Goal: Communication & Community: Answer question/provide support

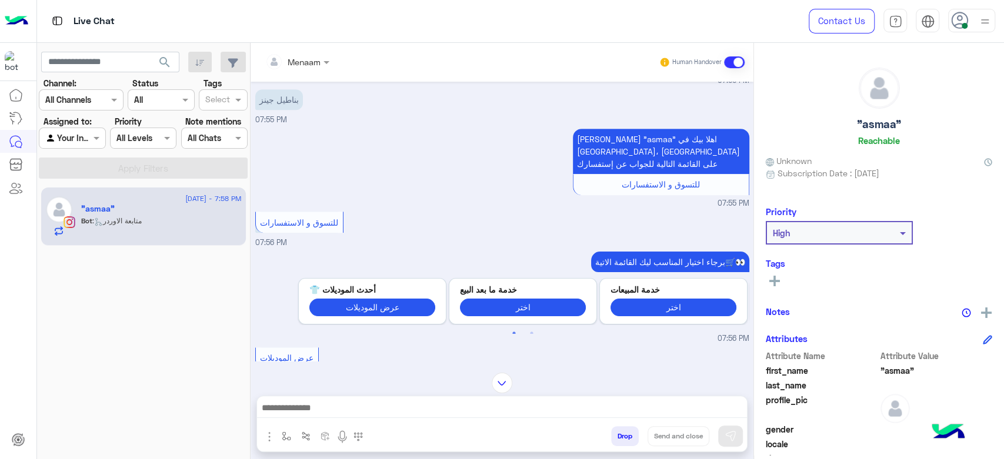
scroll to position [383, 0]
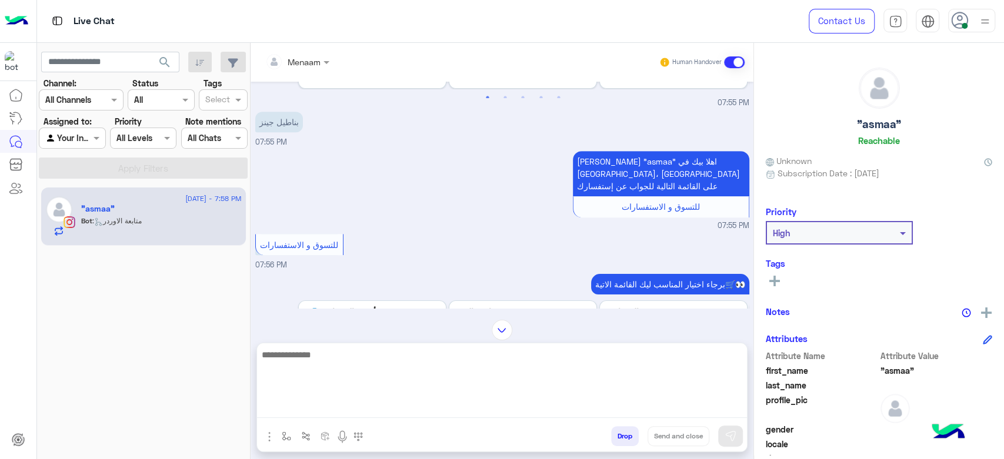
click at [332, 408] on textarea at bounding box center [502, 383] width 490 height 71
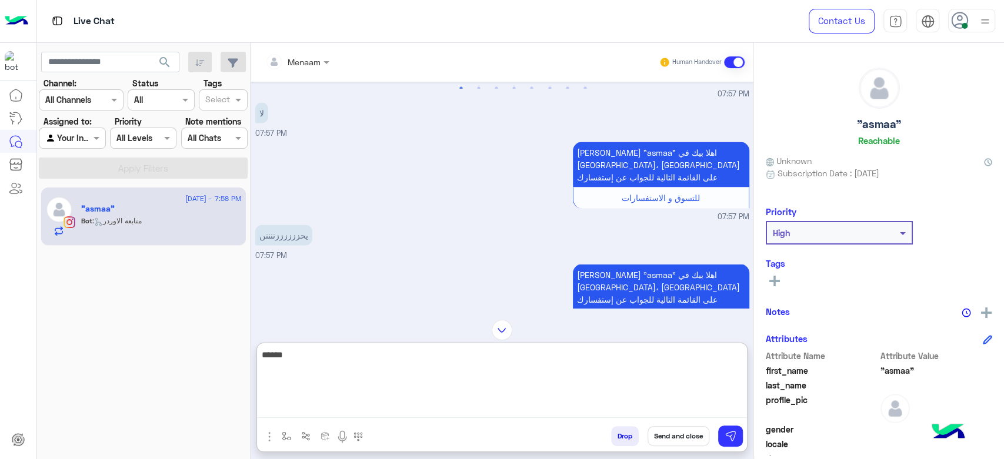
scroll to position [1952, 0]
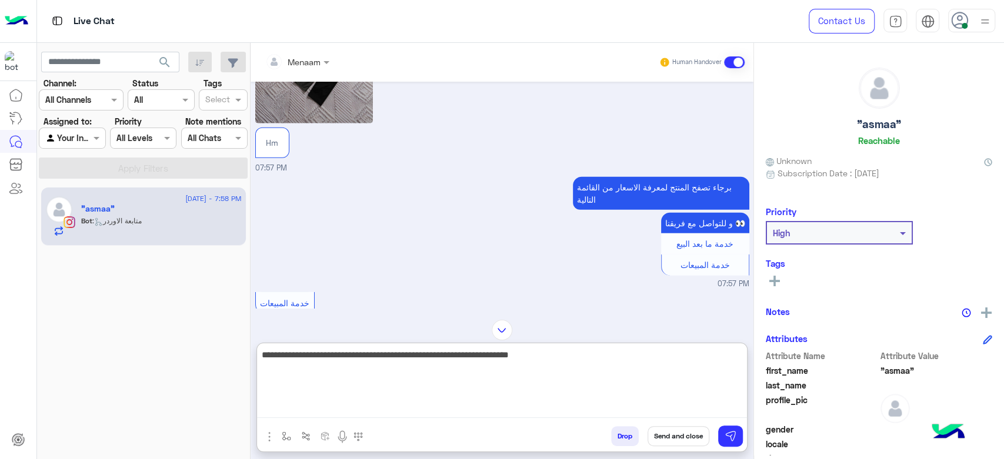
type textarea "**********"
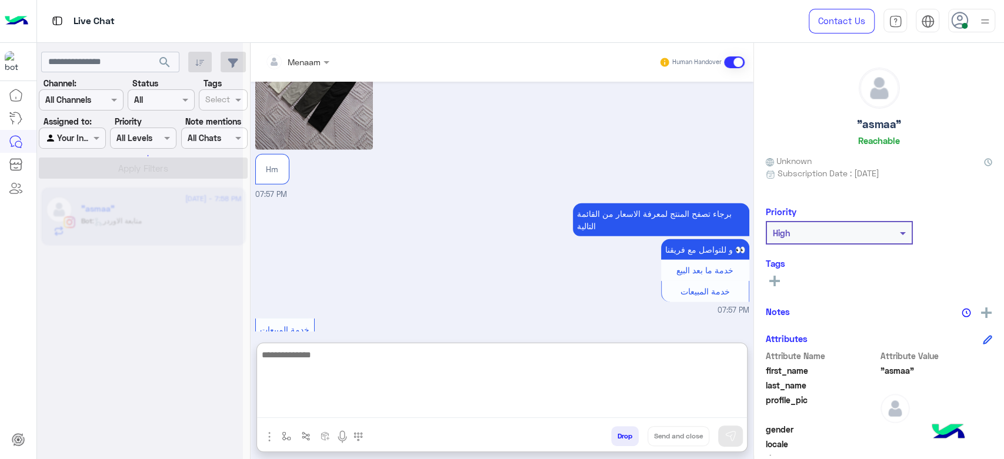
scroll to position [2603, 0]
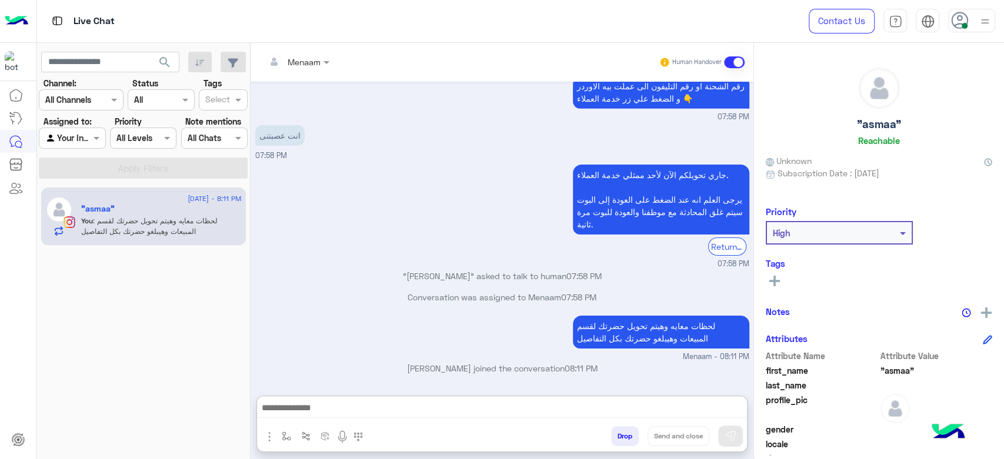
click at [880, 125] on h5 ""asmaa"" at bounding box center [879, 125] width 44 height 14
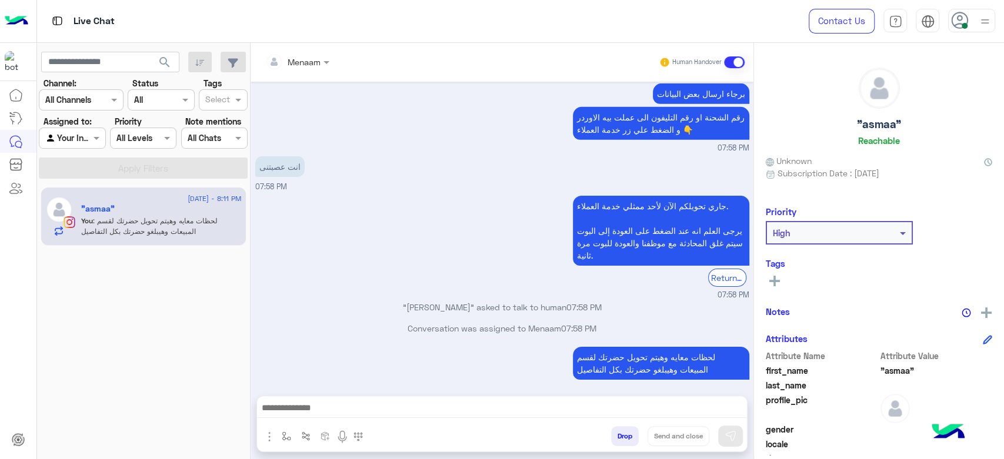
click at [880, 125] on h5 ""asmaa"" at bounding box center [879, 125] width 44 height 14
copy h5 ""asmaa""
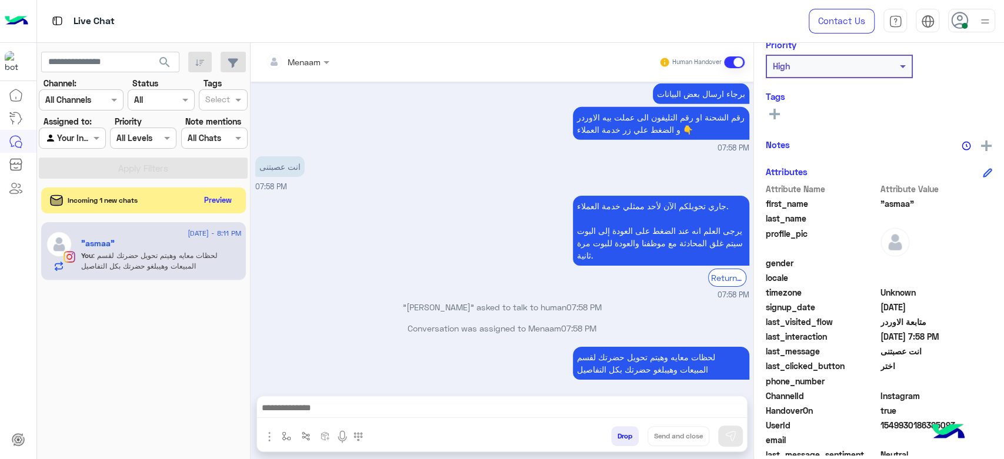
scroll to position [222, 0]
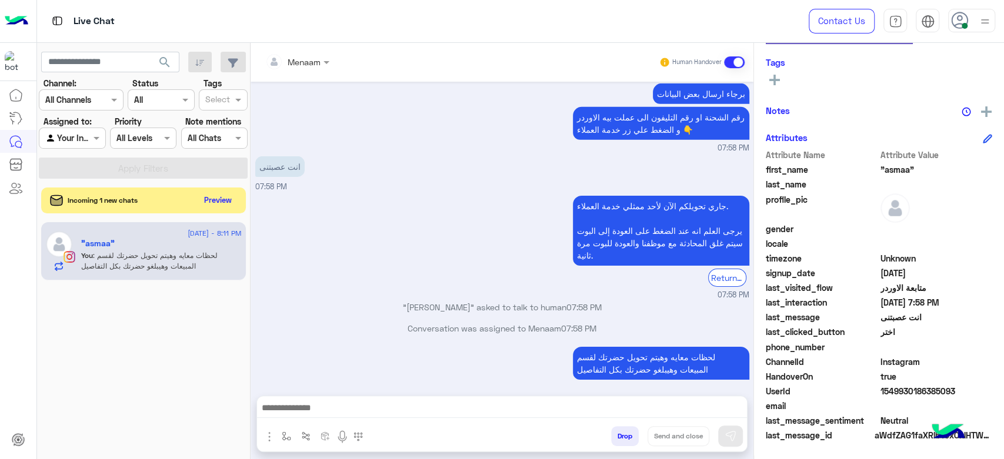
click at [916, 388] on span "1549930186385093" at bounding box center [936, 391] width 112 height 12
copy span "1549930186385093"
click at [322, 65] on span at bounding box center [327, 62] width 15 height 12
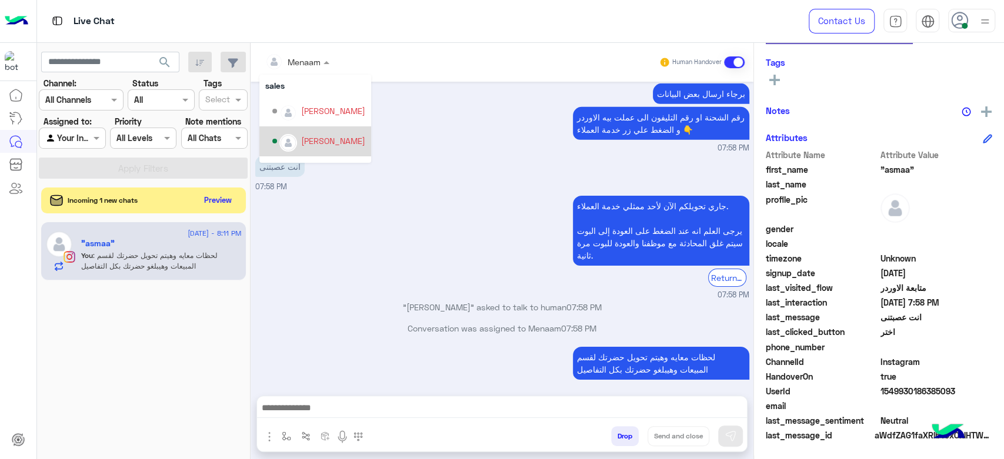
scroll to position [45, 0]
click at [335, 125] on div "mohamed ahmed" at bounding box center [333, 126] width 64 height 12
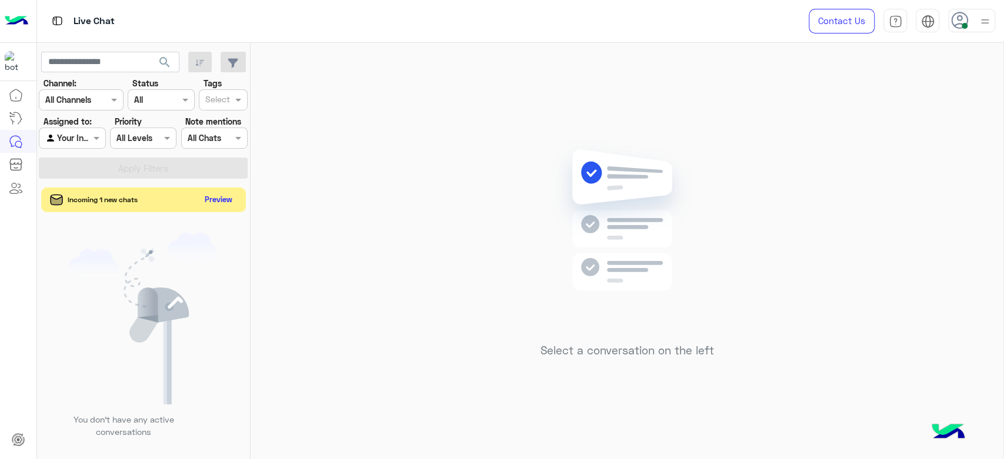
click at [214, 203] on button "Preview" at bounding box center [219, 200] width 36 height 16
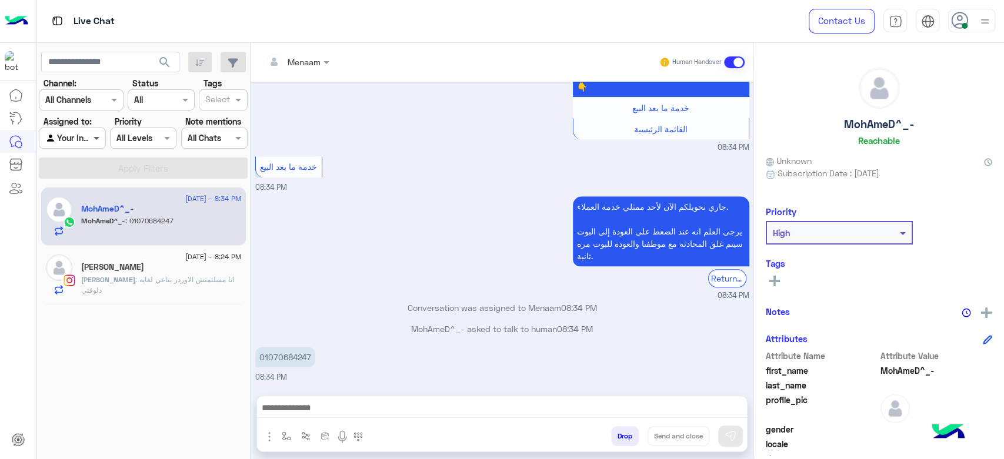
click at [96, 135] on span at bounding box center [98, 138] width 15 height 12
click at [81, 165] on b "Unassigned" at bounding box center [78, 161] width 45 height 10
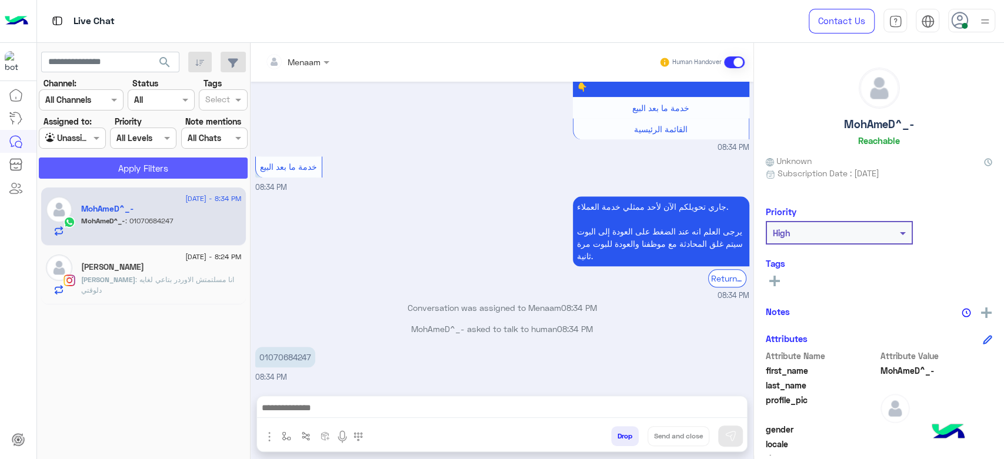
click at [135, 165] on button "Apply Filters" at bounding box center [143, 168] width 209 height 21
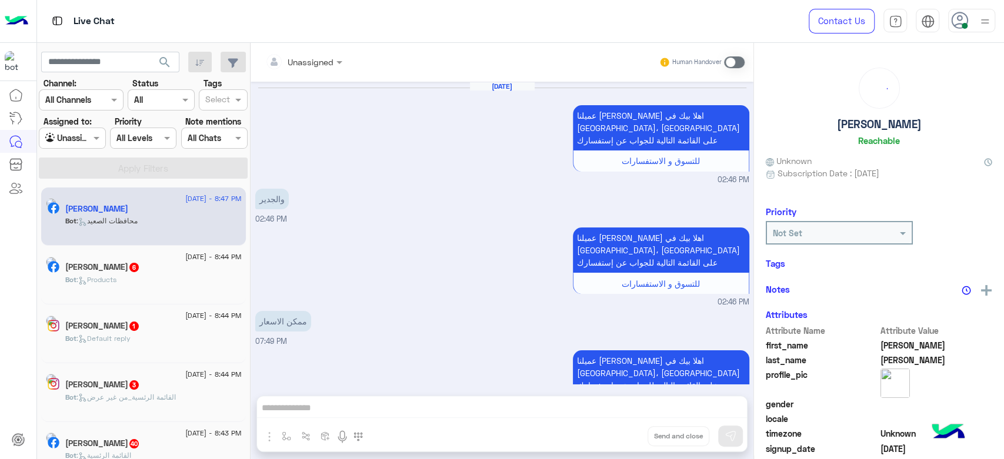
scroll to position [1178, 0]
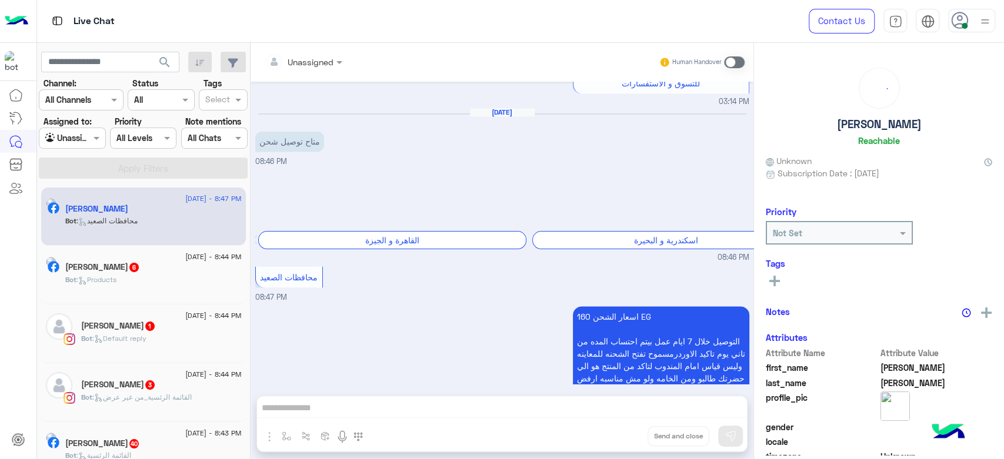
click at [172, 228] on div "Bot : محافظات الصعيد" at bounding box center [153, 226] width 176 height 21
click at [313, 58] on div at bounding box center [303, 62] width 89 height 14
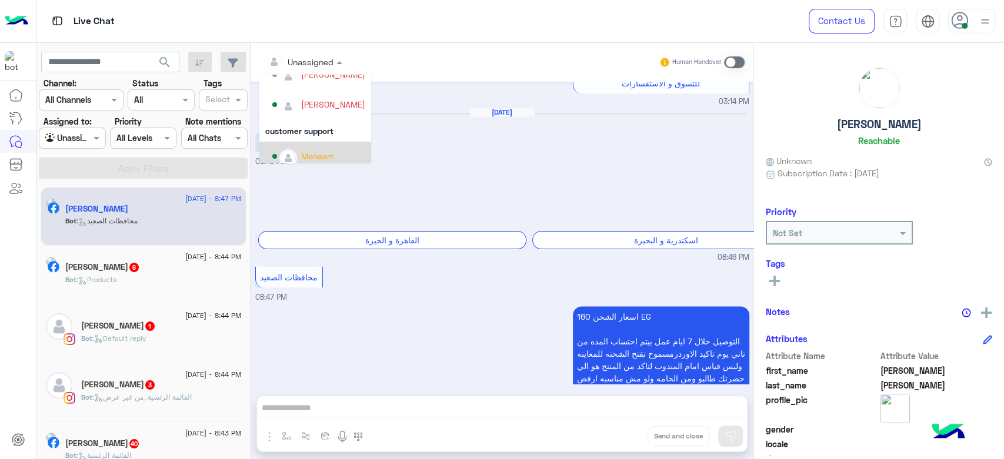
scroll to position [75, 0]
click at [327, 143] on div "Menaam" at bounding box center [317, 147] width 33 height 12
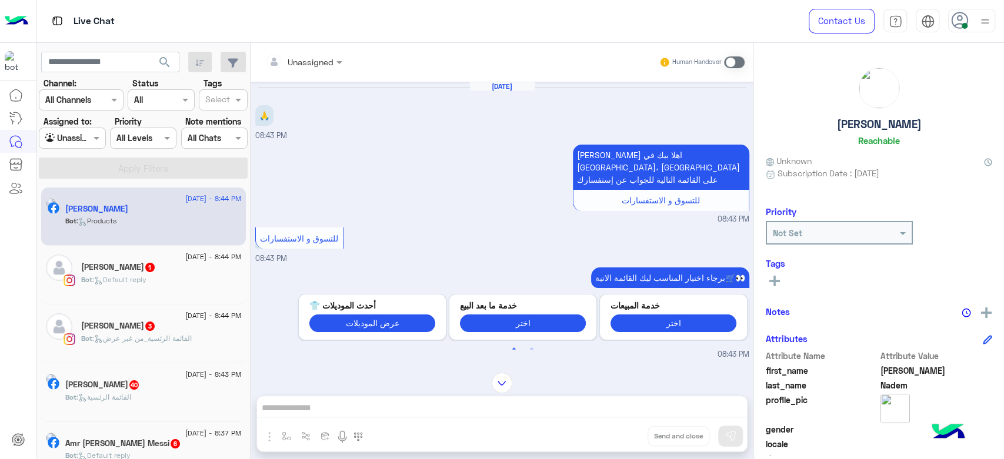
click at [143, 273] on div "Abdalla Nabil 1" at bounding box center [161, 268] width 161 height 12
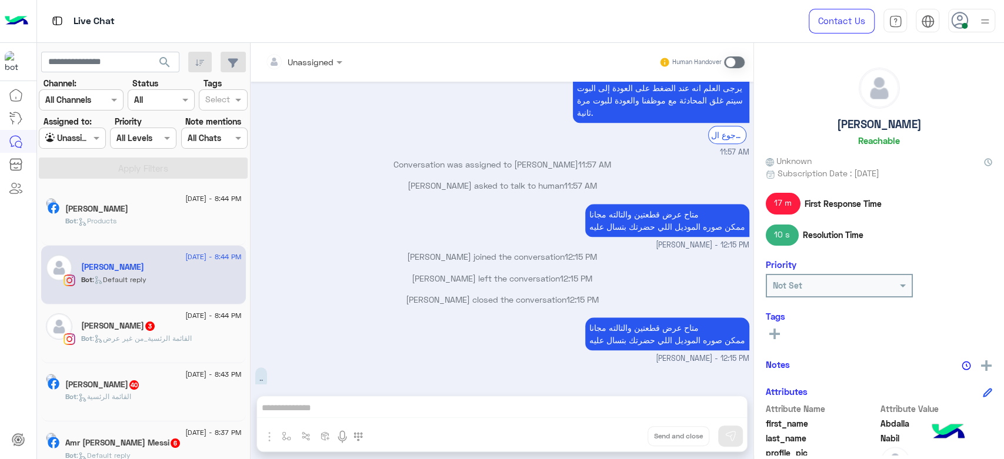
scroll to position [737, 0]
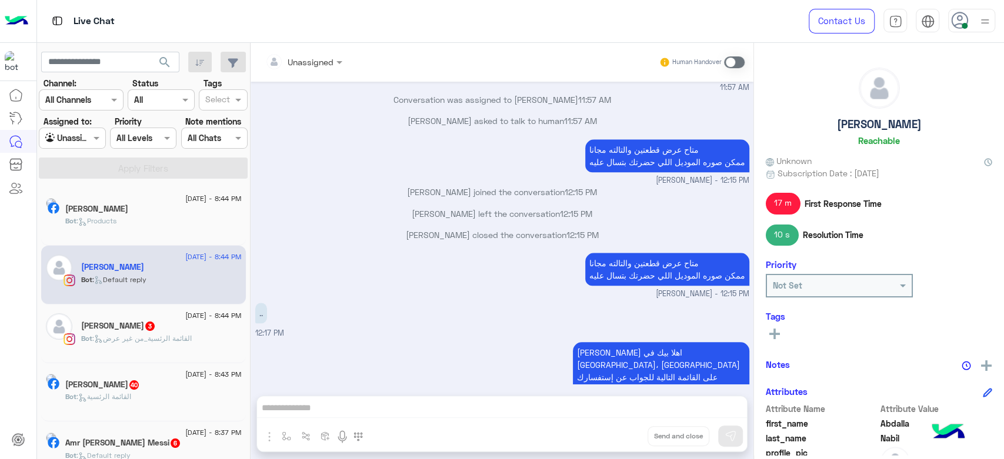
click at [122, 333] on p "Bot : القائمة الرئسية_من غير عرض" at bounding box center [136, 338] width 111 height 11
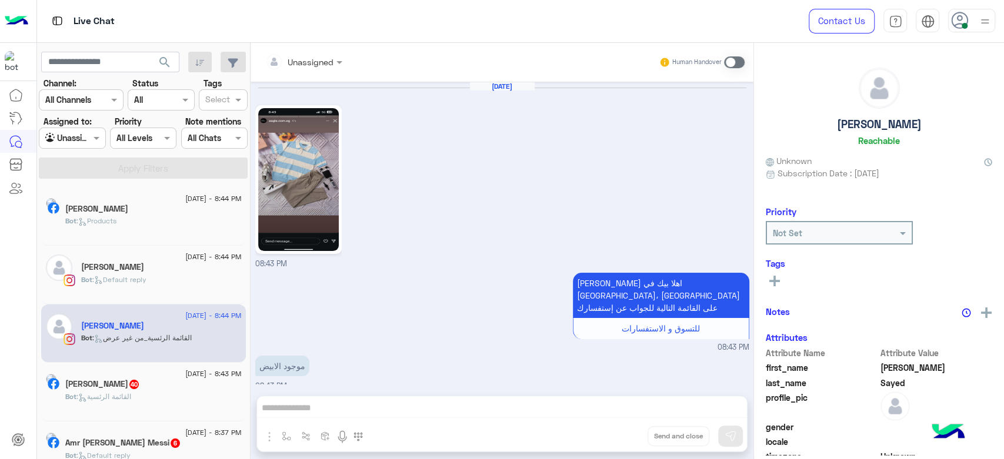
scroll to position [201, 0]
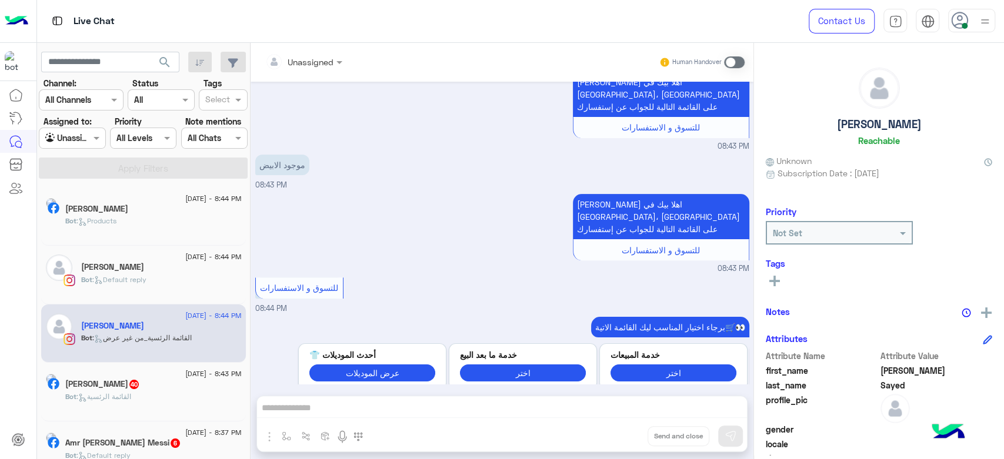
click at [337, 71] on div "Unassigned" at bounding box center [303, 62] width 89 height 21
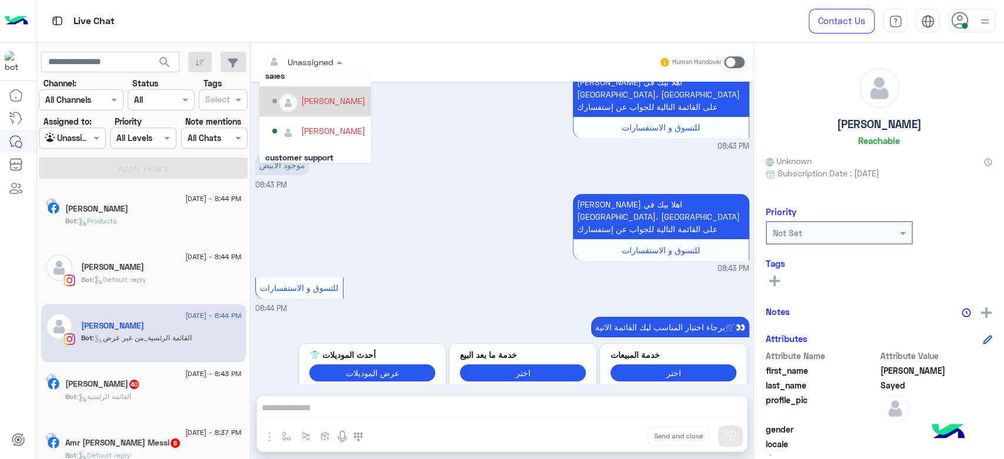
scroll to position [75, 0]
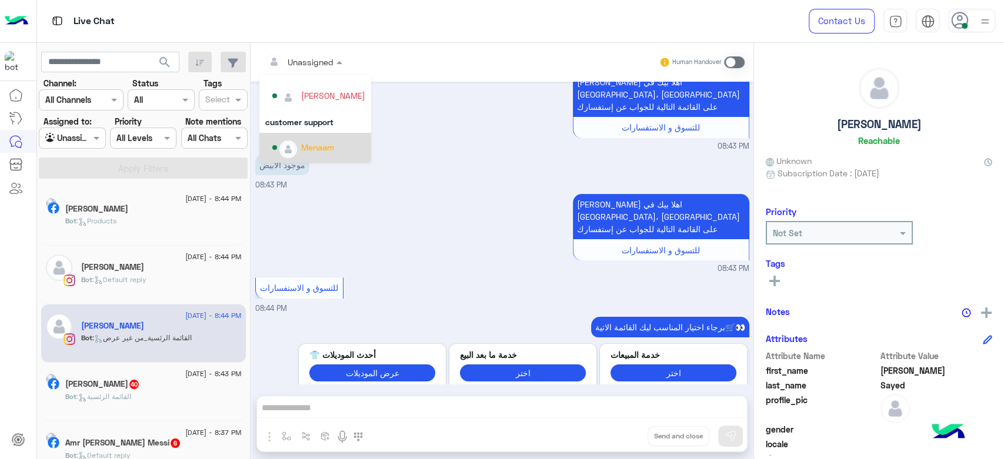
click at [333, 142] on div "Menaam" at bounding box center [317, 147] width 33 height 12
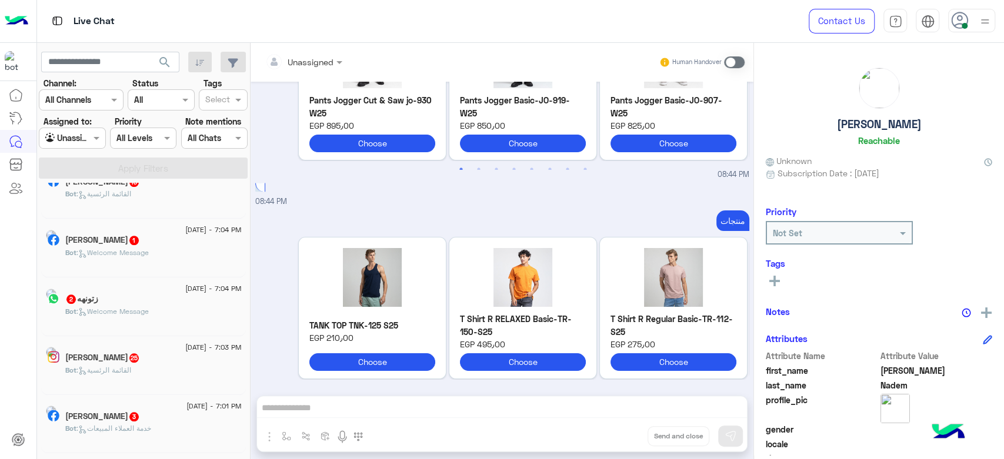
scroll to position [5, 0]
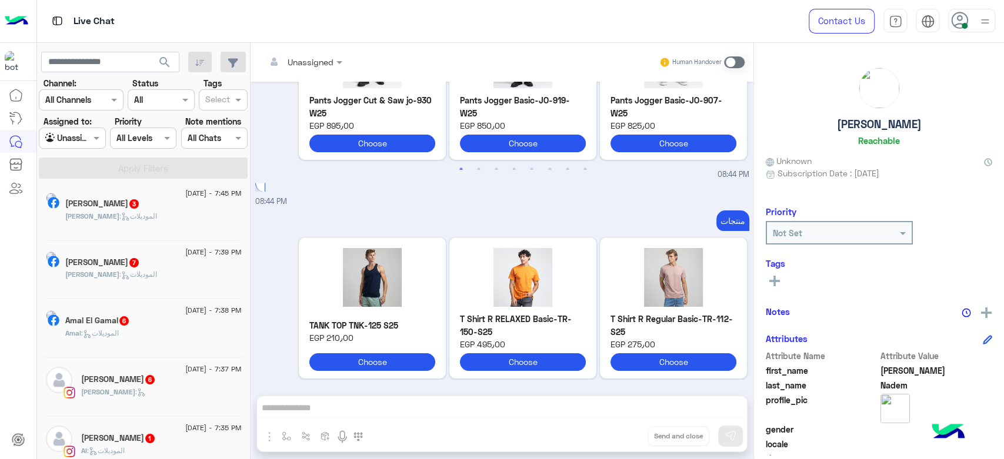
click at [147, 325] on div "Amal El Gamal 6" at bounding box center [153, 322] width 176 height 12
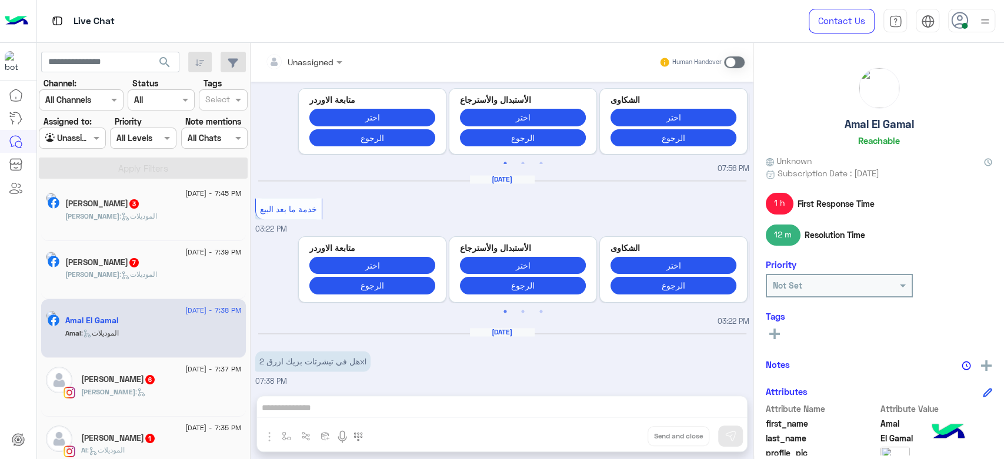
scroll to position [5, 0]
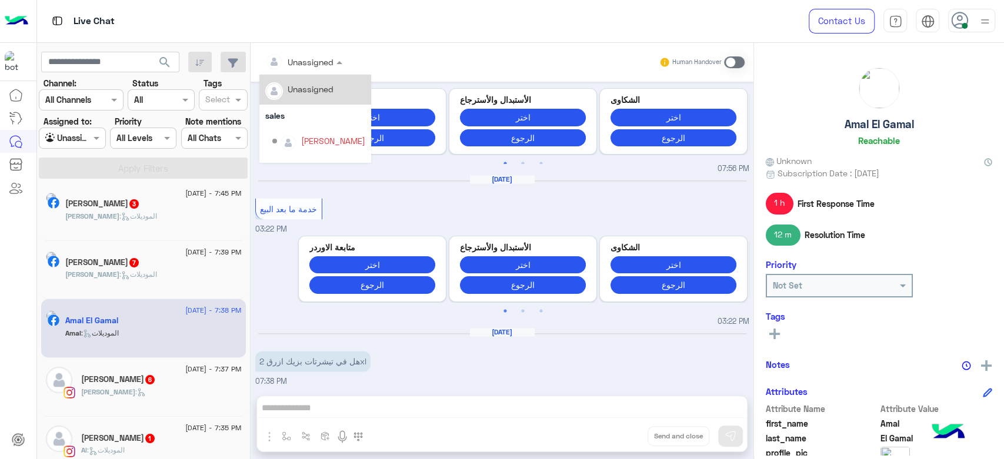
click at [300, 56] on input "text" at bounding box center [289, 62] width 48 height 12
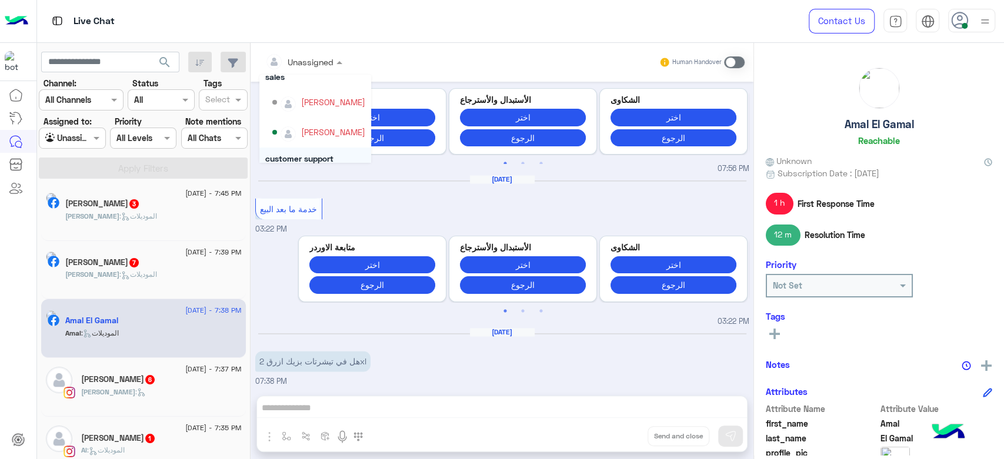
scroll to position [75, 0]
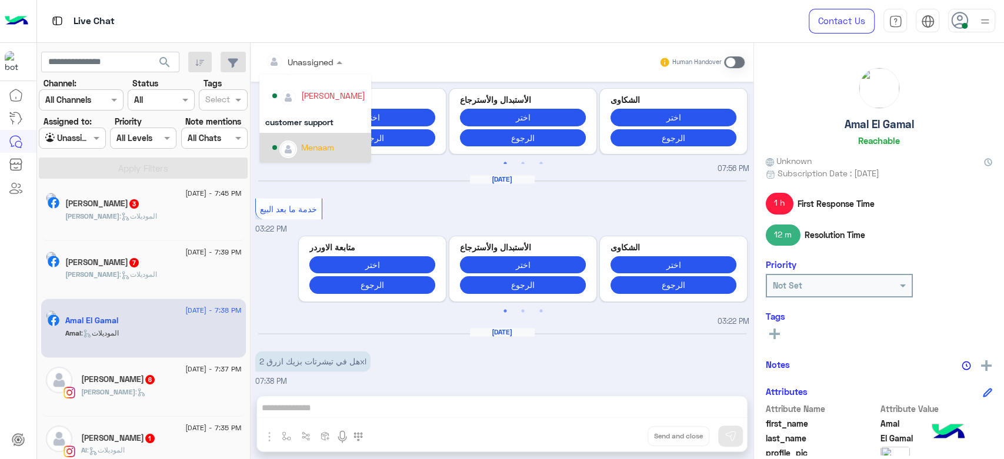
click at [337, 155] on div "Menaam" at bounding box center [318, 148] width 93 height 21
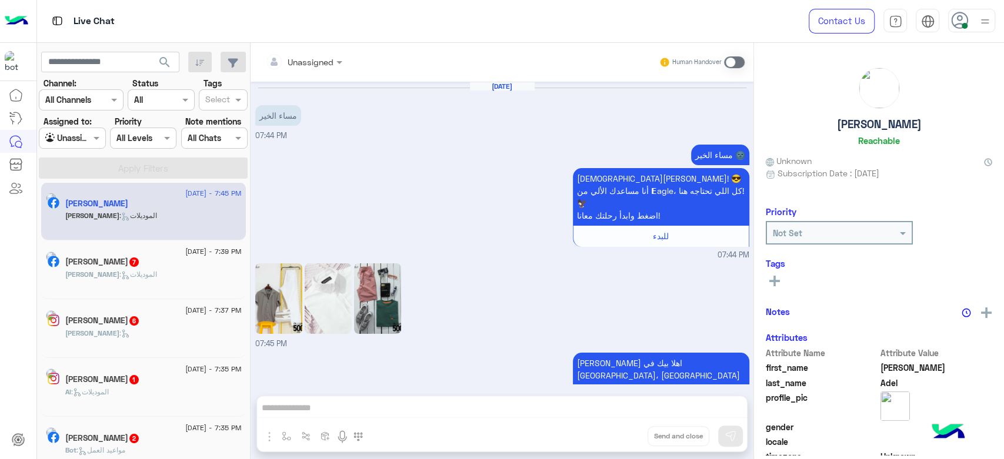
scroll to position [88, 0]
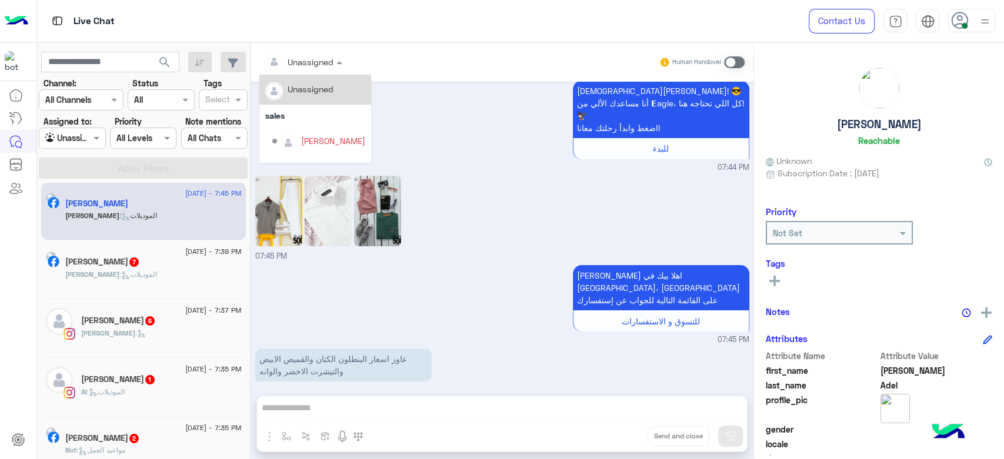
click at [315, 56] on div at bounding box center [303, 62] width 89 height 14
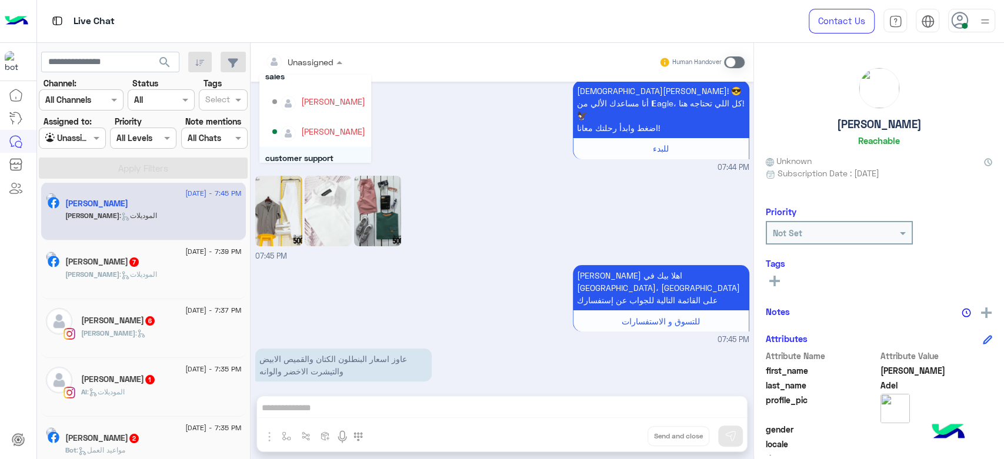
scroll to position [75, 0]
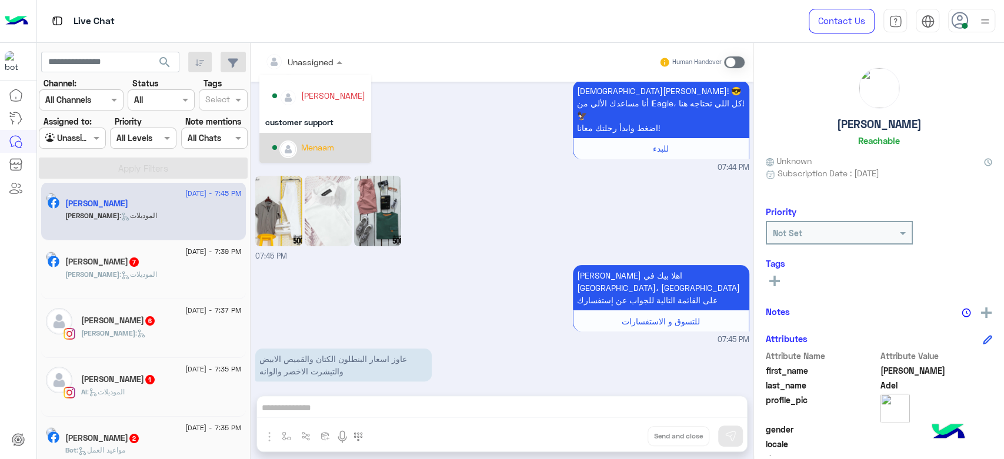
click at [332, 155] on div "Menaam" at bounding box center [318, 148] width 93 height 21
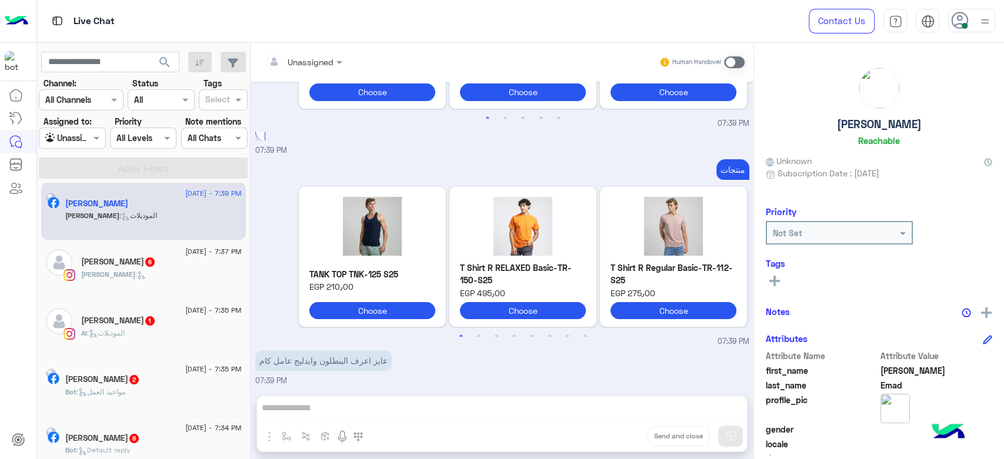
scroll to position [398, 0]
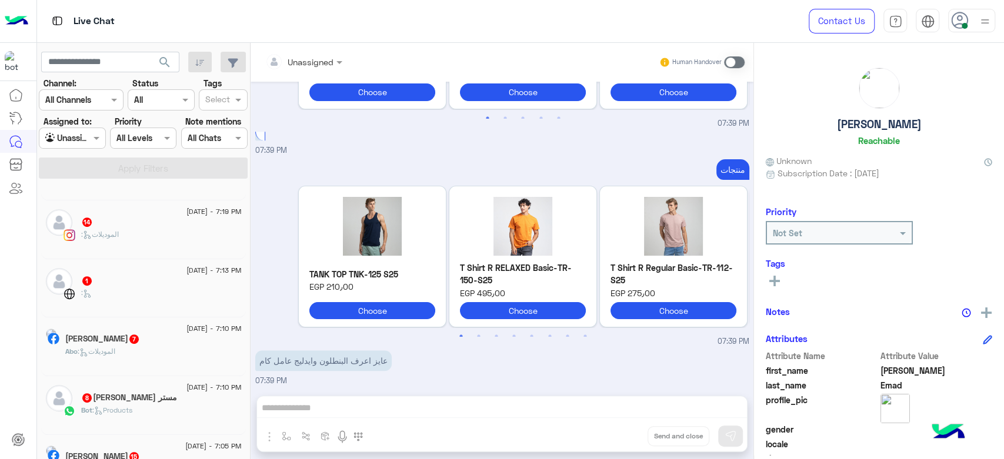
click at [138, 288] on div "1" at bounding box center [161, 282] width 161 height 12
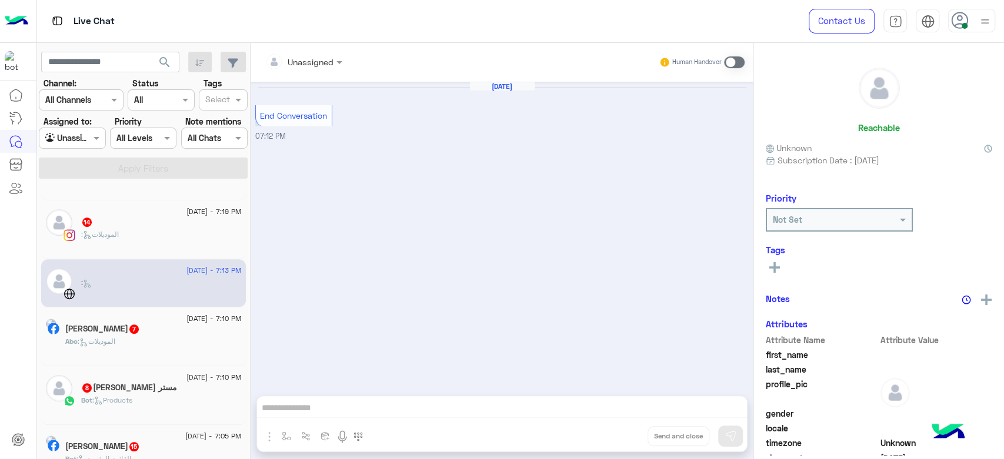
click at [113, 232] on span ": الموديلات" at bounding box center [100, 234] width 38 height 9
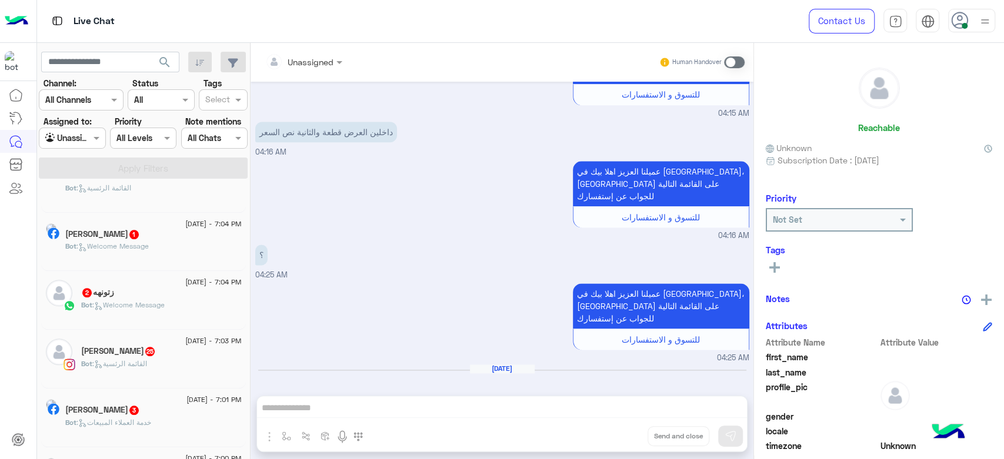
click at [137, 310] on p "Bot : Welcome Message" at bounding box center [123, 305] width 84 height 11
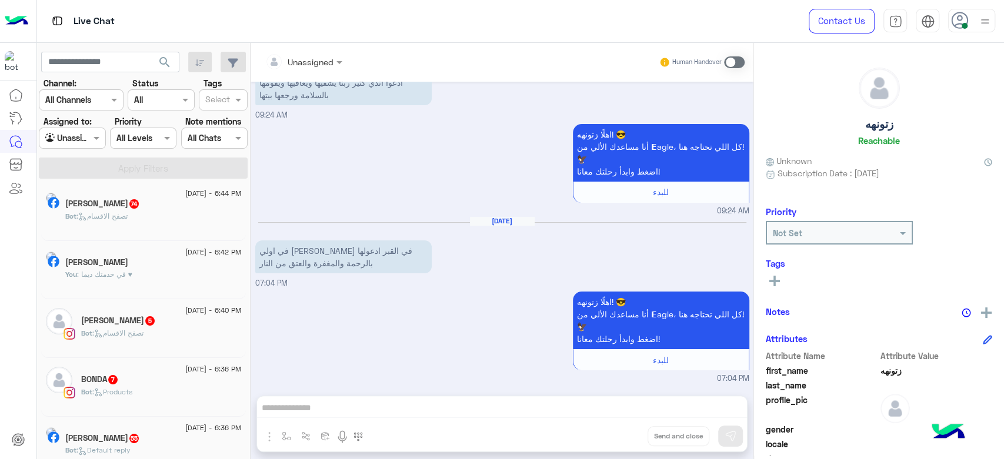
click at [134, 332] on span ": تصفح الاقسام" at bounding box center [117, 333] width 51 height 9
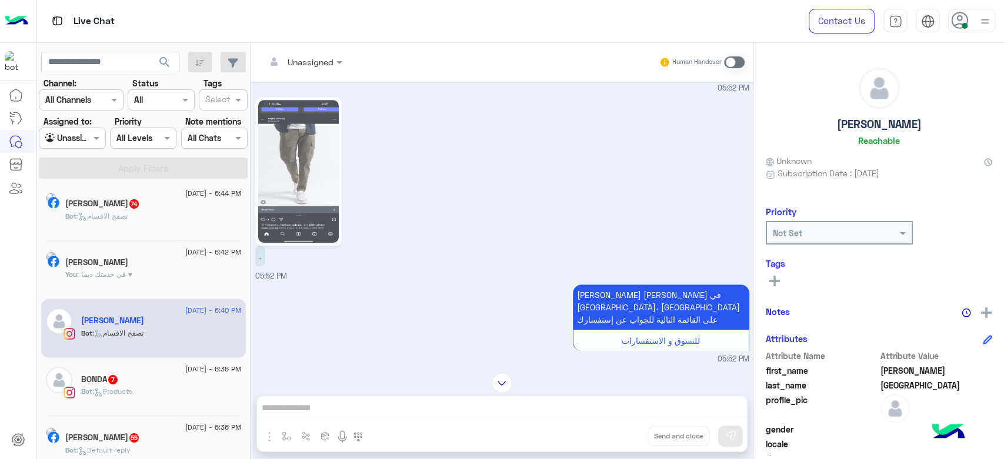
click at [320, 65] on div at bounding box center [303, 62] width 89 height 14
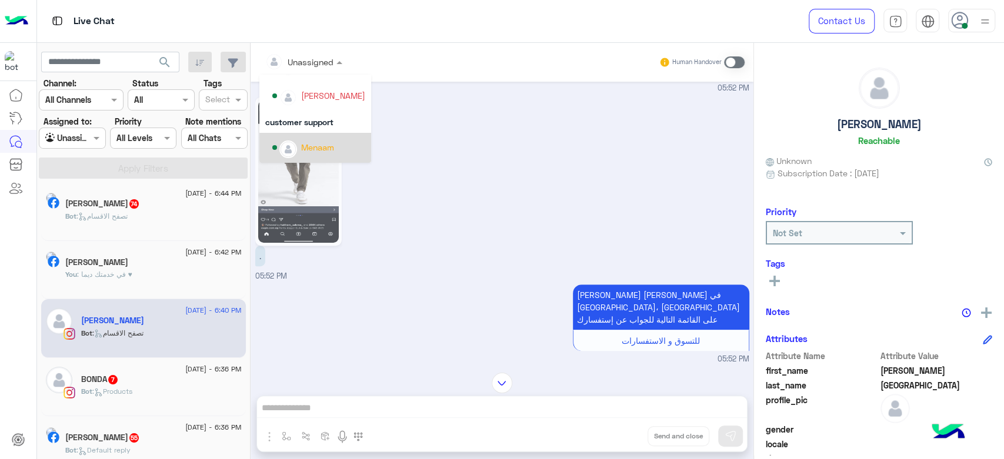
click at [335, 140] on div "Menaam" at bounding box center [318, 148] width 93 height 21
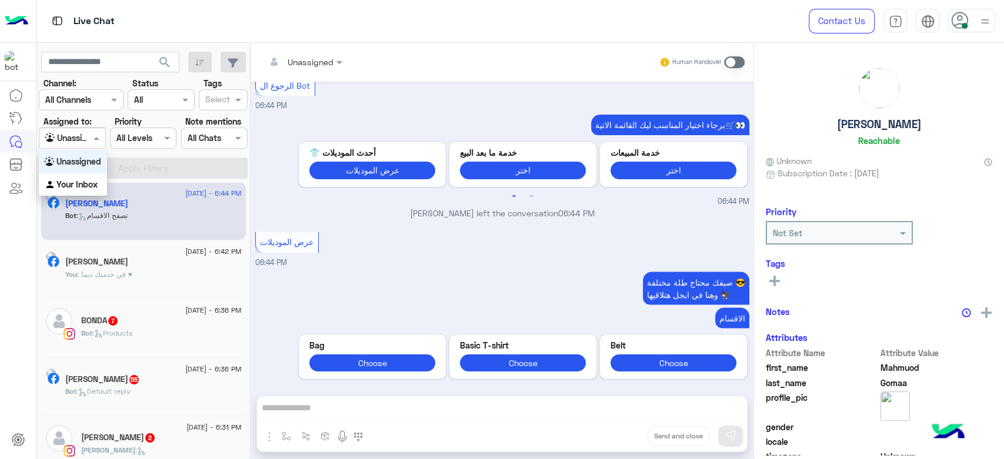
click at [99, 140] on span at bounding box center [98, 138] width 15 height 12
click at [86, 187] on b "Your Inbox" at bounding box center [76, 184] width 41 height 10
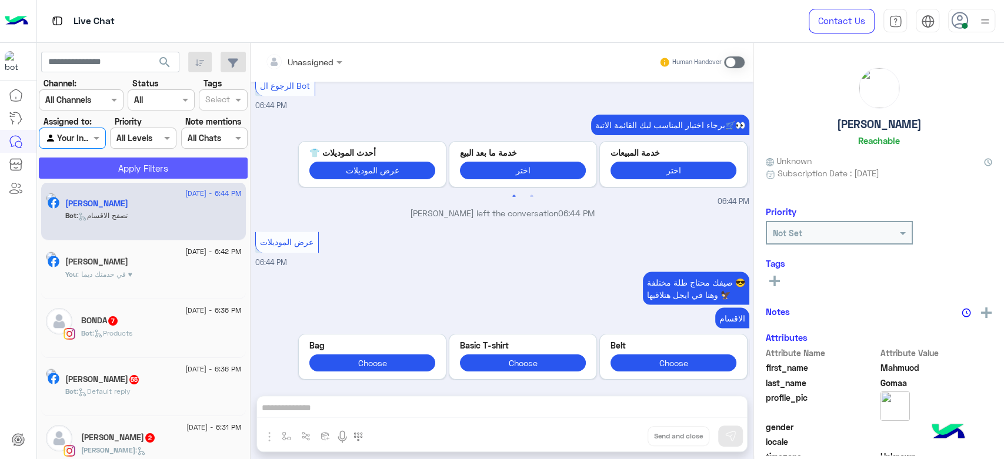
click at [121, 171] on button "Apply Filters" at bounding box center [143, 168] width 209 height 21
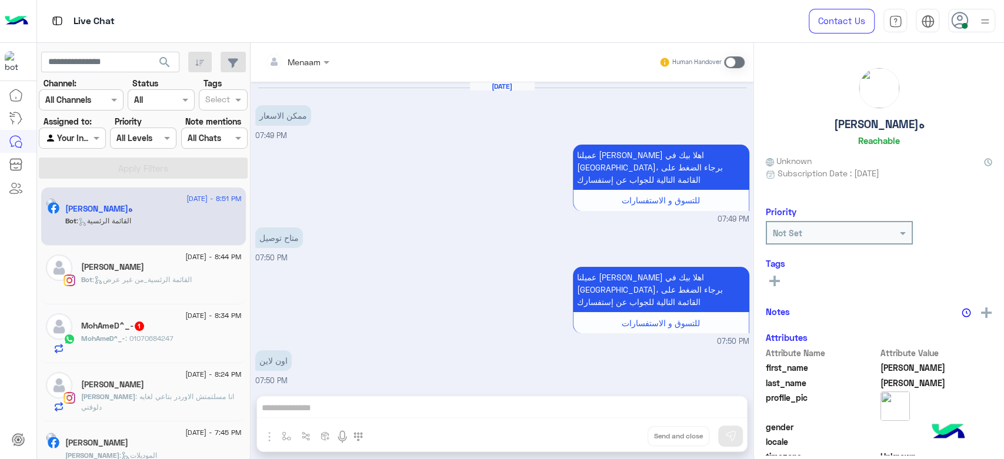
scroll to position [1174, 0]
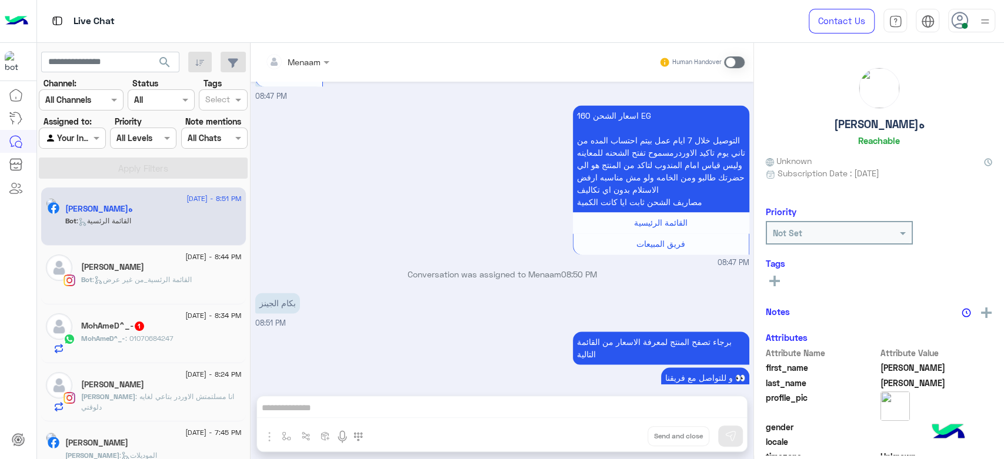
click at [47, 138] on input "text" at bounding box center [58, 138] width 27 height 12
click at [390, 194] on div "اسعار الشحن 160 EG التوصيل خلال 7 ايام عمل بيتم احتساب المده من تاني يوم تاكيد …" at bounding box center [502, 185] width 494 height 166
click at [486, 268] on div "Conversation was assigned to Menaam 08:50 PM" at bounding box center [502, 278] width 494 height 21
click at [482, 268] on p "Conversation was assigned to Menaam 08:50 PM" at bounding box center [502, 274] width 494 height 12
click at [481, 268] on p "Conversation was assigned to Menaam 08:50 PM" at bounding box center [502, 274] width 494 height 12
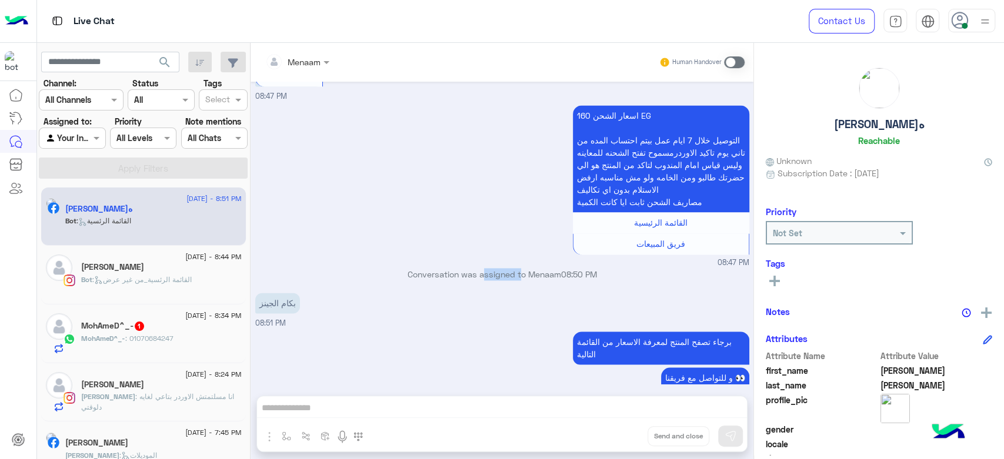
click at [480, 268] on p "Conversation was assigned to Menaam 08:50 PM" at bounding box center [502, 274] width 494 height 12
click at [479, 268] on p "Conversation was assigned to Menaam 08:50 PM" at bounding box center [502, 274] width 494 height 12
drag, startPoint x: 559, startPoint y: 217, endPoint x: 372, endPoint y: 213, distance: 186.4
click at [379, 268] on p "Conversation was assigned to Menaam 08:50 PM" at bounding box center [502, 274] width 494 height 12
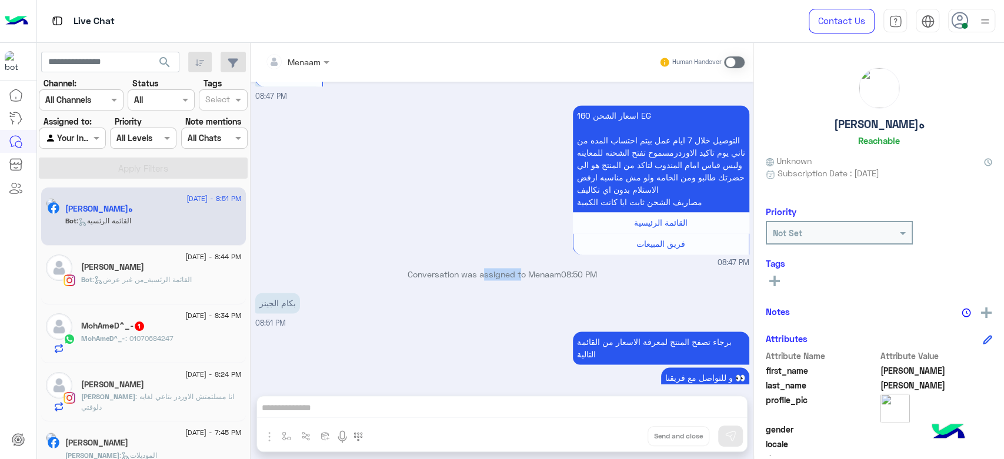
copy p "Conversation was assigned to Menaam"
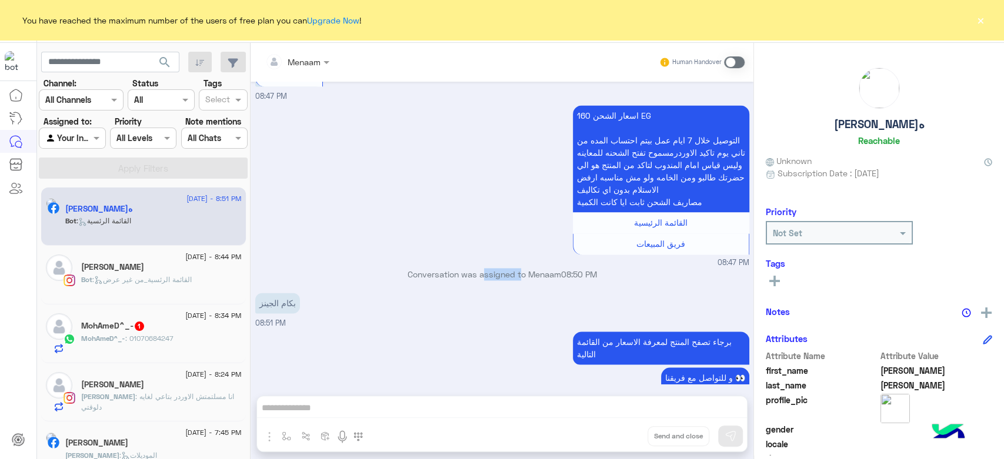
click at [979, 18] on button "×" at bounding box center [980, 20] width 12 height 12
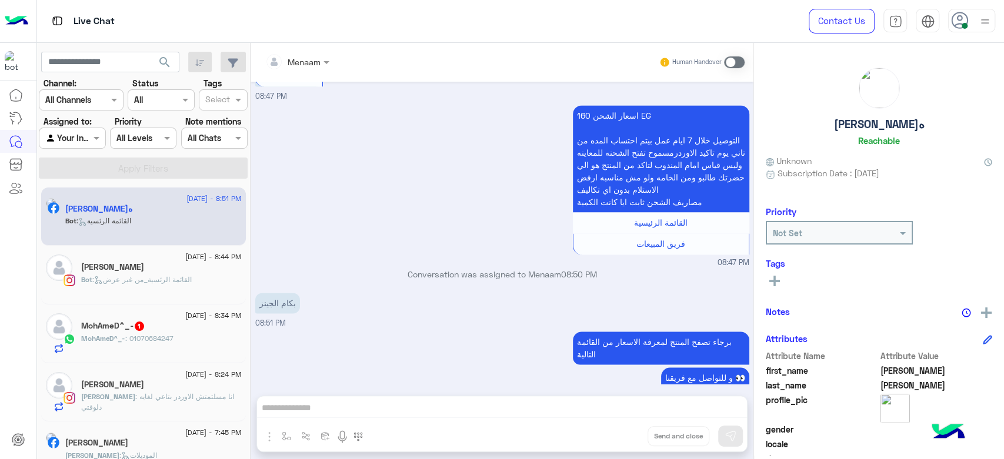
click at [399, 408] on div "Menaam Human Handover Aug 29, 2025 ممكن الاسعار 07:49 PM عميلنا العزيز حسين اهل…" at bounding box center [502, 253] width 503 height 421
click at [734, 64] on span at bounding box center [734, 62] width 21 height 12
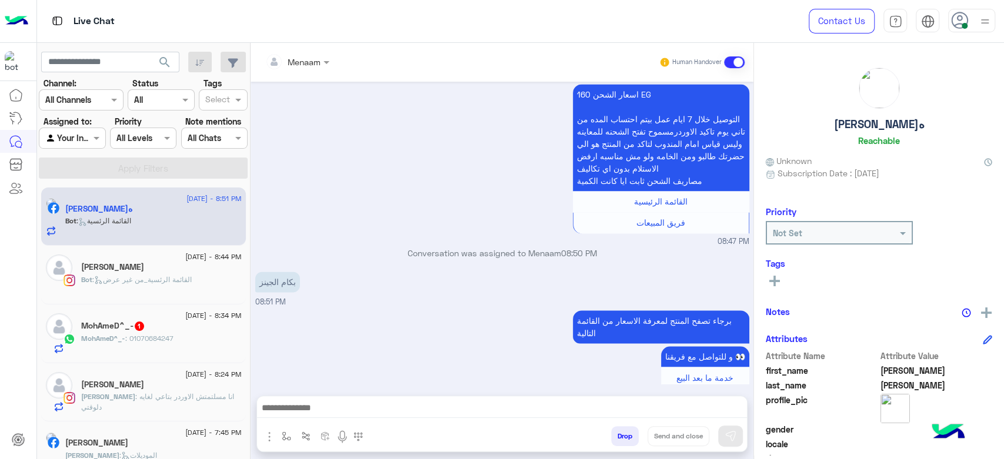
click at [423, 247] on p "Conversation was assigned to Menaam 08:50 PM" at bounding box center [502, 253] width 494 height 12
copy div "Conversation was assigned to Menaam 08:50 PM"
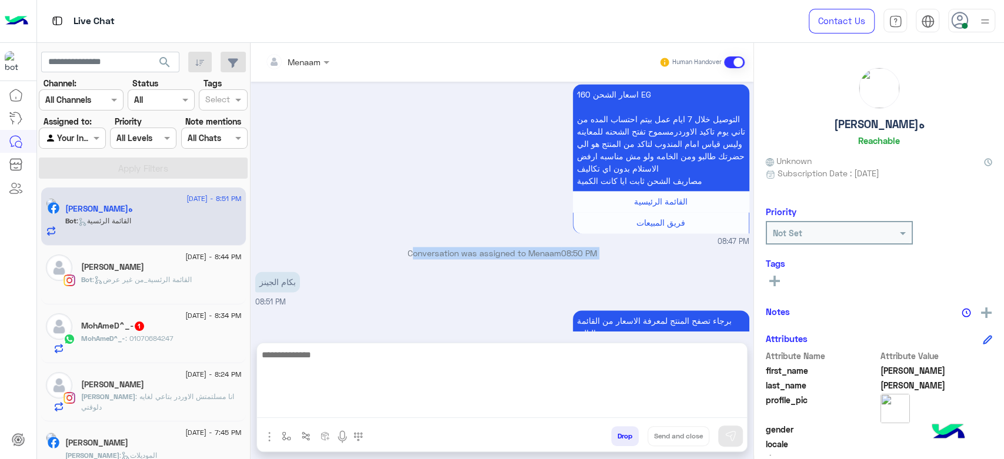
click at [315, 407] on textarea at bounding box center [502, 383] width 490 height 71
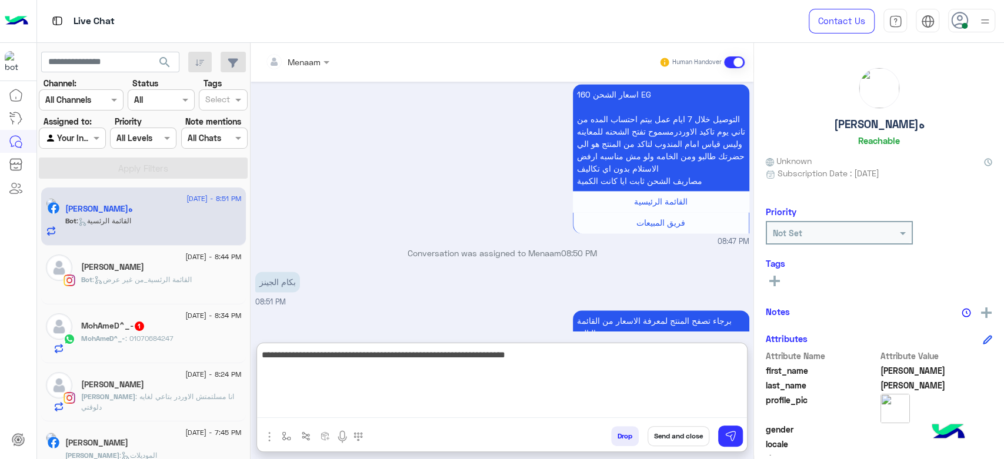
type textarea "**********"
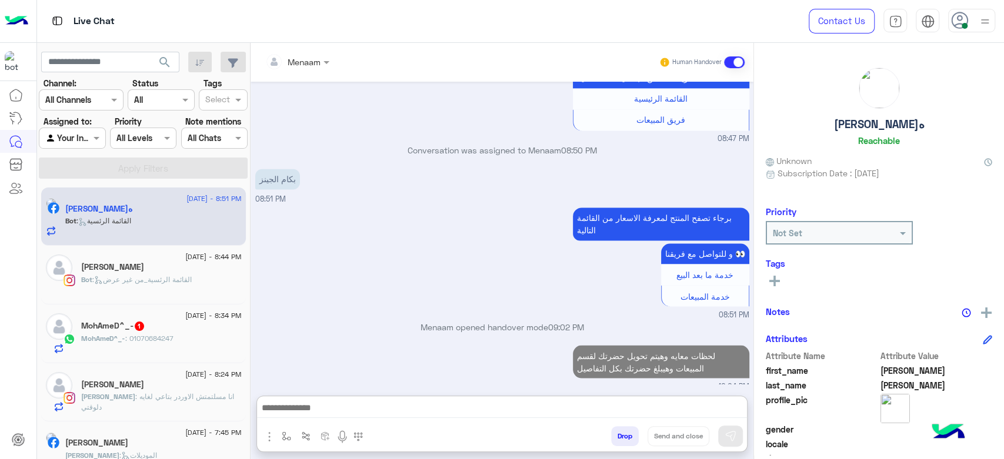
click at [881, 126] on h5 "حسين سيد محمد الزغابه" at bounding box center [879, 125] width 91 height 14
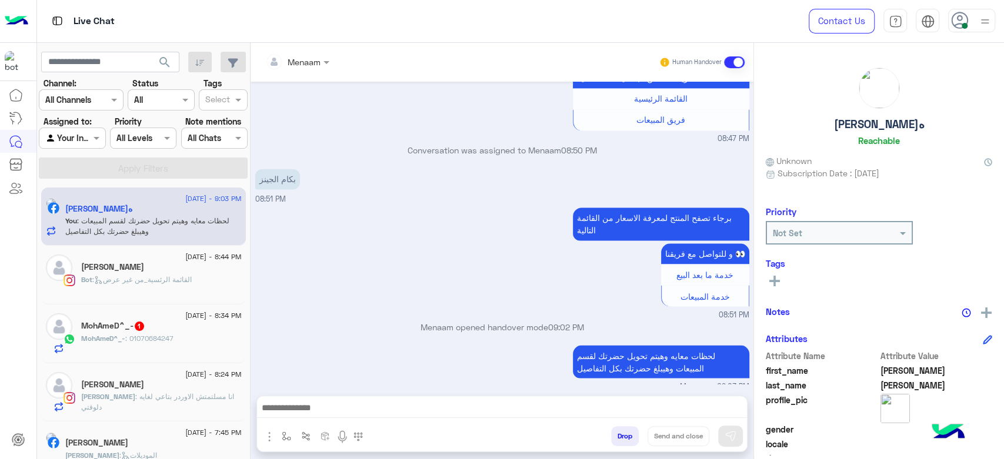
scroll to position [1266, 0]
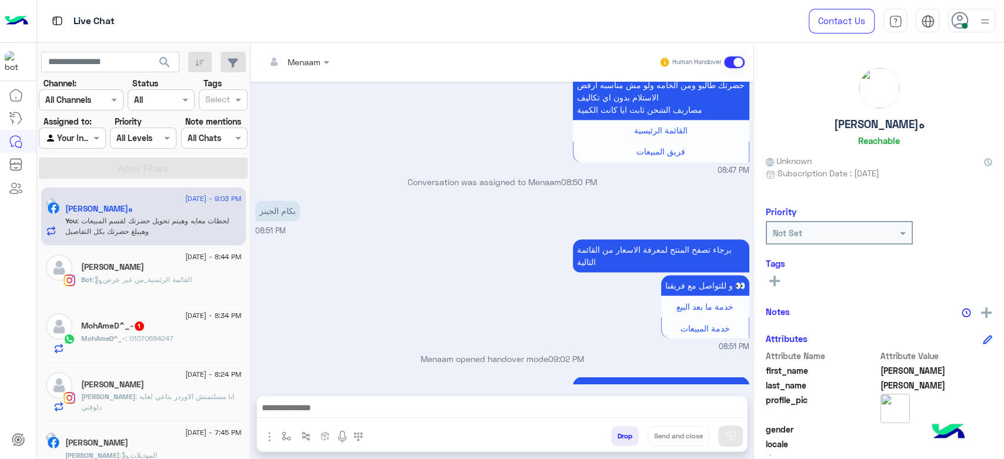
click at [883, 125] on h5 "حسين سيد محمد الزغابه" at bounding box center [879, 125] width 91 height 14
click at [885, 125] on h5 "حسين سيد محمد الزغابه" at bounding box center [879, 125] width 91 height 14
copy h5 "محمد"
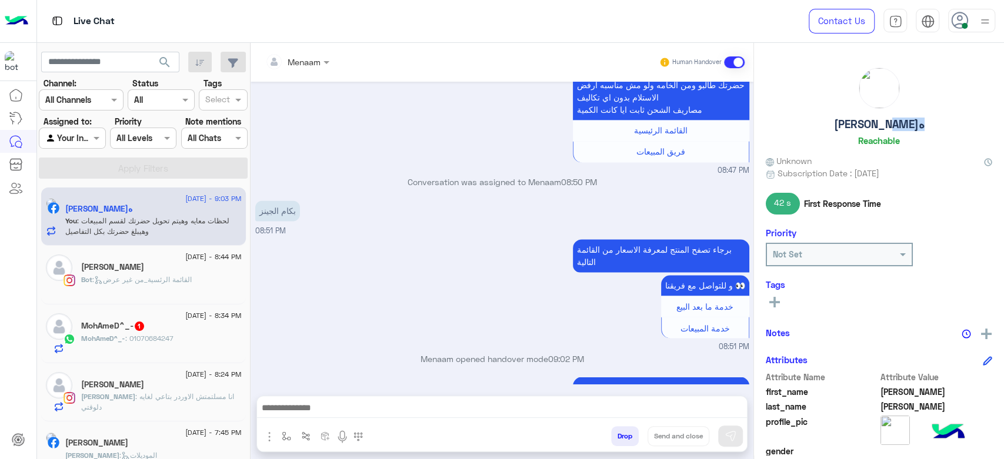
click at [877, 125] on h5 "حسين سيد محمد الزغابه" at bounding box center [879, 125] width 91 height 14
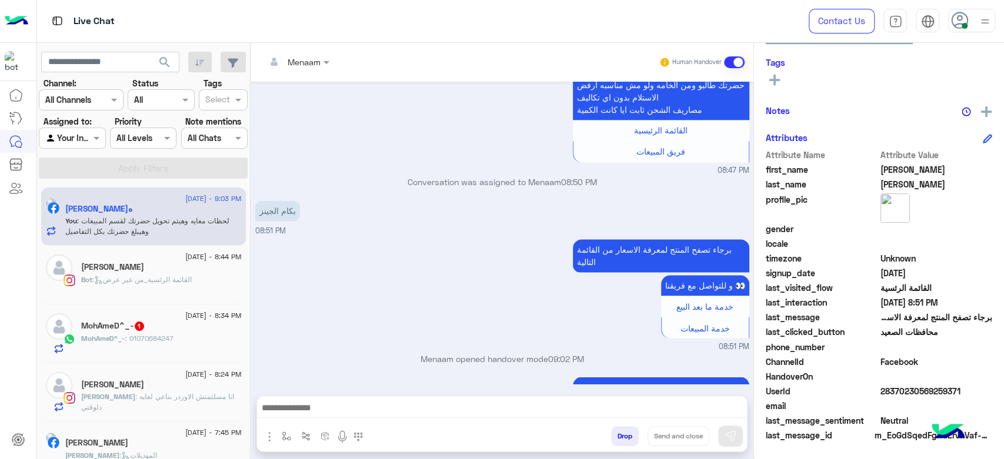
click at [898, 392] on span "28370230569259371" at bounding box center [936, 391] width 112 height 12
copy span "28370230569259371"
click at [306, 66] on div at bounding box center [297, 62] width 76 height 14
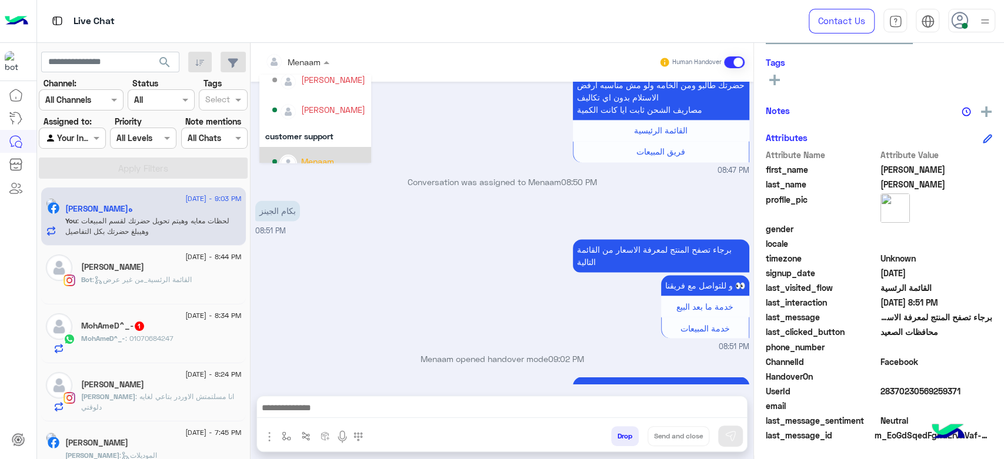
scroll to position [75, 0]
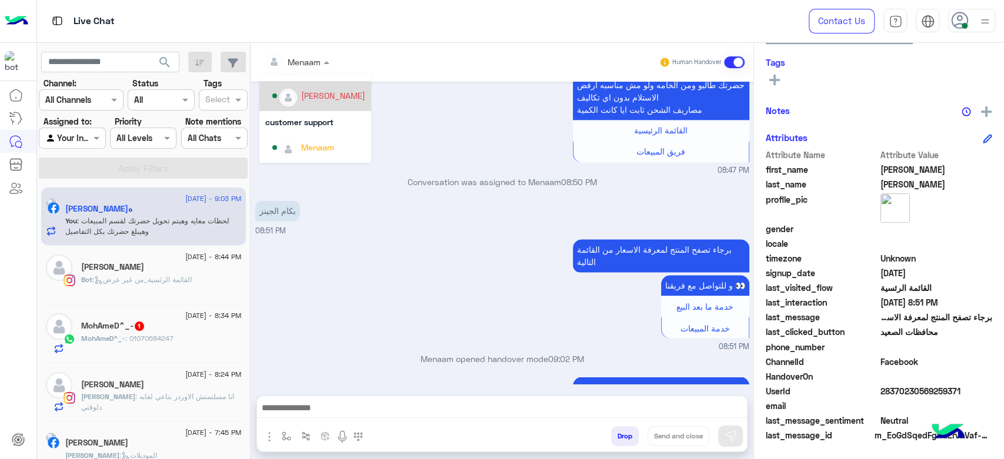
click at [336, 102] on div "mohamed ahmed" at bounding box center [318, 96] width 93 height 21
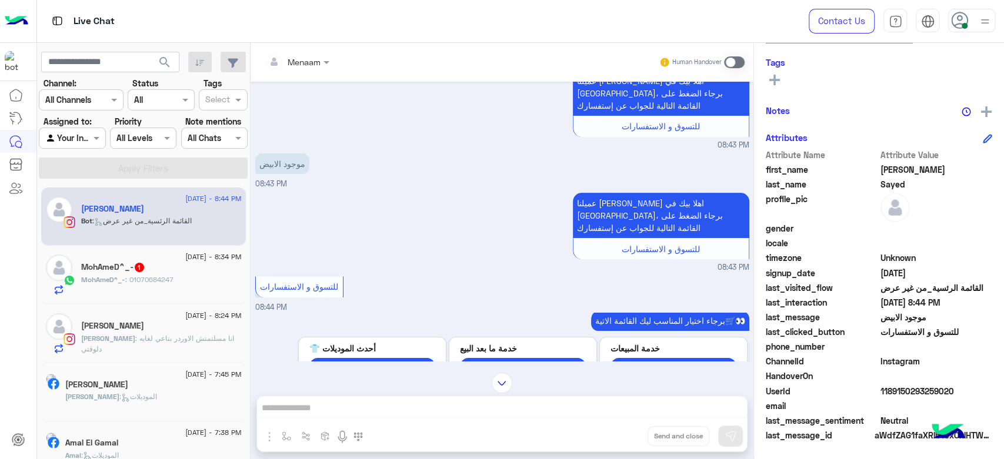
scroll to position [222, 0]
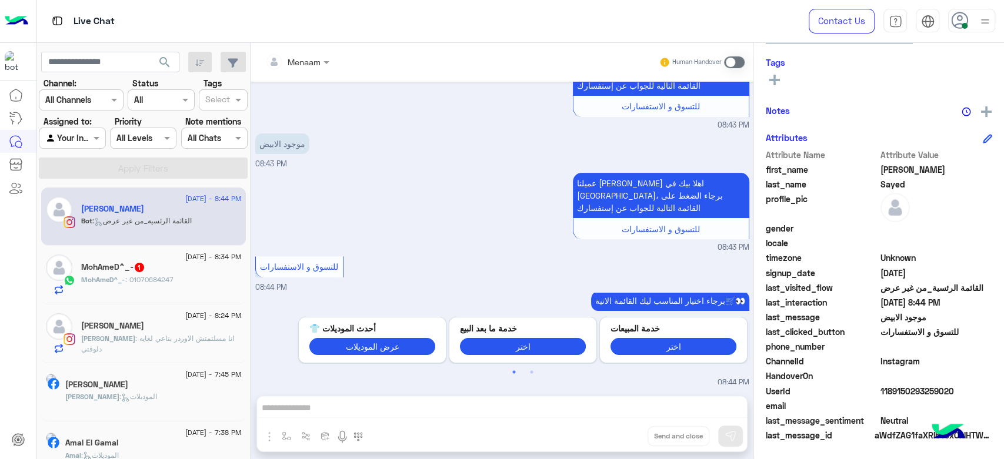
click at [392, 411] on div "Menaam Human Handover Sep 5, 2025 08:43 PM عميلنا العزيز Mohamed اهلا بيك في إي…" at bounding box center [502, 253] width 503 height 421
click at [385, 402] on div "Menaam Human Handover Sep 5, 2025 08:43 PM عميلنا العزيز Mohamed اهلا بيك في إي…" at bounding box center [502, 253] width 503 height 421
click at [724, 62] on label at bounding box center [734, 62] width 21 height 12
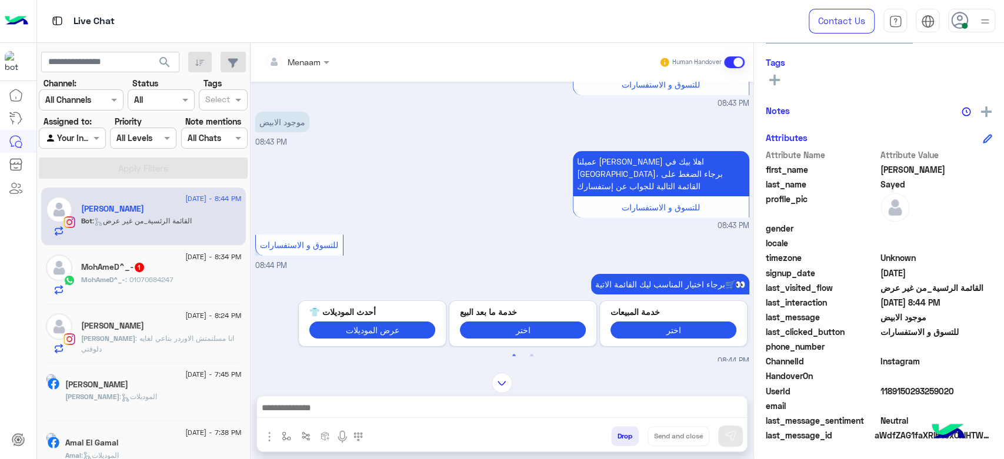
scroll to position [48, 0]
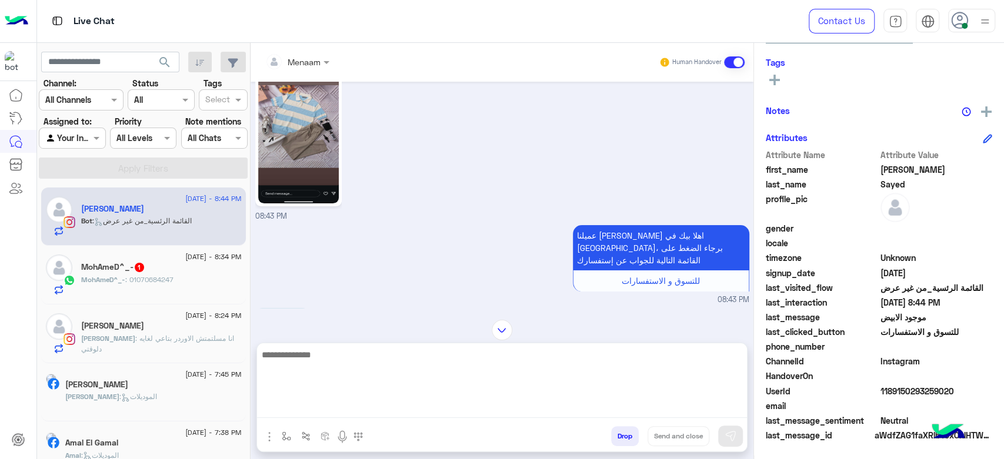
click at [321, 409] on textarea at bounding box center [502, 383] width 490 height 71
type textarea "*"
type textarea "**********"
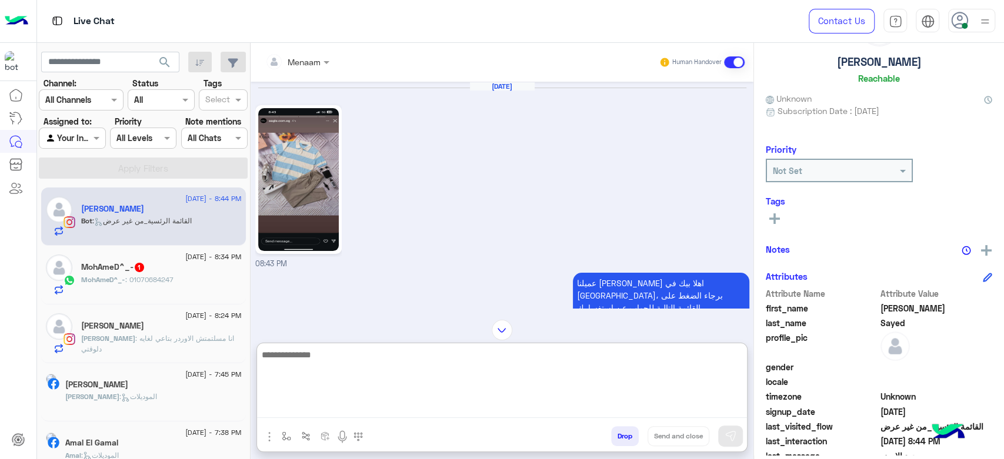
scroll to position [0, 0]
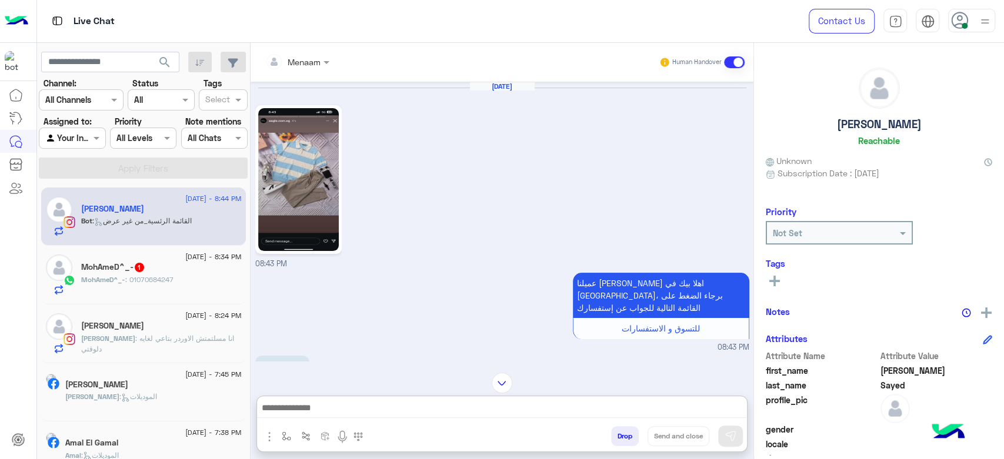
click at [858, 126] on h5 "Mohamed Sayed" at bounding box center [879, 125] width 85 height 14
copy h5 "Mohamed Sayed"
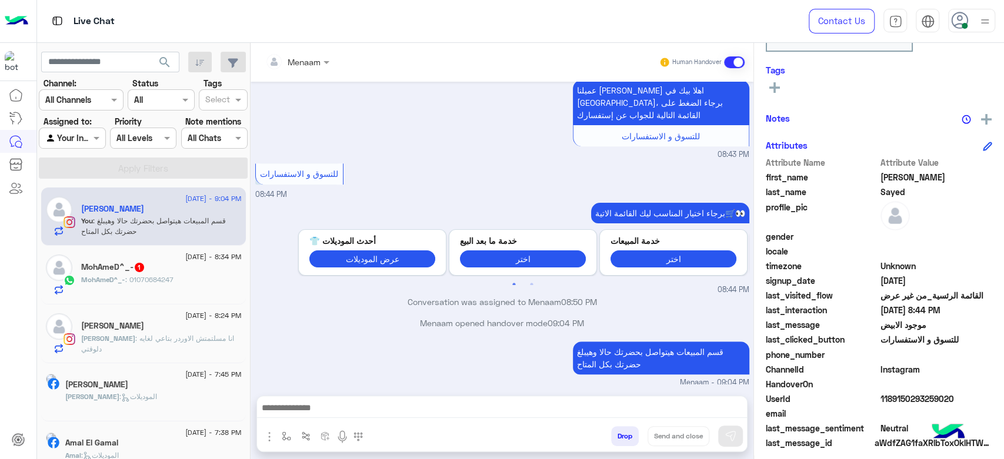
scroll to position [222, 0]
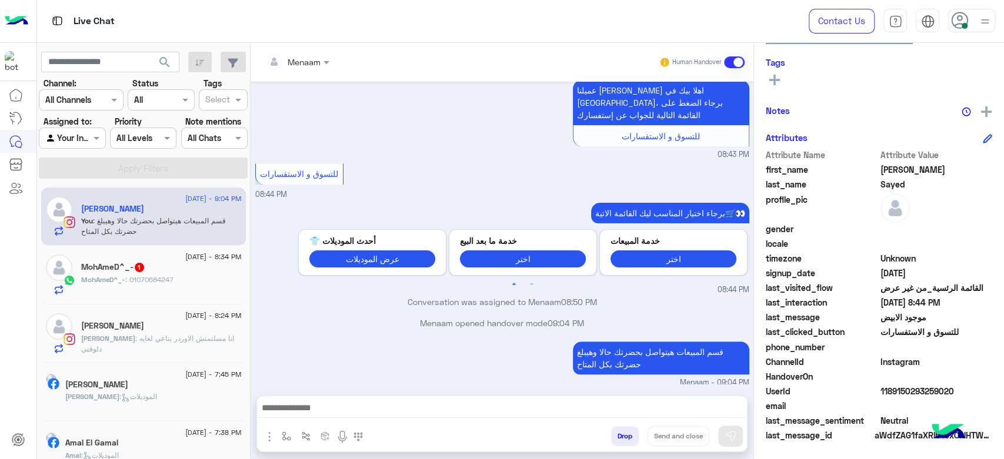
click at [893, 400] on span at bounding box center [936, 406] width 112 height 12
click at [892, 394] on span "1189150293259020" at bounding box center [936, 391] width 112 height 12
copy span "1189150293259020"
click at [308, 69] on div "Menaam" at bounding box center [292, 62] width 55 height 24
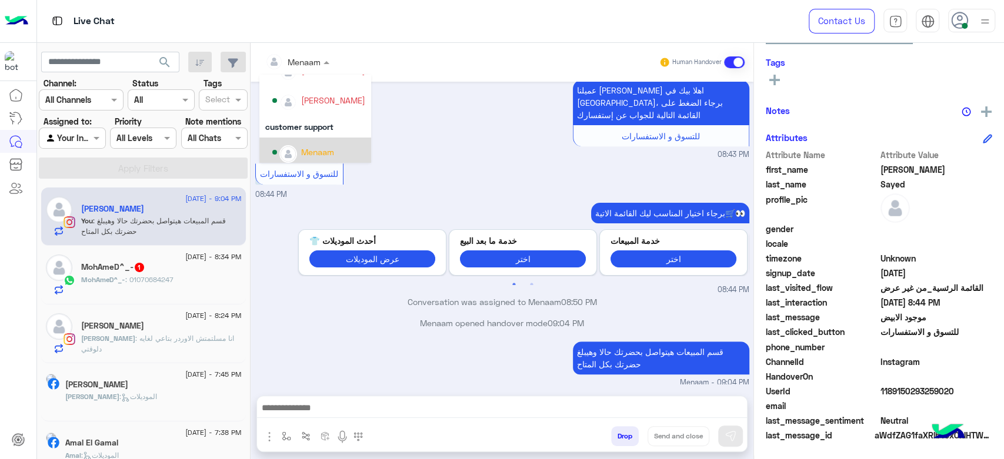
scroll to position [75, 0]
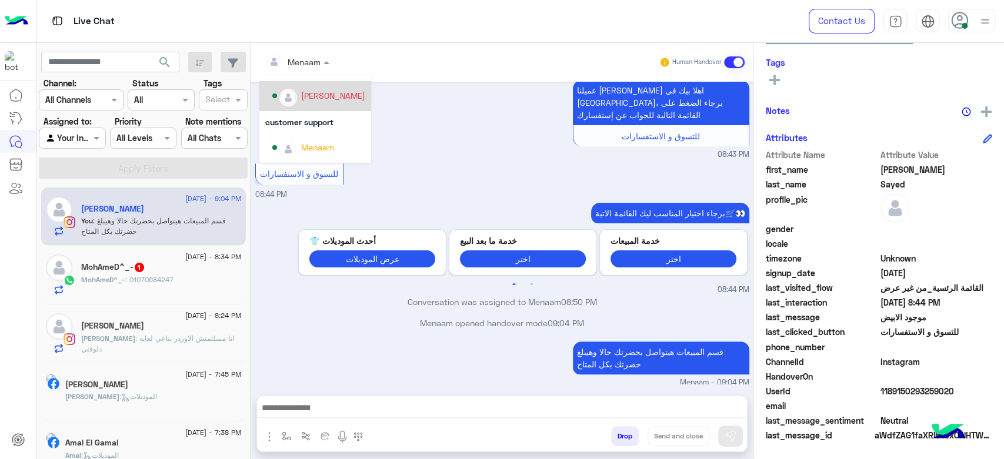
click at [337, 94] on div "mohamed ahmed" at bounding box center [333, 95] width 64 height 12
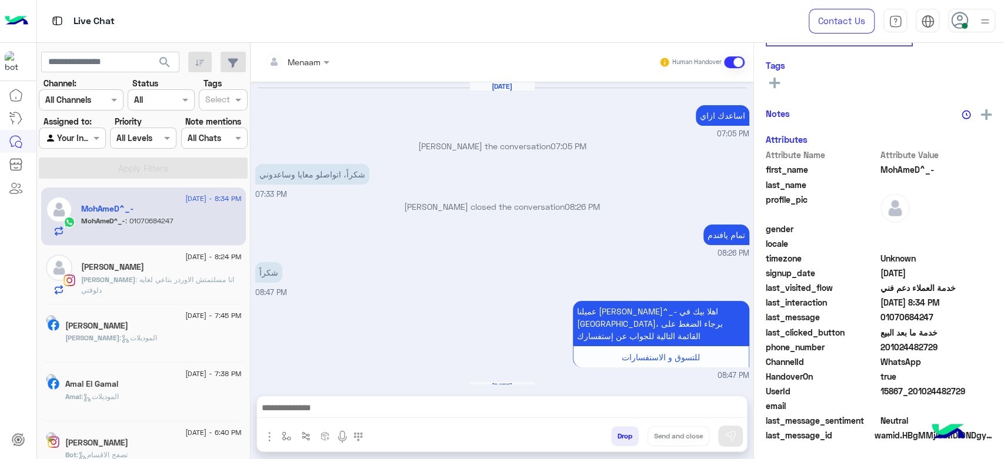
scroll to position [739, 0]
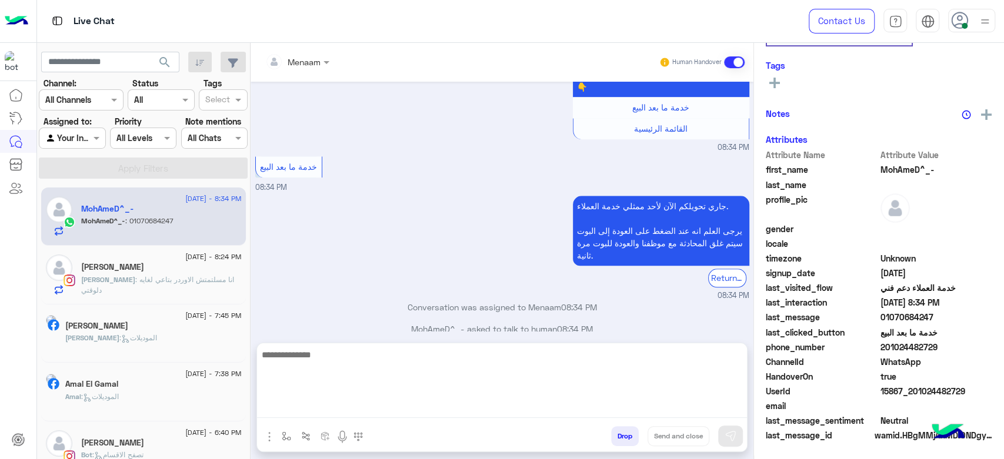
click at [332, 414] on textarea at bounding box center [502, 383] width 490 height 71
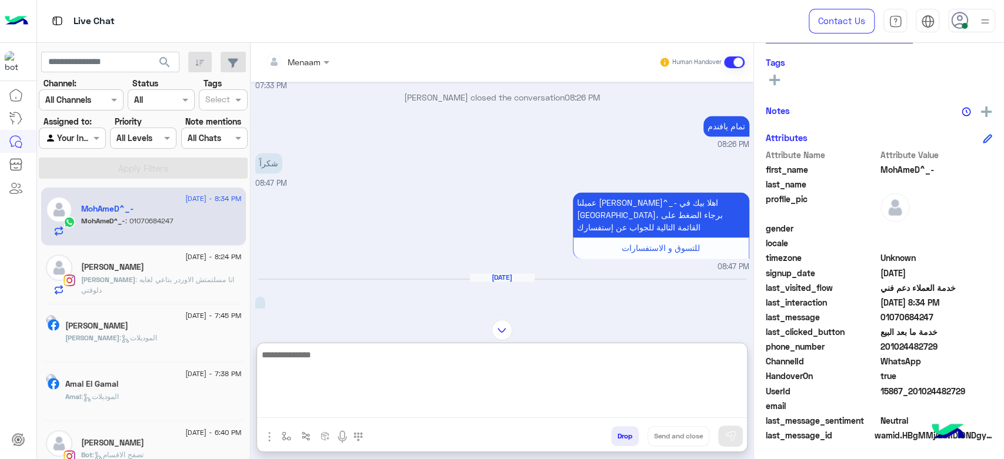
scroll to position [1670, 0]
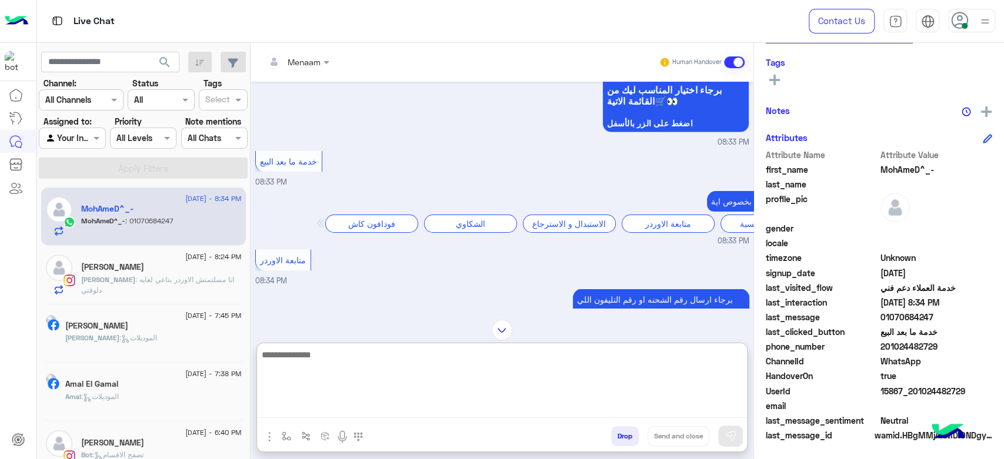
click at [358, 361] on textarea at bounding box center [502, 383] width 490 height 71
type textarea "**********"
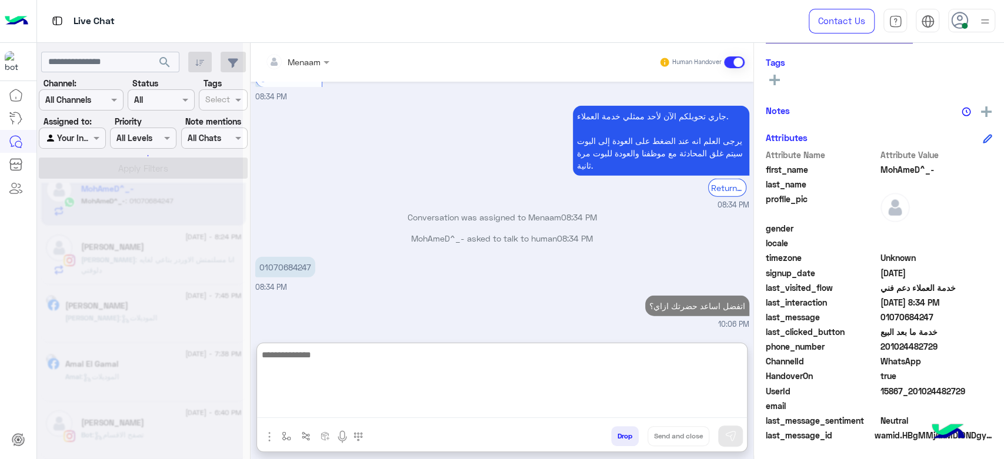
scroll to position [5, 0]
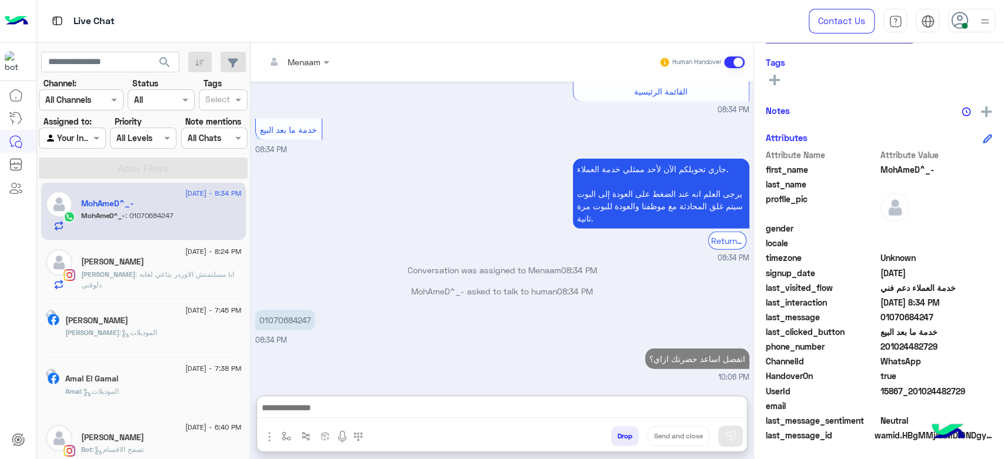
click at [138, 433] on div "[PERSON_NAME]" at bounding box center [161, 439] width 161 height 12
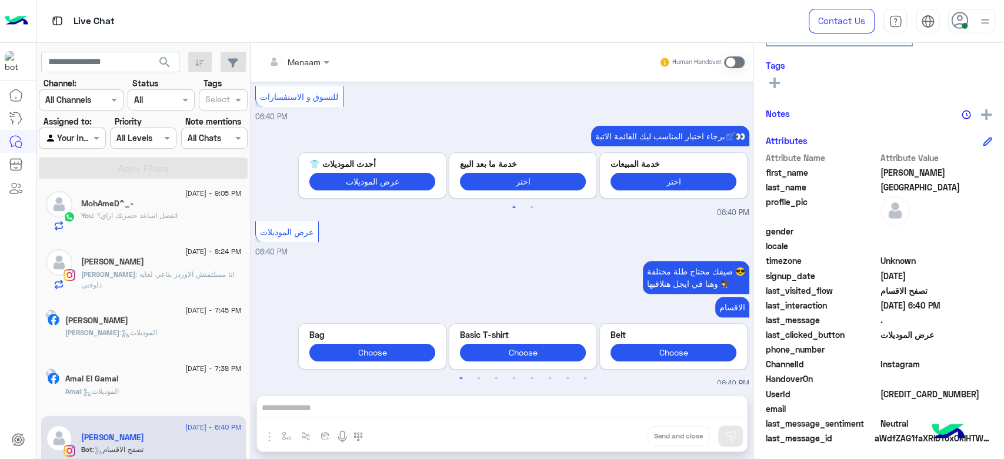
scroll to position [201, 0]
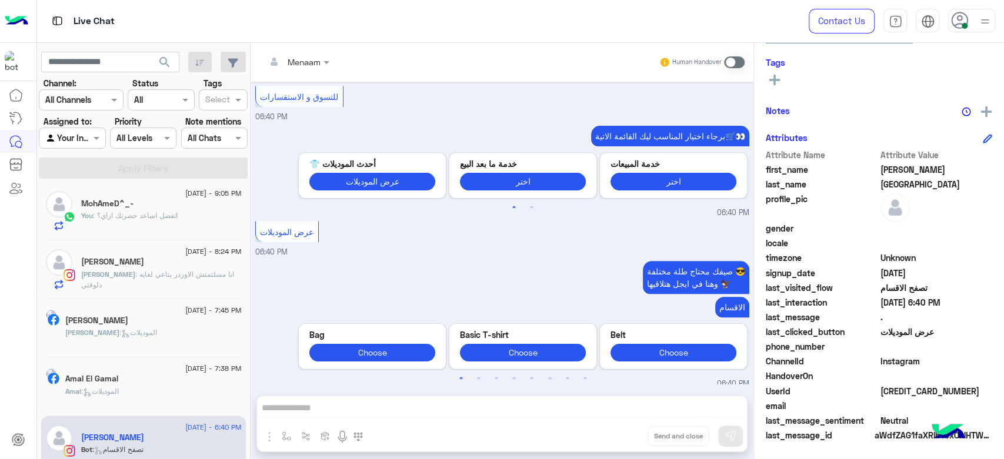
click at [739, 64] on span at bounding box center [734, 62] width 21 height 12
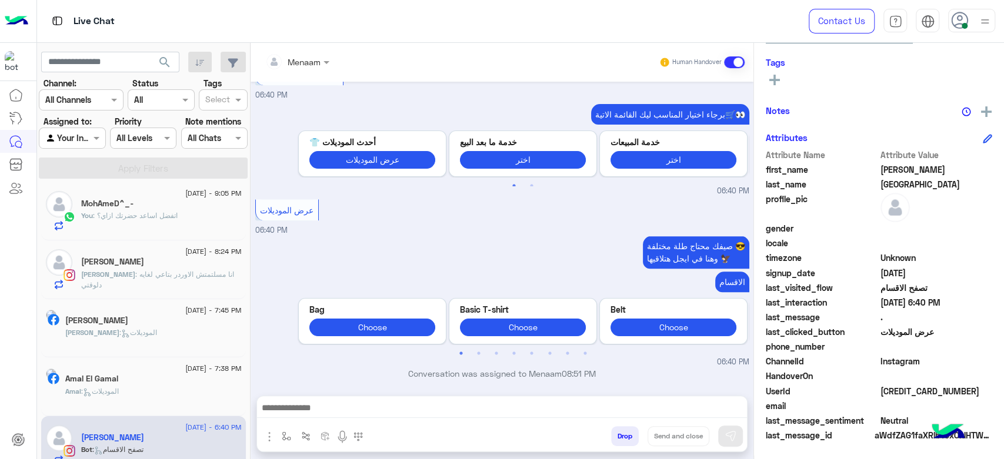
scroll to position [5, 0]
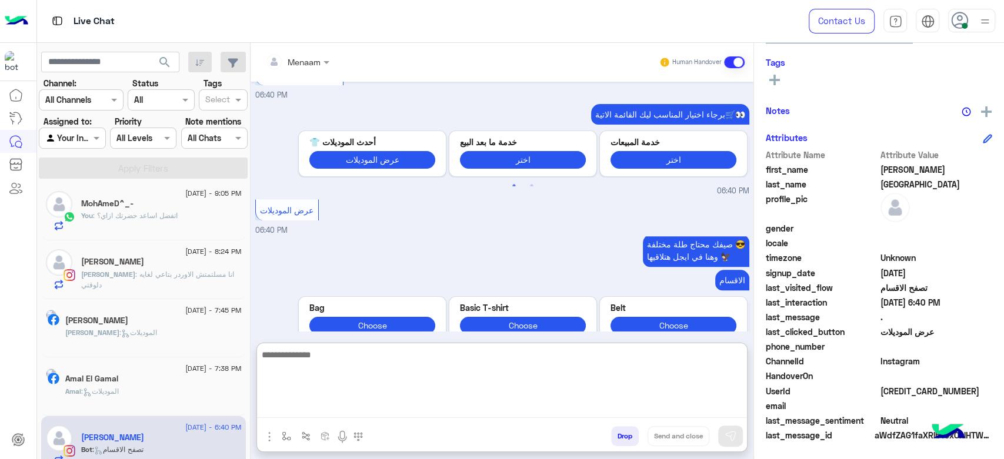
click at [328, 409] on textarea at bounding box center [502, 383] width 490 height 71
type textarea "**********"
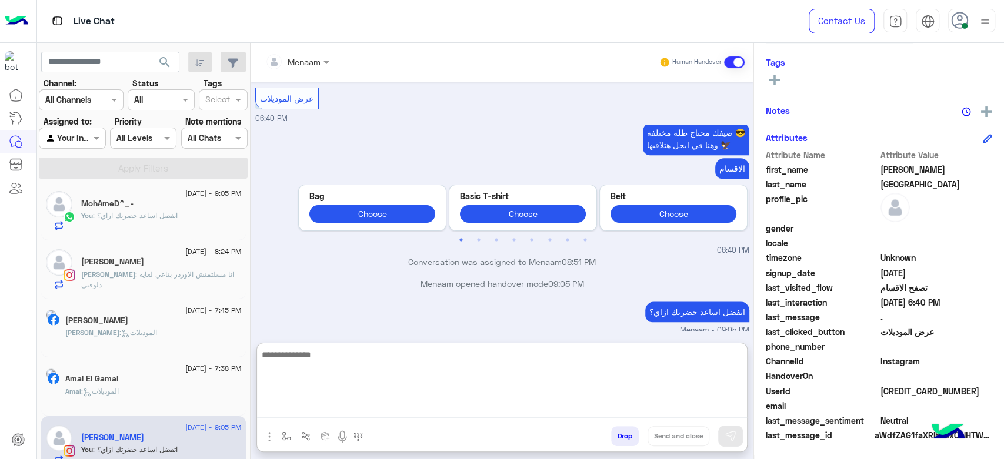
scroll to position [222, 0]
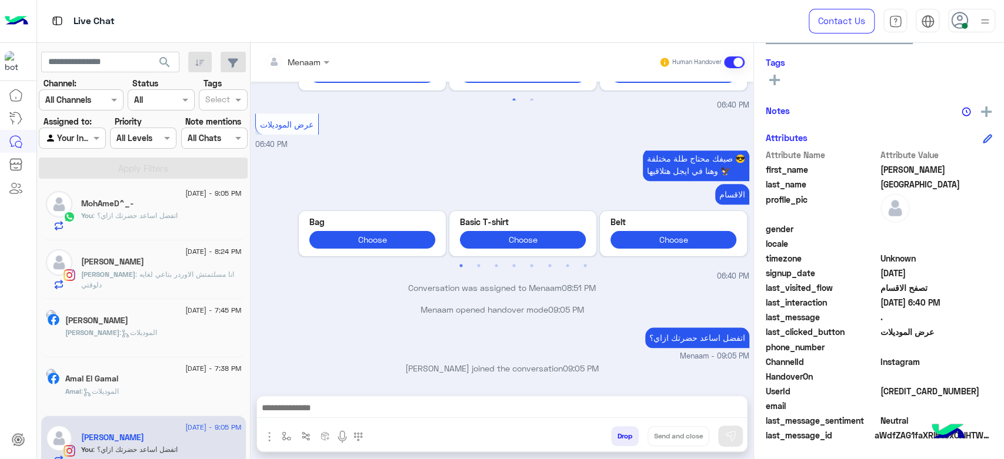
click at [485, 303] on p "Menaam opened handover mode 09:05 PM" at bounding box center [502, 309] width 494 height 12
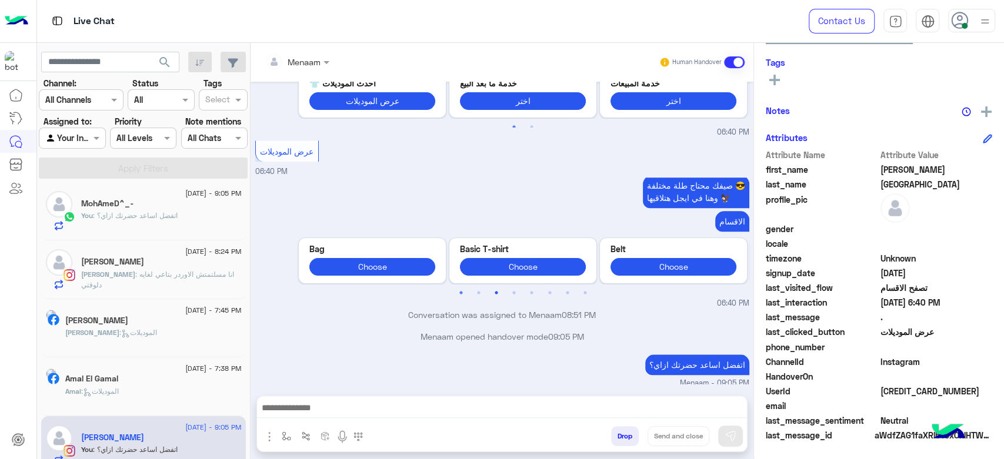
click at [490, 287] on button "3" at bounding box center [496, 293] width 12 height 12
click at [505, 330] on p "Menaam opened handover mode 09:05 PM" at bounding box center [502, 336] width 494 height 12
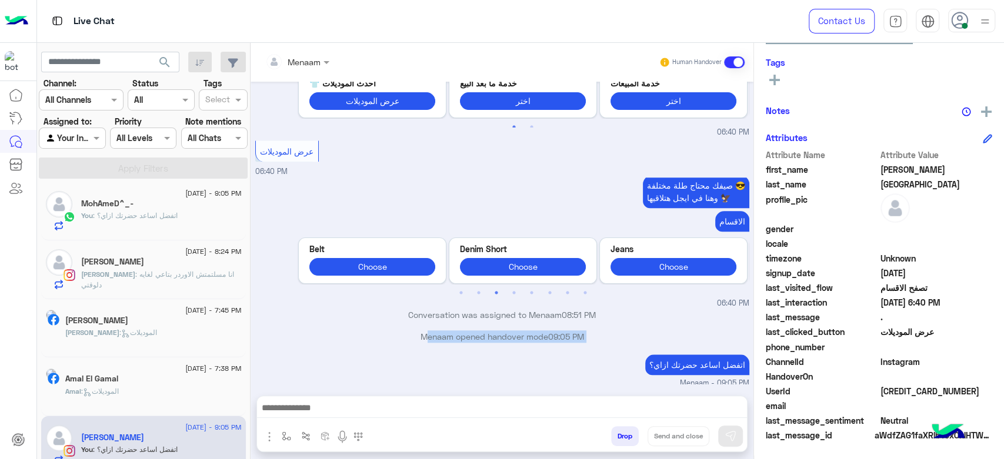
copy div "Menaam opened handover mode 09:05 PM"
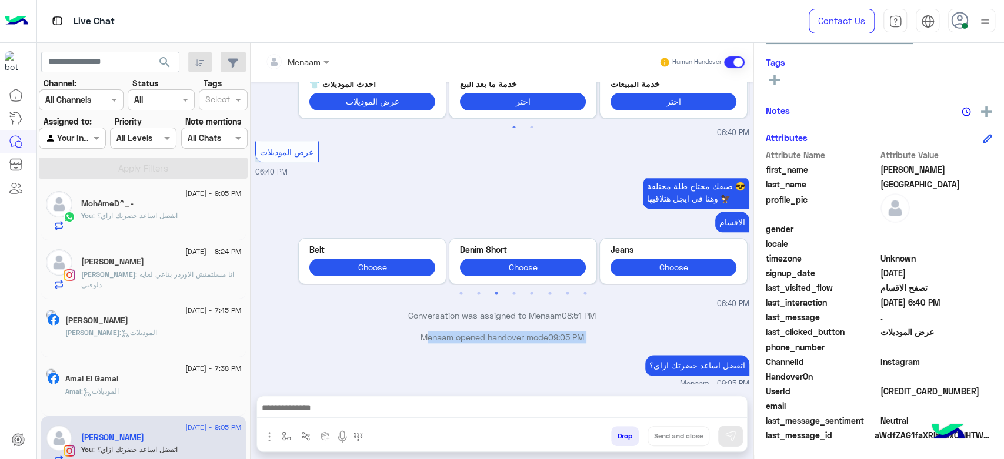
click at [322, 331] on div "Menaam opened handover mode 09:05 PM" at bounding box center [502, 341] width 494 height 21
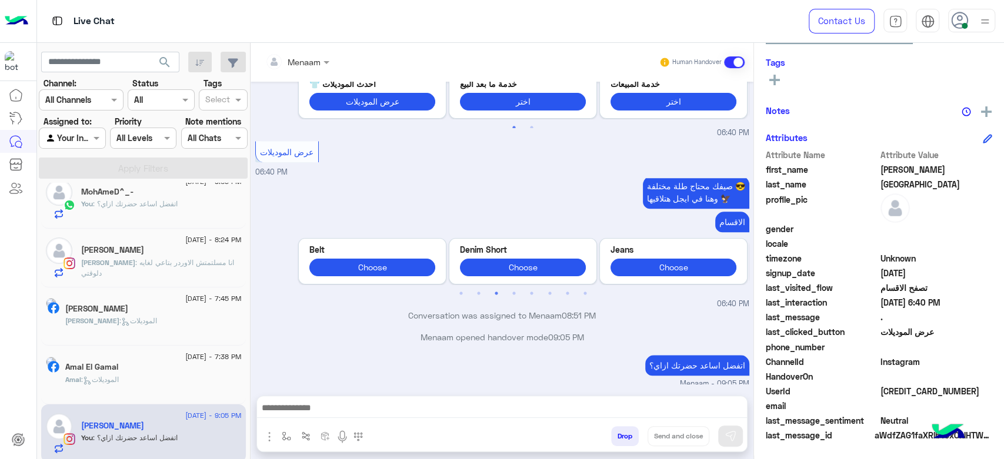
scroll to position [0, 0]
click at [145, 376] on div "Amal : الموديلات" at bounding box center [153, 382] width 176 height 21
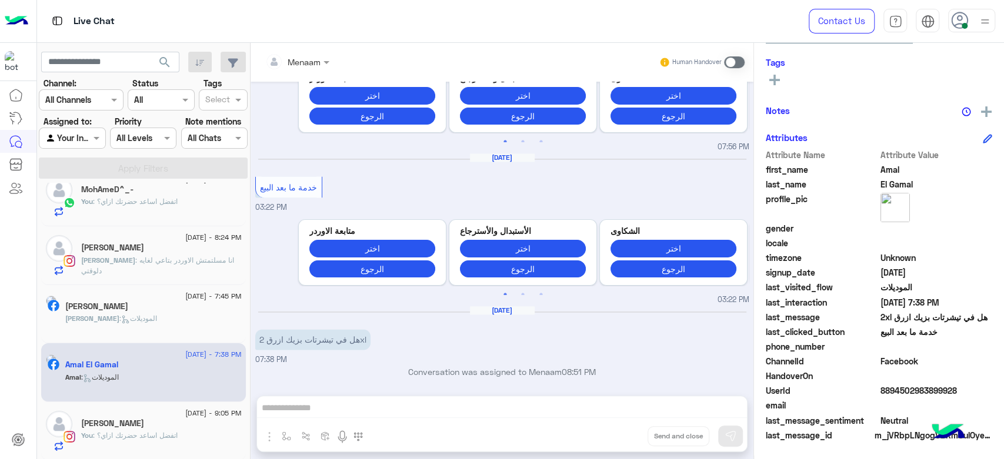
click at [730, 63] on span at bounding box center [734, 62] width 21 height 12
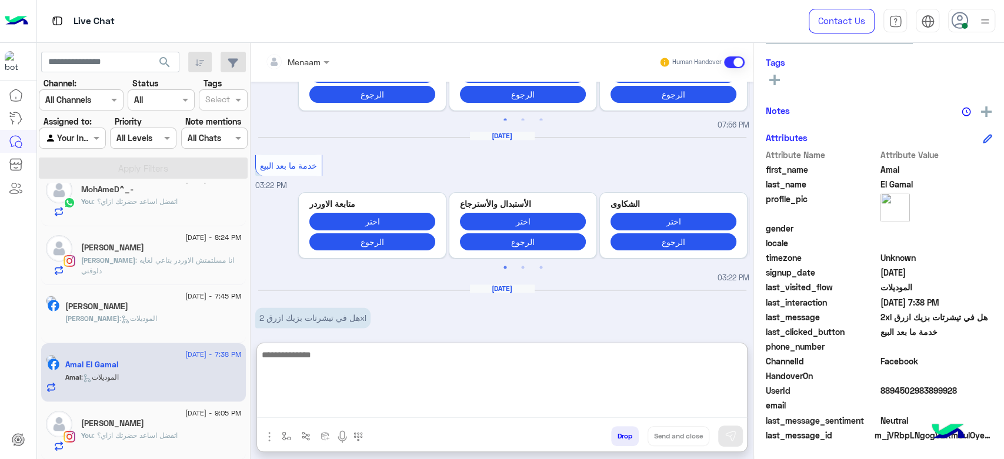
click at [350, 408] on textarea at bounding box center [502, 383] width 490 height 71
type textarea "**********"
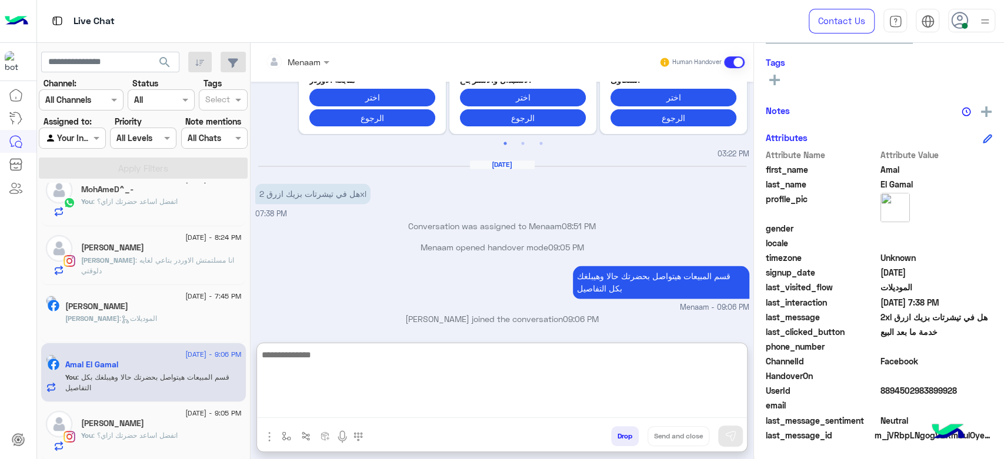
scroll to position [222, 0]
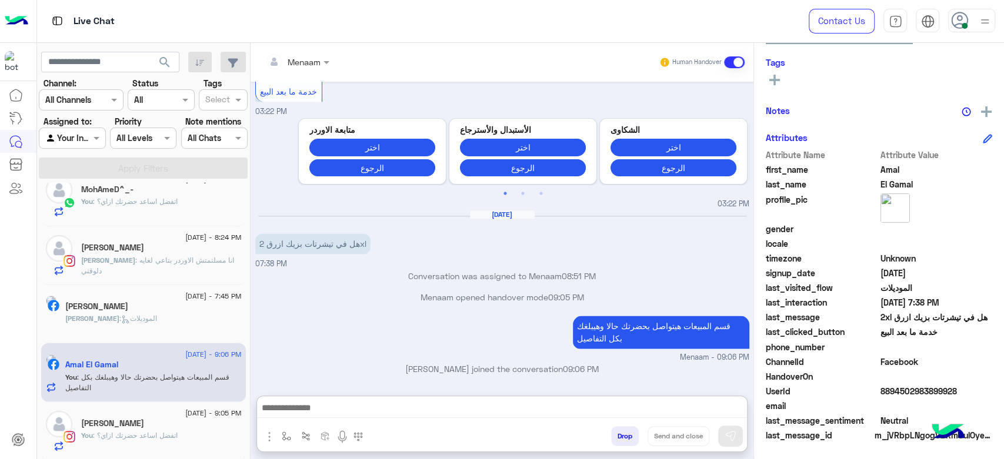
click at [312, 61] on div at bounding box center [297, 62] width 76 height 14
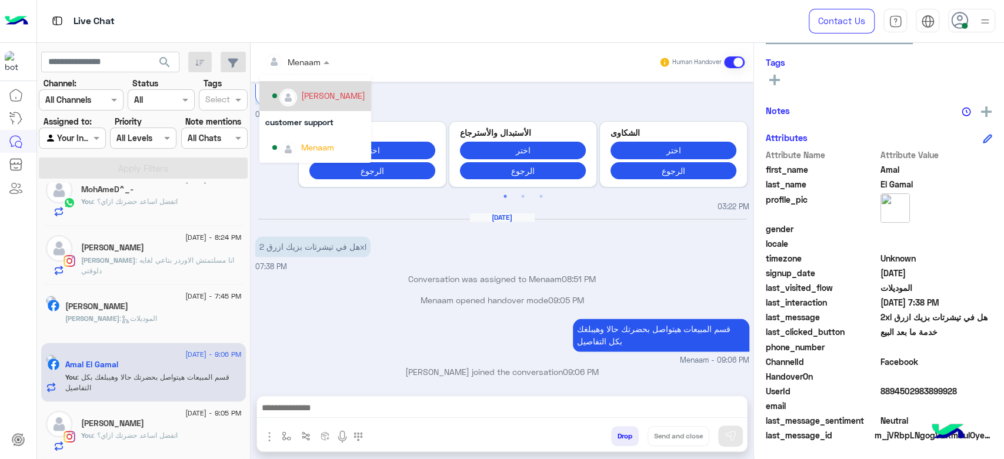
click at [348, 101] on div "mohamed ahmed" at bounding box center [333, 95] width 64 height 12
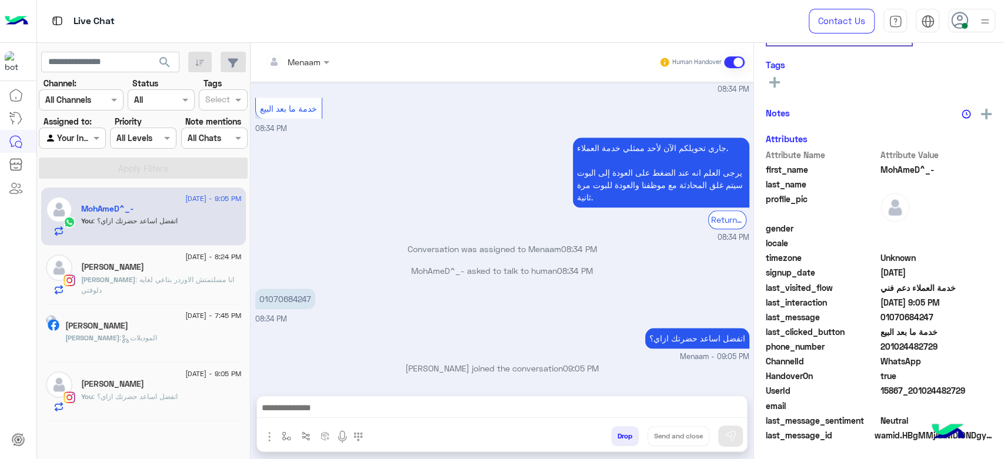
click at [148, 276] on span ": انا مسلتمتش الاوردر بتاعي لغايه دلوقتي" at bounding box center [157, 284] width 153 height 19
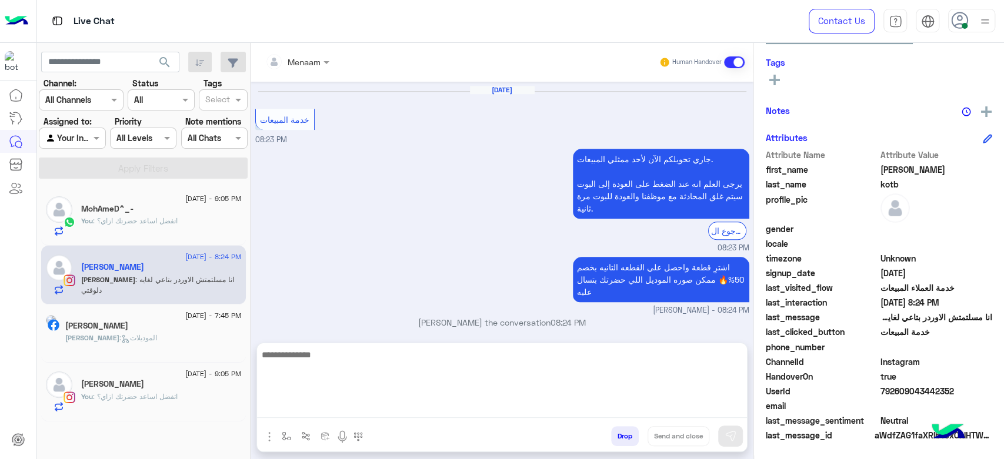
click at [406, 410] on textarea at bounding box center [502, 383] width 490 height 71
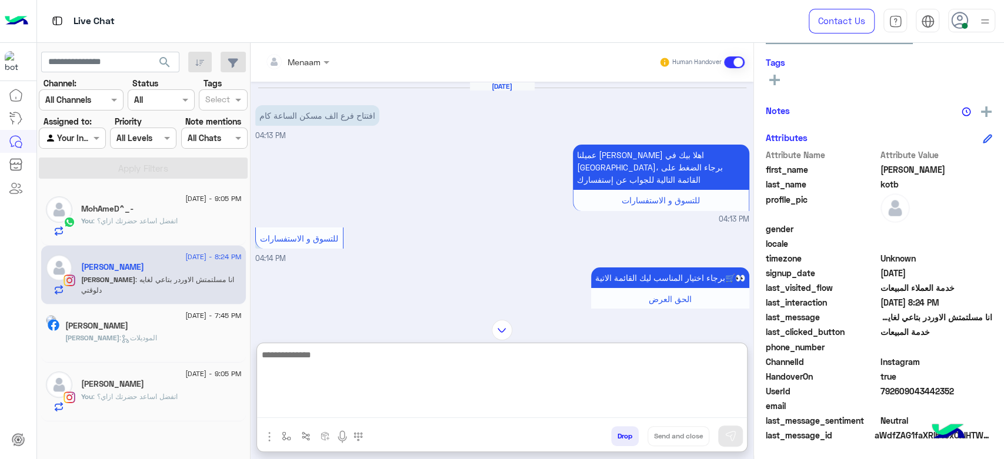
click at [304, 368] on textarea at bounding box center [502, 383] width 490 height 71
type textarea "**********"
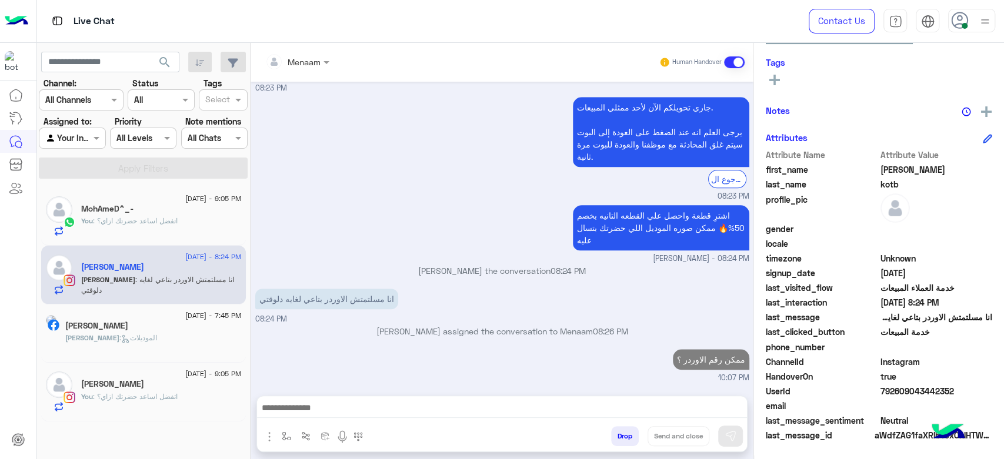
click at [141, 346] on div "Mohamed : الموديلات" at bounding box center [153, 343] width 176 height 21
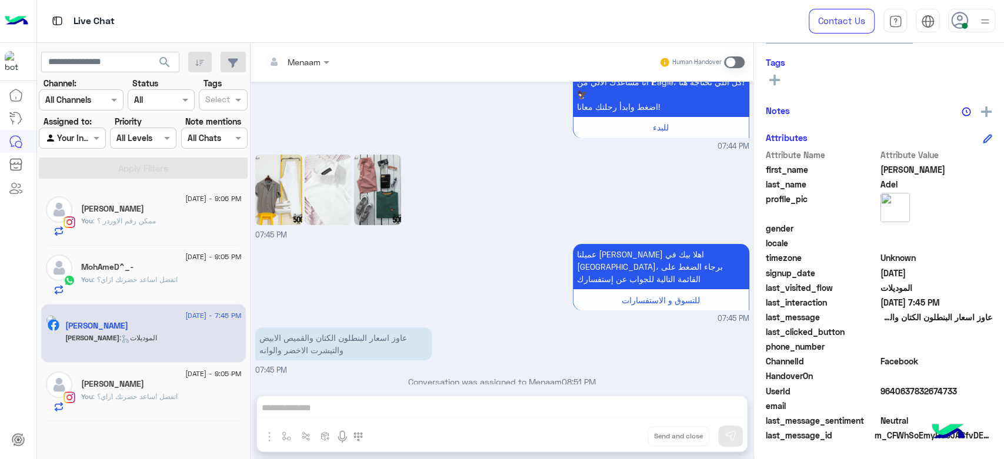
click at [729, 68] on span at bounding box center [734, 62] width 21 height 12
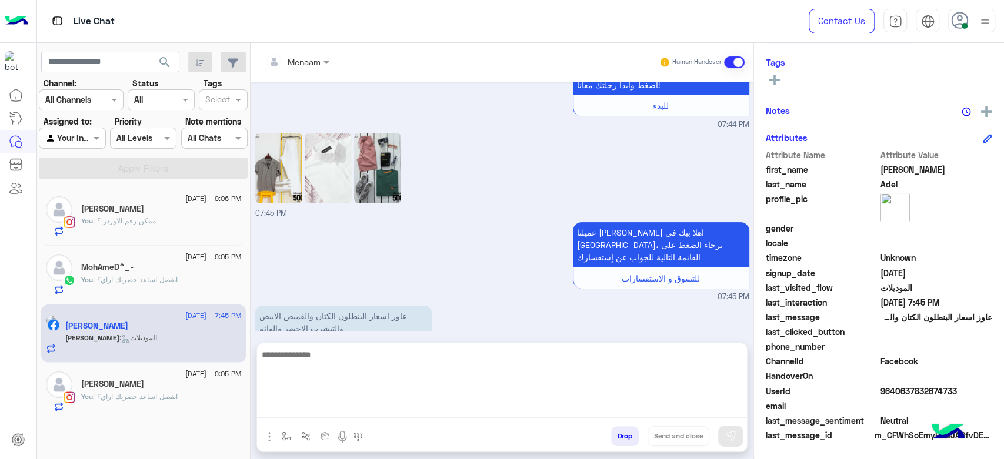
click at [323, 412] on textarea at bounding box center [502, 383] width 490 height 71
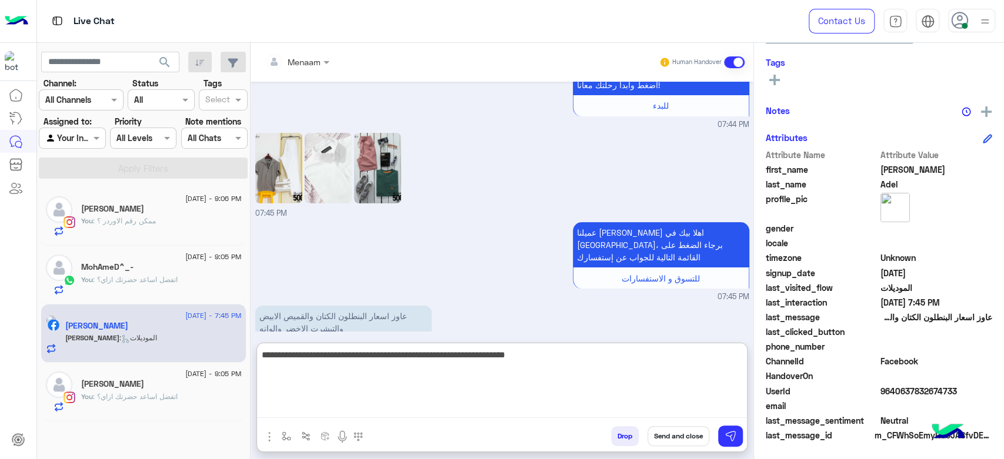
type textarea "**********"
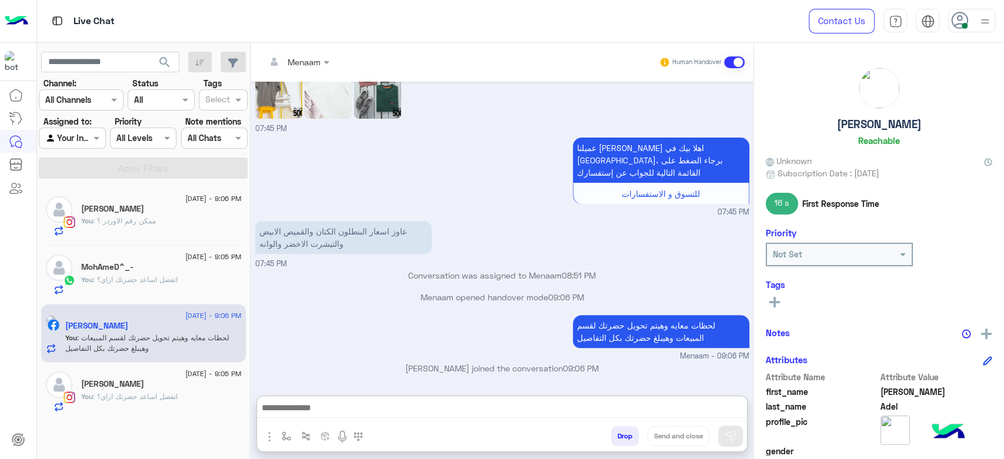
click at [858, 124] on h5 "Mohamed Adel" at bounding box center [879, 125] width 85 height 14
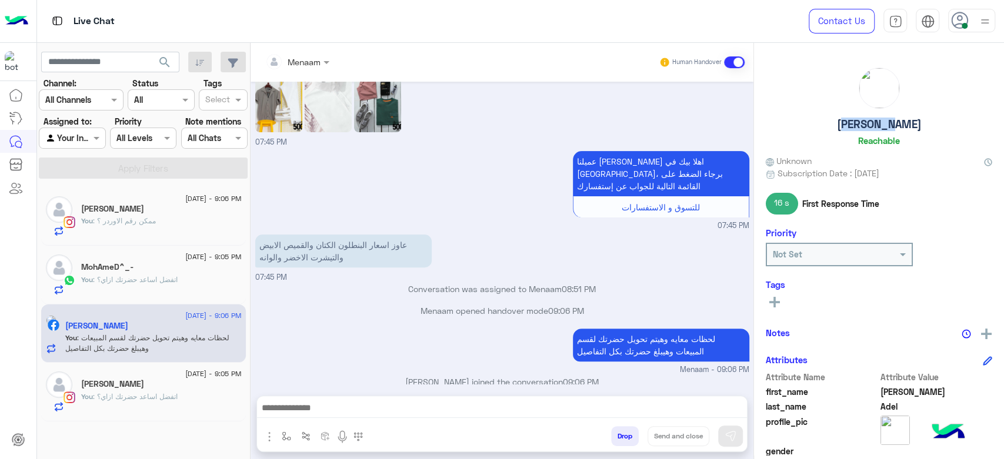
click at [858, 124] on h5 "Mohamed Adel" at bounding box center [879, 125] width 85 height 14
copy h5 "Mohamed Adel"
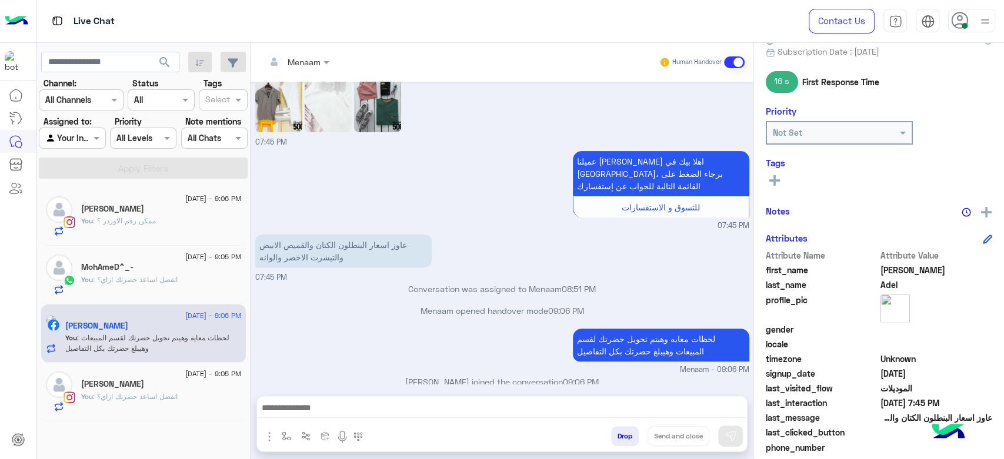
scroll to position [222, 0]
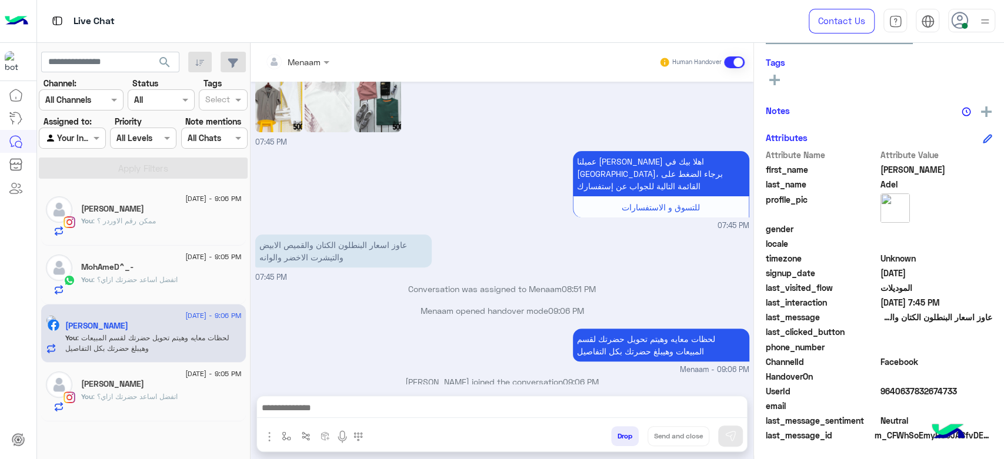
click at [914, 390] on span "9640637832674733" at bounding box center [936, 391] width 112 height 12
copy span "9640637832674733"
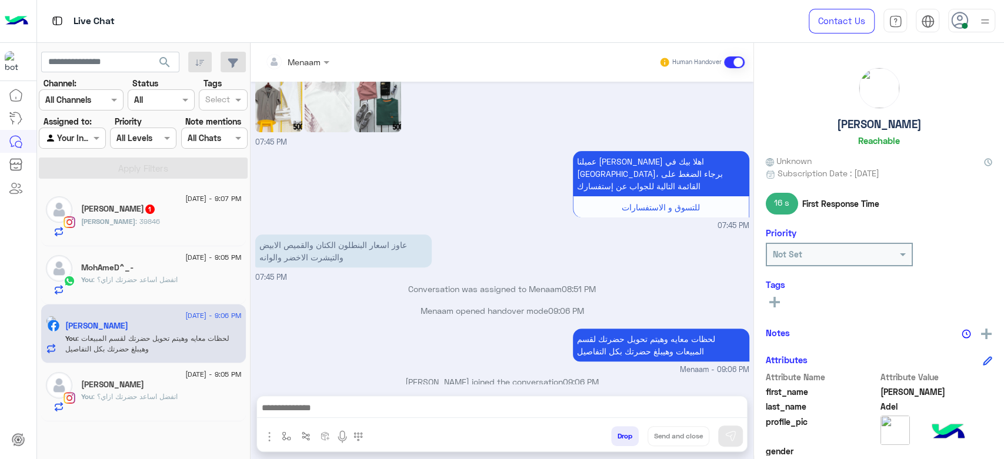
click at [866, 123] on h5 "Mohamed Adel" at bounding box center [879, 125] width 85 height 14
copy h5 "Mohamed Adel"
click at [323, 63] on span at bounding box center [327, 62] width 15 height 12
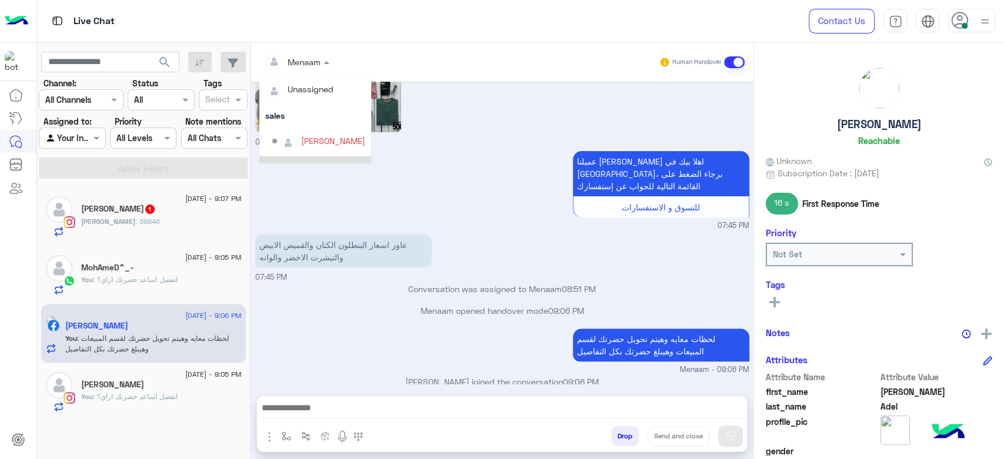
scroll to position [75, 0]
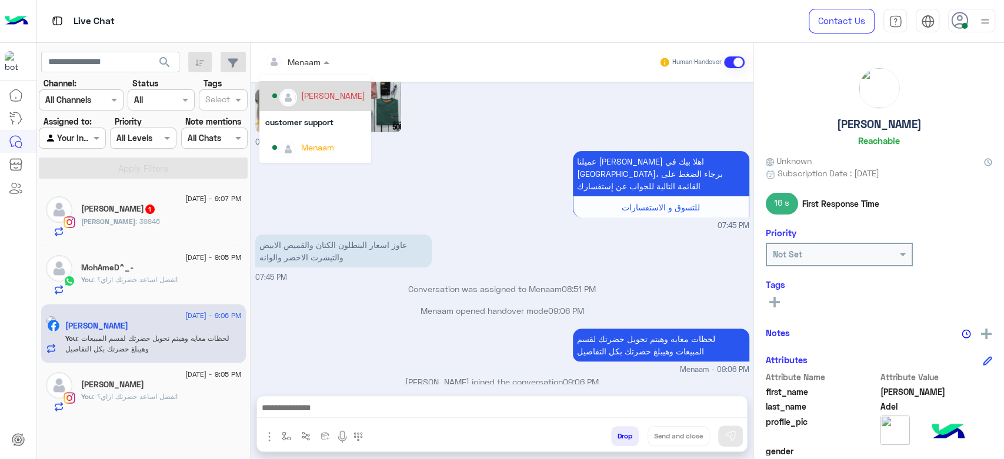
click at [325, 102] on div "mohamed ahmed" at bounding box center [318, 96] width 93 height 21
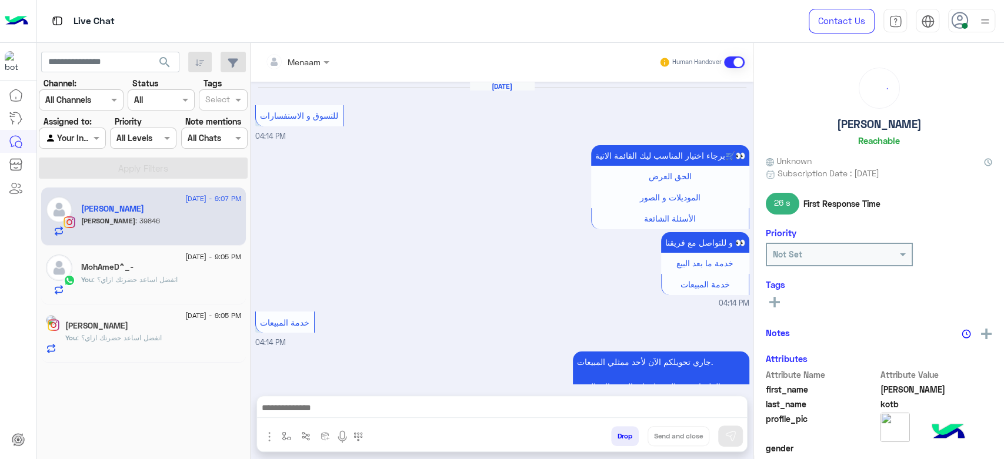
scroll to position [703, 0]
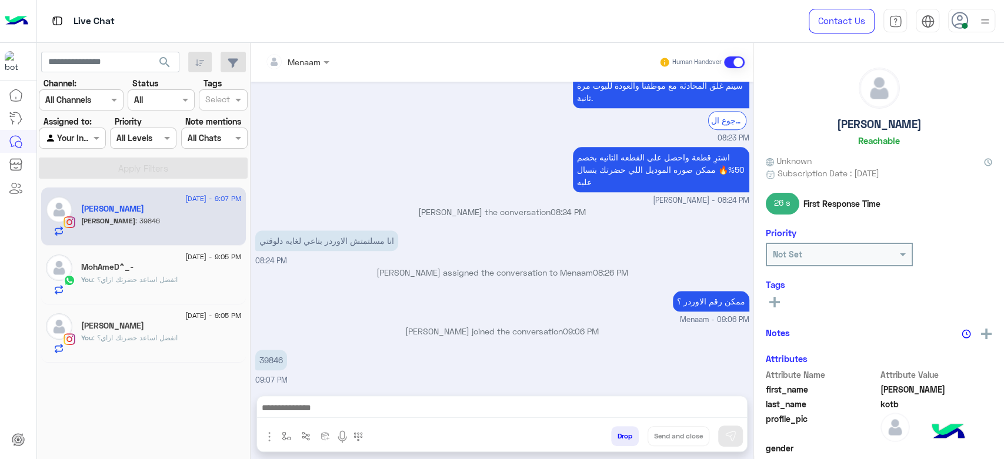
click at [267, 356] on p "39846" at bounding box center [271, 360] width 32 height 21
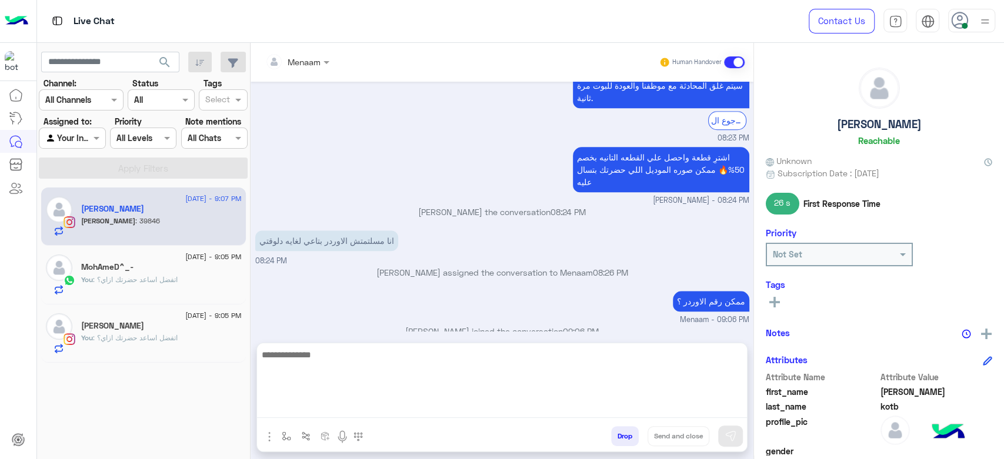
click at [344, 412] on textarea at bounding box center [502, 383] width 490 height 71
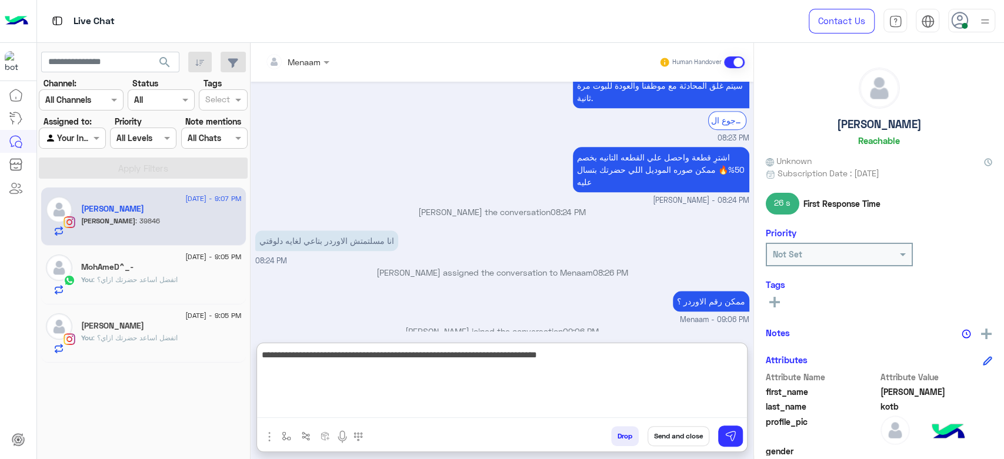
type textarea "**********"
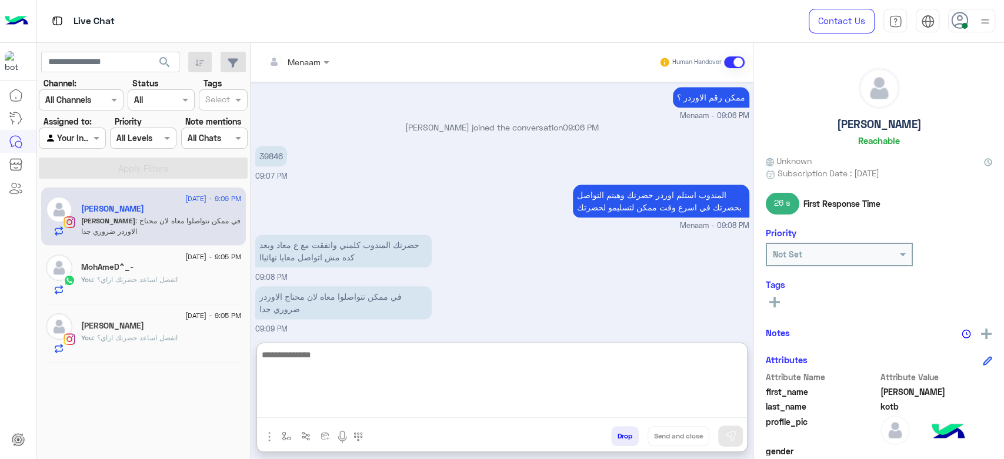
scroll to position [908, 0]
click at [282, 355] on textarea at bounding box center [502, 383] width 490 height 71
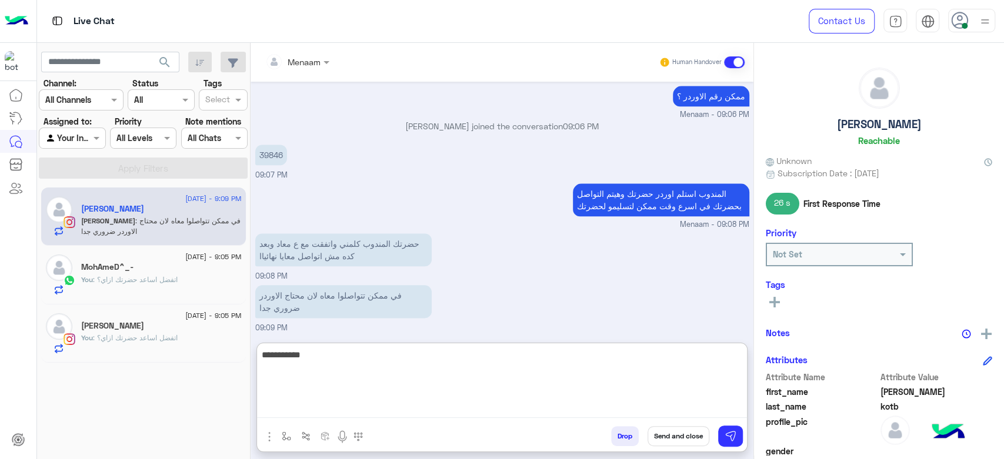
type textarea "**********"
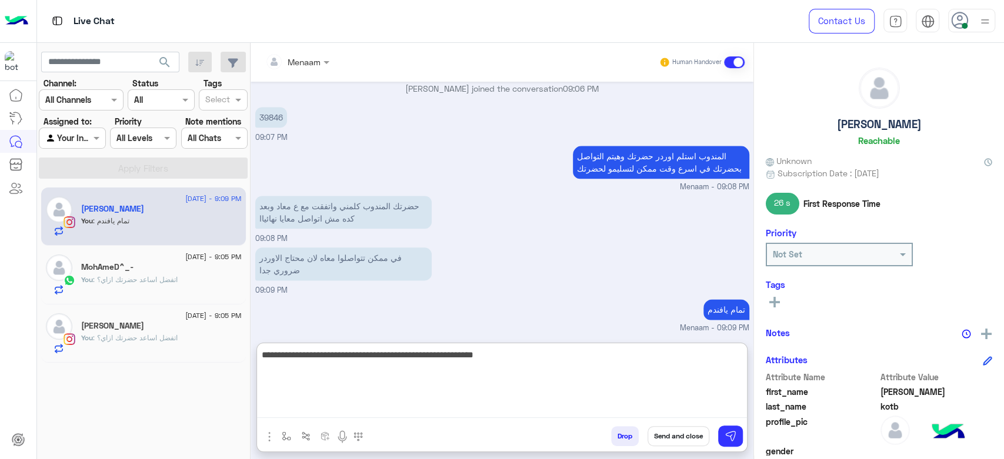
type textarea "**********"
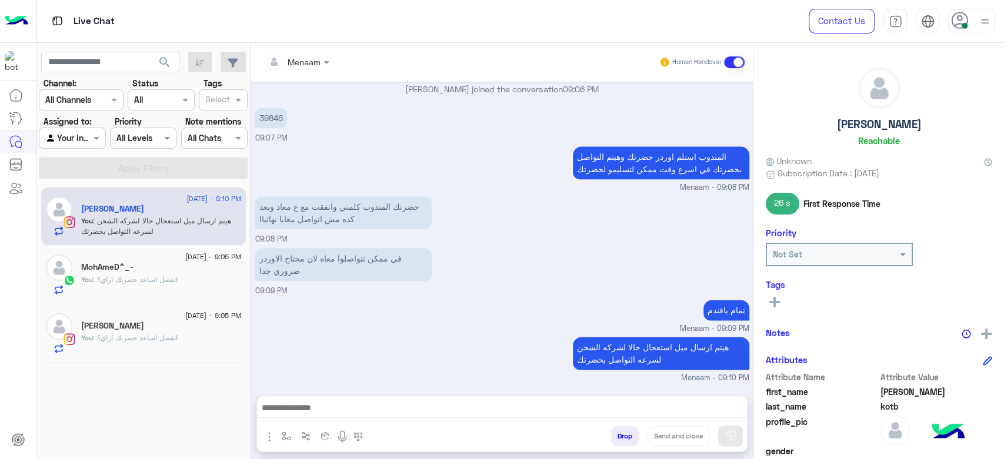
click at [112, 349] on div "You : اتفضل اساعد حضرتك ازاي؟" at bounding box center [161, 343] width 161 height 21
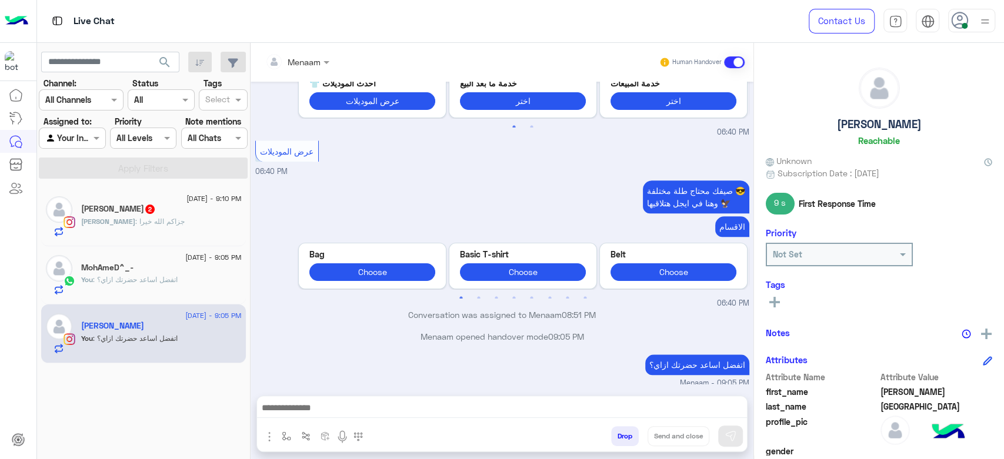
scroll to position [776, 0]
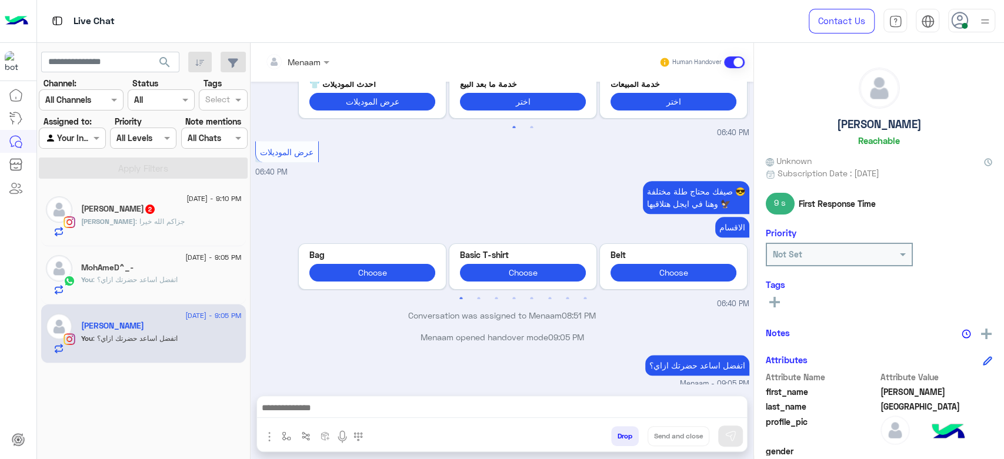
click at [188, 254] on span "5 September - 9:05 PM" at bounding box center [213, 257] width 56 height 11
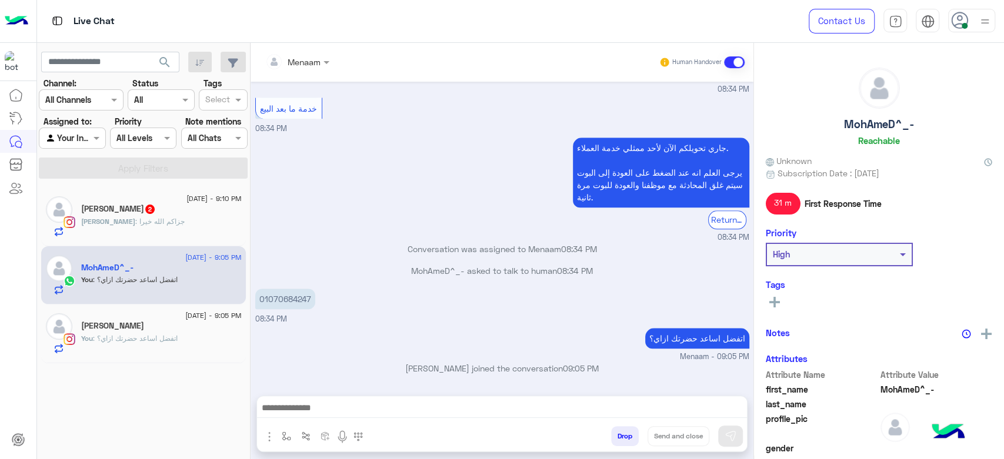
scroll to position [739, 0]
click at [151, 219] on div "ahmed : جزاكم الله خيرا" at bounding box center [161, 226] width 161 height 21
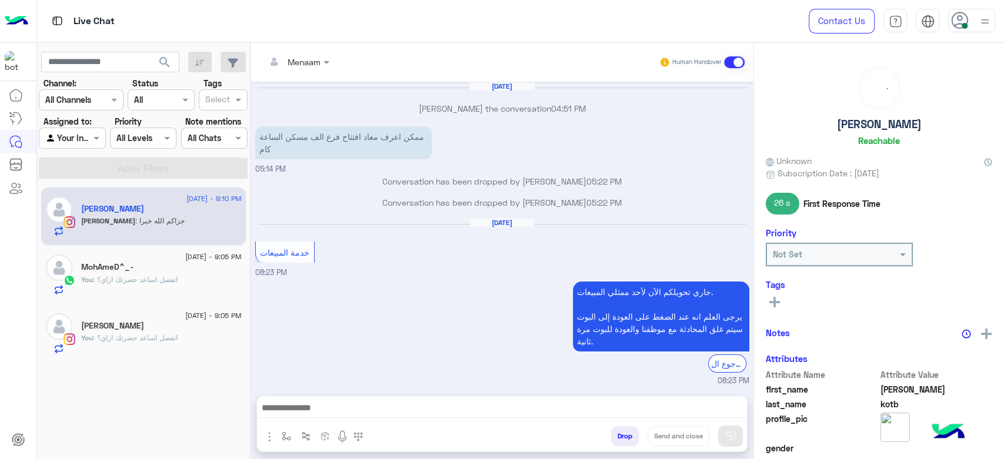
scroll to position [595, 0]
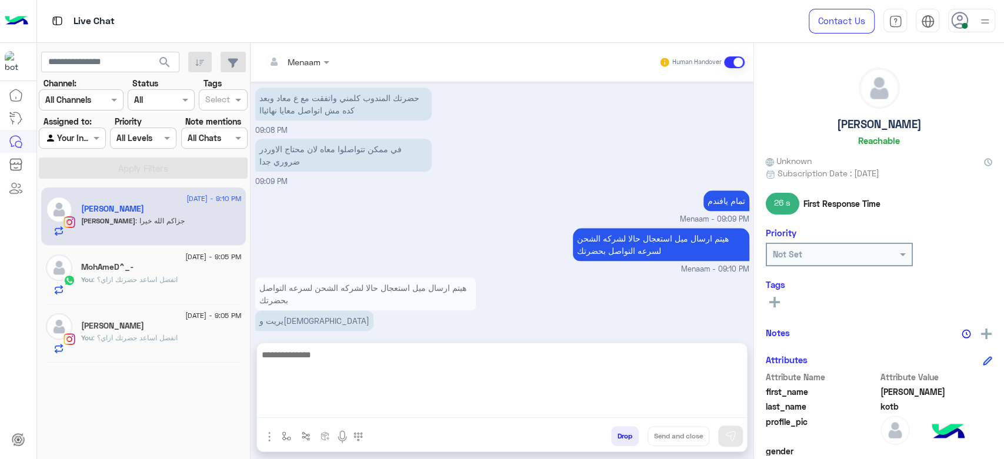
click at [328, 405] on textarea at bounding box center [502, 383] width 490 height 71
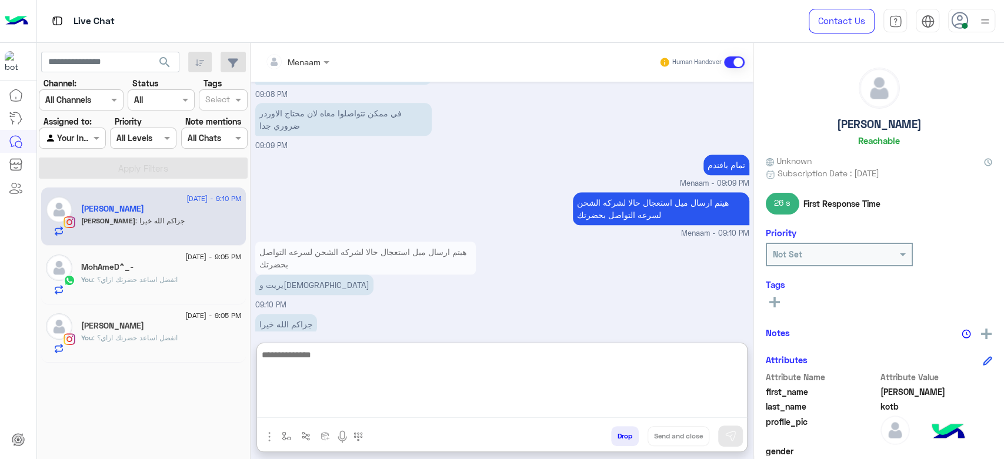
scroll to position [647, 0]
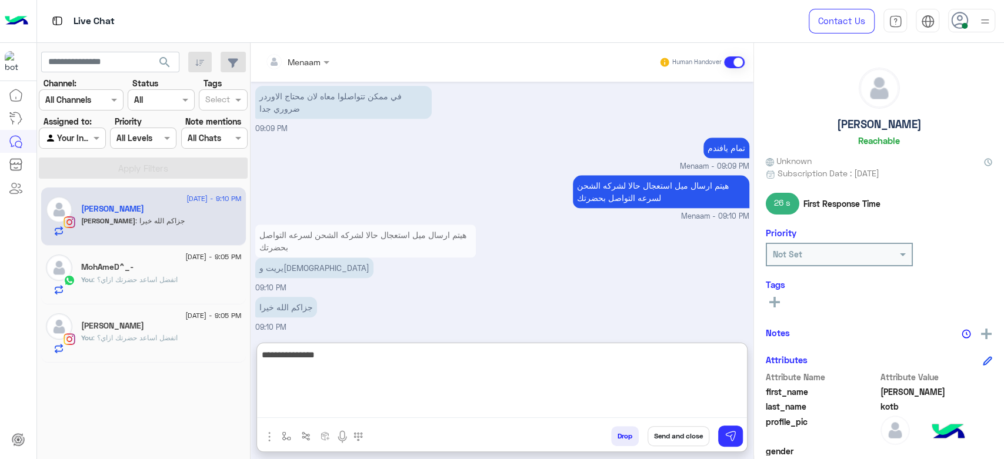
type textarea "**********"
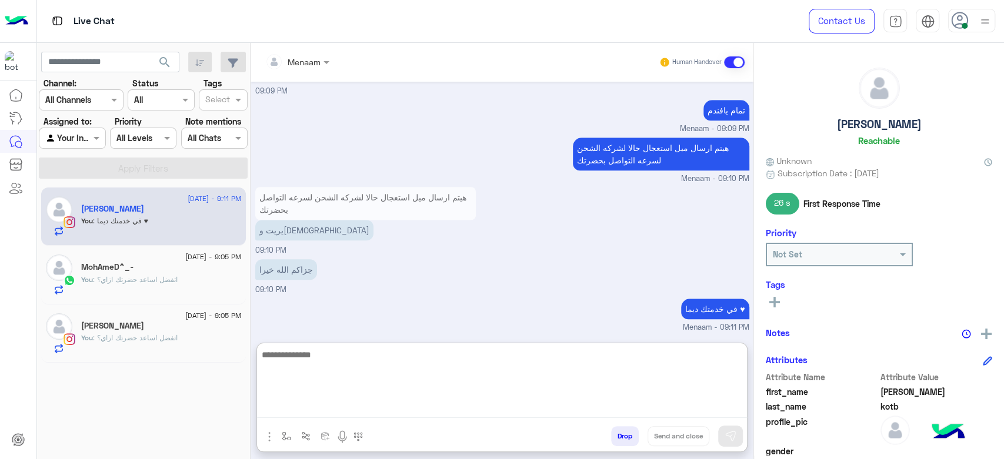
scroll to position [724, 0]
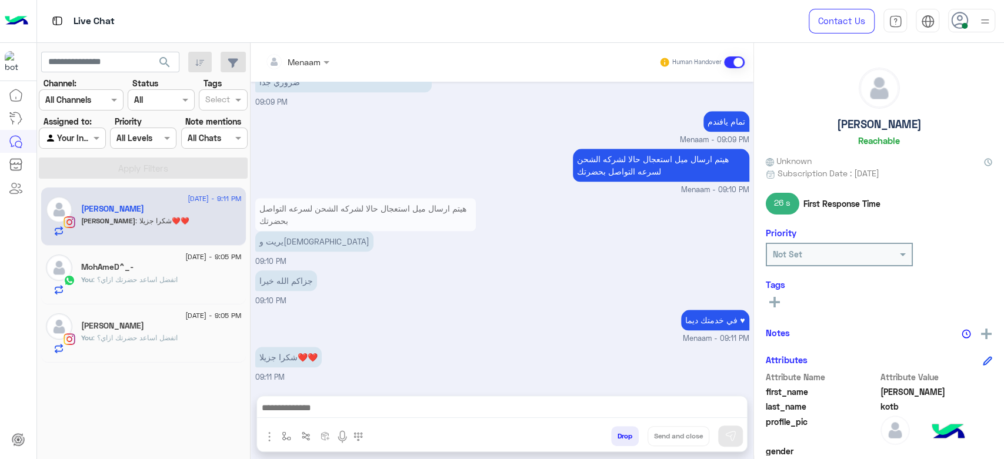
click at [630, 434] on button "Drop" at bounding box center [625, 436] width 28 height 20
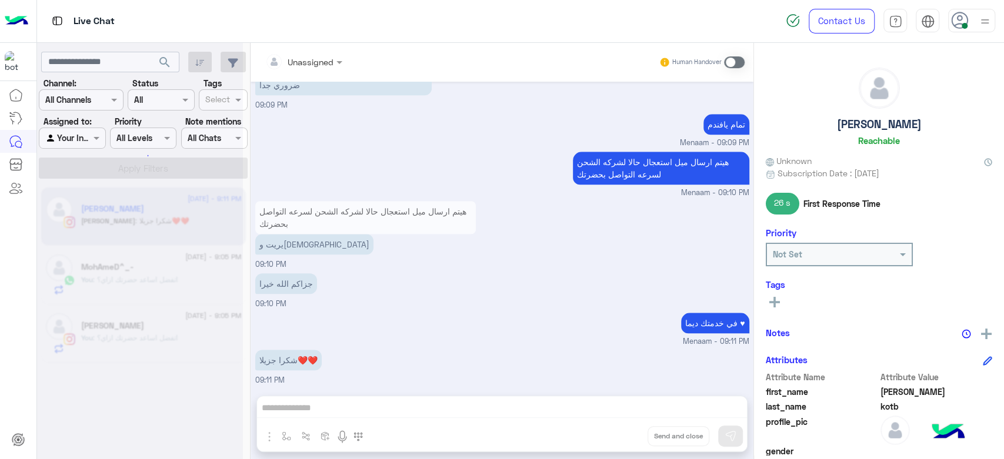
scroll to position [692, 0]
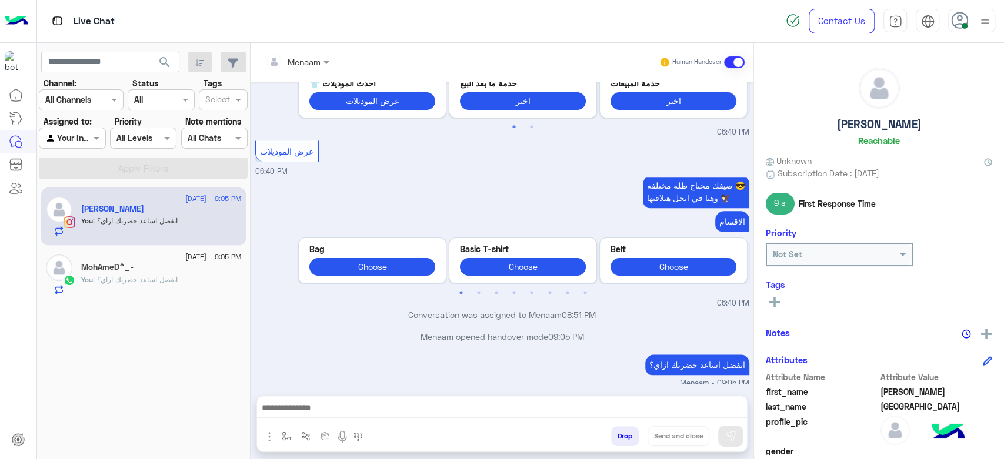
scroll to position [776, 0]
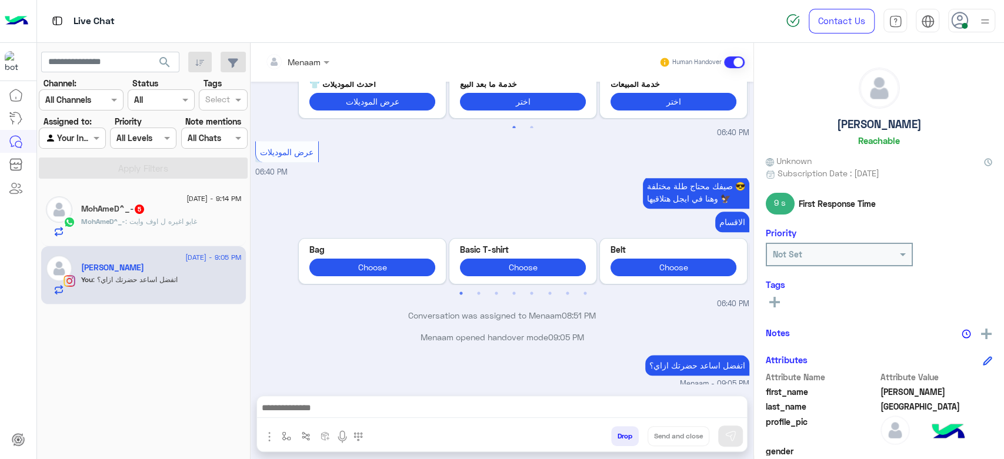
click at [168, 228] on div "MohAmeD^_- : غايو اغيره ل اوف وايت" at bounding box center [161, 226] width 161 height 21
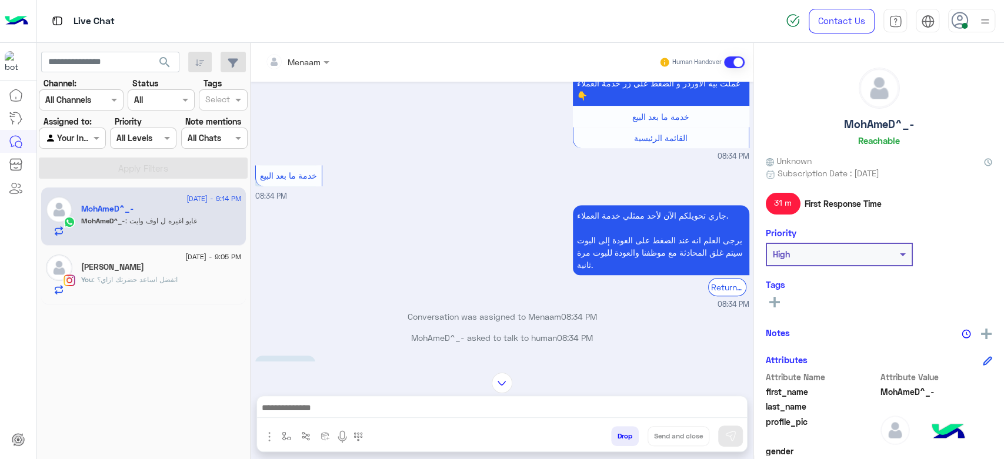
scroll to position [691, 0]
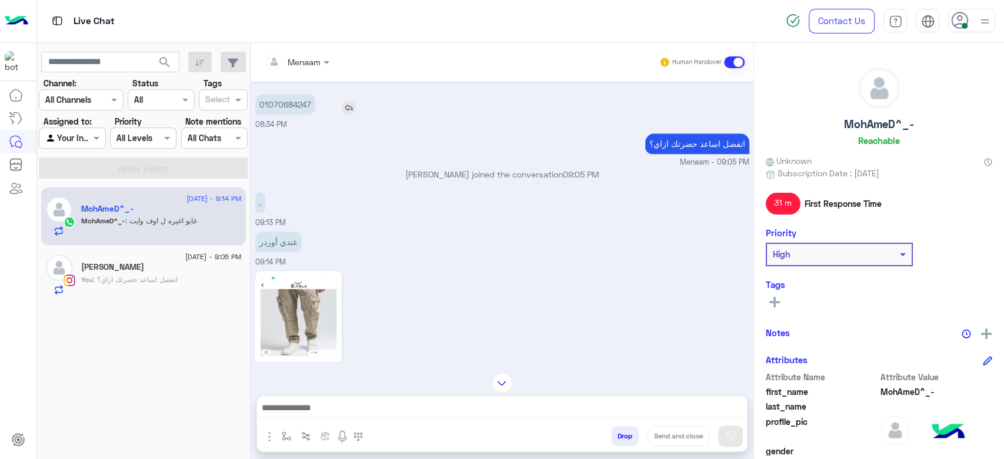
click at [288, 103] on p "01070684247" at bounding box center [285, 104] width 60 height 21
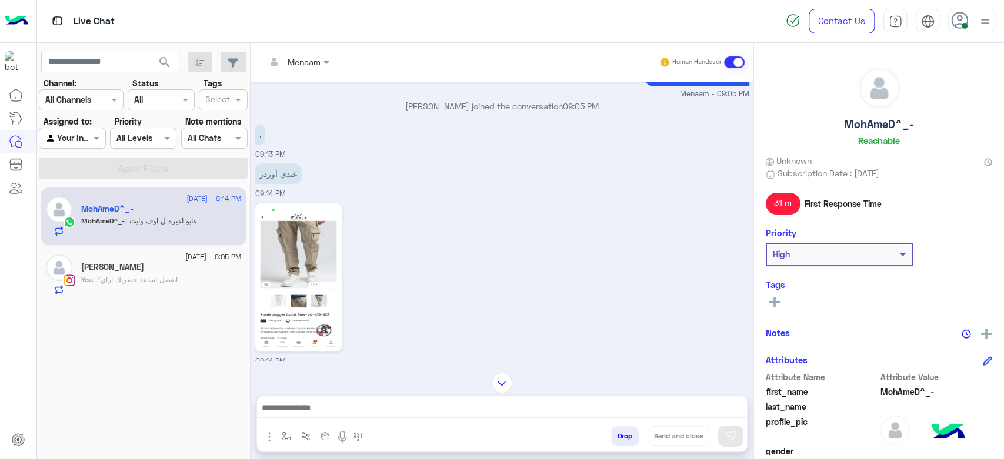
scroll to position [822, 0]
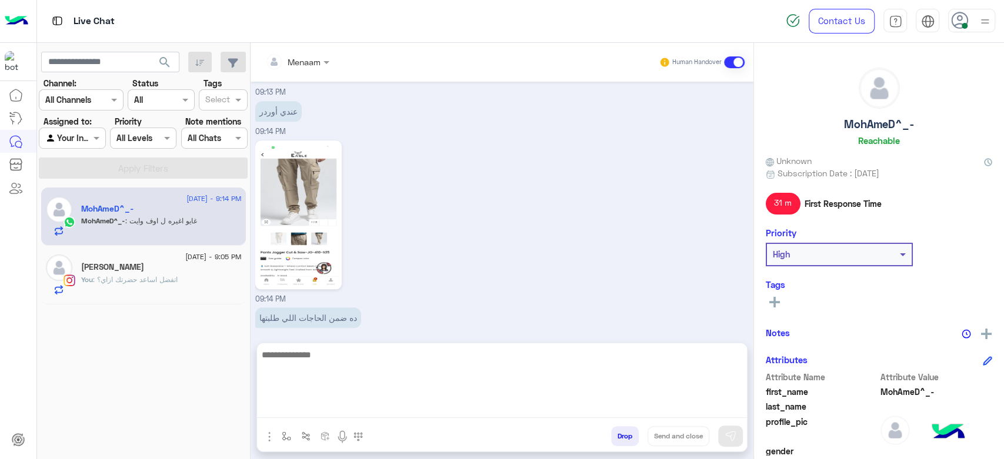
click at [339, 412] on textarea at bounding box center [502, 383] width 490 height 71
type textarea "**********"
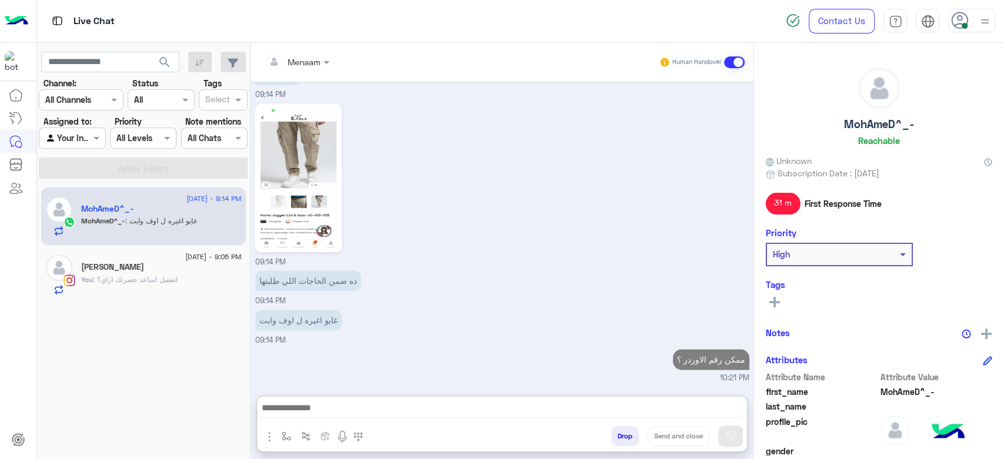
click at [153, 291] on div "You : اتفضل اساعد حضرتك ازاي؟" at bounding box center [161, 285] width 161 height 21
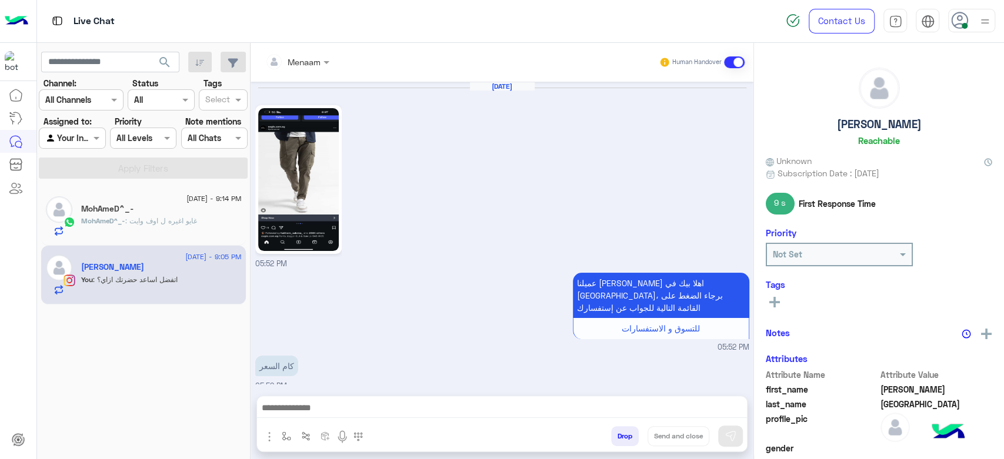
scroll to position [777, 0]
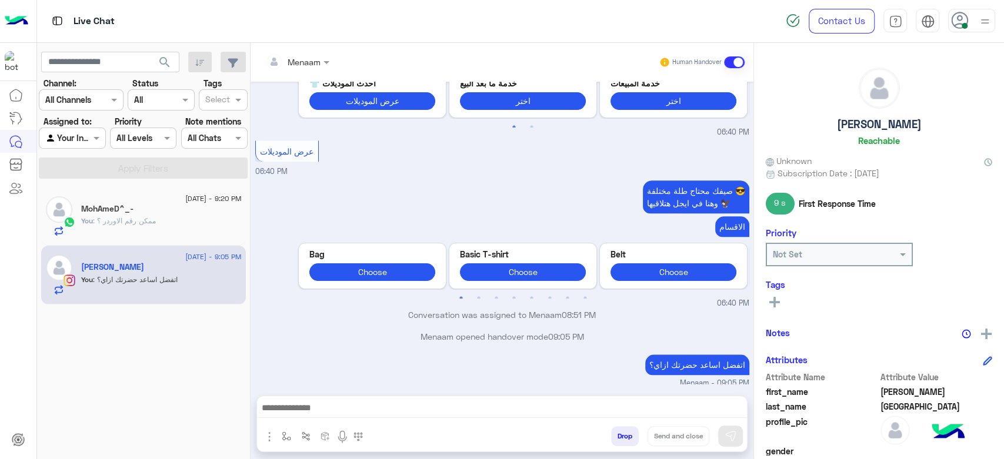
click at [99, 235] on div "You : ممكن رقم الاوردر ؟" at bounding box center [161, 226] width 161 height 21
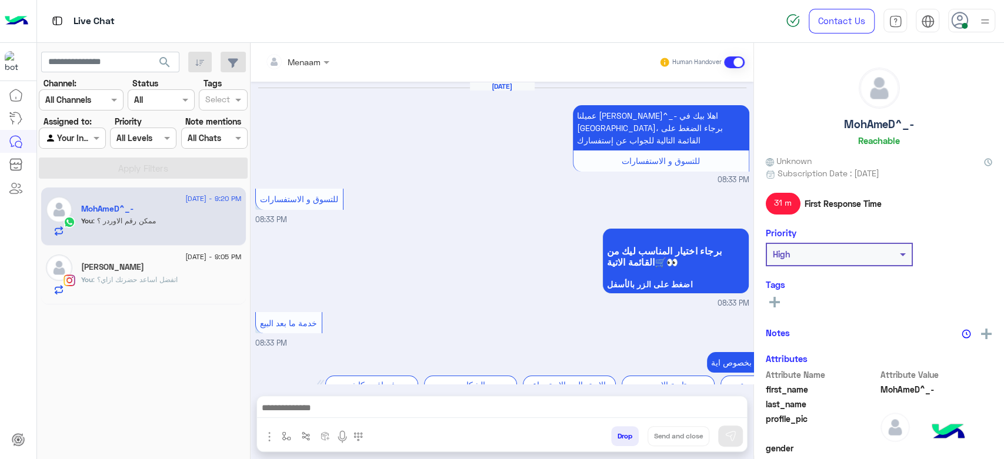
scroll to position [820, 0]
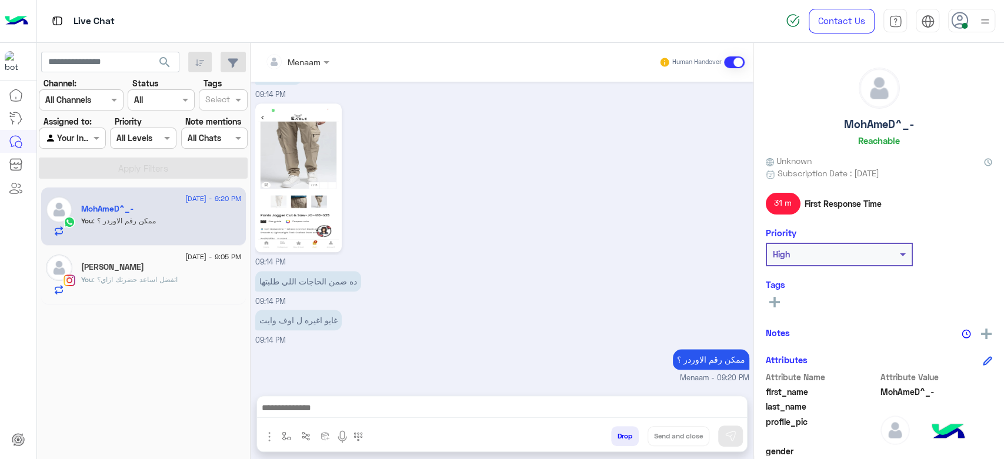
click at [154, 277] on span ": اتفضل اساعد حضرتك ازاي؟" at bounding box center [135, 279] width 85 height 9
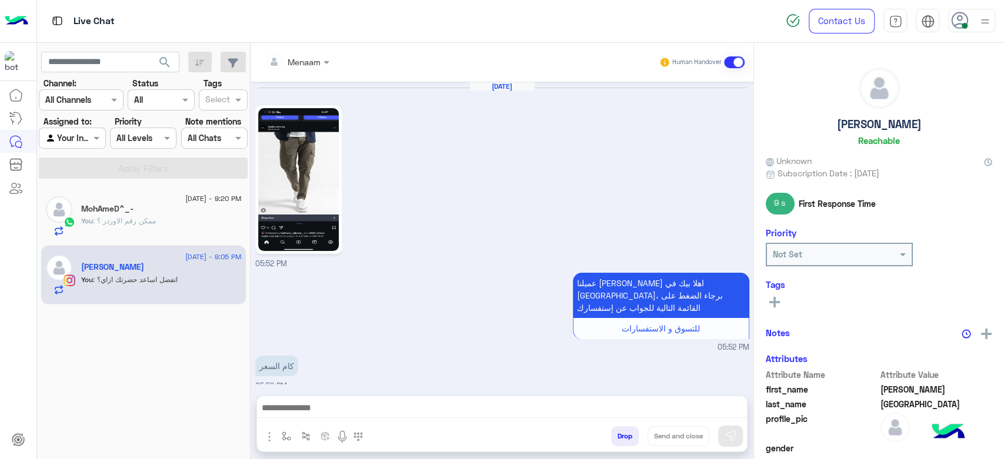
scroll to position [777, 0]
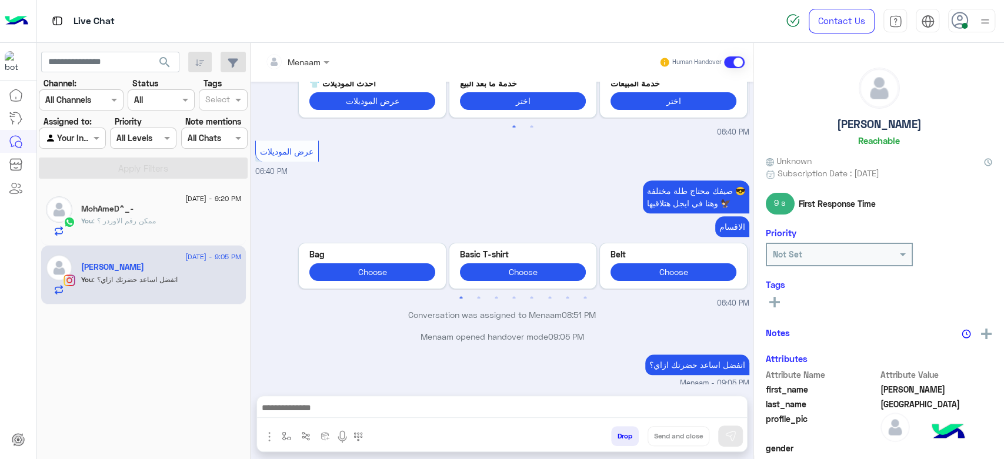
click at [153, 216] on p "You : ممكن رقم الاوردر ؟" at bounding box center [118, 221] width 75 height 11
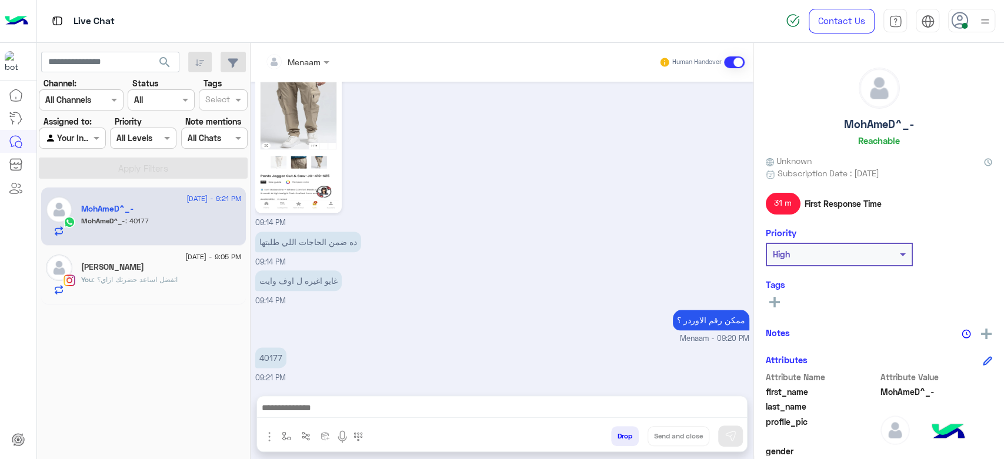
scroll to position [1026, 0]
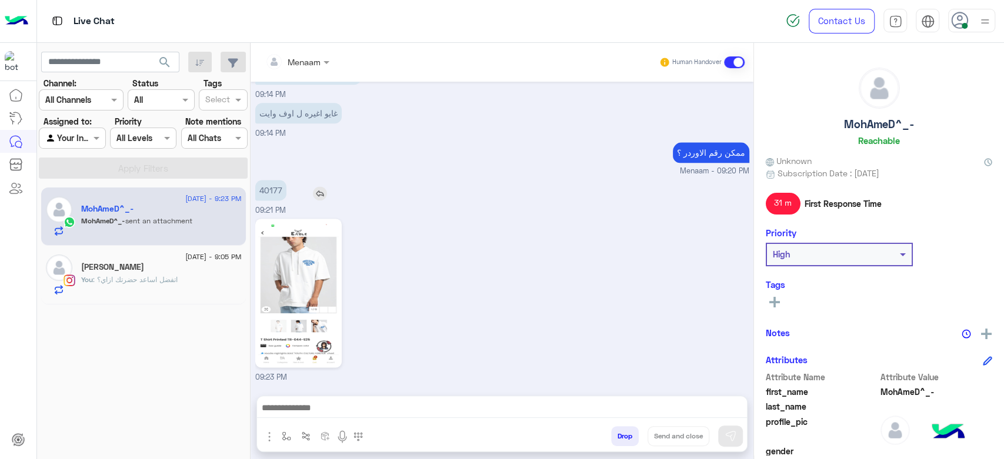
click at [269, 195] on p "40177" at bounding box center [270, 190] width 31 height 21
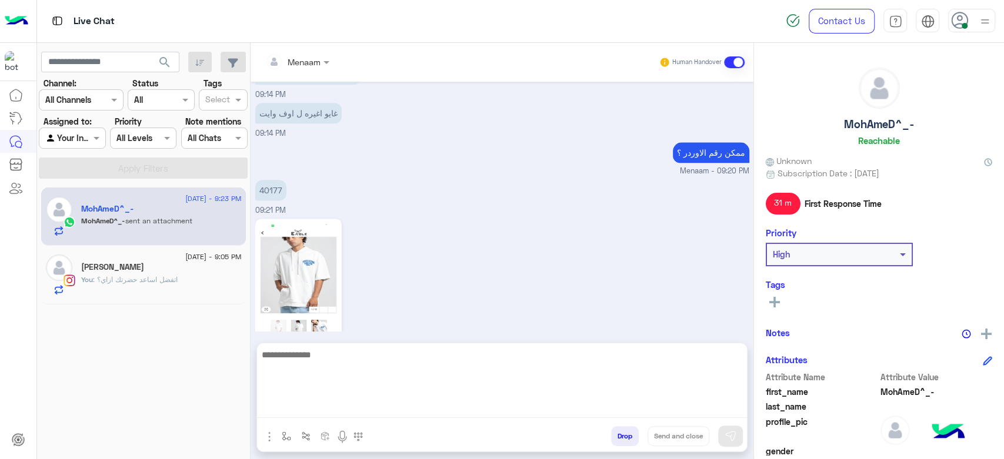
click at [368, 410] on textarea at bounding box center [502, 383] width 490 height 71
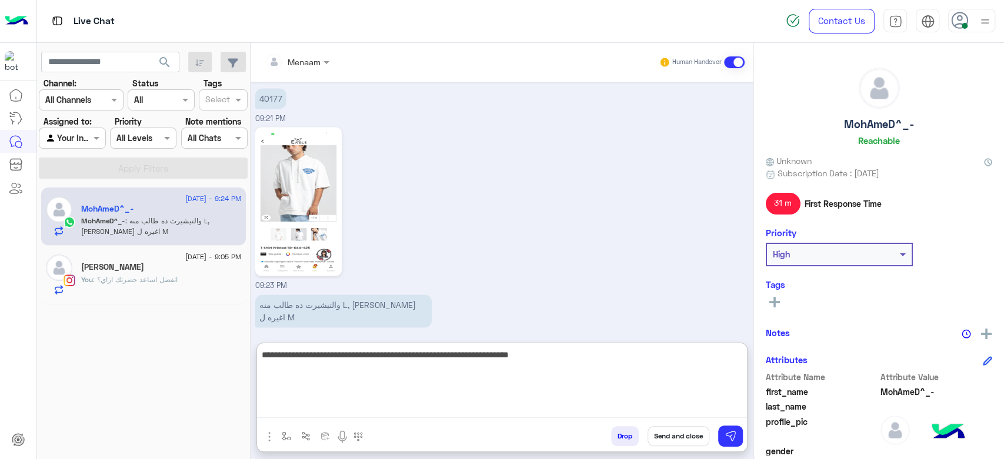
type textarea "**********"
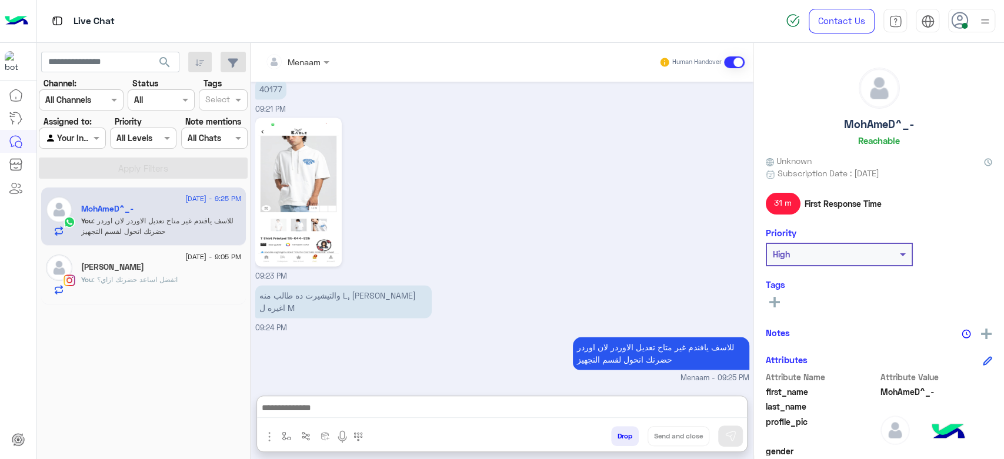
click at [118, 292] on div "You : اتفضل اساعد حضرتك ازاي؟" at bounding box center [161, 285] width 161 height 21
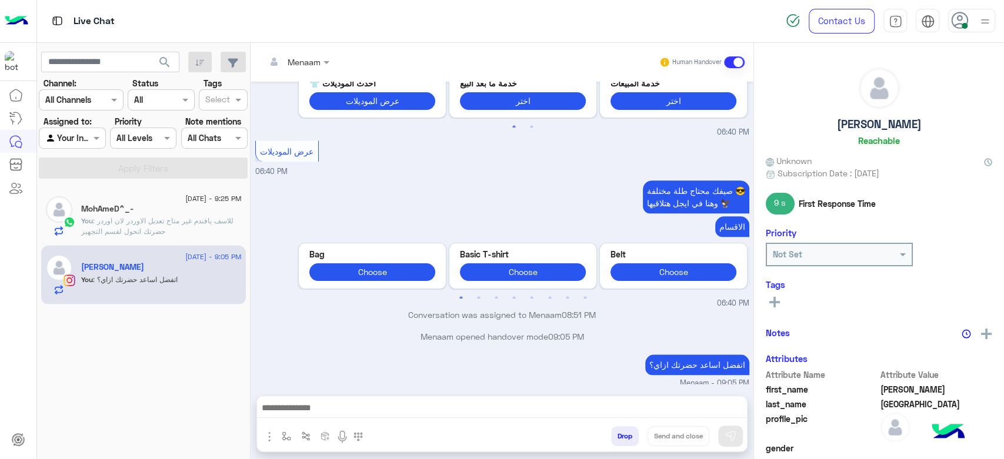
scroll to position [776, 0]
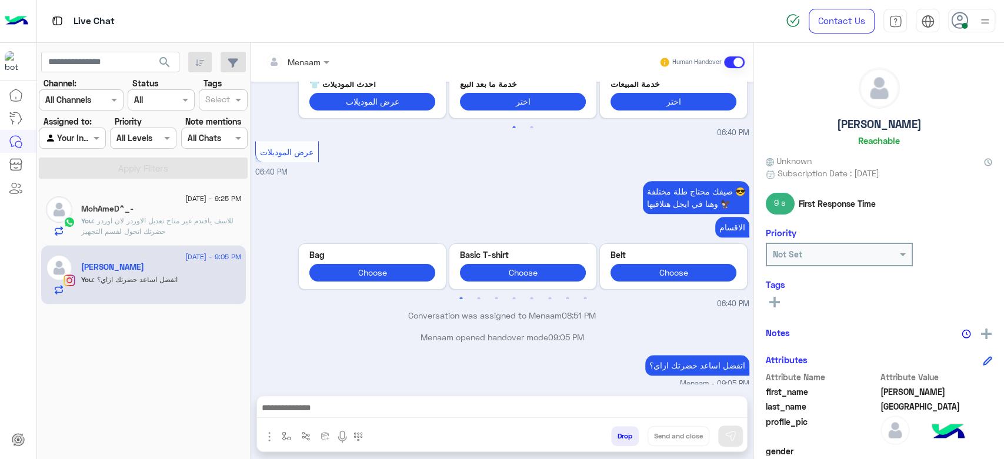
click at [141, 216] on p "You : للاسف يافندم غير متاح تعديل الاوردر لان اوردر حضرتك اتحول لقسم التجهيز" at bounding box center [161, 226] width 161 height 21
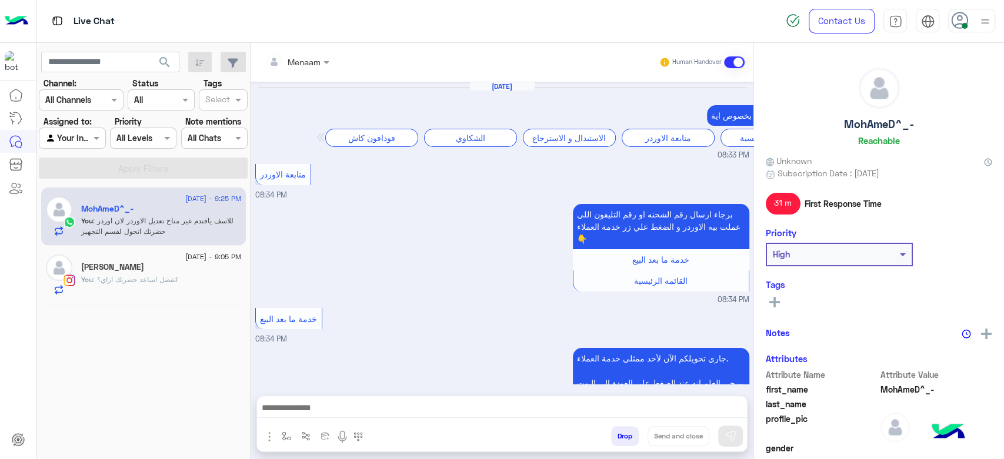
scroll to position [869, 0]
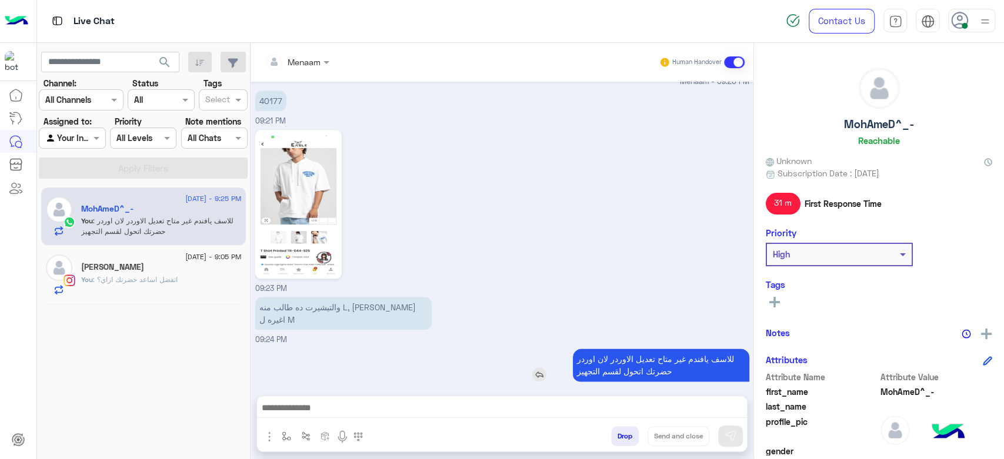
click at [621, 349] on p "للاسف يافندم غير متاح تعديل الاوردر لان اوردر حضرتك اتحول لقسم التجهيز" at bounding box center [661, 365] width 176 height 33
drag, startPoint x: 621, startPoint y: 347, endPoint x: 625, endPoint y: 361, distance: 14.5
click at [625, 361] on p "للاسف يافندم غير متاح تعديل الاوردر لان اوردر حضرتك اتحول لقسم التجهيز" at bounding box center [661, 365] width 176 height 33
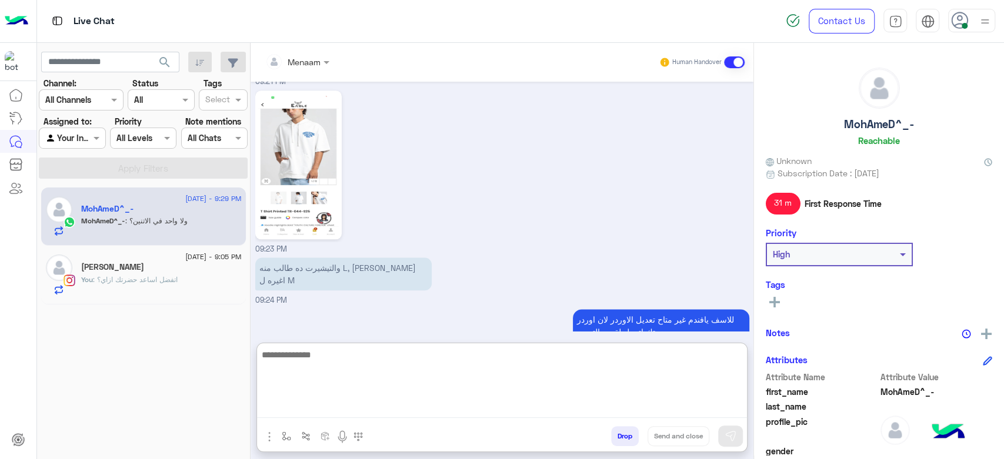
click at [381, 402] on textarea at bounding box center [502, 383] width 490 height 71
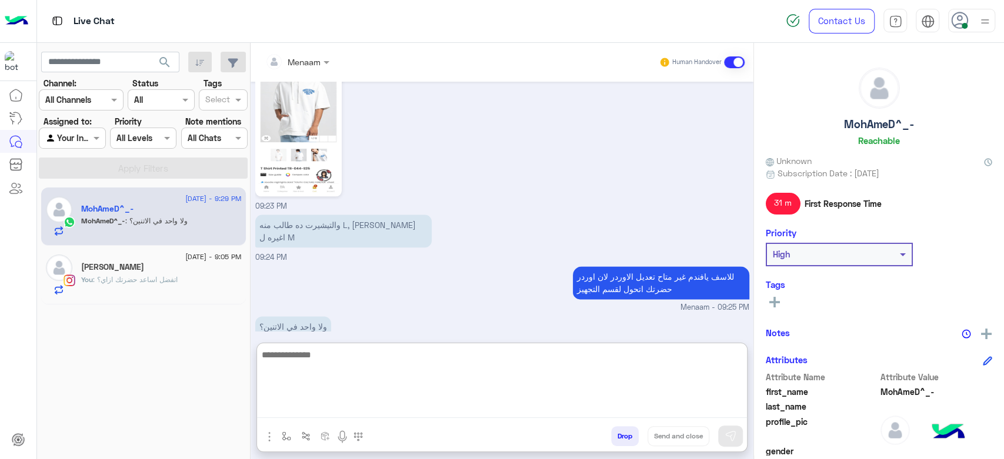
scroll to position [960, 0]
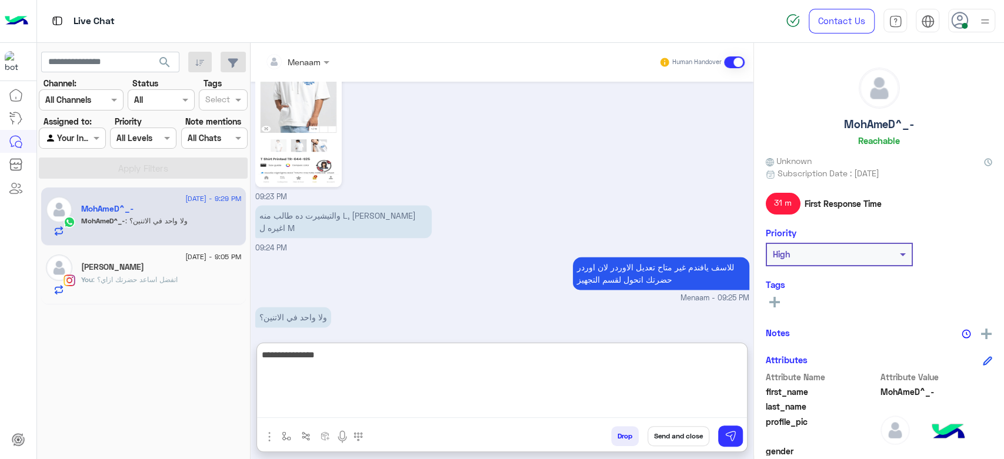
type textarea "**********"
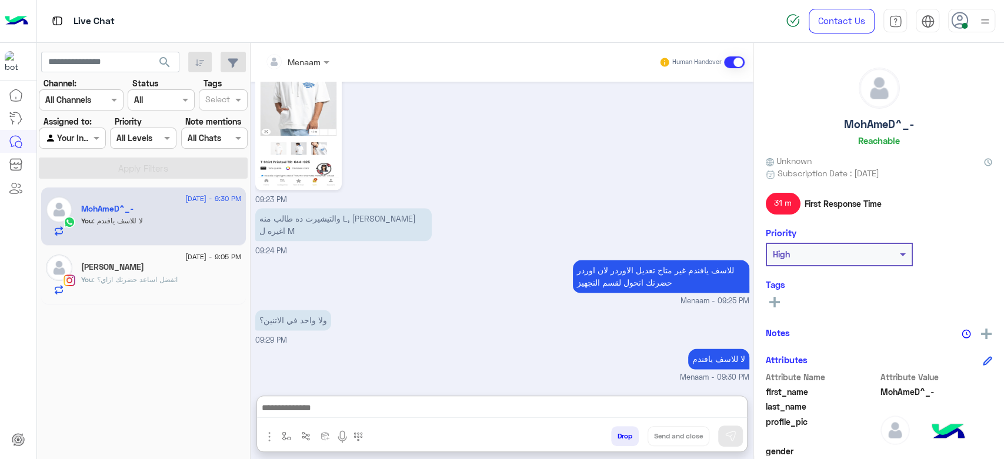
click at [146, 282] on span ": اتفضل اساعد حضرتك ازاي؟" at bounding box center [135, 279] width 85 height 9
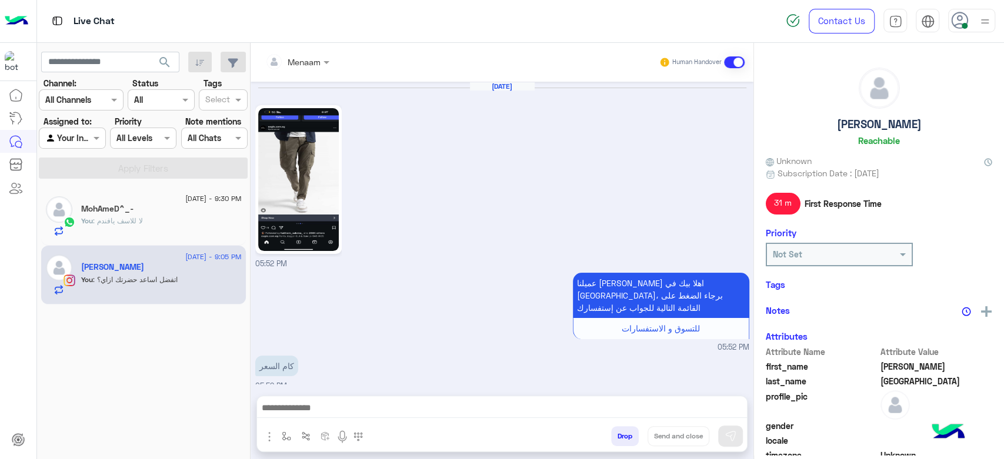
scroll to position [777, 0]
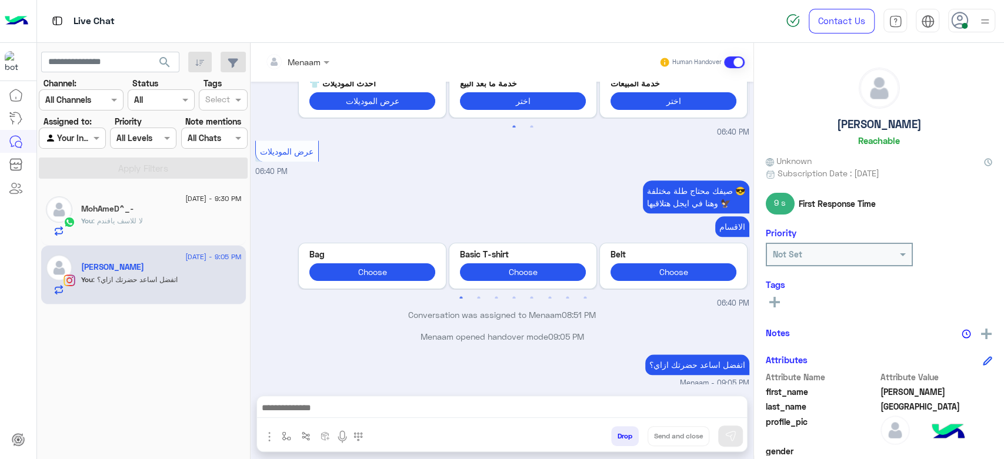
click at [106, 205] on h5 "MohAmeD^_-" at bounding box center [107, 209] width 52 height 10
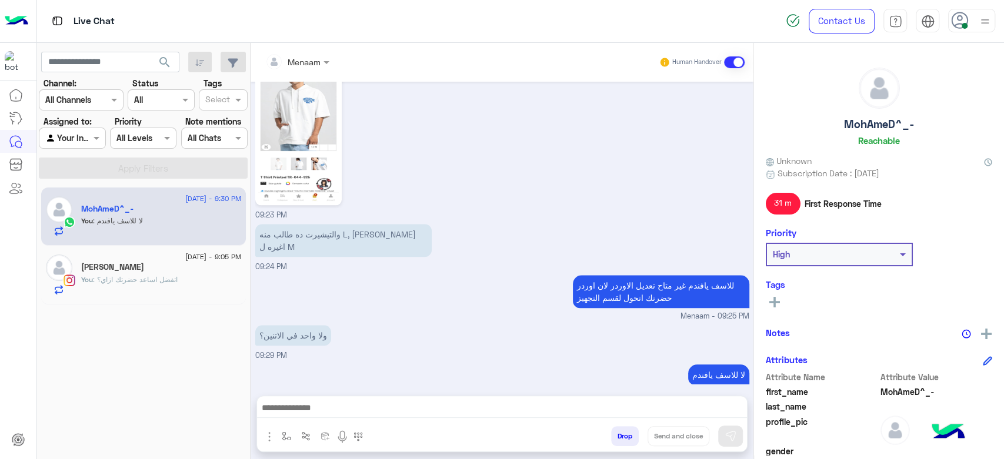
scroll to position [843, 0]
click at [144, 264] on div "Youssef Salem" at bounding box center [161, 268] width 161 height 12
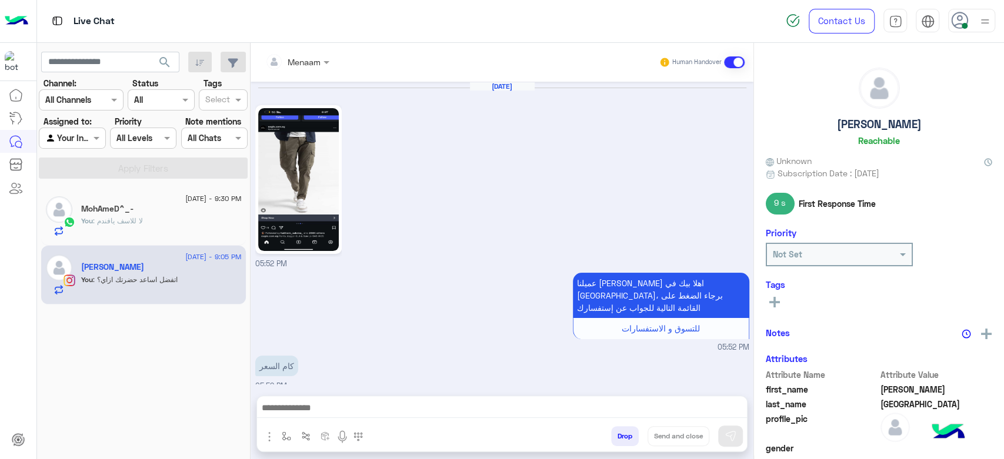
scroll to position [777, 0]
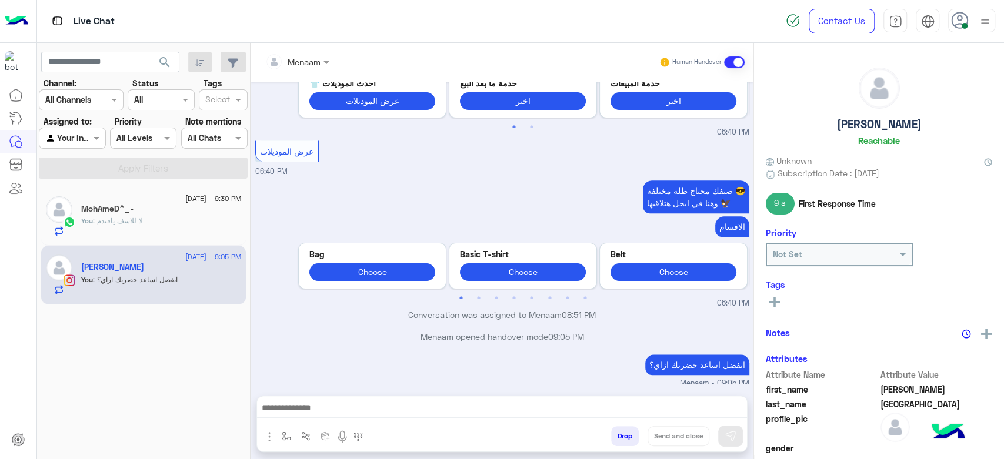
click at [132, 214] on div "MohAmeD^_-" at bounding box center [161, 210] width 161 height 12
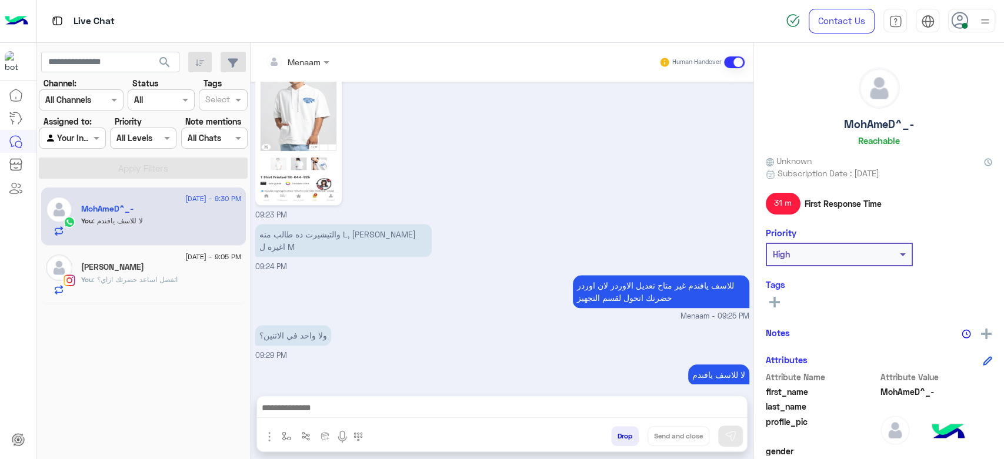
scroll to position [843, 0]
click at [76, 132] on div at bounding box center [71, 138] width 65 height 14
click at [91, 162] on b "Unassigned" at bounding box center [78, 161] width 45 height 10
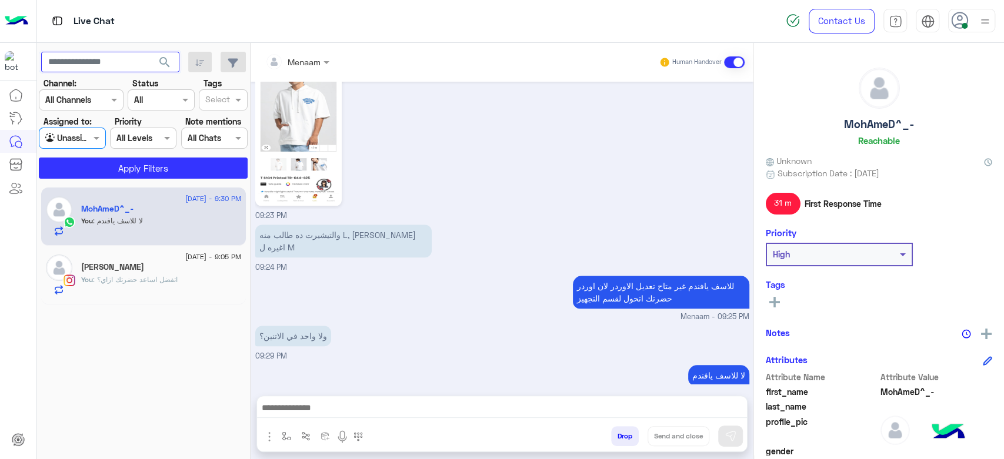
click at [99, 64] on input "text" at bounding box center [110, 62] width 138 height 21
paste input "**********"
click at [151, 52] on button "search" at bounding box center [165, 64] width 29 height 25
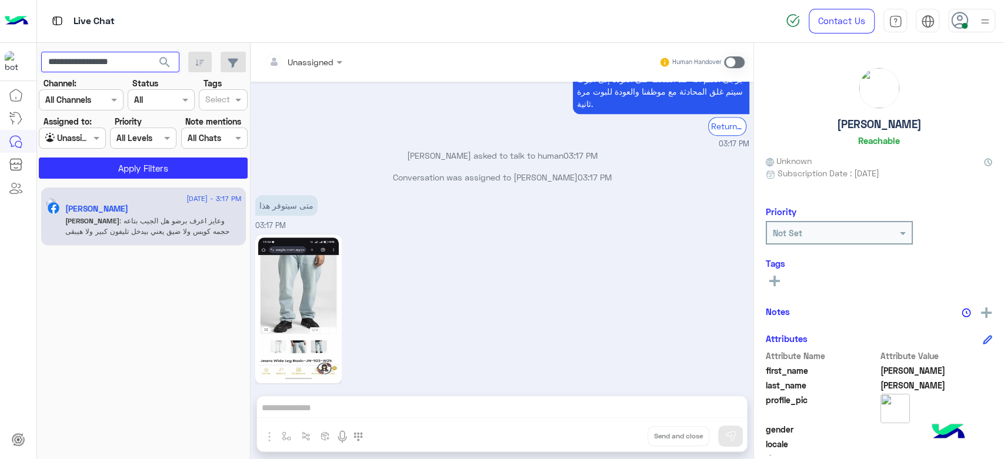
scroll to position [3695, 0]
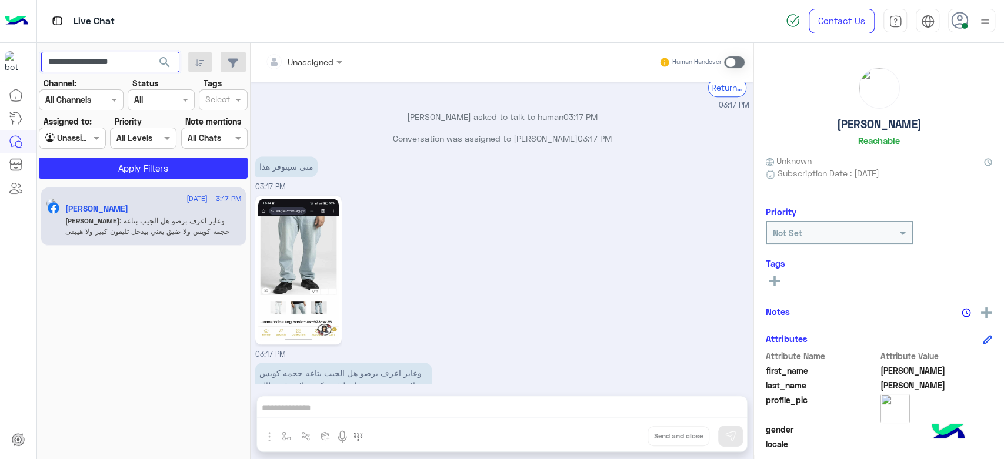
click at [108, 65] on input "**********" at bounding box center [110, 62] width 138 height 21
click at [107, 64] on input "**********" at bounding box center [110, 62] width 138 height 21
paste input "text"
click at [166, 58] on span "search" at bounding box center [165, 62] width 14 height 14
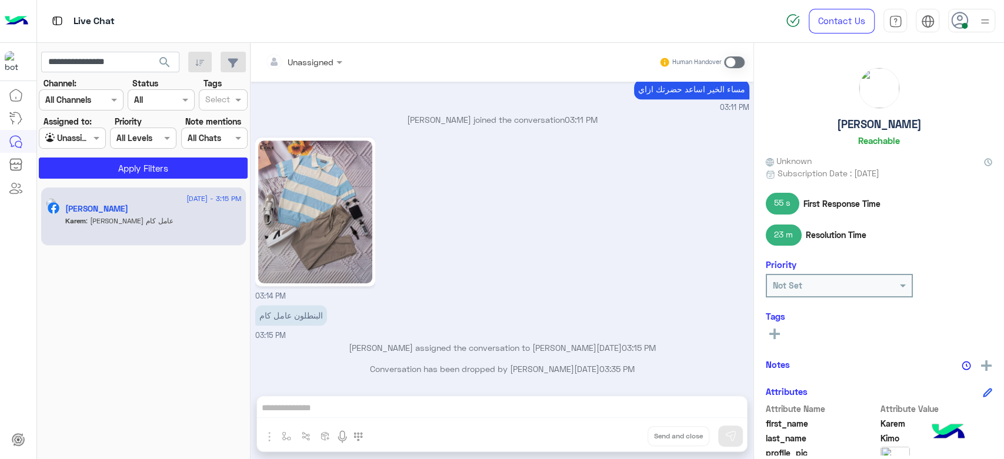
scroll to position [710, 0]
click at [113, 63] on input "**********" at bounding box center [110, 62] width 138 height 21
paste input "text"
click at [165, 62] on span "search" at bounding box center [165, 62] width 14 height 14
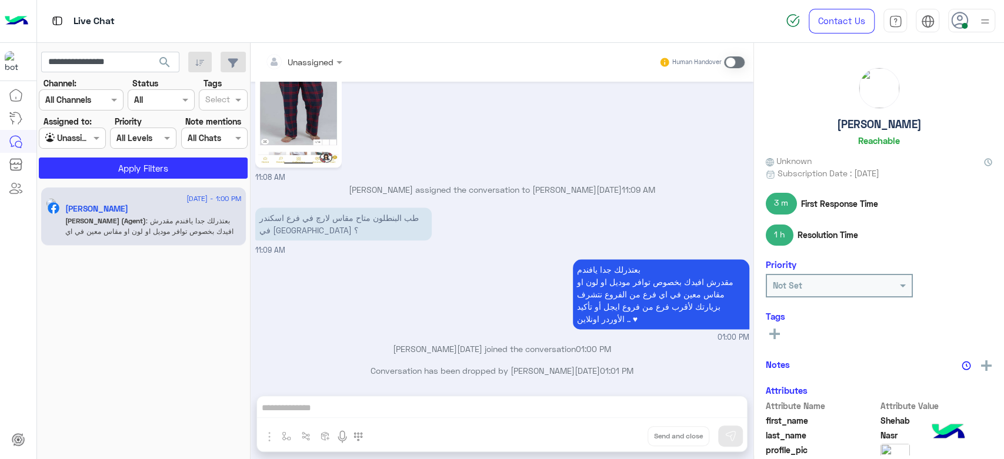
scroll to position [906, 0]
click at [102, 65] on input "**********" at bounding box center [110, 62] width 138 height 21
paste input "text"
click at [165, 59] on span "search" at bounding box center [165, 62] width 14 height 14
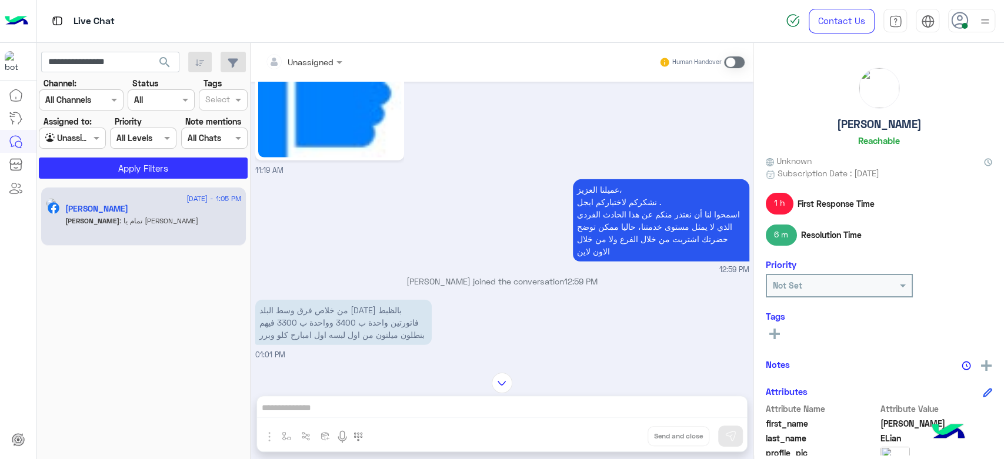
scroll to position [2019, 0]
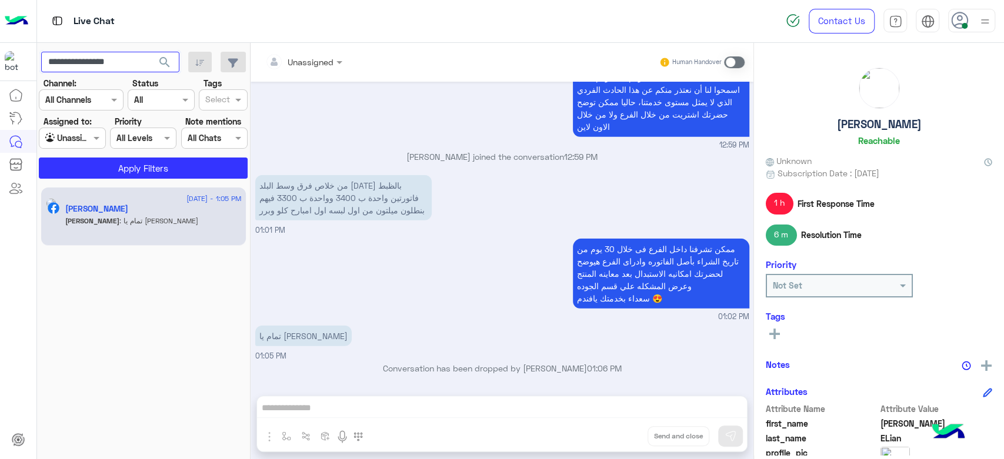
click at [103, 70] on input "**********" at bounding box center [110, 62] width 138 height 21
paste input "text"
click at [163, 61] on span "search" at bounding box center [165, 62] width 14 height 14
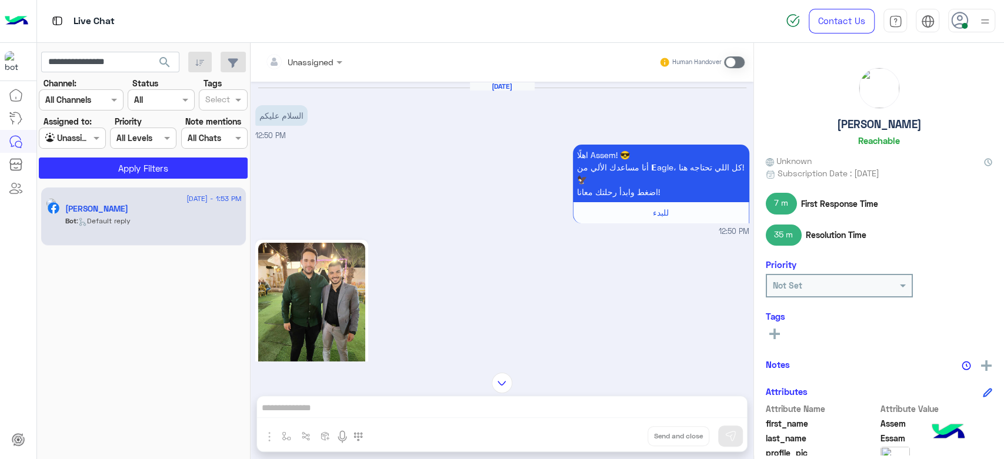
scroll to position [875, 0]
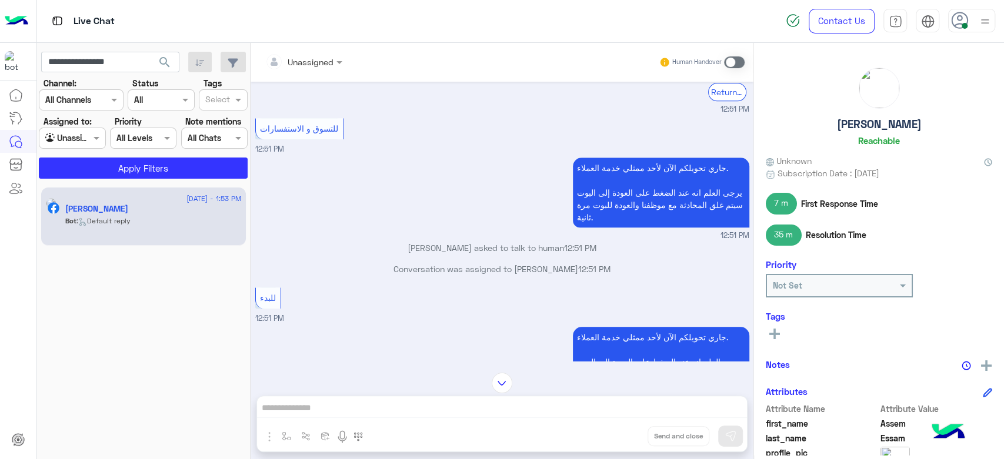
click at [451, 263] on p "Conversation was assigned to Mohamed mmdouh 12:51 PM" at bounding box center [502, 269] width 494 height 12
click at [453, 263] on p "Conversation was assigned to Mohamed mmdouh 12:51 PM" at bounding box center [502, 269] width 494 height 12
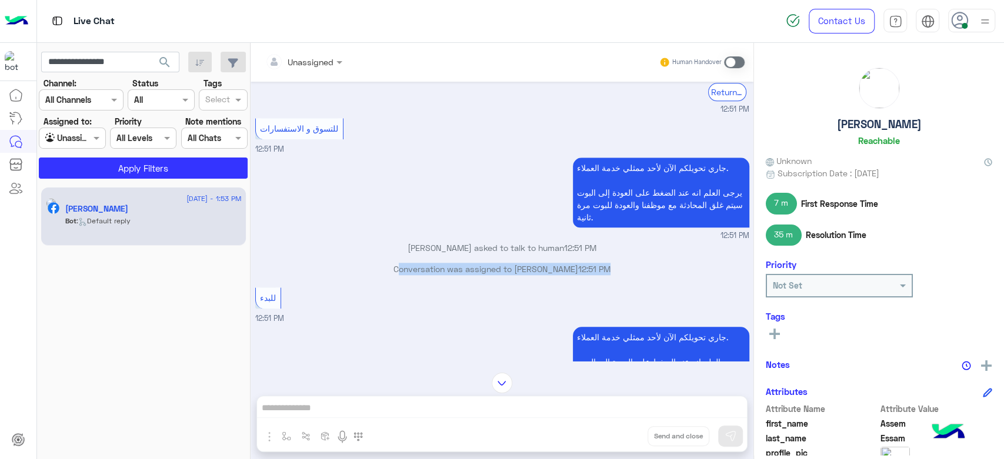
click at [453, 263] on p "Conversation was assigned to Mohamed mmdouh 12:51 PM" at bounding box center [502, 269] width 494 height 12
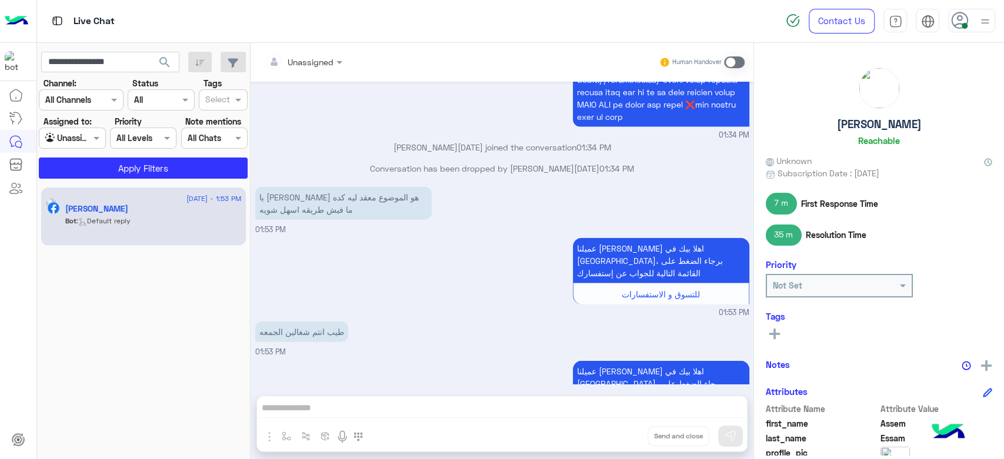
scroll to position [1795, 0]
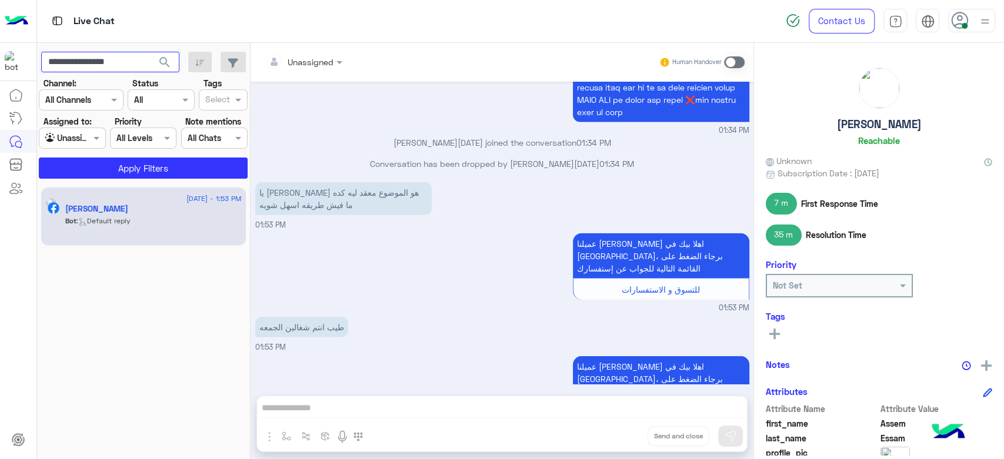
click at [102, 69] on input "**********" at bounding box center [110, 62] width 138 height 21
paste input "*"
click at [168, 61] on span "search" at bounding box center [165, 62] width 14 height 14
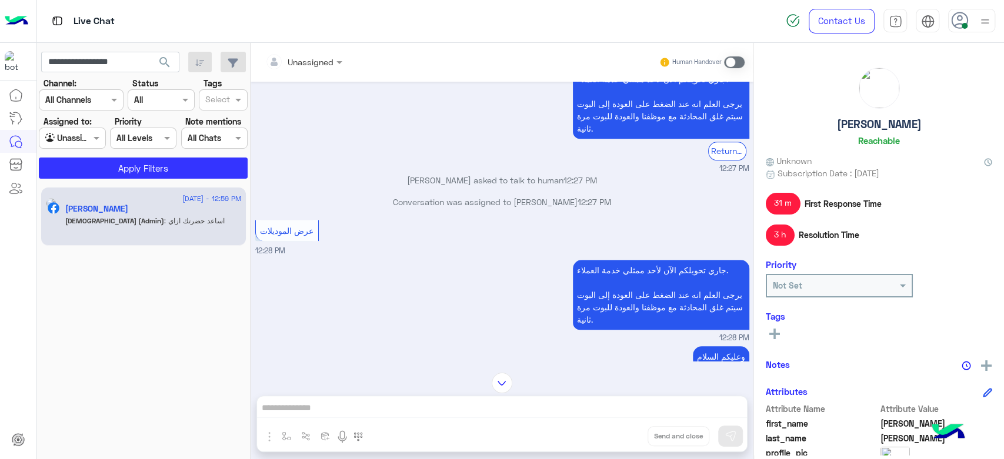
scroll to position [888, 0]
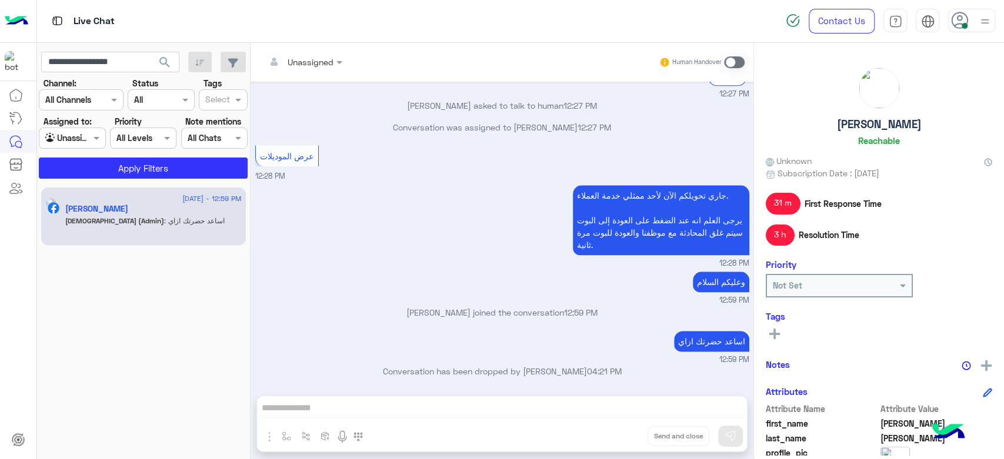
click at [499, 312] on p "Mohamed mmdouh joined the conversation 12:59 PM" at bounding box center [502, 312] width 494 height 12
click at [116, 72] on input "**********" at bounding box center [110, 62] width 138 height 21
click at [113, 72] on input "**********" at bounding box center [110, 62] width 138 height 21
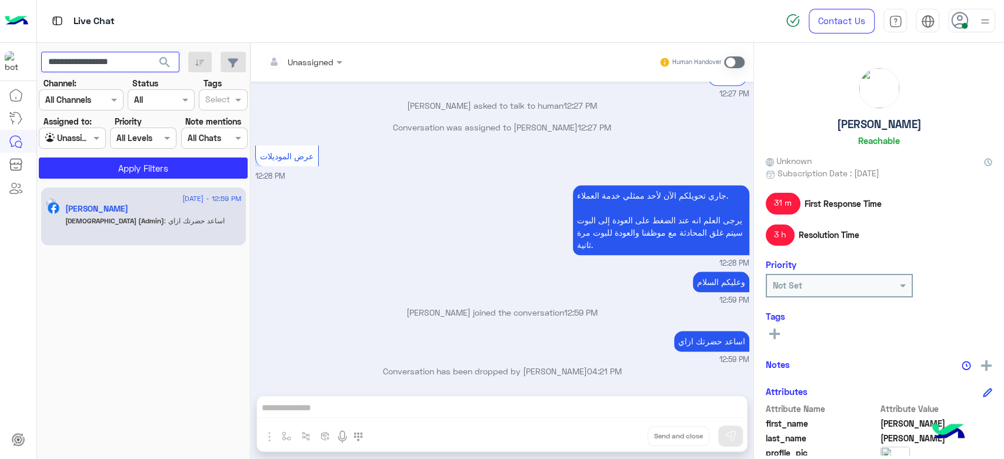
click at [113, 72] on input "**********" at bounding box center [110, 62] width 138 height 21
paste input "text"
click at [162, 61] on span "search" at bounding box center [165, 62] width 14 height 14
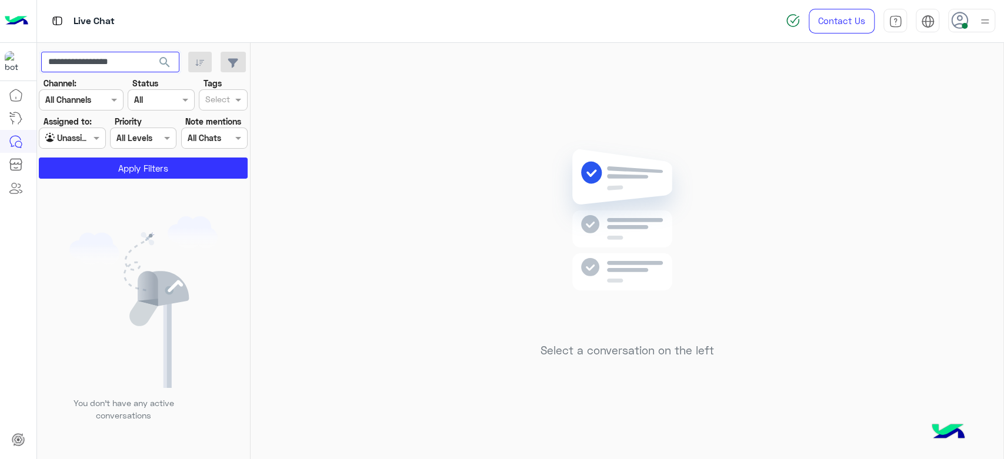
click at [103, 67] on input "**********" at bounding box center [110, 62] width 138 height 21
click at [171, 62] on span "search" at bounding box center [165, 62] width 14 height 14
click at [111, 69] on input "**********" at bounding box center [110, 62] width 138 height 21
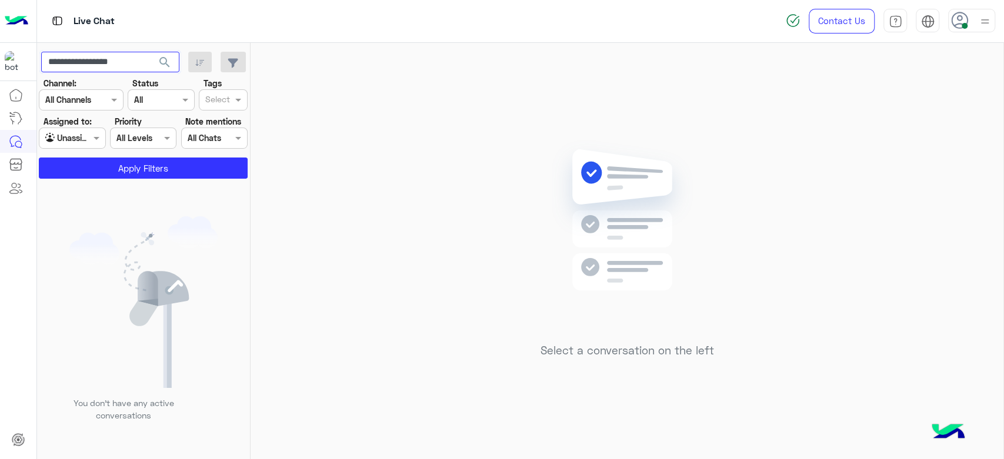
paste input "text"
click at [175, 59] on button "search" at bounding box center [165, 64] width 29 height 25
click at [69, 141] on input "text" at bounding box center [58, 138] width 27 height 12
click at [94, 60] on input "**********" at bounding box center [110, 62] width 138 height 21
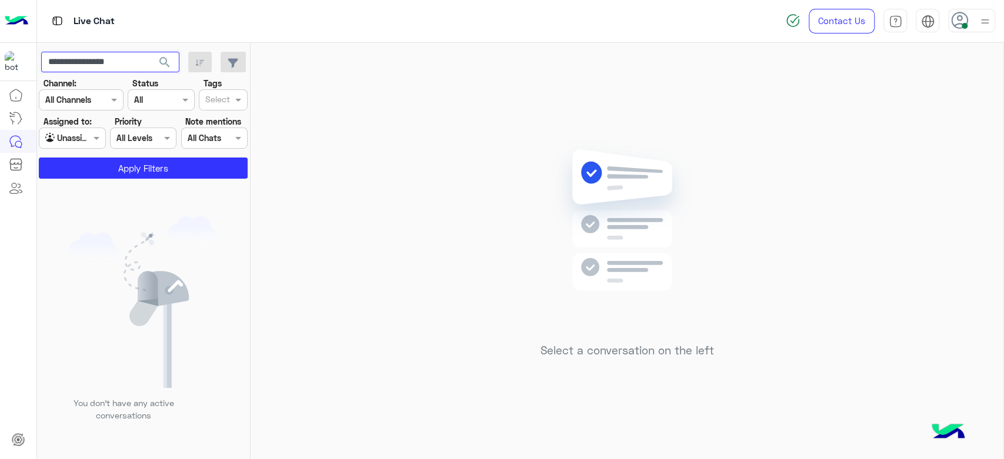
click at [94, 60] on input "**********" at bounding box center [110, 62] width 138 height 21
paste input "text"
type input "**********"
click at [177, 65] on button "search" at bounding box center [165, 64] width 29 height 25
click at [165, 60] on div at bounding box center [140, 234] width 206 height 459
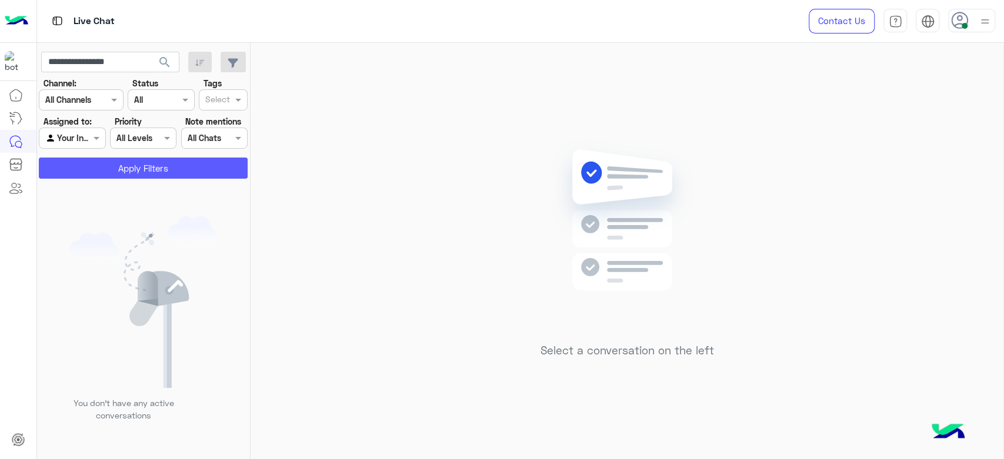
click at [151, 172] on button "Apply Filters" at bounding box center [143, 168] width 209 height 21
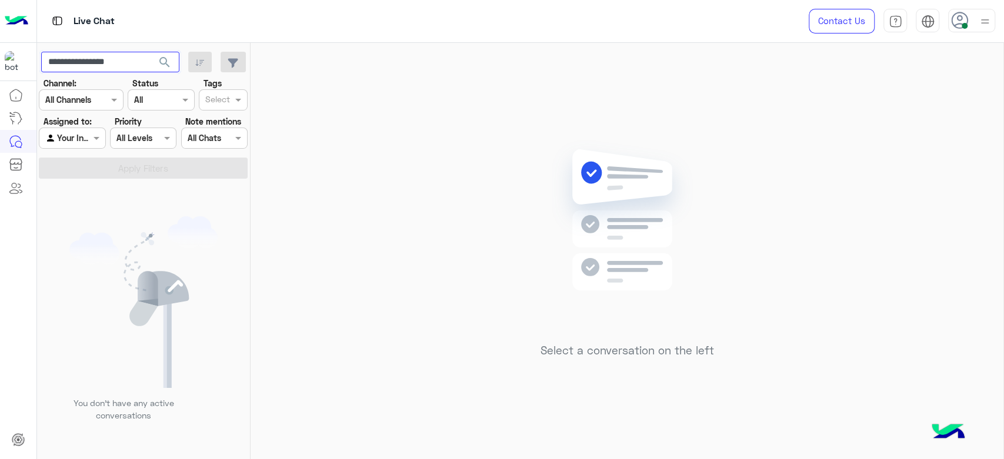
click at [118, 64] on input "**********" at bounding box center [110, 62] width 138 height 21
click at [78, 140] on div at bounding box center [71, 138] width 65 height 14
click at [75, 160] on b "Unassigned" at bounding box center [78, 161] width 45 height 10
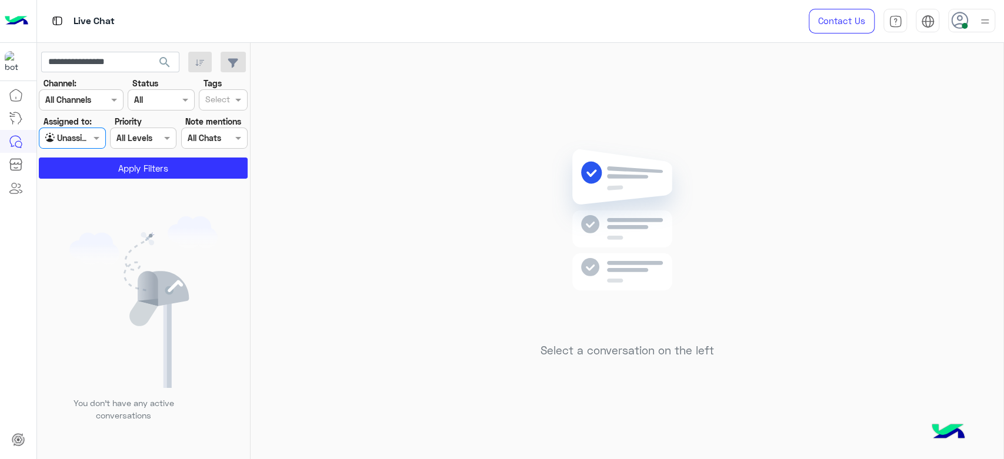
click at [109, 178] on app-inbox-users-filters "**********" at bounding box center [143, 113] width 213 height 141
click at [113, 174] on button "Apply Filters" at bounding box center [143, 168] width 209 height 21
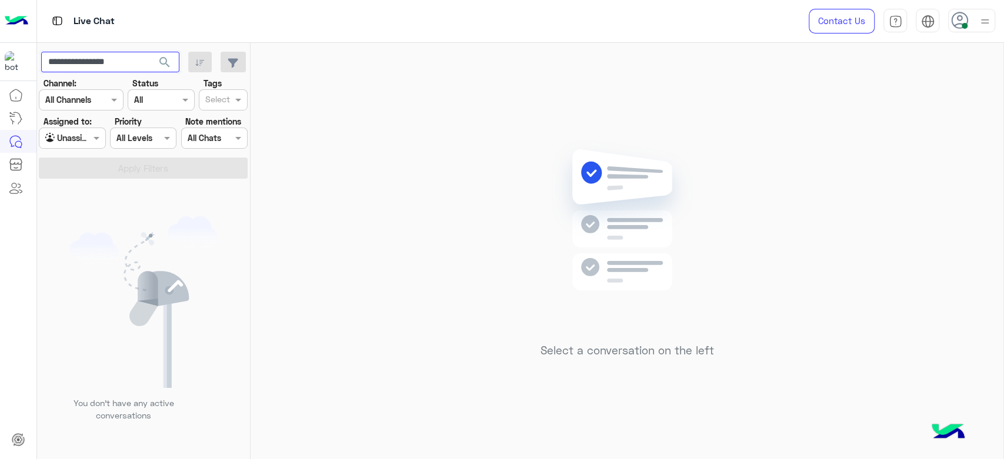
click at [95, 67] on input "**********" at bounding box center [110, 62] width 138 height 21
paste input "*"
type input "**********"
click at [163, 62] on span "search" at bounding box center [165, 62] width 14 height 14
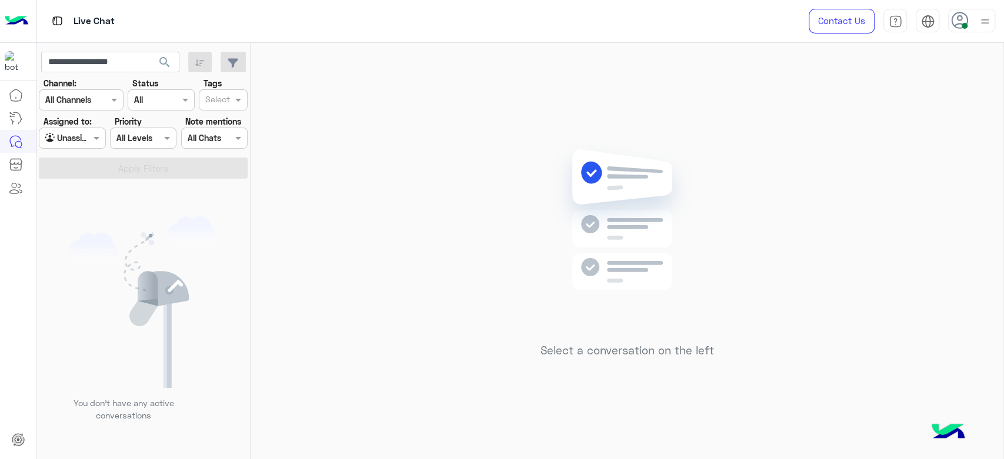
click at [151, 130] on div "All Levels All Levels" at bounding box center [143, 138] width 66 height 21
click at [203, 141] on input "text" at bounding box center [201, 138] width 27 height 12
click at [91, 105] on div at bounding box center [81, 100] width 84 height 14
click at [148, 100] on input "text" at bounding box center [147, 100] width 27 height 12
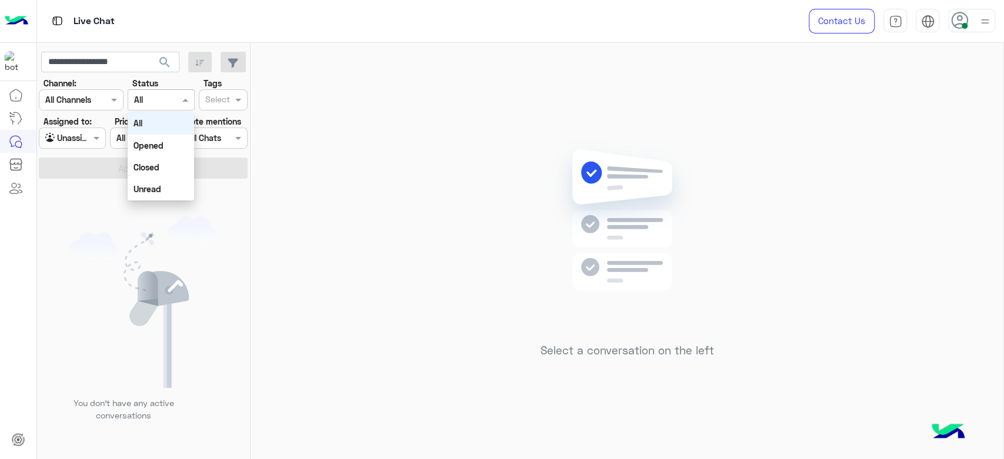
click at [151, 102] on input "text" at bounding box center [147, 100] width 27 height 12
click at [81, 100] on input "text" at bounding box center [66, 100] width 43 height 12
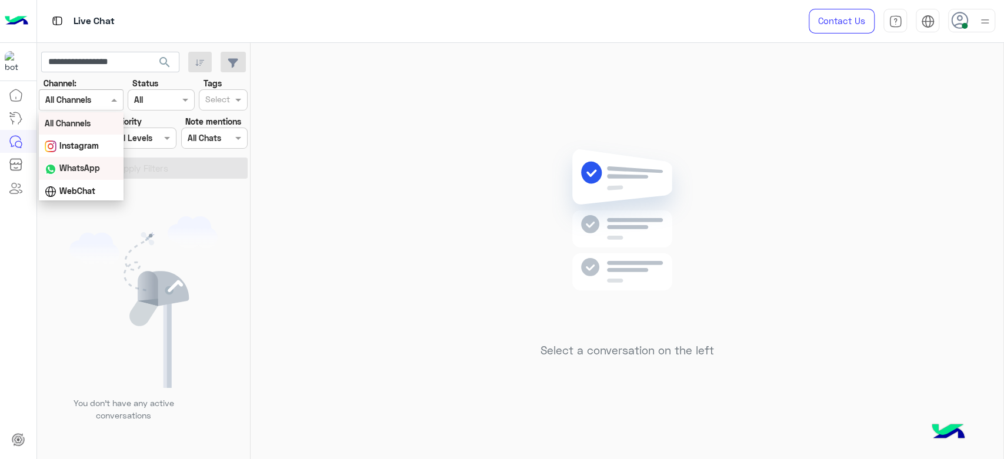
click at [211, 207] on div "You don’t have any active conversations" at bounding box center [143, 323] width 213 height 281
click at [226, 99] on input "text" at bounding box center [217, 101] width 25 height 12
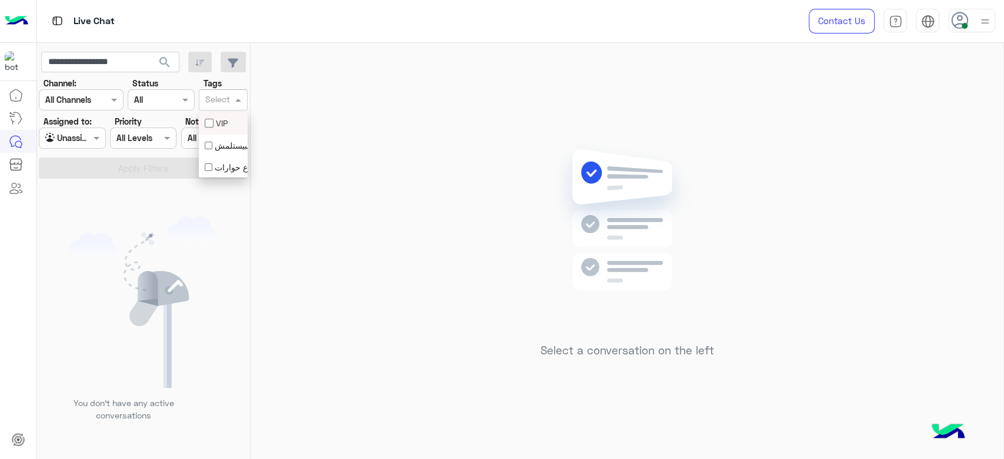
click at [226, 99] on input "text" at bounding box center [217, 101] width 25 height 12
click at [142, 134] on input "text" at bounding box center [129, 138] width 27 height 12
click at [81, 143] on div at bounding box center [71, 138] width 65 height 14
drag, startPoint x: 80, startPoint y: 186, endPoint x: 95, endPoint y: 185, distance: 14.7
click at [79, 185] on b "Your Inbox" at bounding box center [76, 184] width 41 height 10
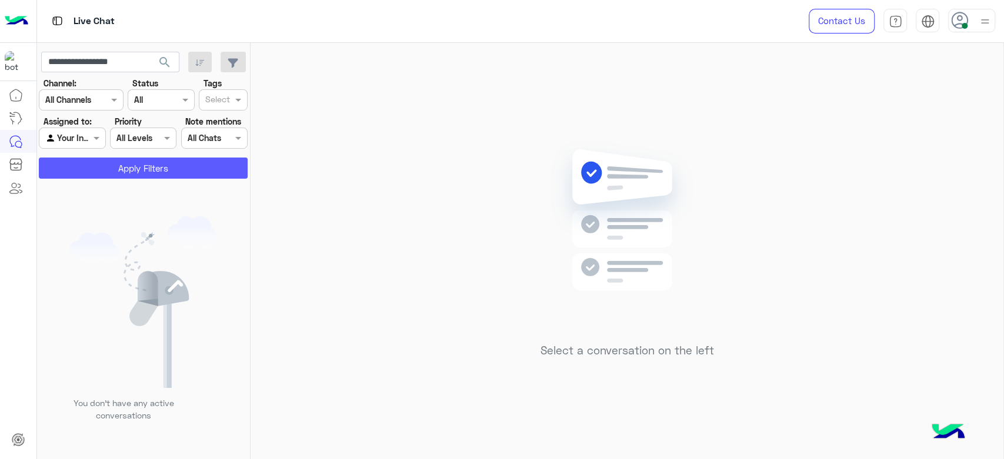
click at [102, 170] on button "Apply Filters" at bounding box center [143, 168] width 209 height 21
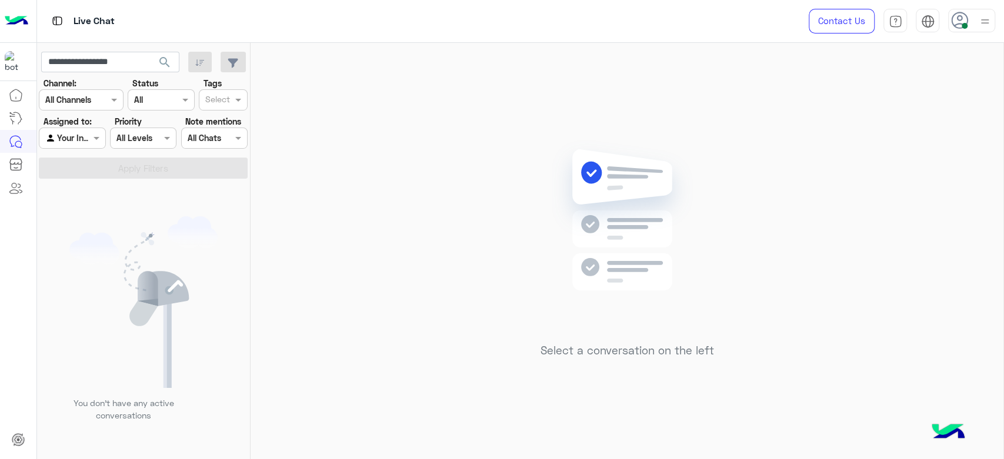
click at [85, 143] on div at bounding box center [71, 138] width 65 height 14
click at [89, 163] on b "Unassigned" at bounding box center [78, 161] width 45 height 10
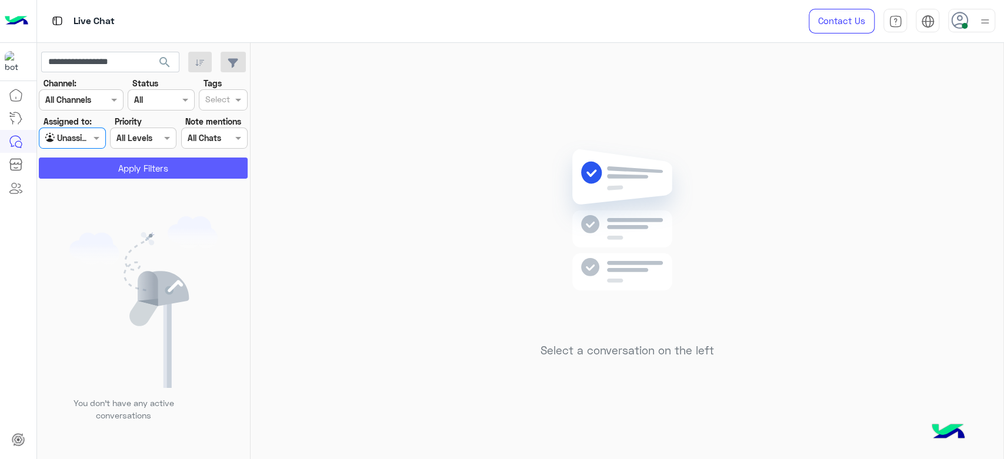
click at [132, 165] on button "Apply Filters" at bounding box center [143, 168] width 209 height 21
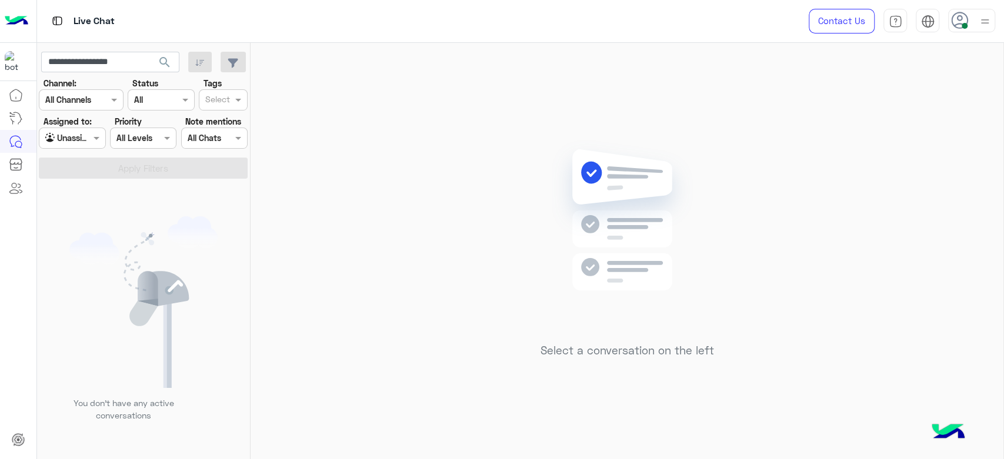
click at [984, 22] on img at bounding box center [984, 21] width 15 height 15
click at [912, 262] on div "Sign Out" at bounding box center [922, 260] width 146 height 31
click at [868, 258] on img at bounding box center [863, 261] width 12 height 12
click at [906, 256] on link "Sign Out" at bounding box center [890, 260] width 33 height 10
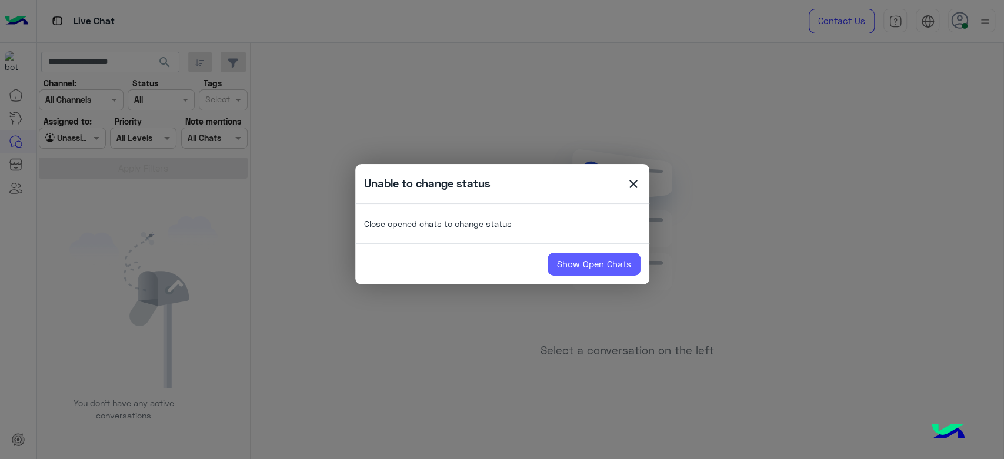
click at [603, 274] on link "Show Open Chats" at bounding box center [593, 265] width 93 height 24
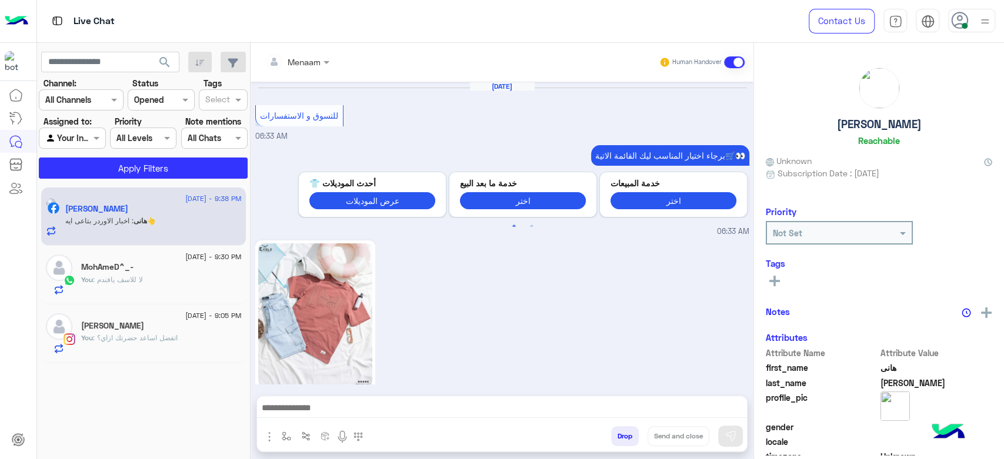
scroll to position [1133, 0]
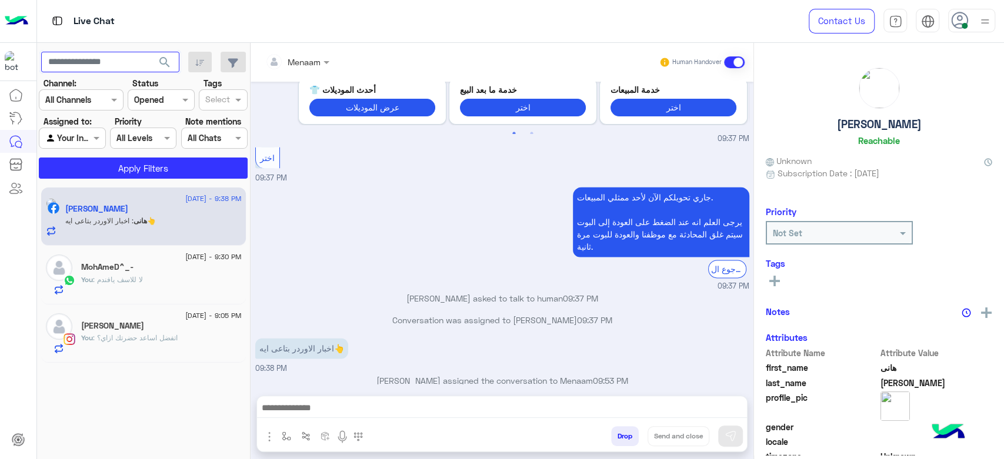
click at [92, 64] on input "text" at bounding box center [110, 62] width 138 height 21
paste input "**********"
type input "**********"
click at [72, 132] on input "text" at bounding box center [58, 138] width 27 height 12
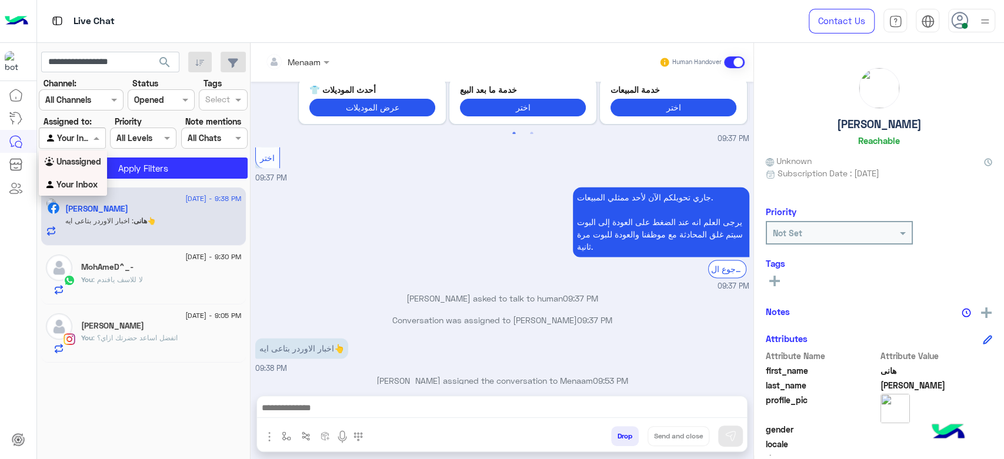
click at [71, 158] on b "Unassigned" at bounding box center [78, 161] width 45 height 10
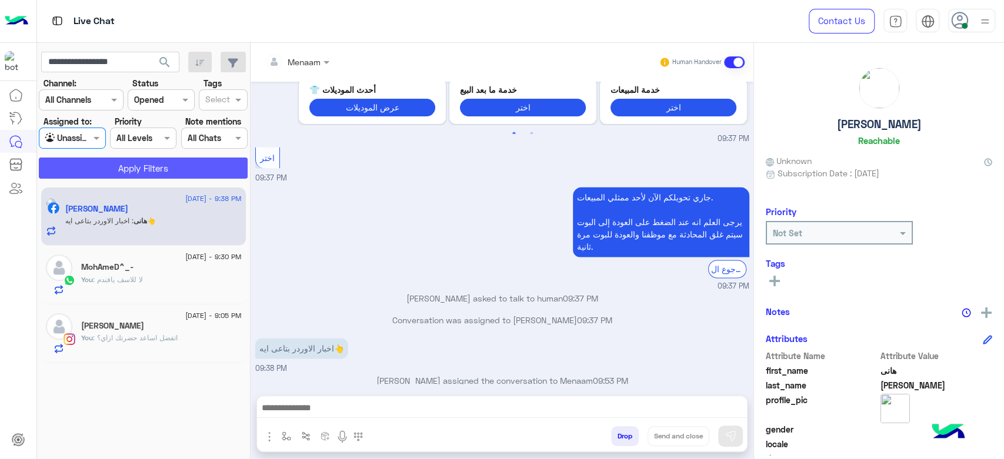
click at [128, 168] on button "Apply Filters" at bounding box center [143, 168] width 209 height 21
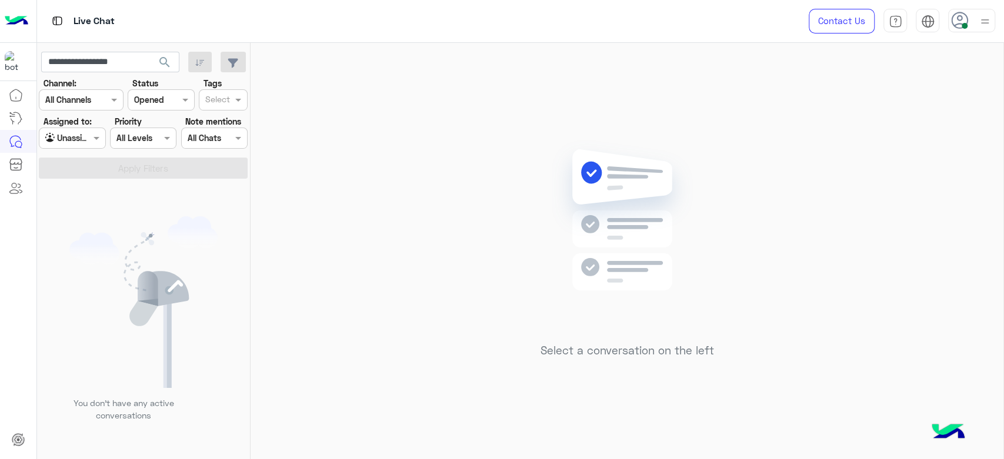
click at [163, 64] on span "search" at bounding box center [165, 62] width 14 height 14
click at [1000, 18] on div "Contact Us Help Center عربي English" at bounding box center [897, 21] width 213 height 42
click at [983, 24] on img at bounding box center [984, 21] width 15 height 15
click at [906, 259] on link "Sign Out" at bounding box center [890, 260] width 33 height 10
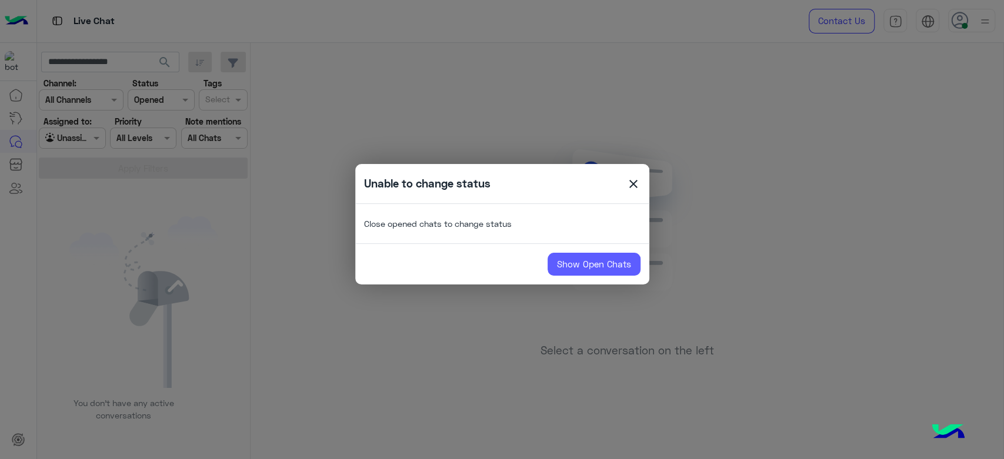
click at [588, 267] on link "Show Open Chats" at bounding box center [593, 265] width 93 height 24
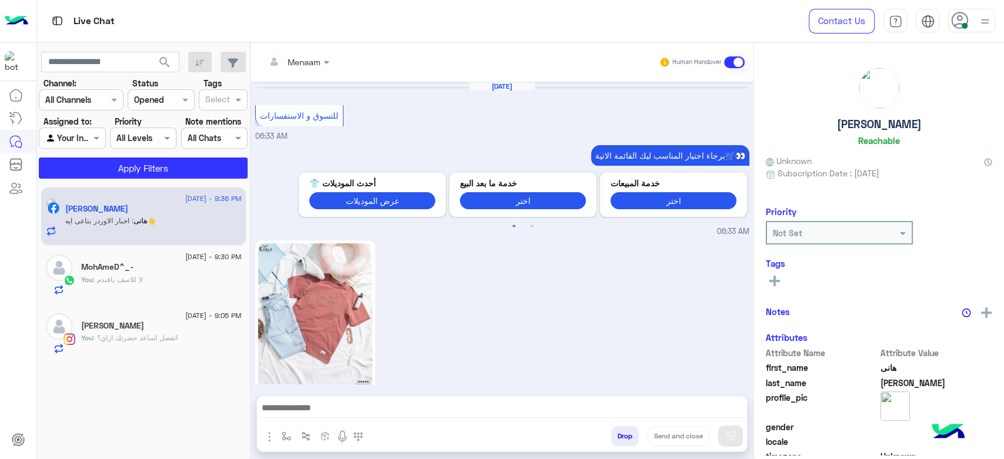
scroll to position [1133, 0]
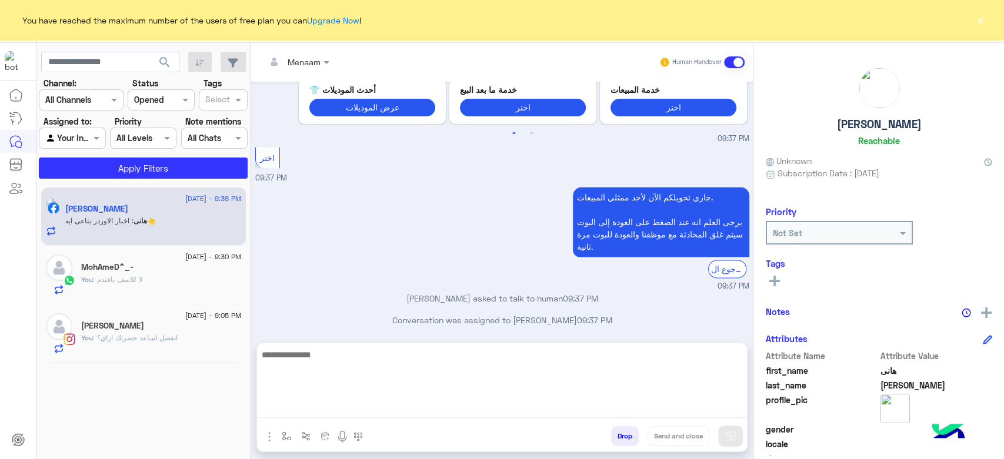
click at [323, 406] on textarea at bounding box center [502, 383] width 490 height 71
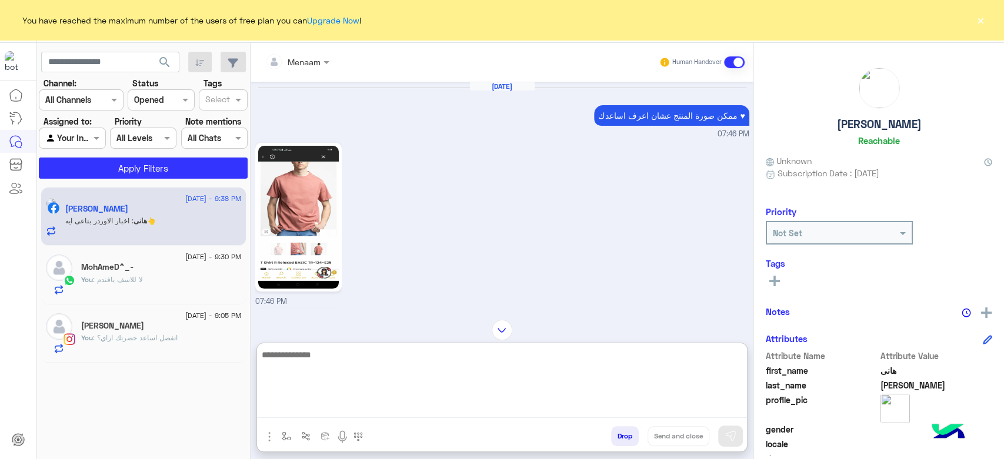
scroll to position [1341, 0]
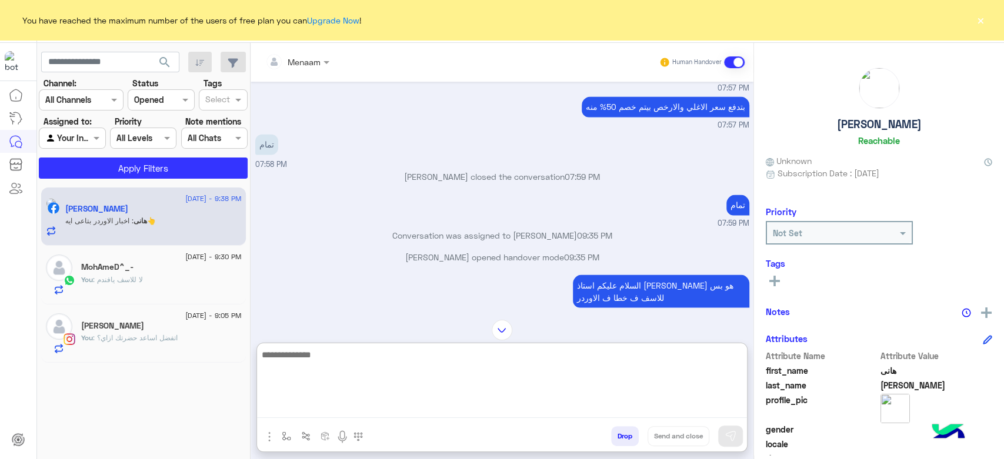
click at [322, 362] on textarea at bounding box center [502, 383] width 490 height 71
type textarea "*"
type textarea "**********"
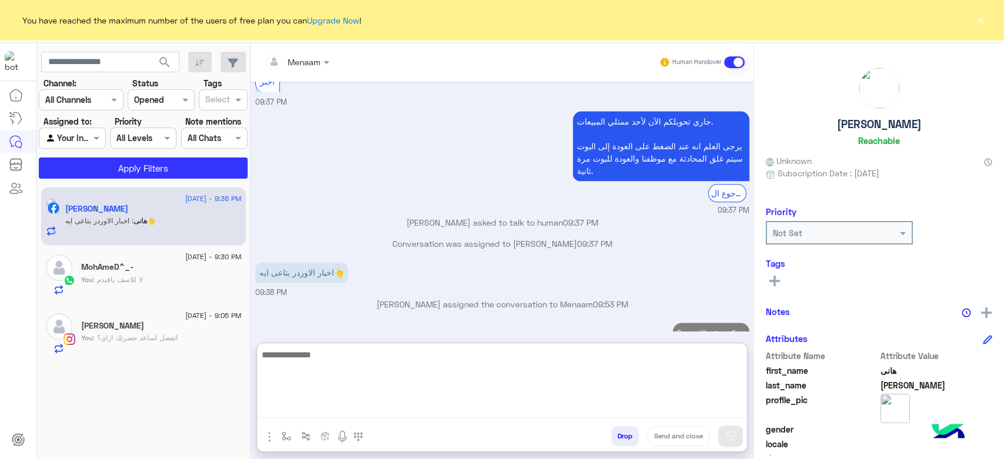
scroll to position [3972, 0]
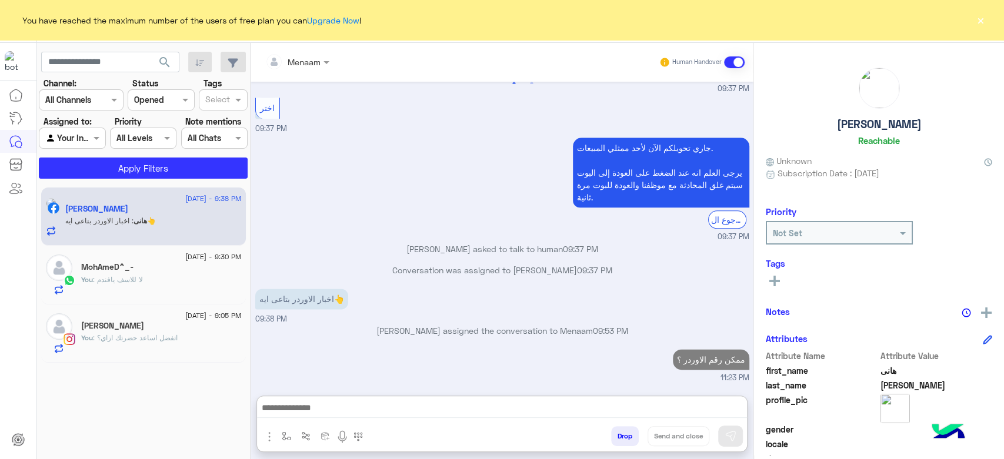
click at [123, 283] on span ": لا للاسف يافندم" at bounding box center [118, 279] width 50 height 9
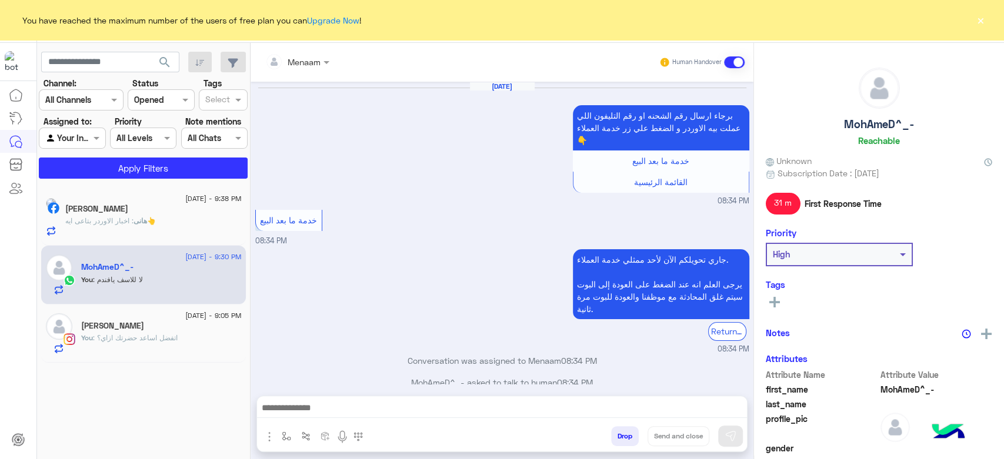
scroll to position [843, 0]
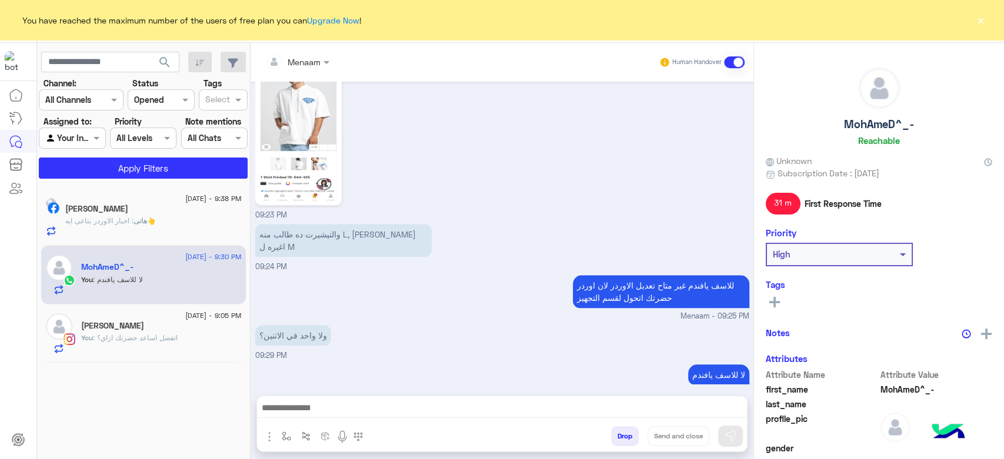
click at [148, 345] on div "You : اتفضل اساعد حضرتك ازاي؟" at bounding box center [161, 343] width 161 height 21
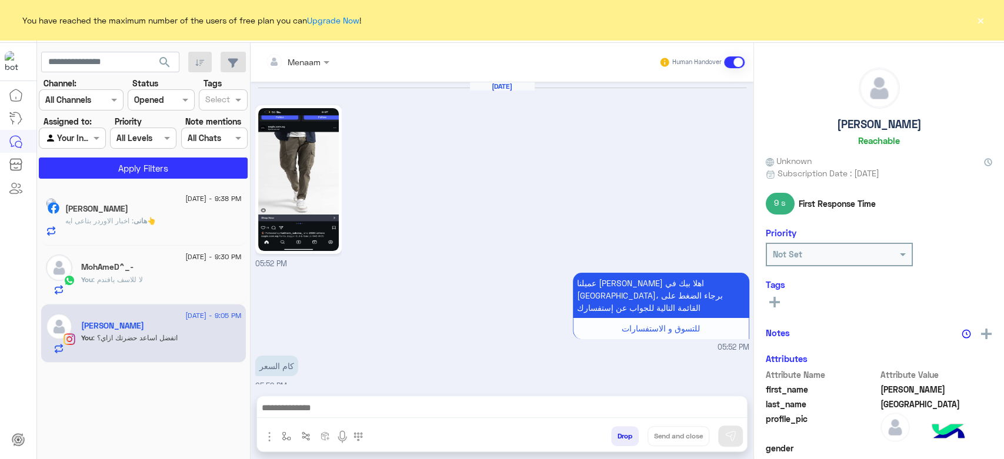
scroll to position [777, 0]
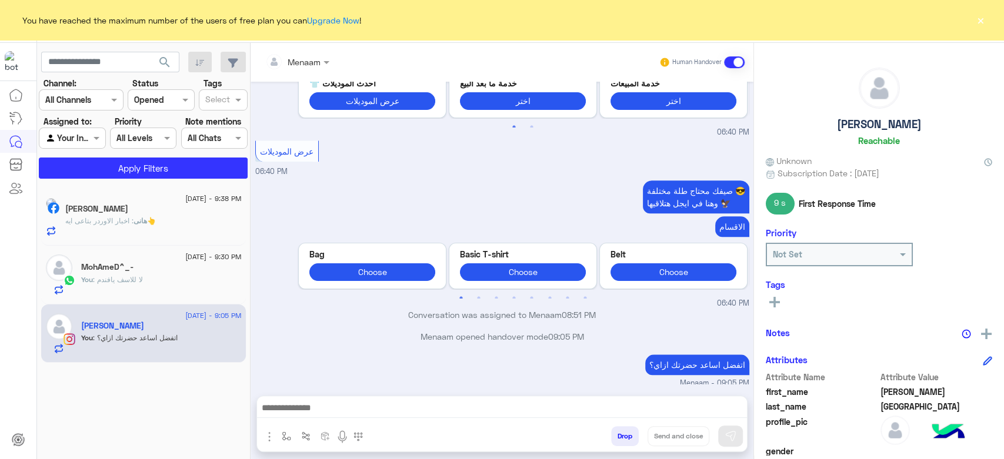
click at [977, 21] on button "×" at bounding box center [980, 20] width 12 height 12
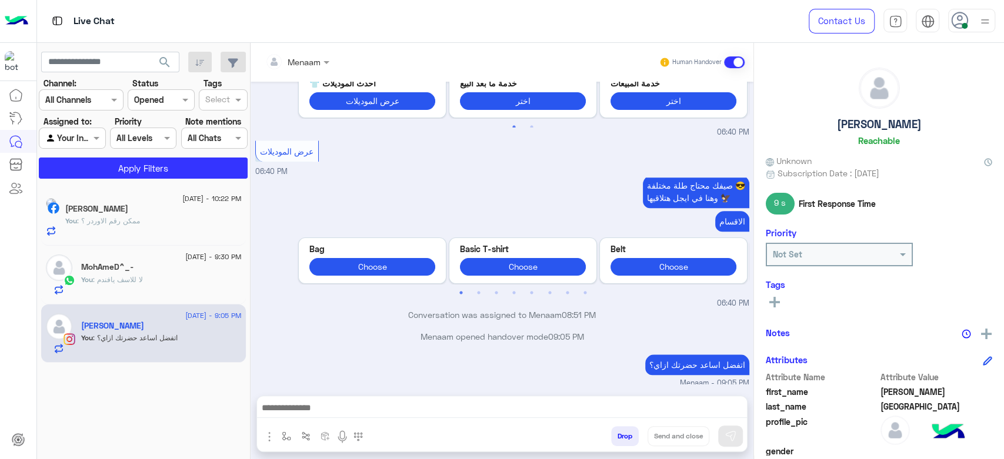
scroll to position [776, 0]
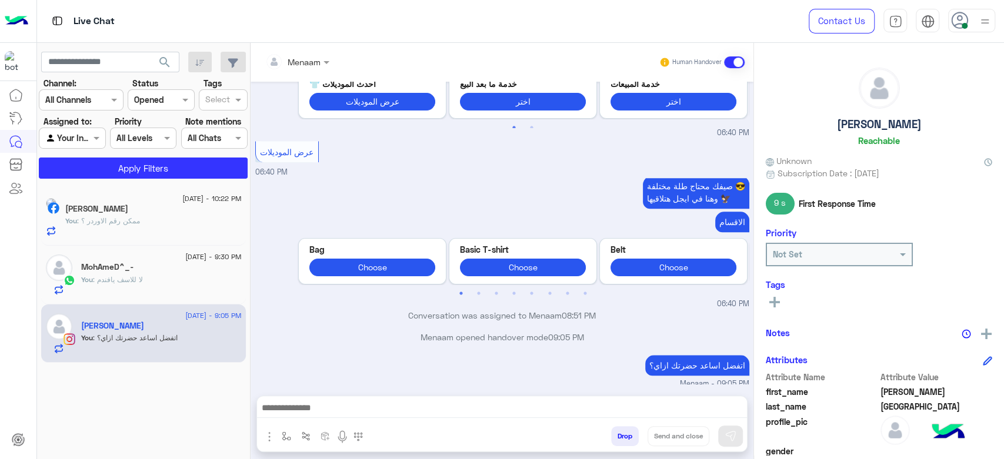
click at [105, 259] on div "[DATE] - 9:30 PM" at bounding box center [161, 259] width 161 height 8
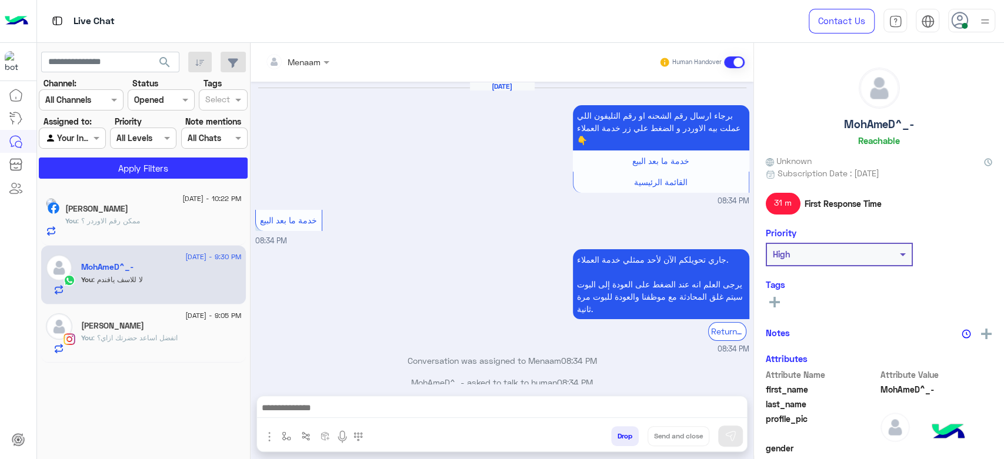
scroll to position [843, 0]
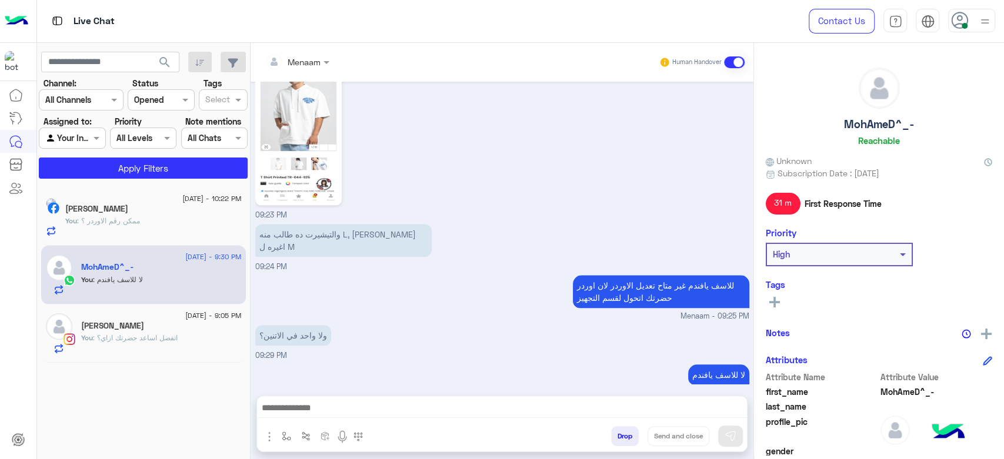
click at [164, 228] on div "You : ممكن رقم الاوردر ؟" at bounding box center [153, 226] width 176 height 21
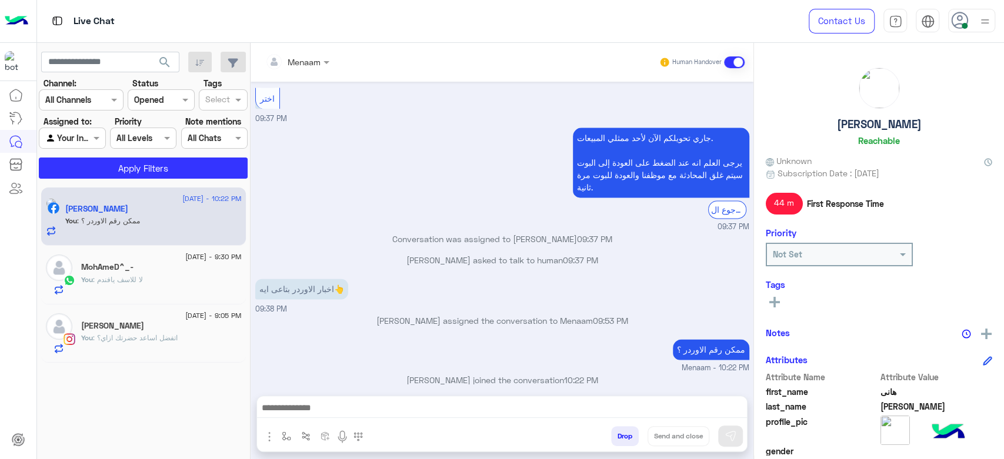
scroll to position [1057, 0]
click at [121, 283] on span ": لا للاسف يافندم" at bounding box center [118, 279] width 50 height 9
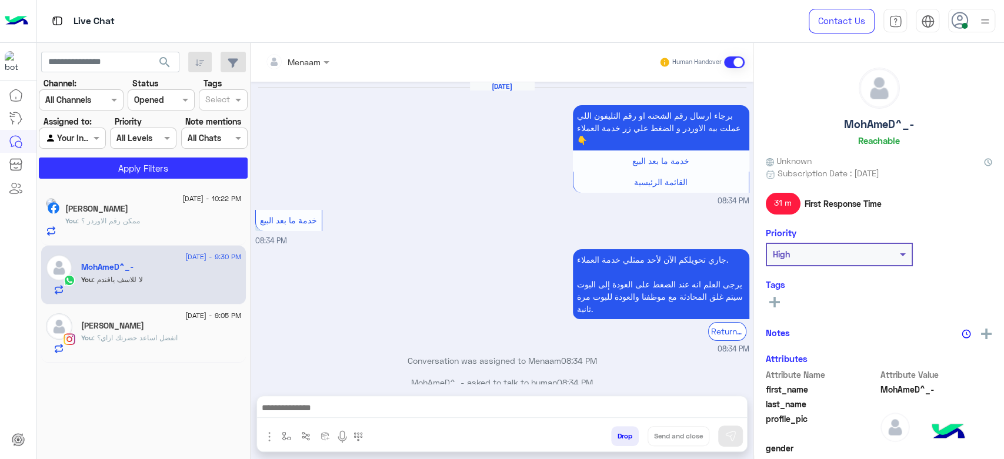
scroll to position [843, 0]
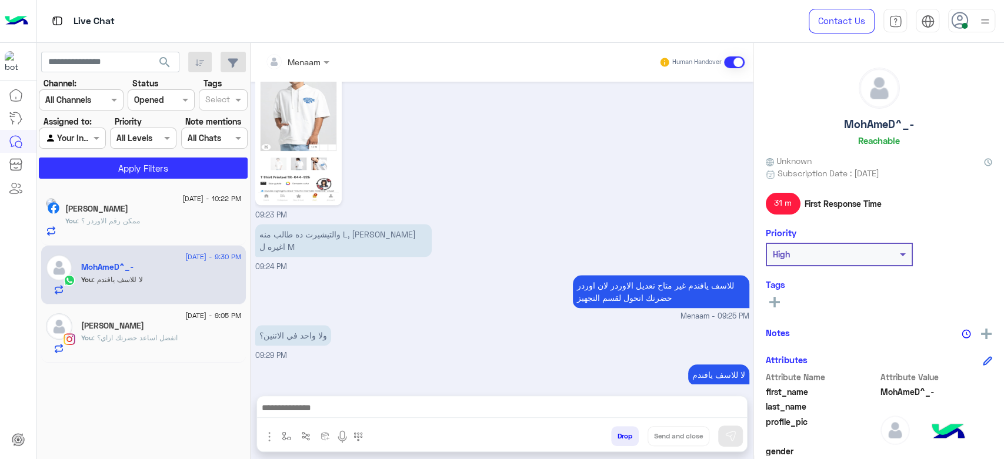
click at [95, 337] on span ": اتفضل اساعد حضرتك ازاي؟" at bounding box center [135, 337] width 85 height 9
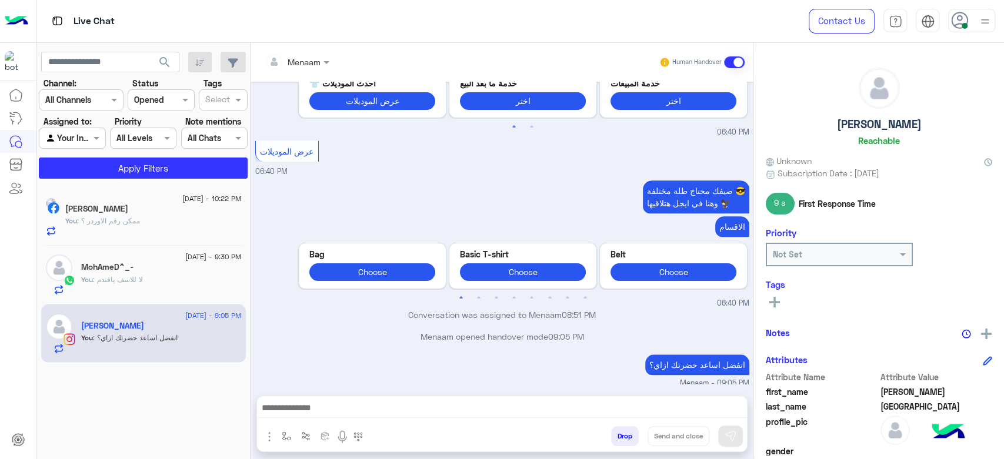
scroll to position [776, 0]
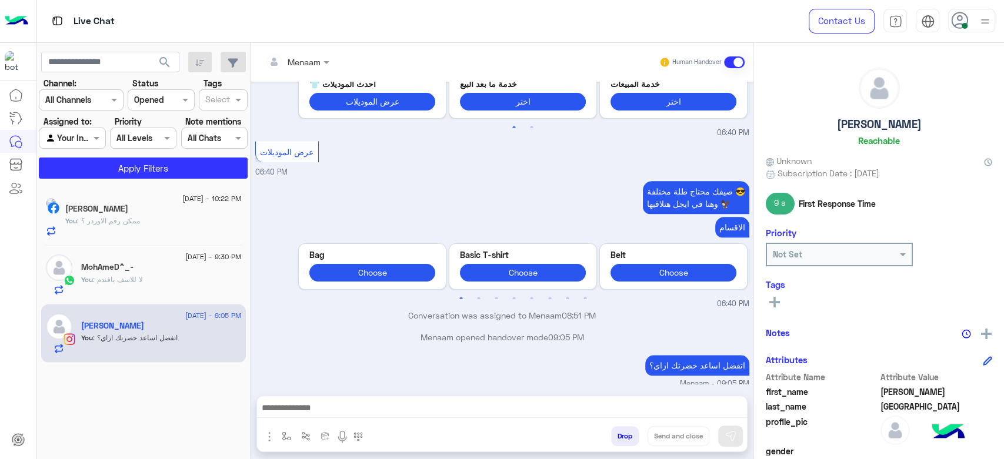
click at [174, 219] on div "You : ممكن رقم الاوردر ؟" at bounding box center [153, 226] width 176 height 21
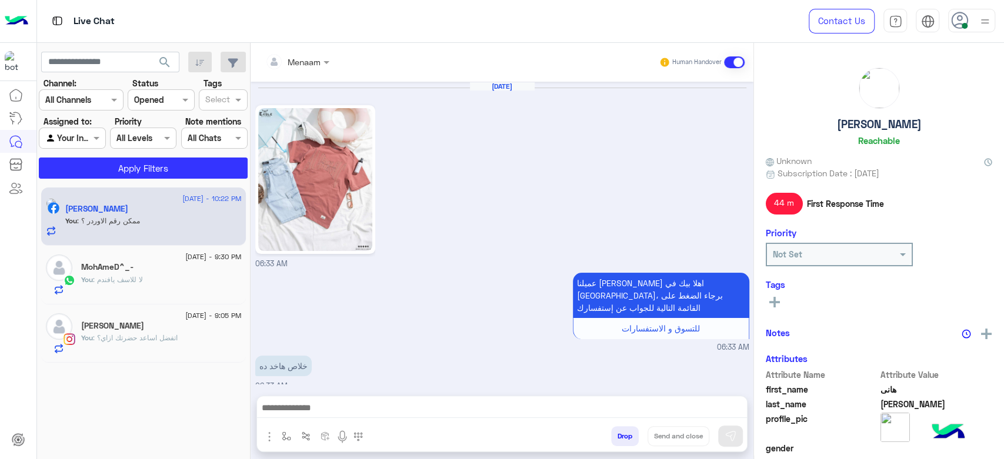
scroll to position [1057, 0]
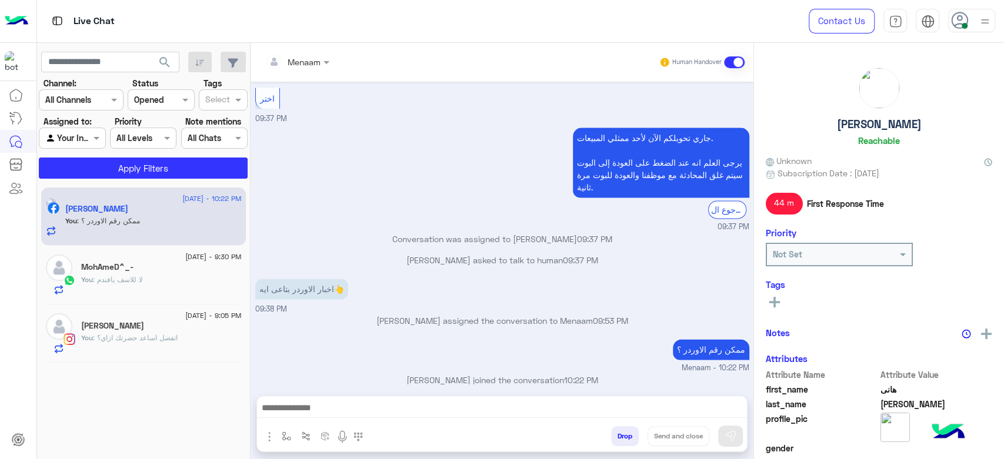
click at [140, 269] on div "MohAmeD^_-" at bounding box center [161, 268] width 161 height 12
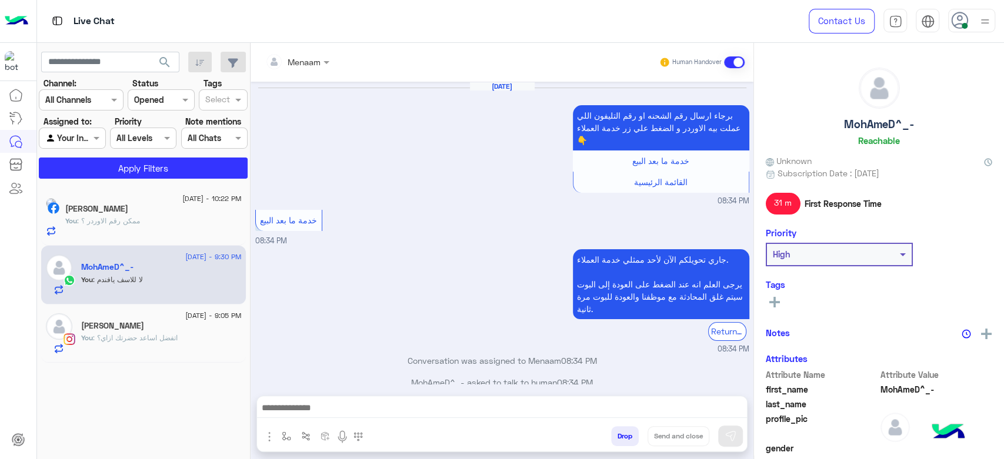
scroll to position [843, 0]
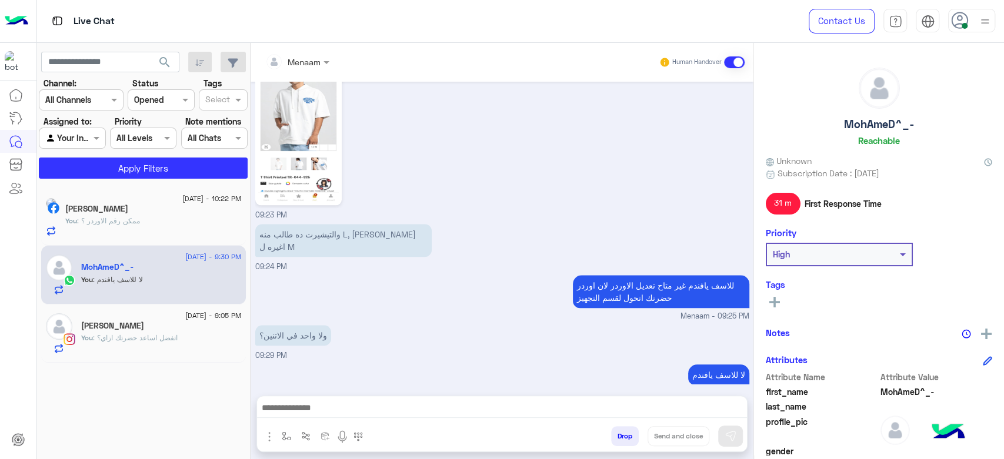
click at [131, 211] on div "[PERSON_NAME]" at bounding box center [153, 210] width 176 height 12
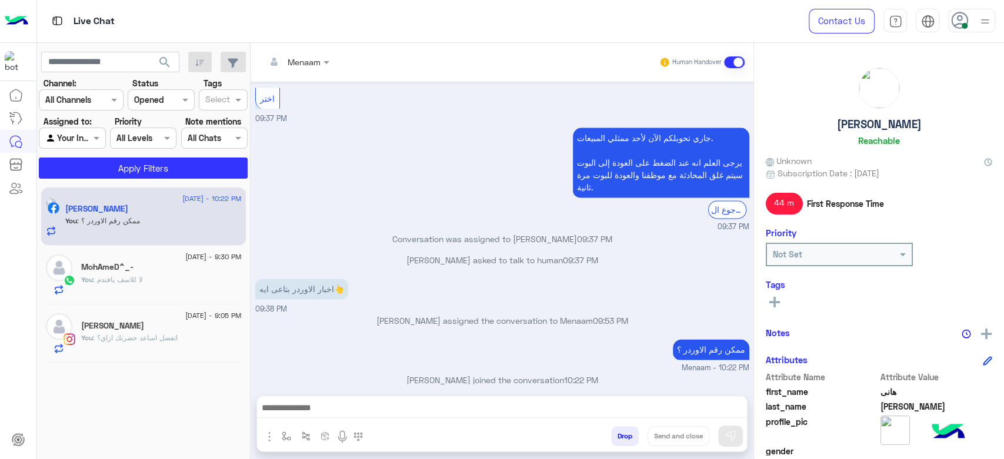
scroll to position [1057, 0]
click at [186, 281] on div "You : لا للاسف يافندم" at bounding box center [161, 285] width 161 height 21
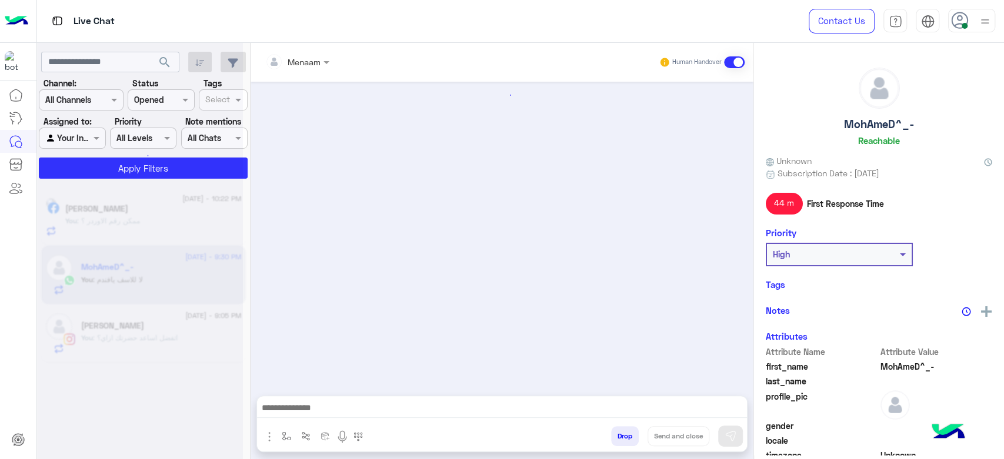
scroll to position [843, 0]
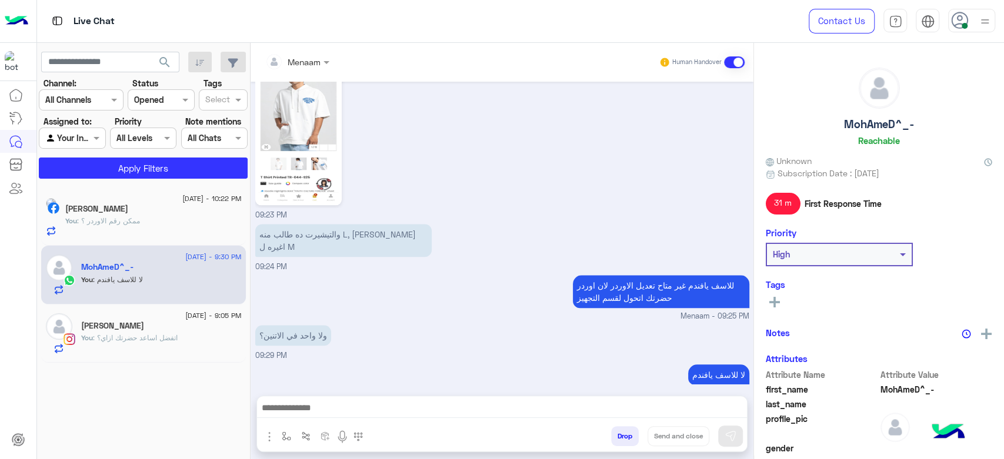
click at [165, 343] on div "You : اتفضل اساعد حضرتك ازاي؟" at bounding box center [161, 343] width 161 height 21
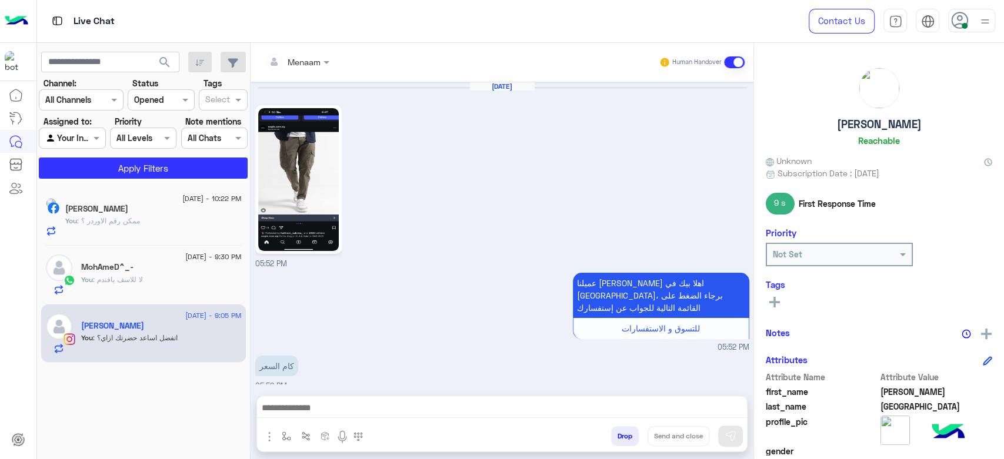
scroll to position [777, 0]
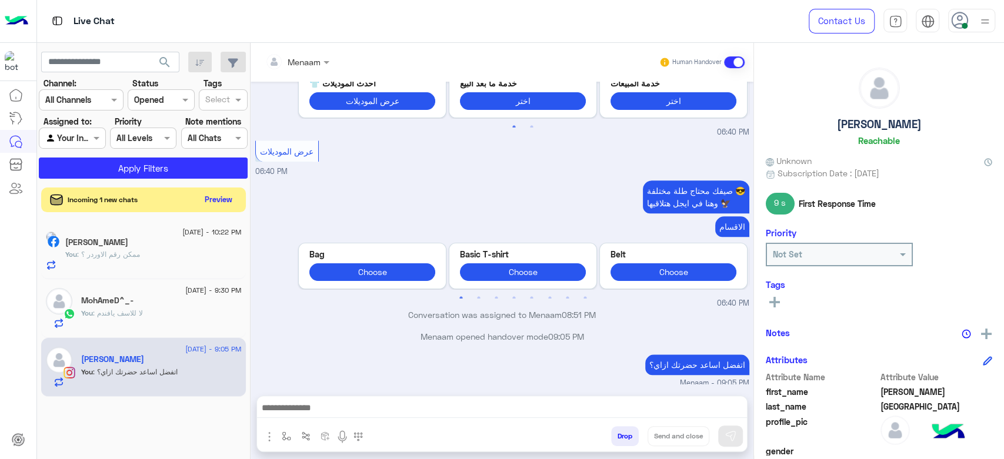
click at [216, 192] on button "Preview" at bounding box center [219, 200] width 36 height 16
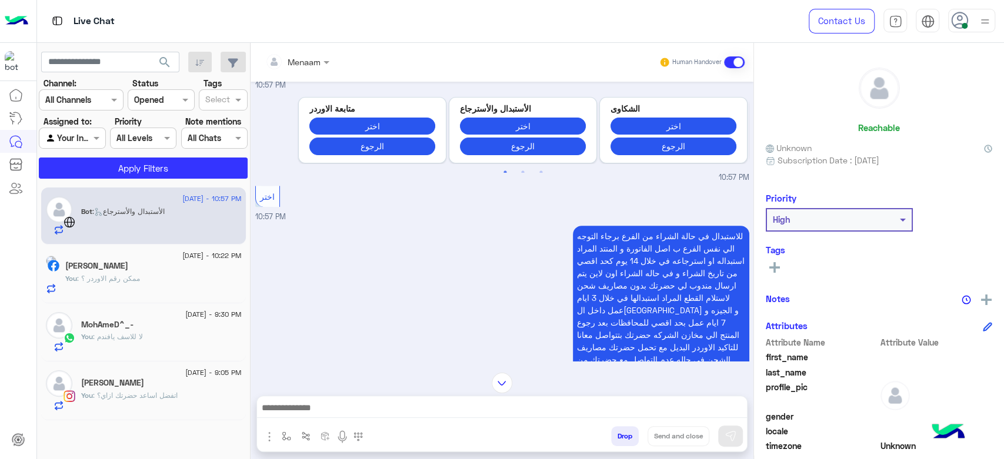
scroll to position [650, 0]
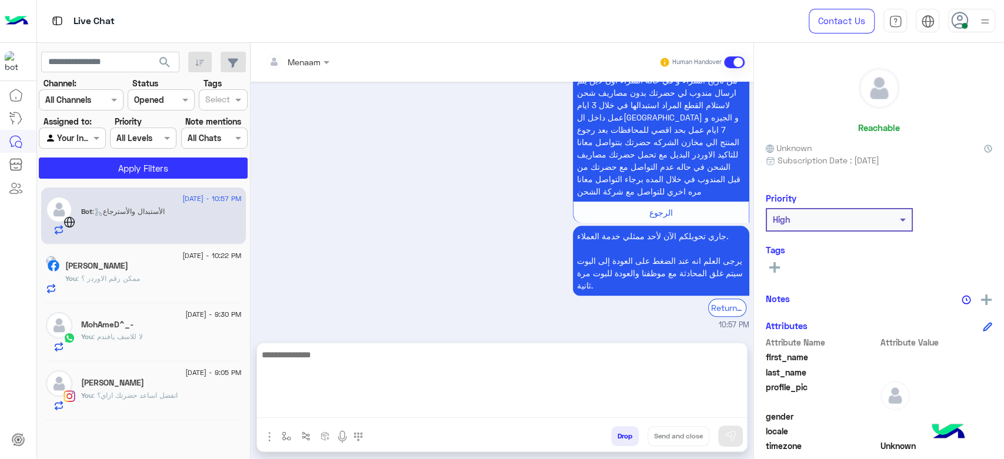
click at [333, 408] on textarea at bounding box center [502, 383] width 490 height 71
type textarea "**********"
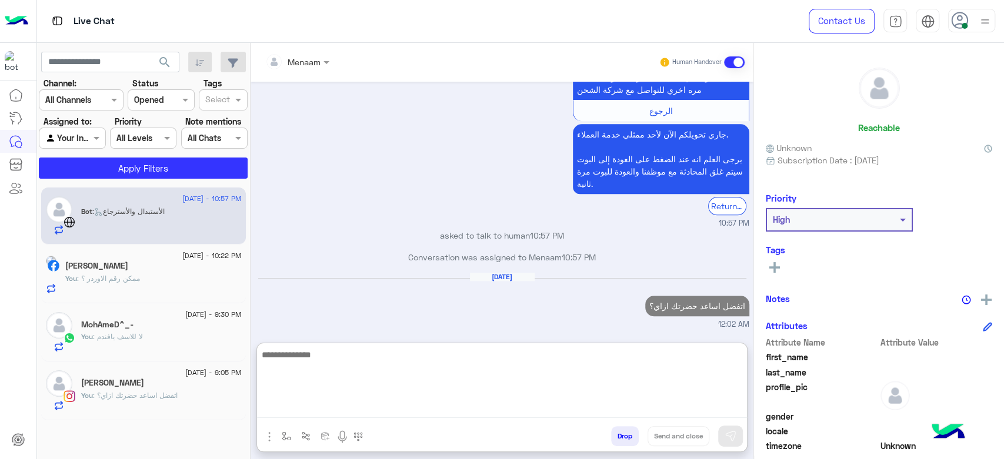
scroll to position [762, 0]
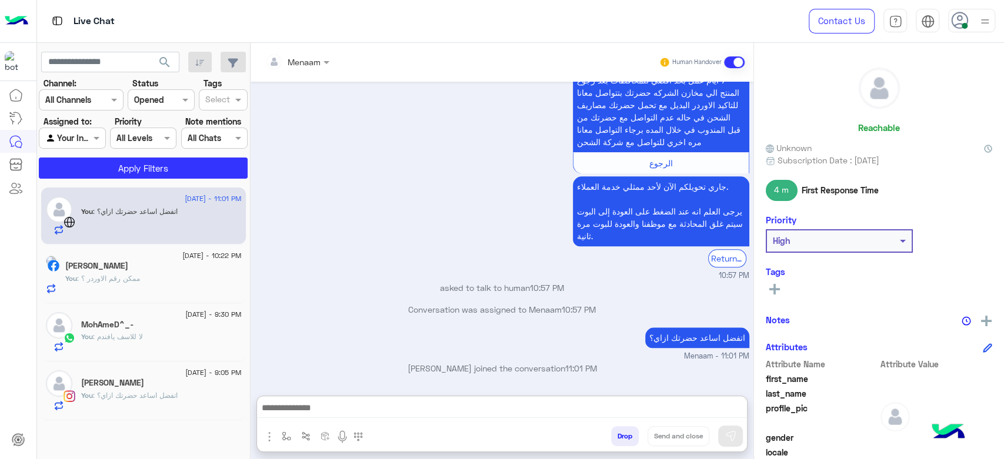
click at [115, 274] on span ": ممكن رقم الاوردر ؟" at bounding box center [108, 278] width 63 height 9
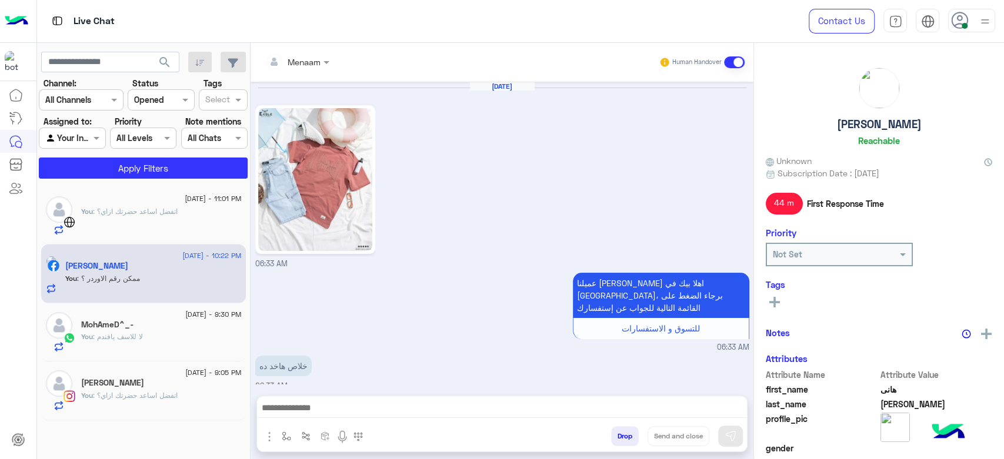
scroll to position [1057, 0]
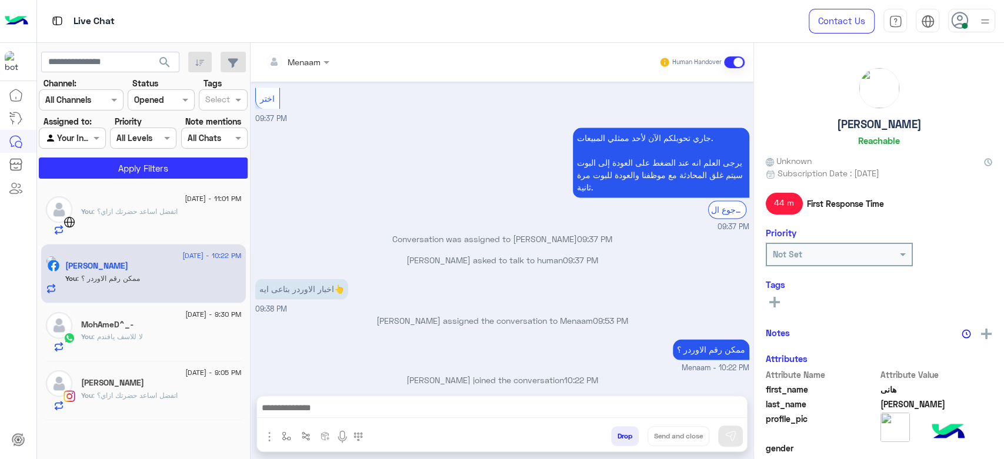
click at [183, 349] on div "You : لا للاسف يافندم" at bounding box center [161, 342] width 161 height 21
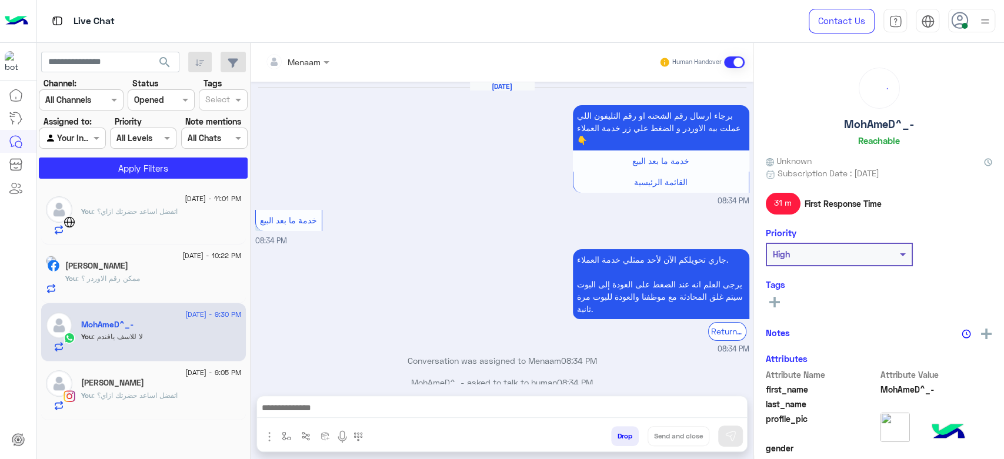
scroll to position [843, 0]
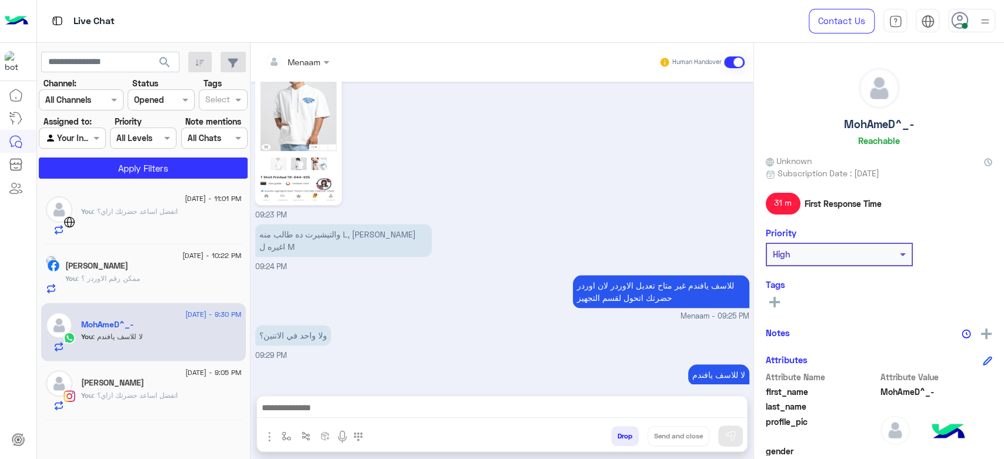
click at [185, 374] on span "5 September - 9:05 PM" at bounding box center [213, 373] width 56 height 11
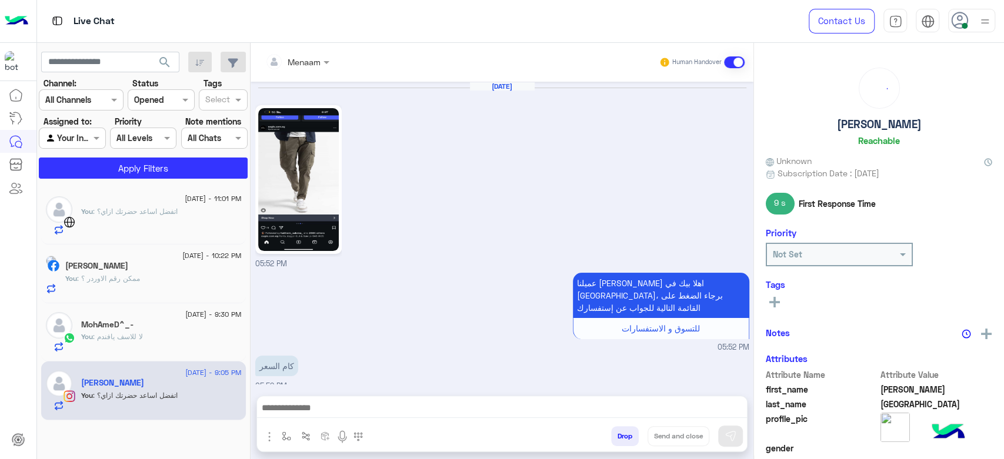
scroll to position [777, 0]
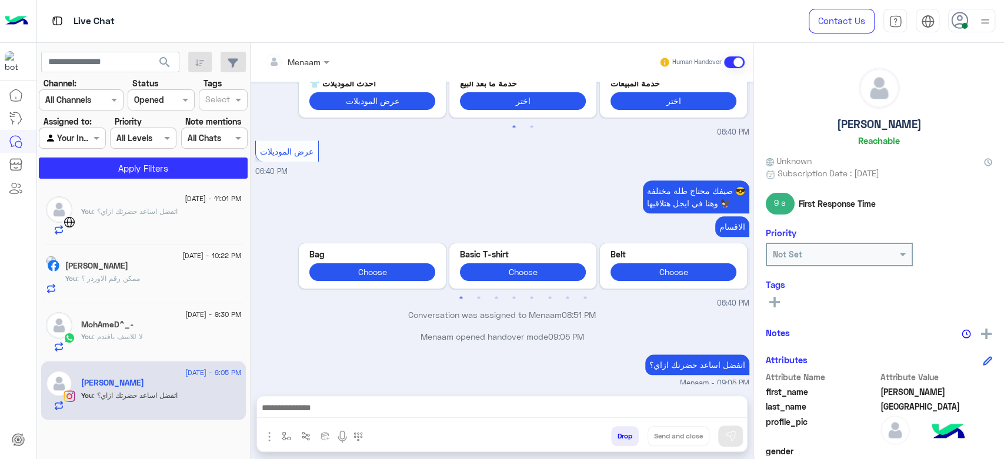
click at [147, 229] on div "You : اتفضل اساعد حضرتك ازاي؟" at bounding box center [161, 220] width 161 height 29
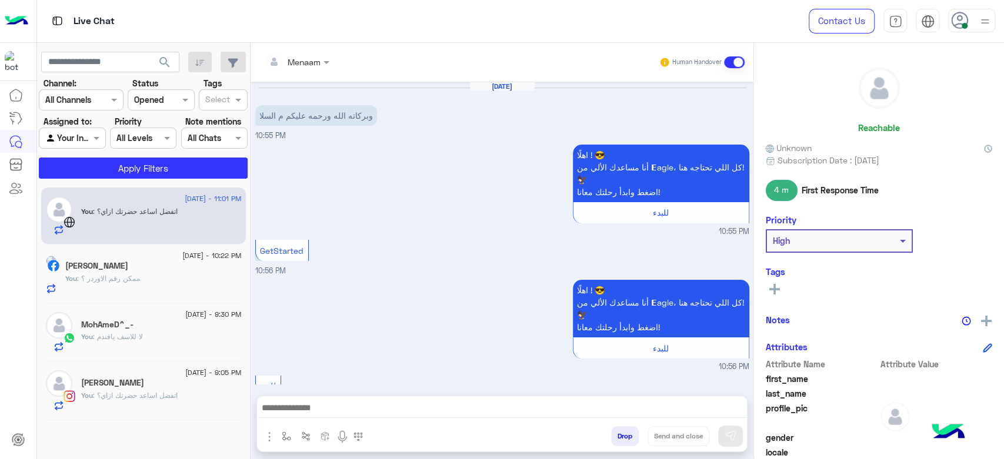
scroll to position [709, 0]
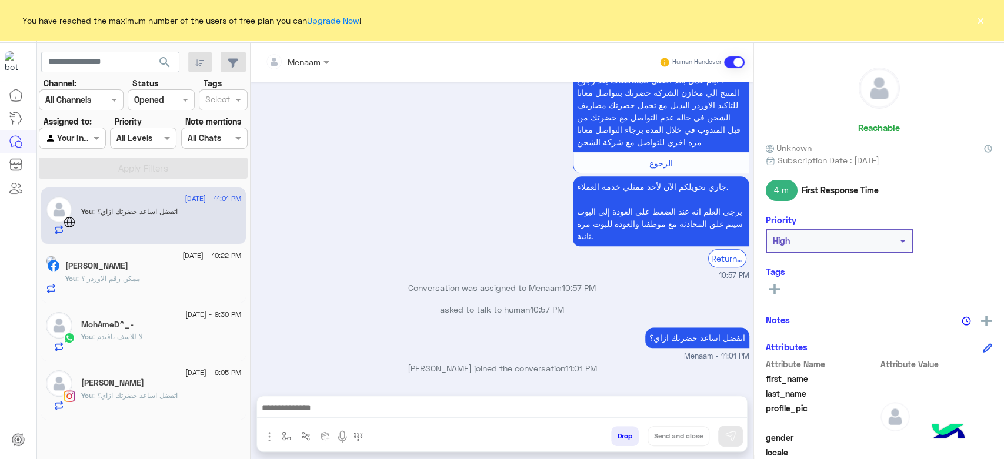
click at [977, 14] on button "×" at bounding box center [980, 20] width 12 height 12
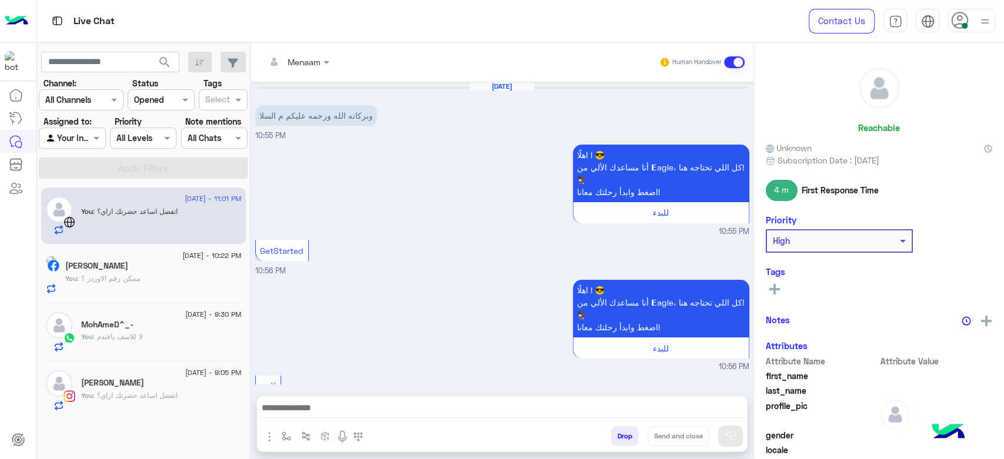
scroll to position [709, 0]
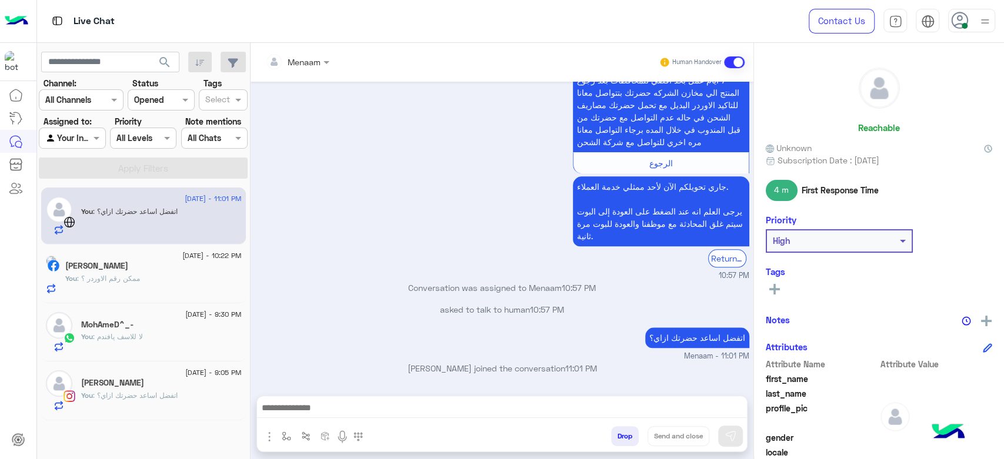
click at [110, 277] on span ": ممكن رقم الاوردر ؟" at bounding box center [108, 278] width 63 height 9
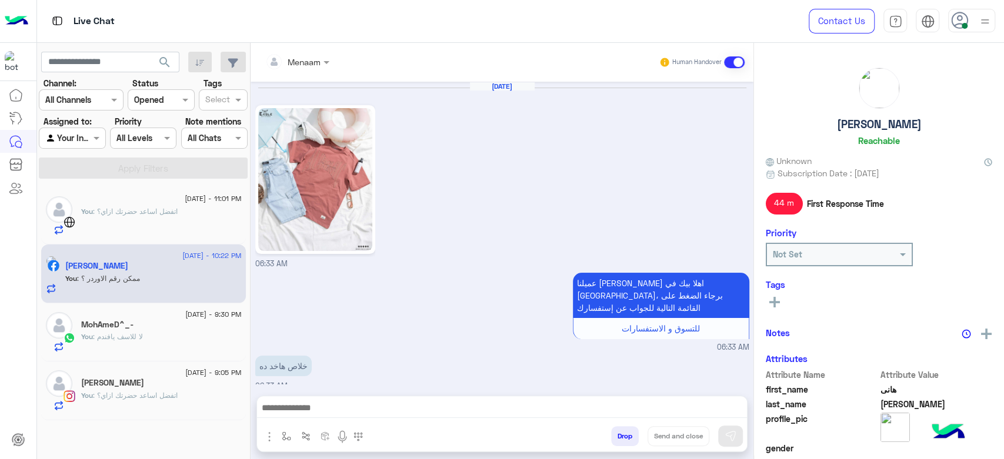
scroll to position [1057, 0]
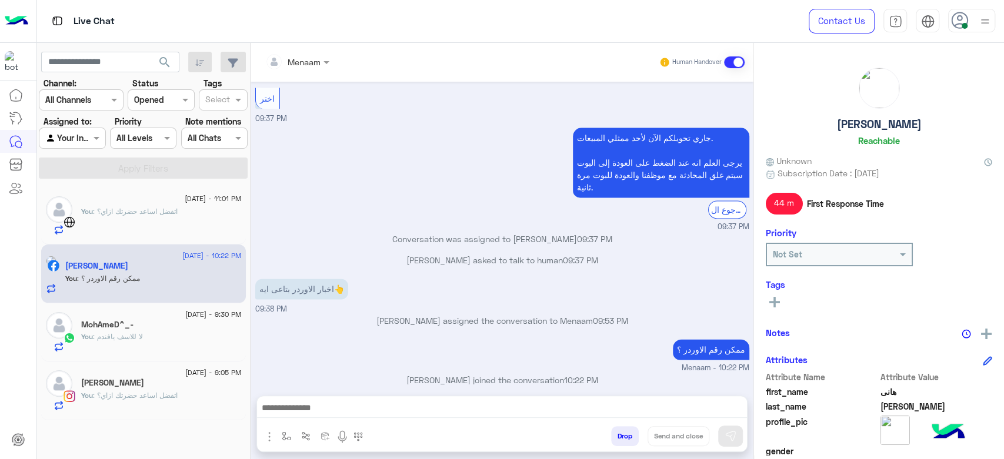
click at [151, 333] on div "You : لا للاسف يافندم" at bounding box center [161, 342] width 161 height 21
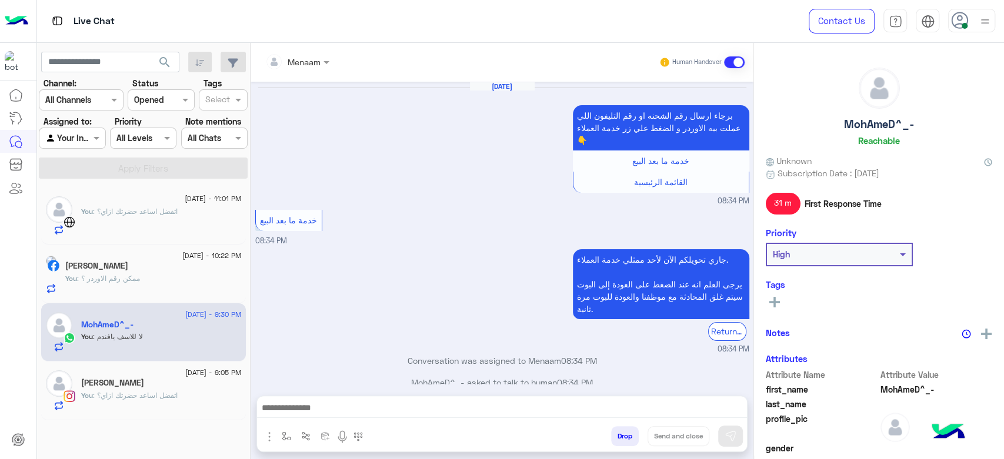
scroll to position [843, 0]
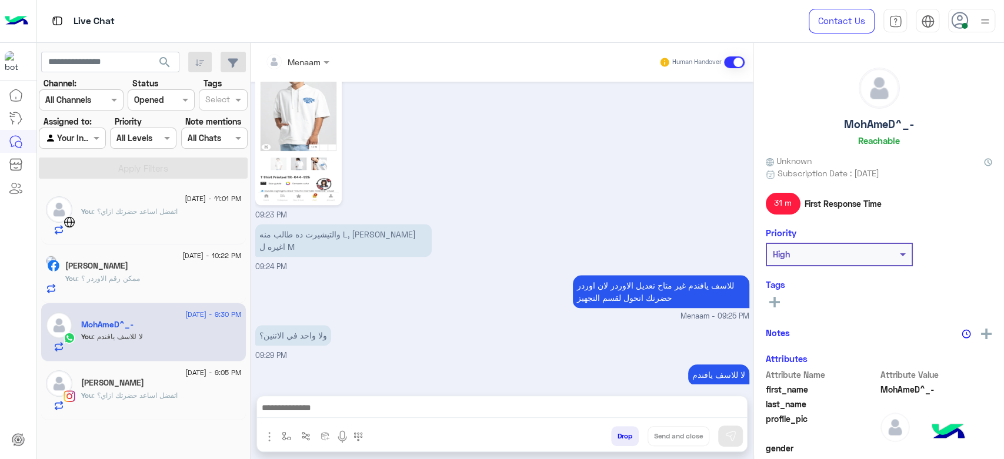
click at [169, 380] on div "Youssef Salem" at bounding box center [161, 384] width 161 height 12
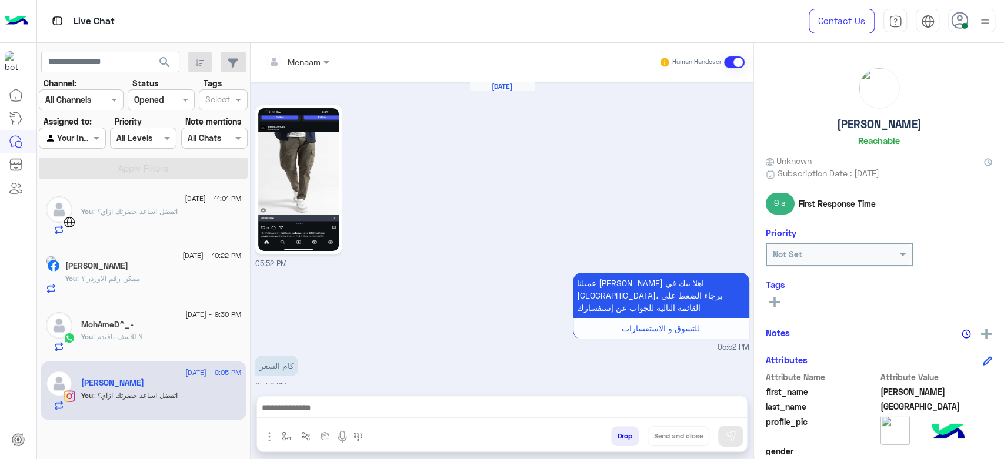
scroll to position [777, 0]
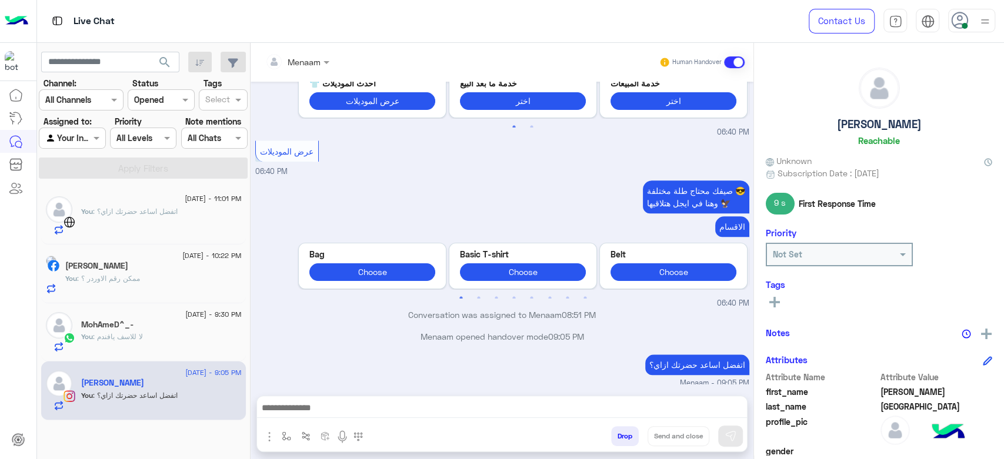
click at [122, 195] on div "5 September - 11:01 PM You : اتفضل اساعد حضرتك ازاي؟" at bounding box center [143, 216] width 205 height 57
click at [107, 211] on span ": اتفضل اساعد حضرتك ازاي؟" at bounding box center [135, 211] width 85 height 9
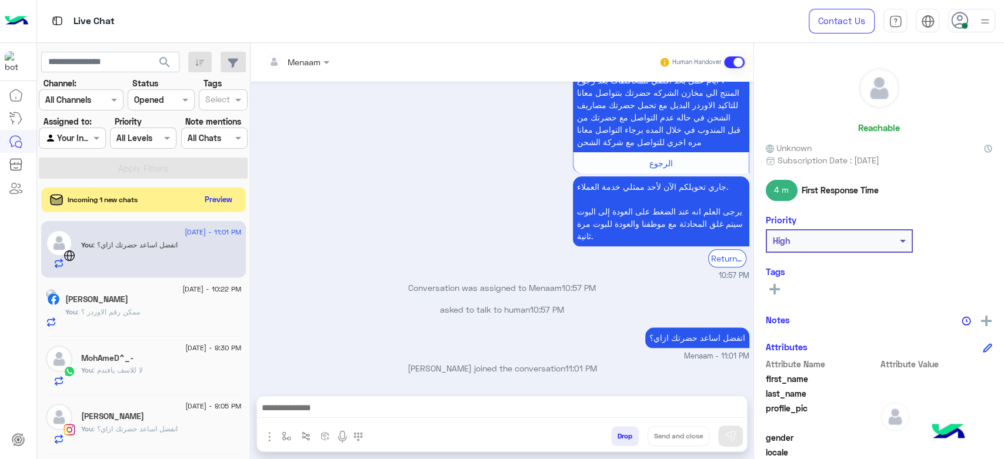
click at [217, 204] on button "Preview" at bounding box center [219, 200] width 36 height 16
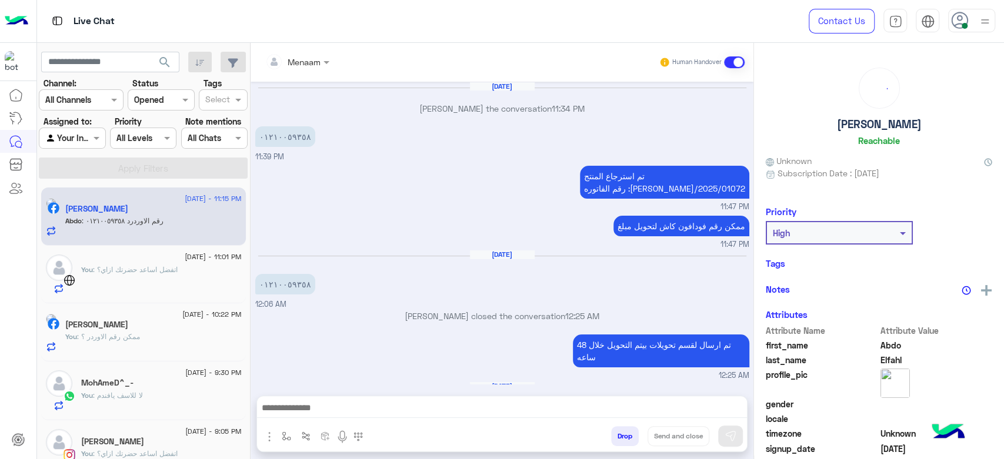
scroll to position [919, 0]
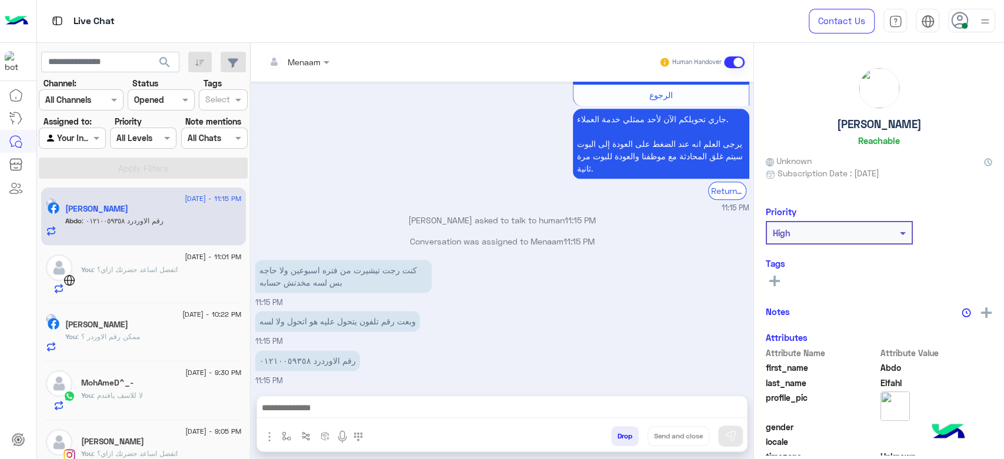
click at [185, 262] on div at bounding box center [161, 263] width 161 height 2
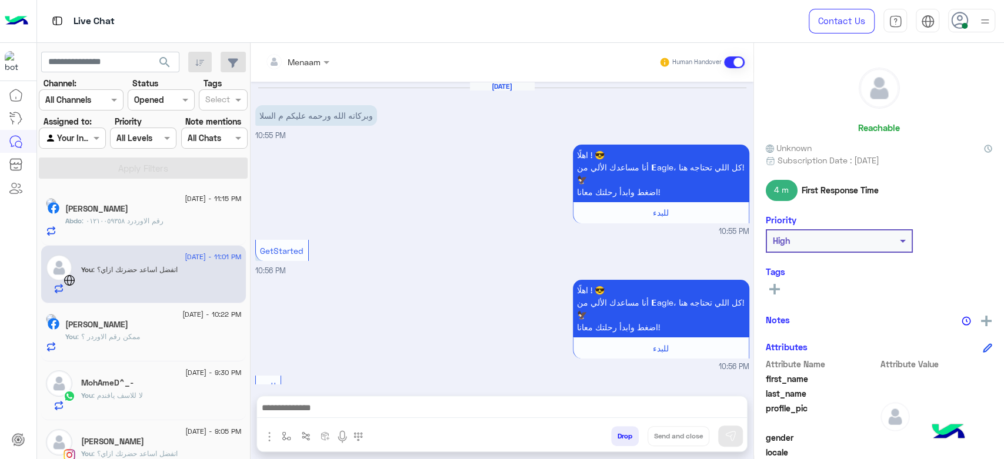
scroll to position [709, 0]
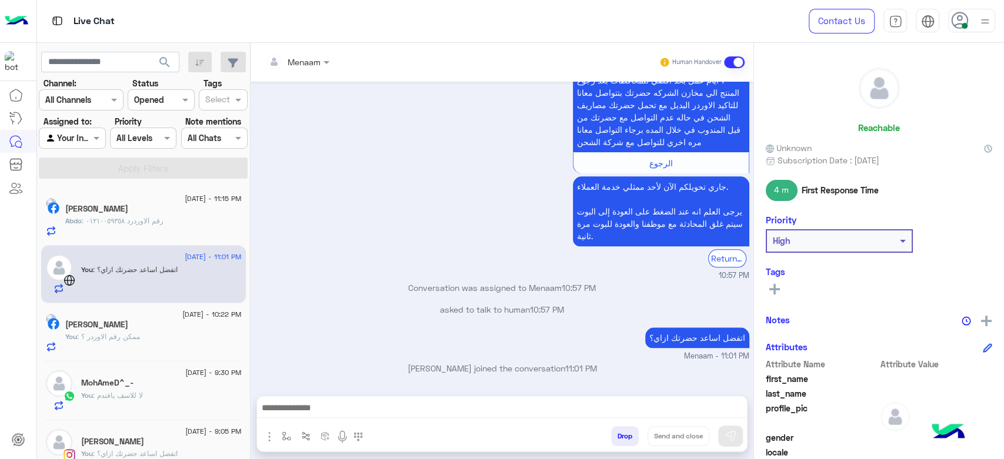
click at [618, 436] on button "Drop" at bounding box center [625, 436] width 28 height 20
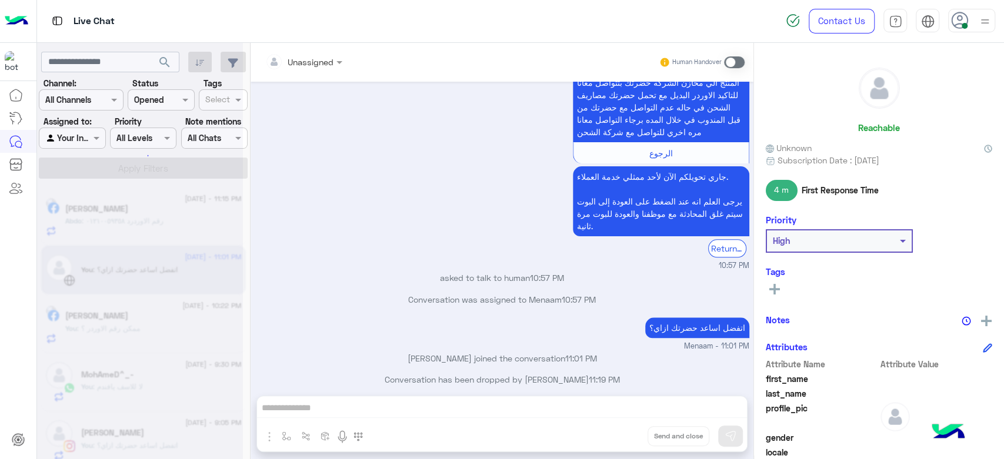
scroll to position [730, 0]
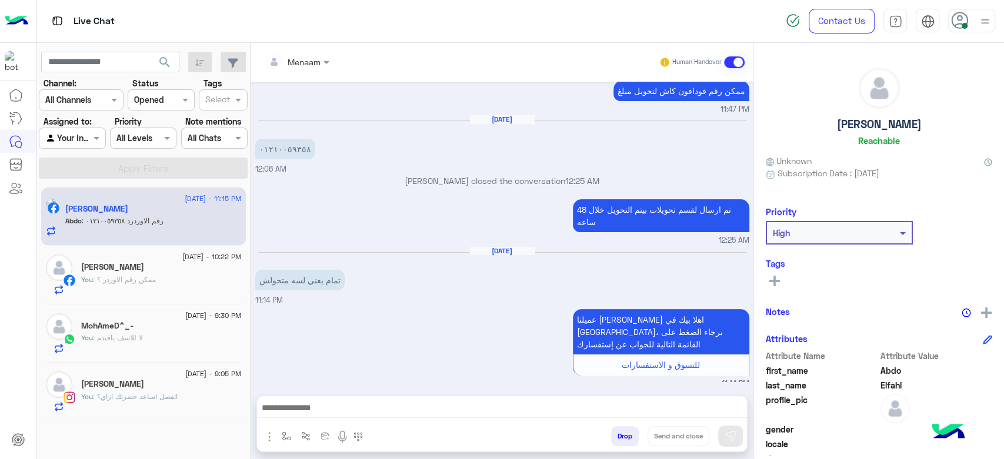
scroll to position [5, 0]
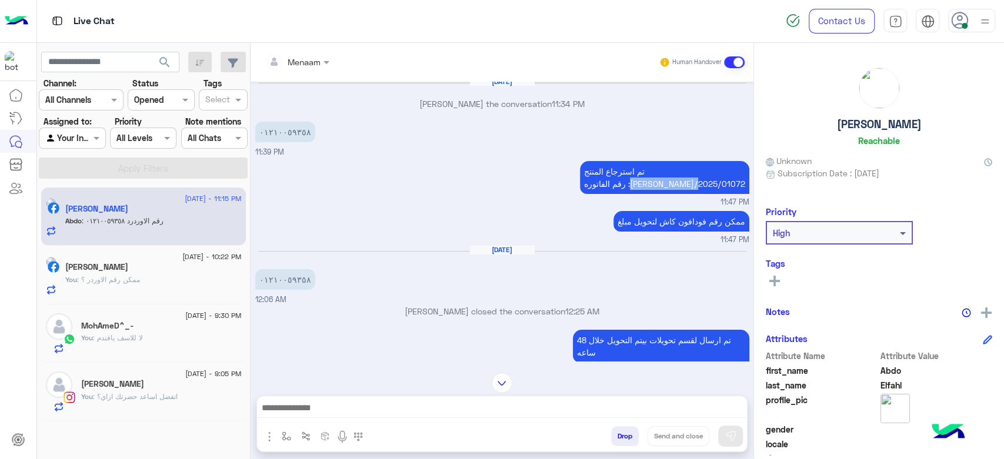
drag, startPoint x: 676, startPoint y: 181, endPoint x: 743, endPoint y: 187, distance: 67.4
click at [743, 187] on p "تم استرجاع المنتج رقم الفاتوره :RON/2025/01072" at bounding box center [664, 177] width 169 height 33
copy p "RON/2025/01072"
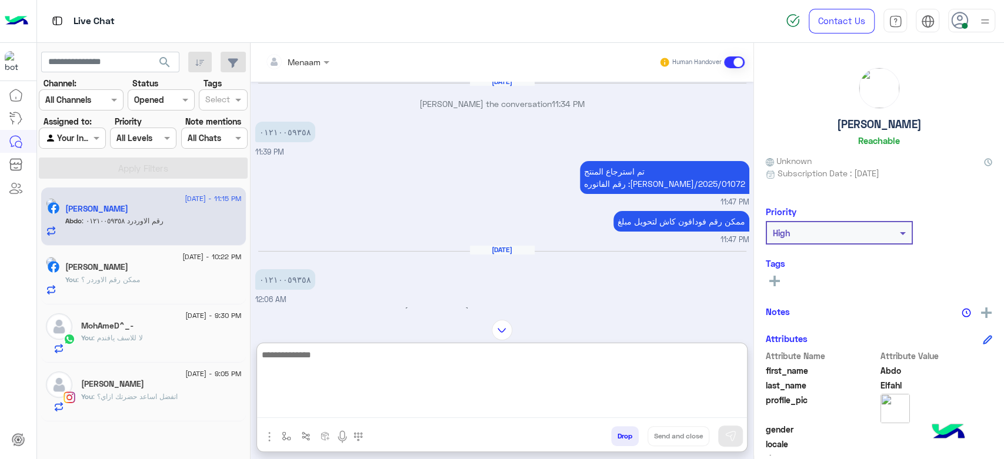
click at [316, 408] on textarea at bounding box center [502, 383] width 490 height 71
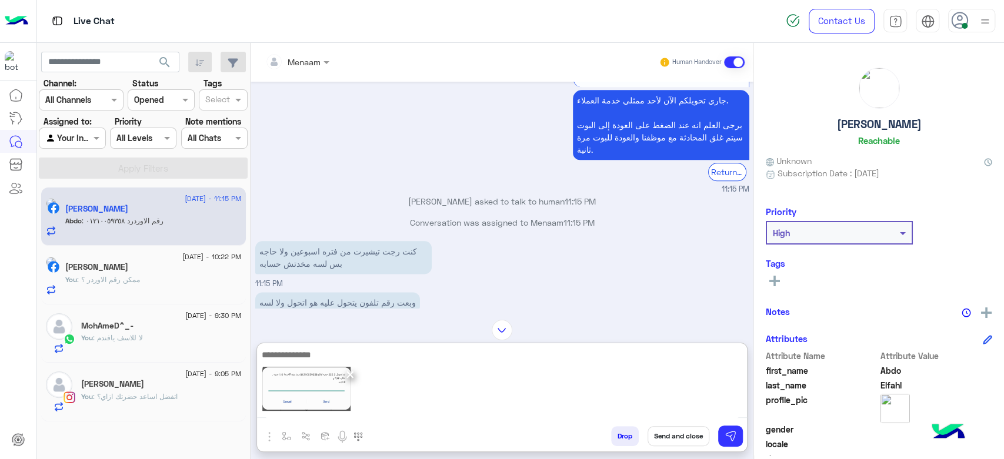
scroll to position [972, 0]
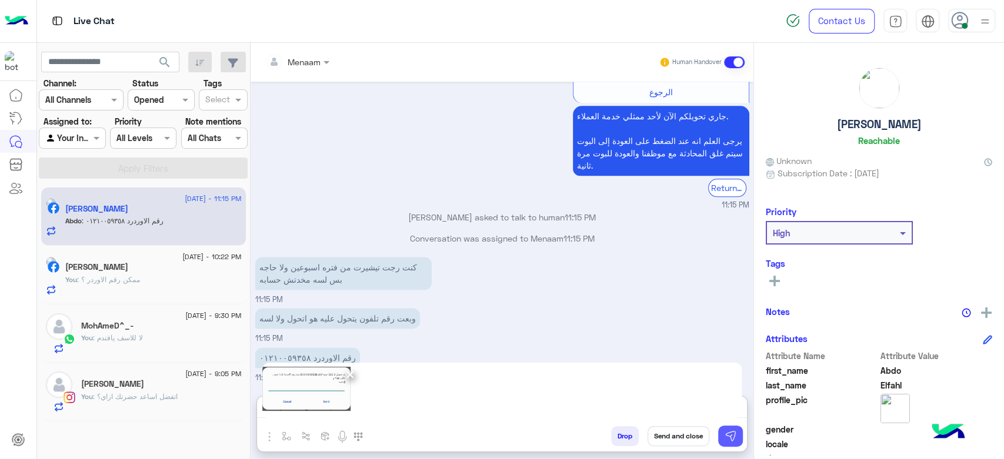
click at [733, 438] on img at bounding box center [730, 436] width 12 height 12
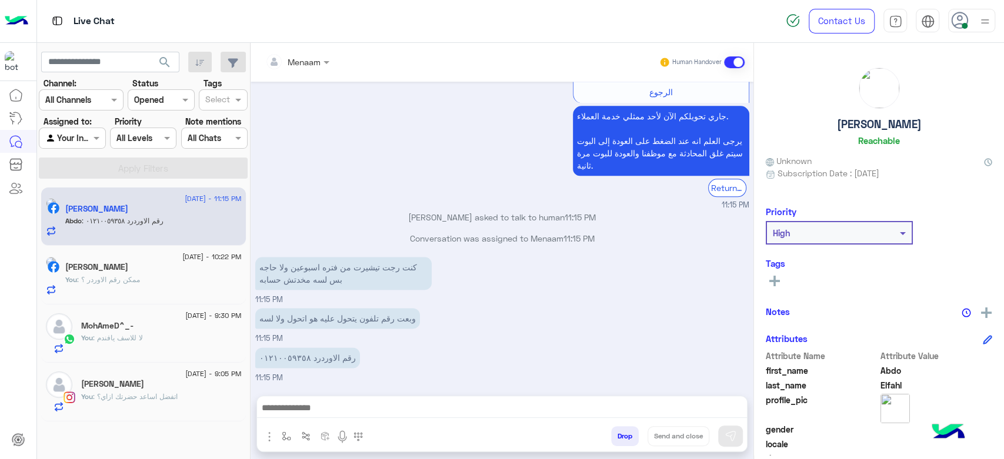
scroll to position [919, 0]
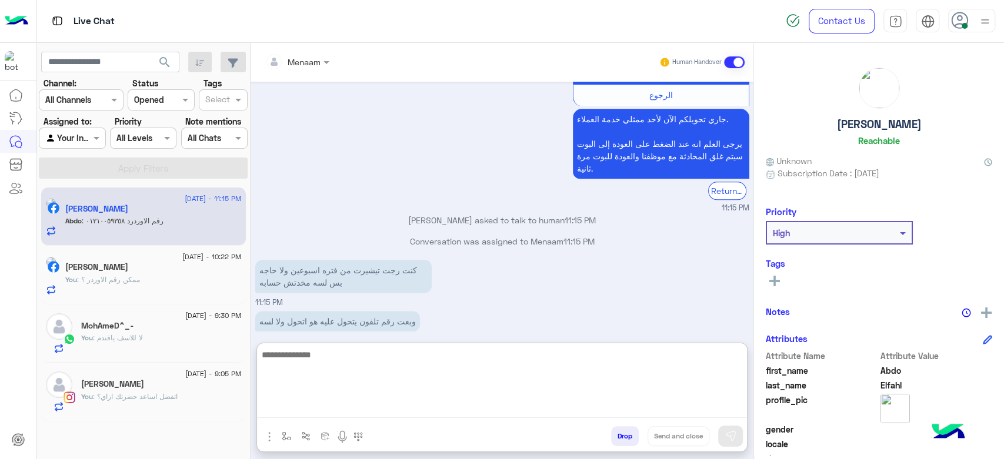
click at [348, 405] on textarea at bounding box center [502, 383] width 490 height 71
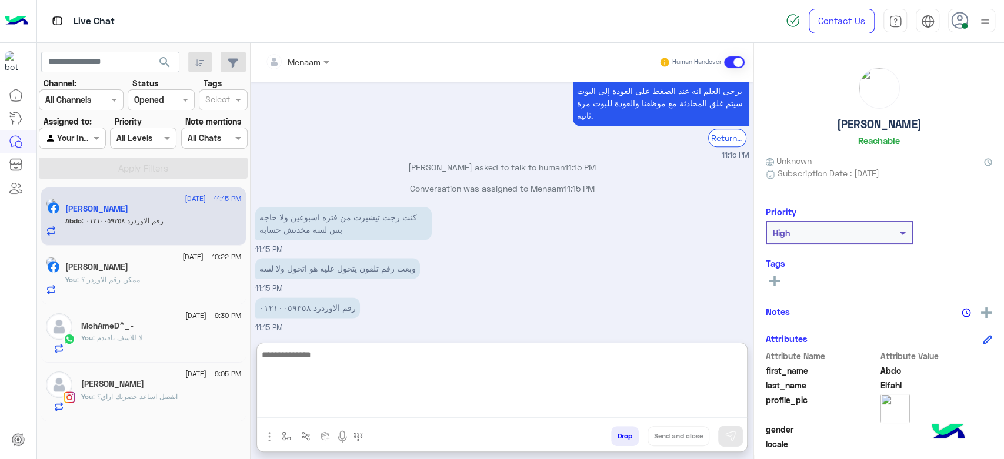
scroll to position [1153, 0]
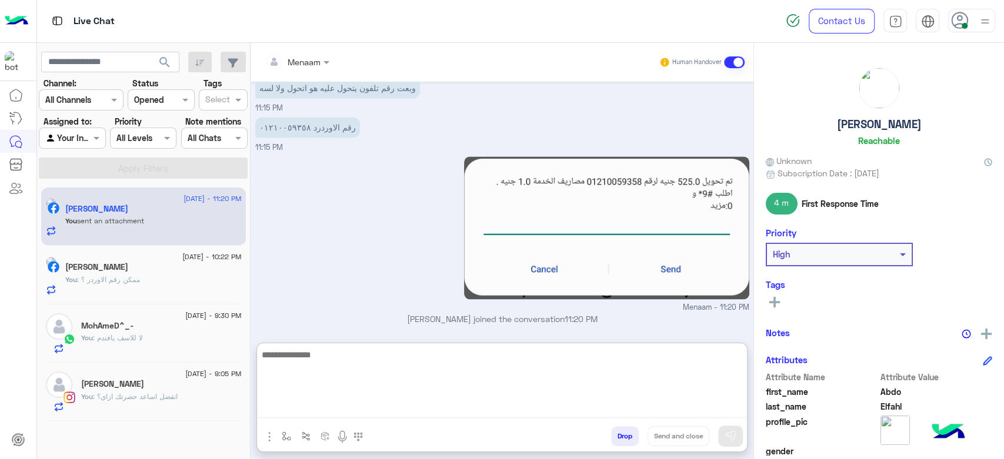
click at [365, 365] on textarea at bounding box center [502, 383] width 490 height 71
type textarea "**********"
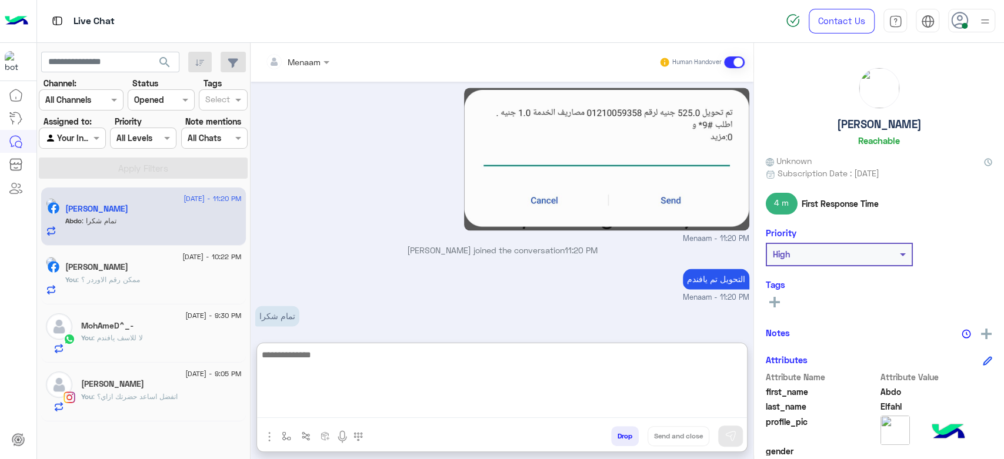
scroll to position [1230, 0]
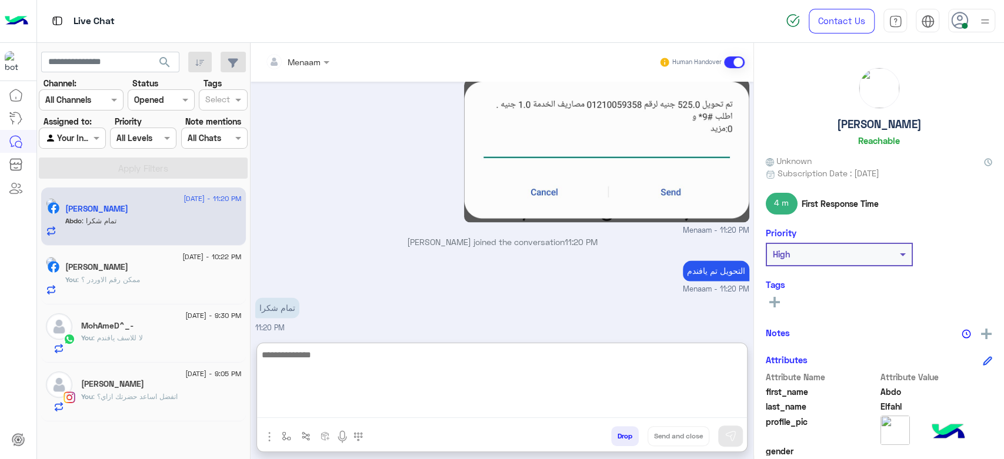
click at [326, 359] on textarea at bounding box center [502, 383] width 490 height 71
type textarea "**********"
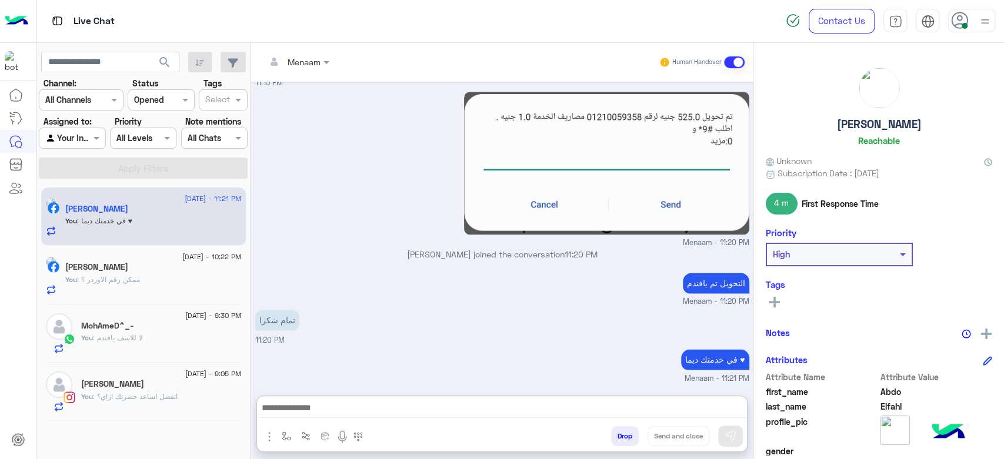
click at [621, 435] on button "Drop" at bounding box center [625, 436] width 28 height 20
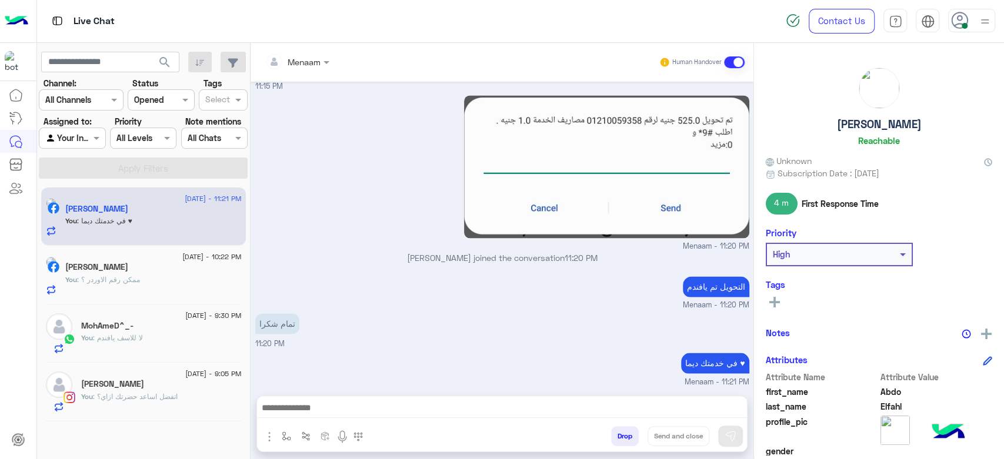
scroll to position [1236, 0]
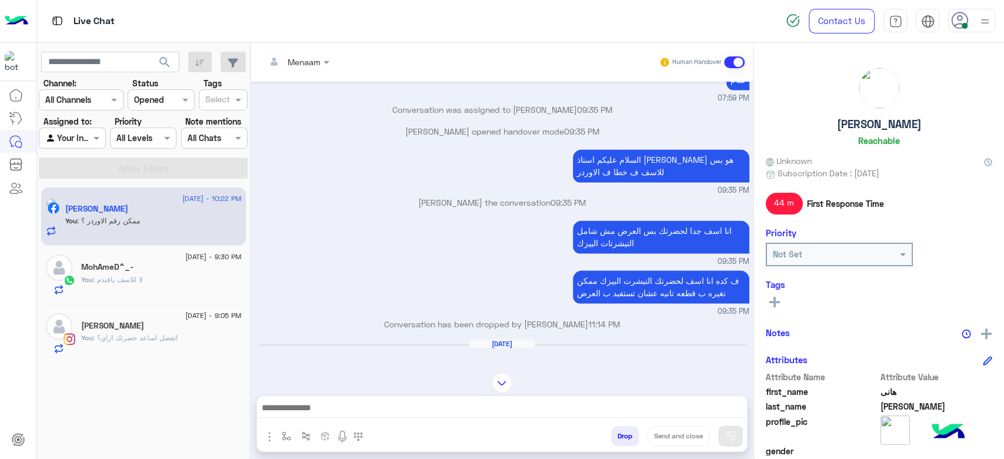
scroll to position [935, 0]
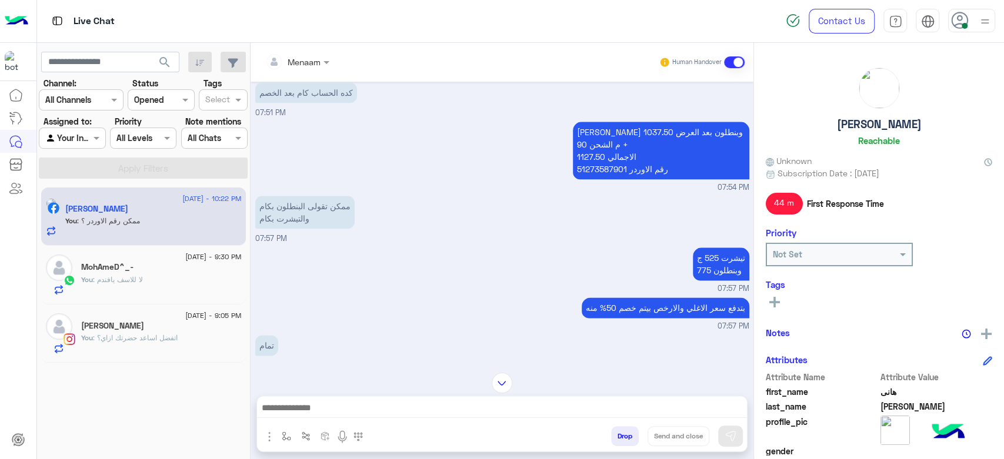
click at [588, 165] on p "نيشرن وبنطلون بعد العرض 1037.50 + م الشحن 90 الاجمالي 1127.50 رقم الاوردر 51273…" at bounding box center [661, 151] width 176 height 58
copy p "51273587901"
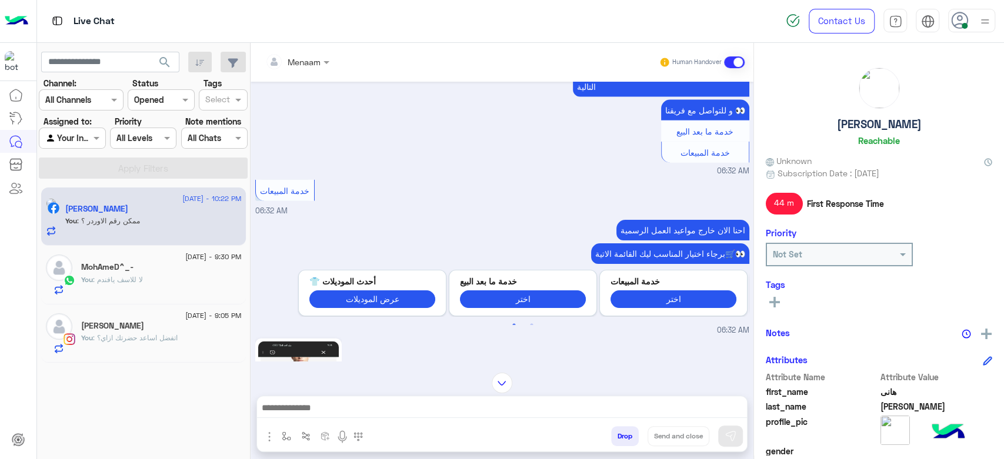
scroll to position [5, 0]
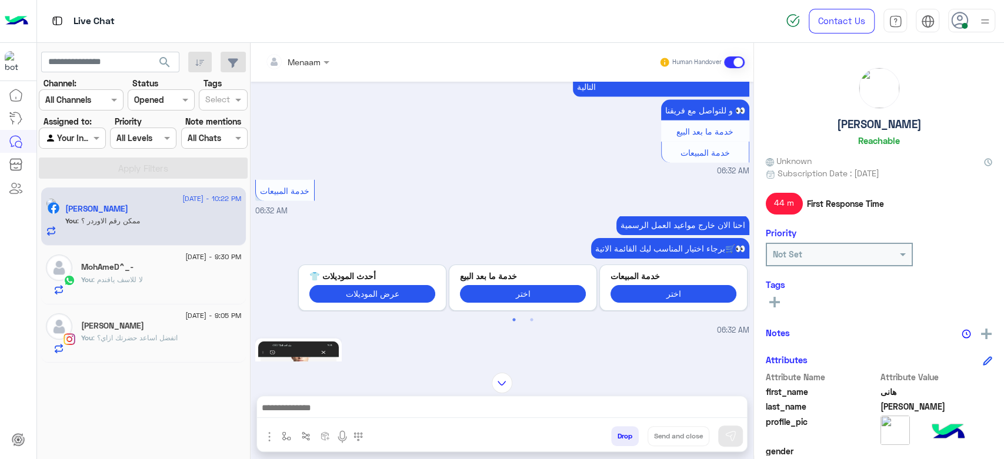
click at [131, 281] on span ": لا للاسف يافندم" at bounding box center [118, 279] width 50 height 9
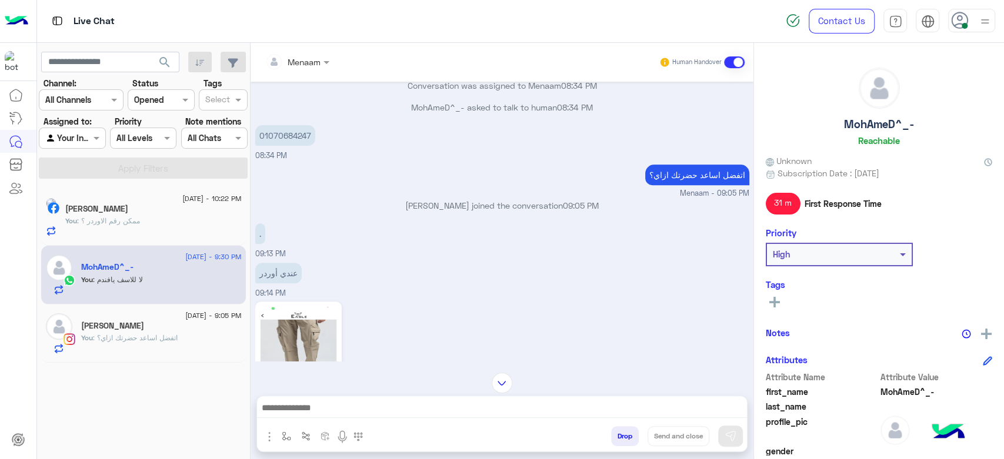
scroll to position [255, 0]
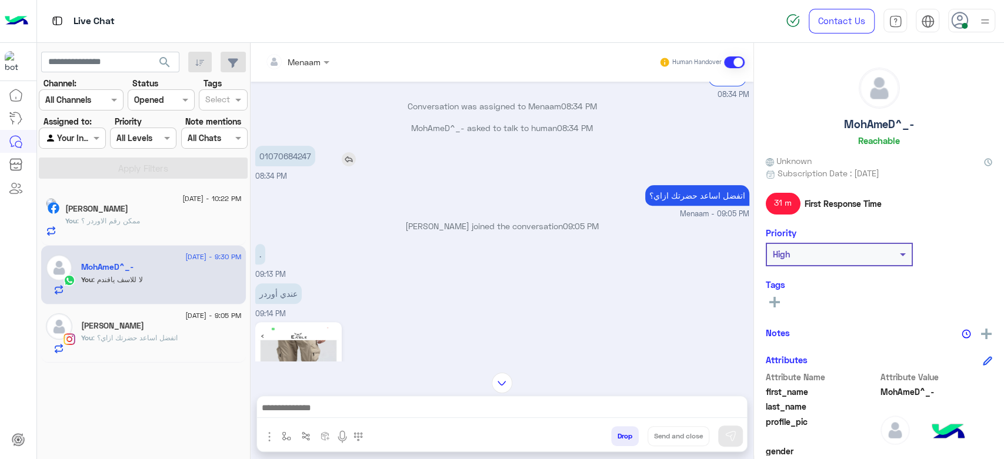
click at [275, 158] on p "01070684247" at bounding box center [285, 156] width 60 height 21
copy p "01070684247"
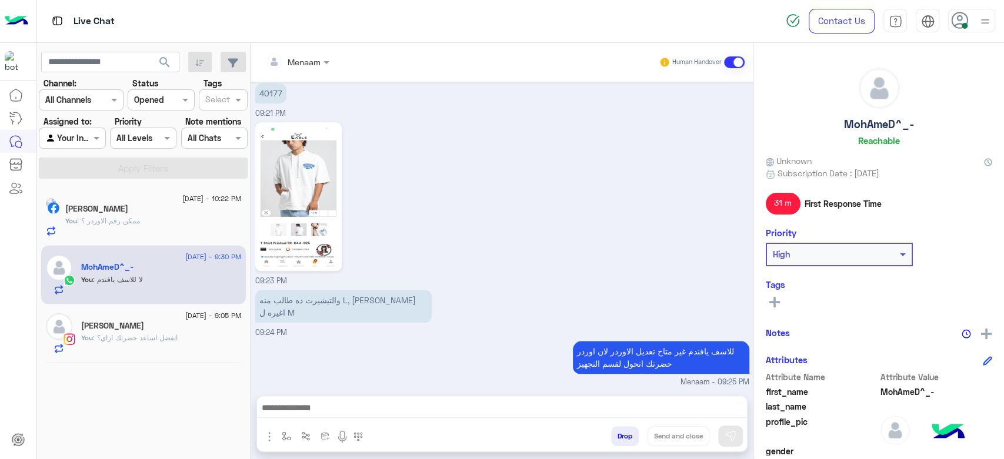
scroll to position [843, 0]
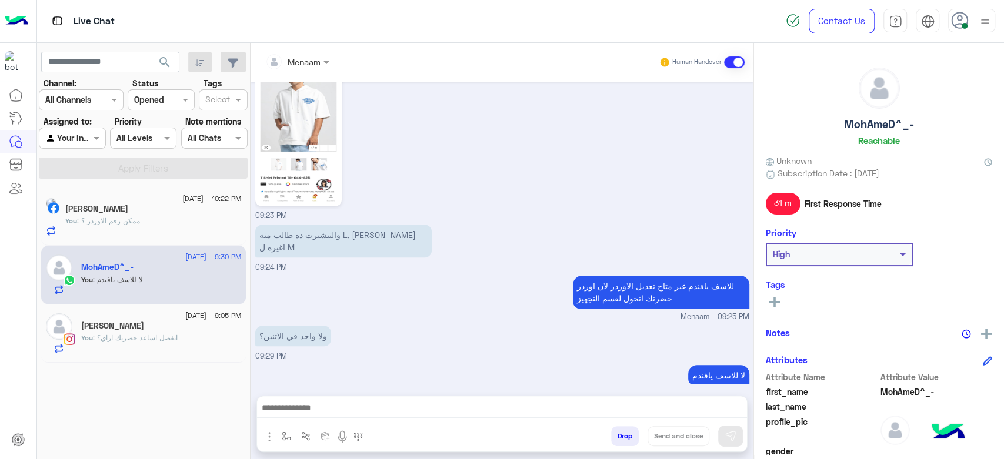
click at [629, 435] on button "Drop" at bounding box center [625, 436] width 28 height 20
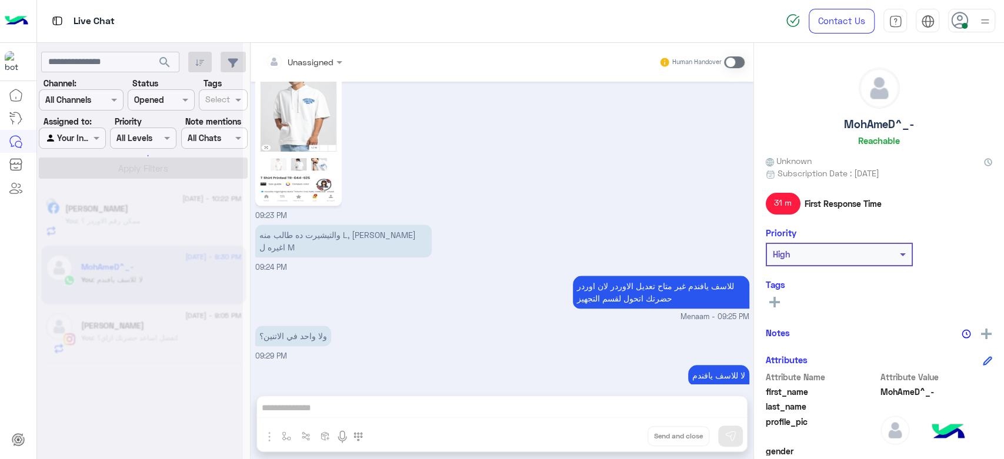
scroll to position [864, 0]
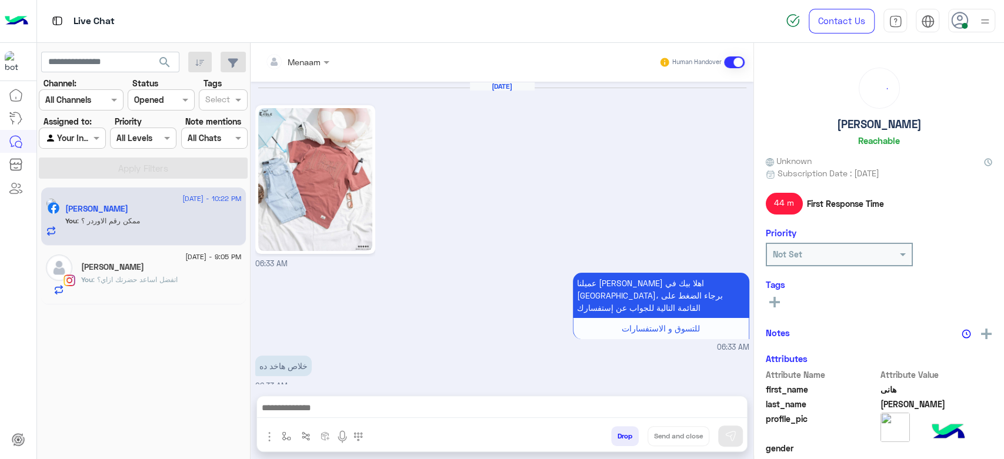
scroll to position [1057, 0]
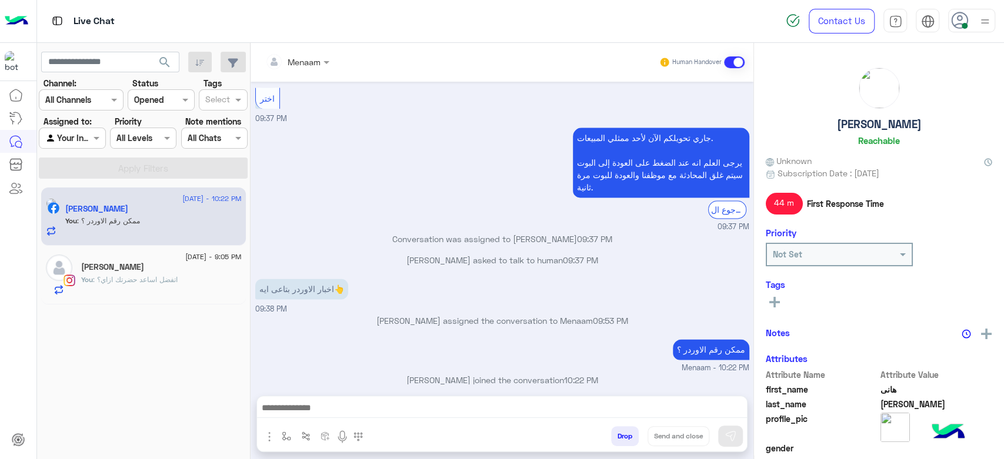
click at [96, 265] on h5 "Youssef Salem" at bounding box center [112, 267] width 63 height 10
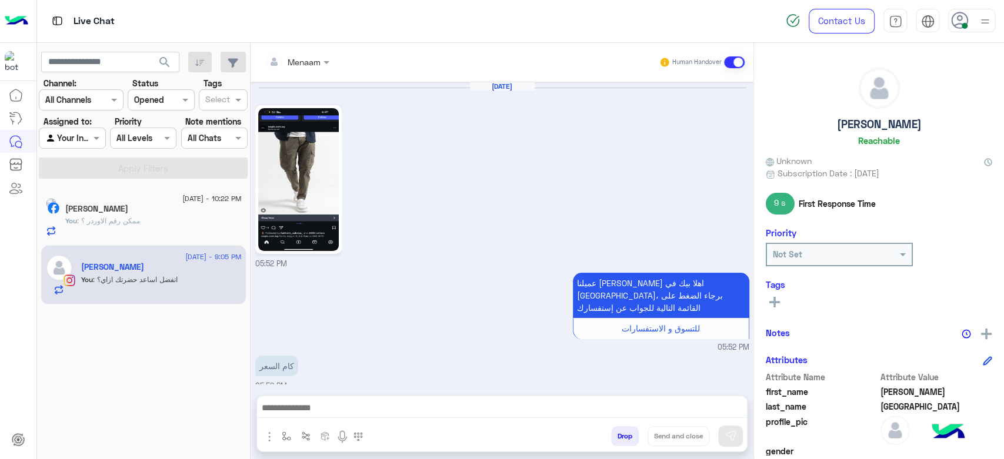
scroll to position [777, 0]
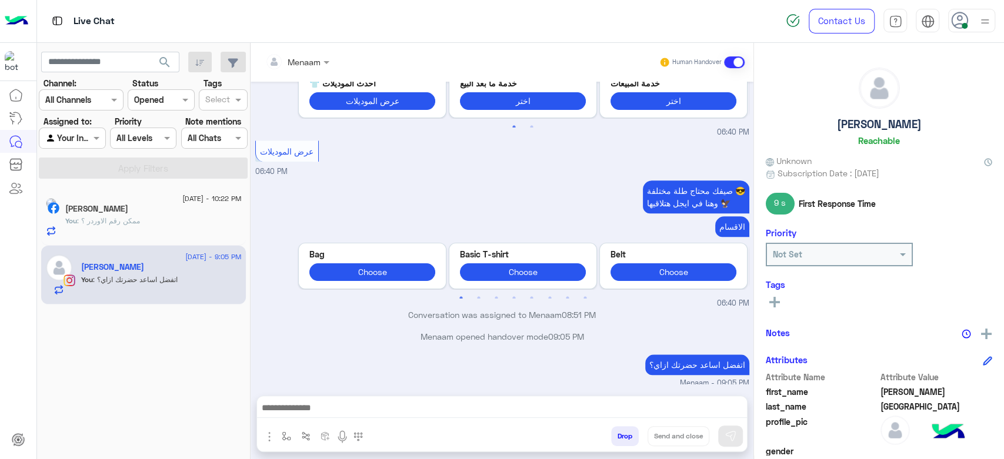
click at [159, 215] on div "هانى مروان" at bounding box center [153, 210] width 176 height 12
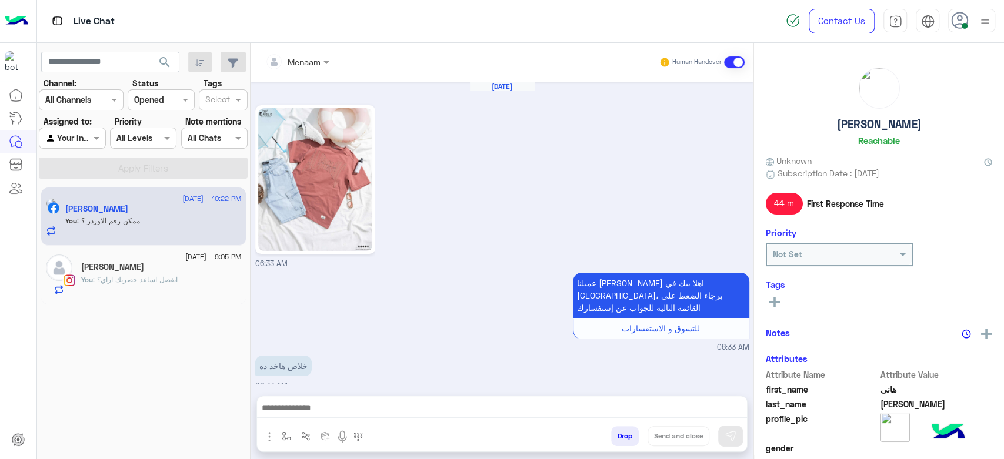
scroll to position [1057, 0]
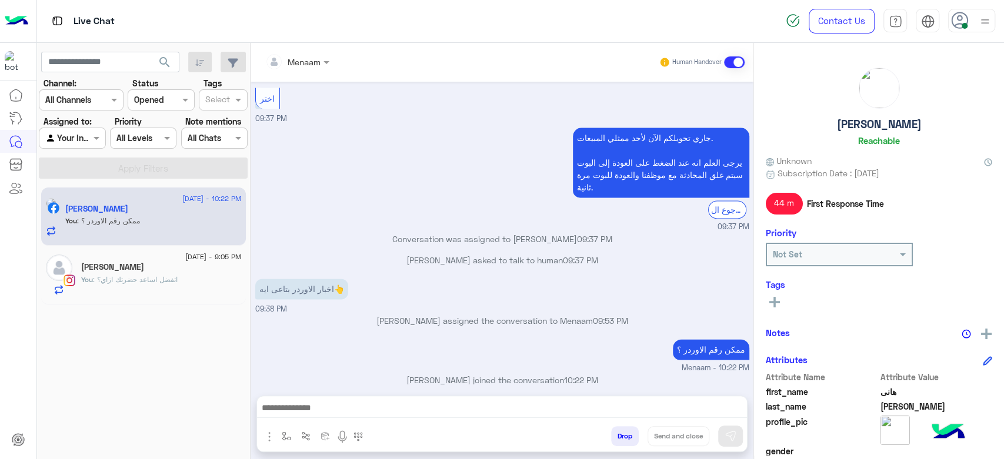
click at [188, 271] on div "Youssef Salem" at bounding box center [161, 268] width 161 height 12
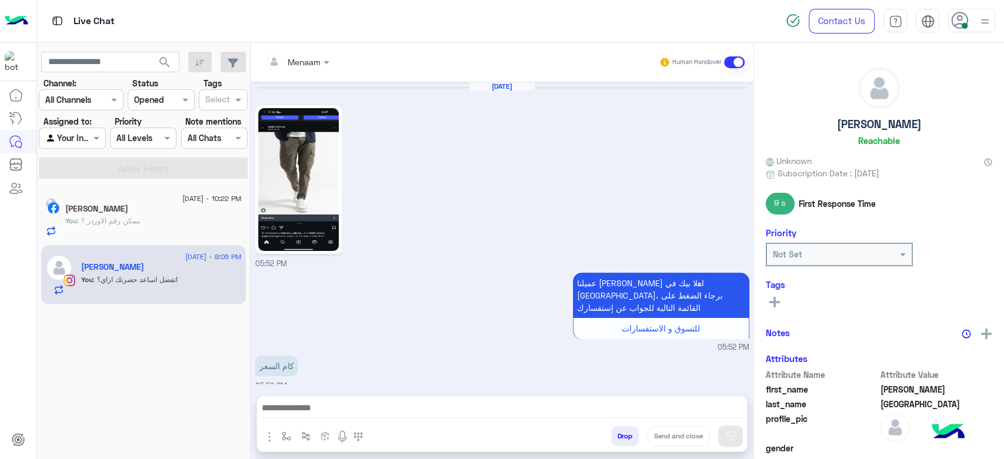
scroll to position [777, 0]
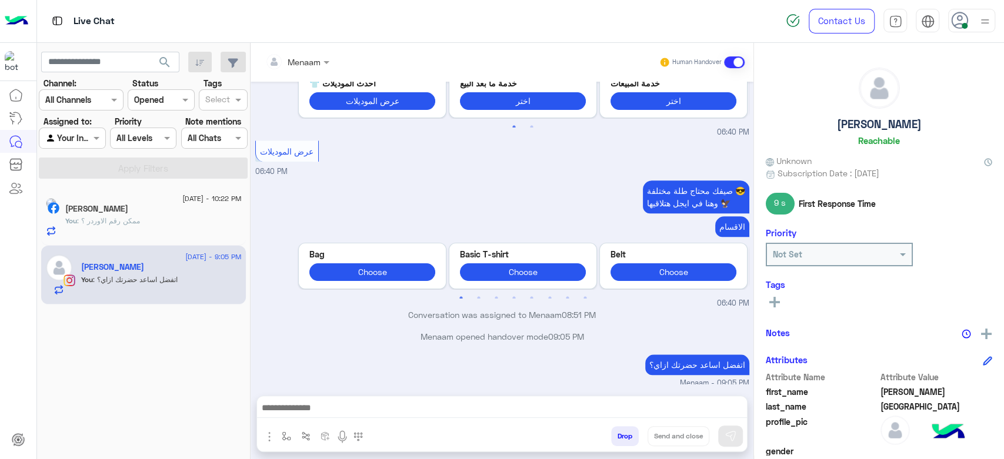
click at [106, 234] on div "You : ممكن رقم الاوردر ؟" at bounding box center [153, 226] width 176 height 21
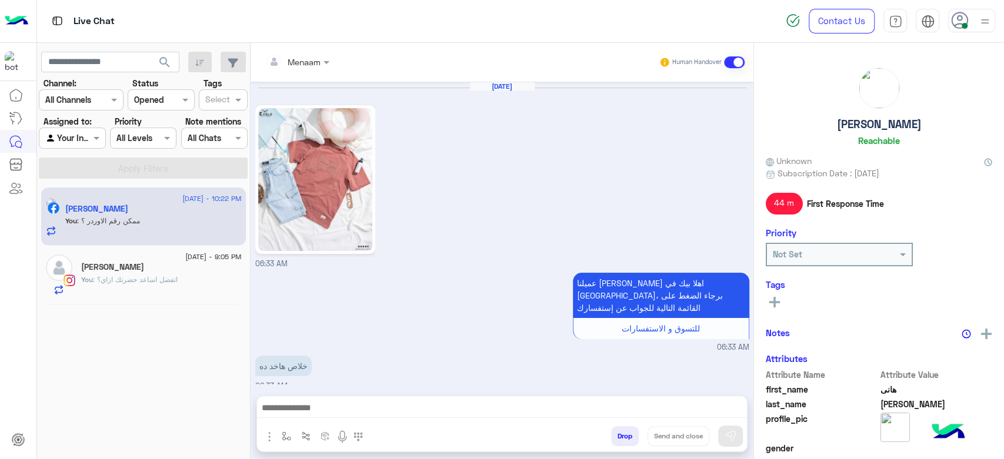
scroll to position [1057, 0]
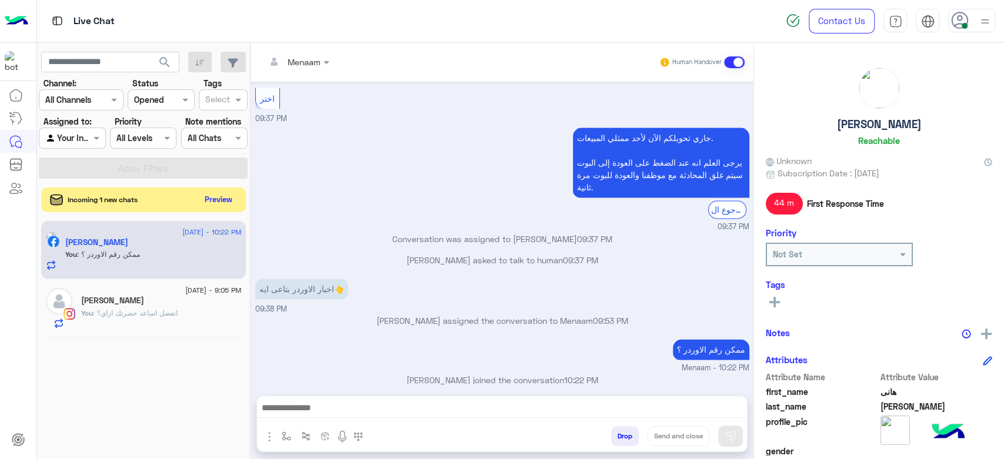
click at [225, 201] on button "Preview" at bounding box center [219, 200] width 36 height 16
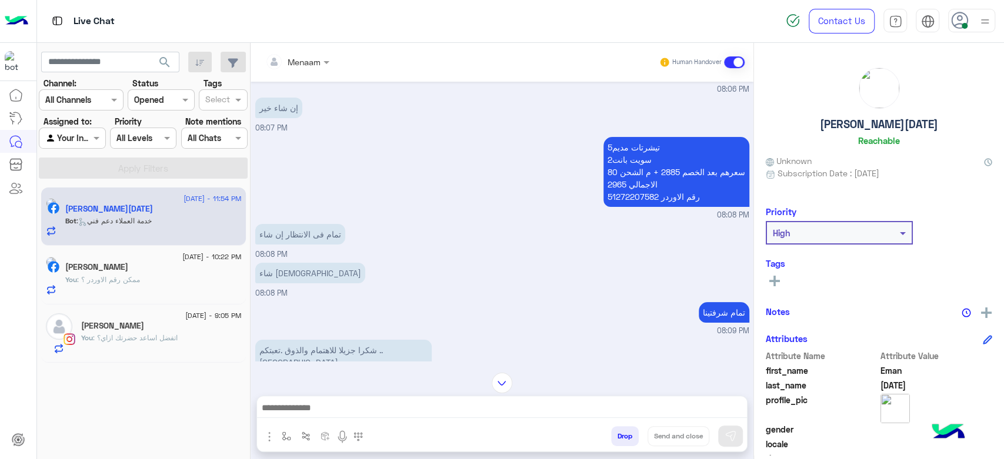
scroll to position [64, 0]
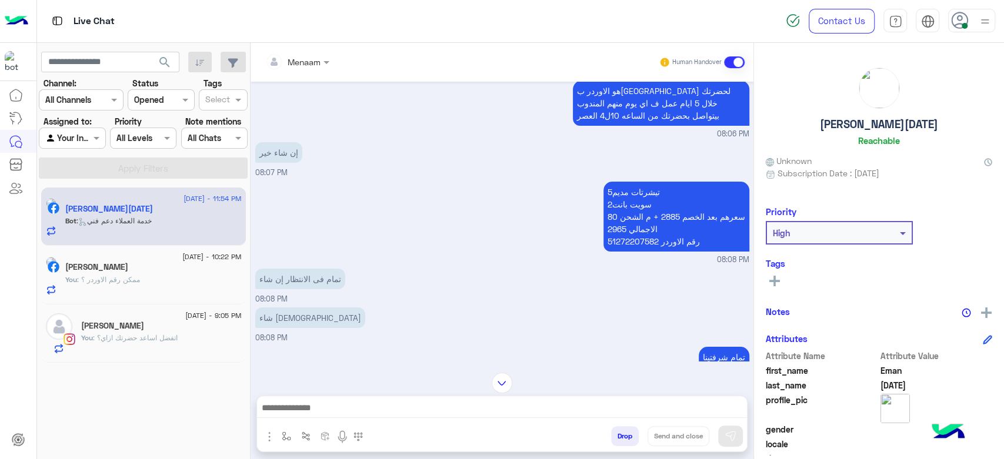
click at [623, 238] on p "5تيشرتات مديم 2سويت بانت سعرهم بعد الخصم 2885 + م الشحن 80 الاجمالي 2965 رقم ال…" at bounding box center [676, 217] width 146 height 70
copy p "51272207582"
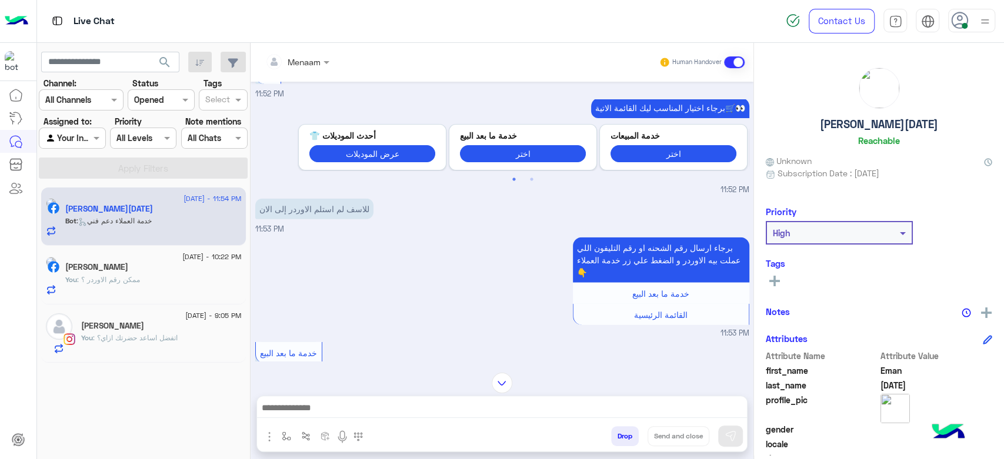
scroll to position [2125, 0]
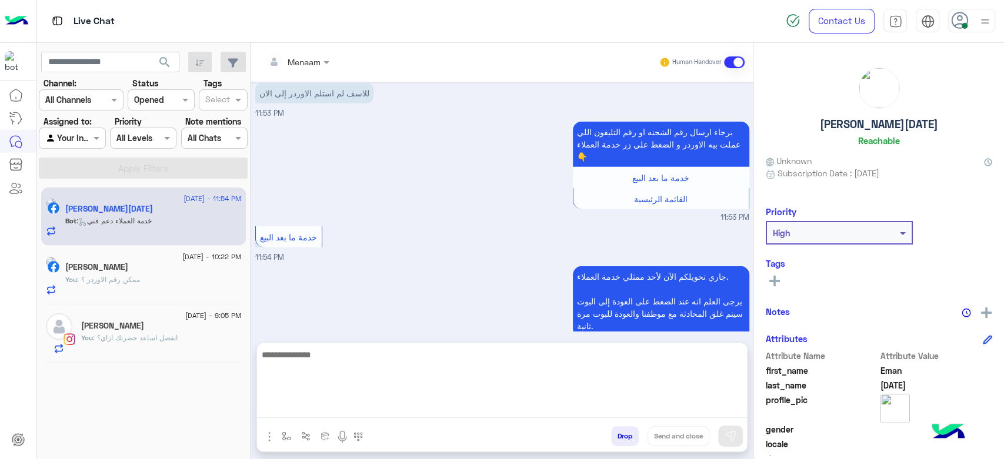
drag, startPoint x: 355, startPoint y: 400, endPoint x: 365, endPoint y: 412, distance: 15.4
click at [356, 399] on textarea at bounding box center [502, 383] width 490 height 71
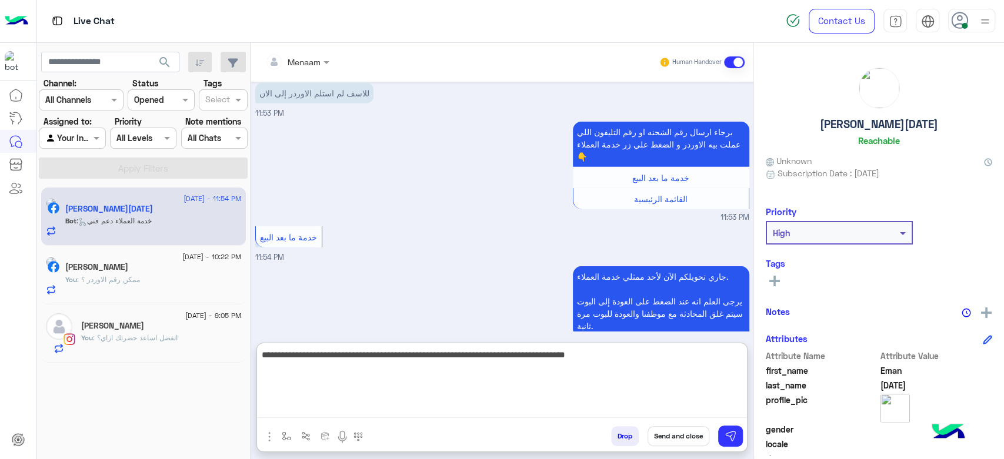
type textarea "**********"
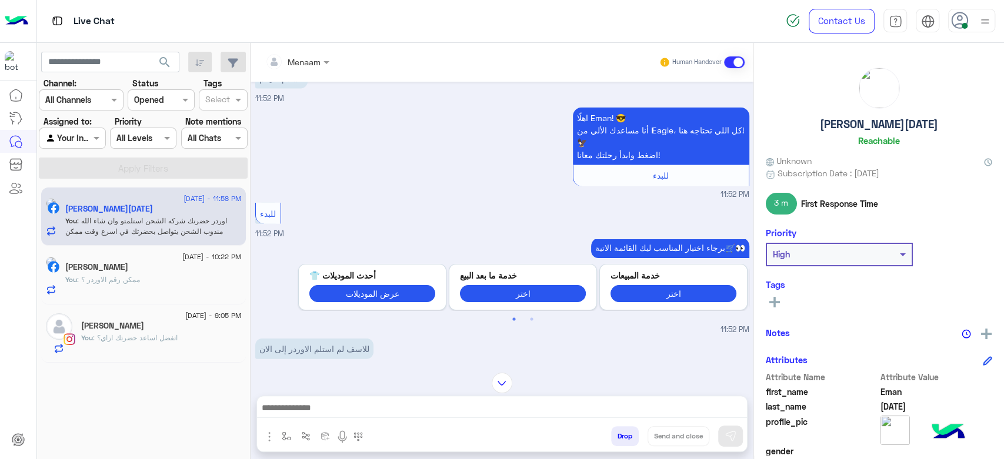
scroll to position [2318, 0]
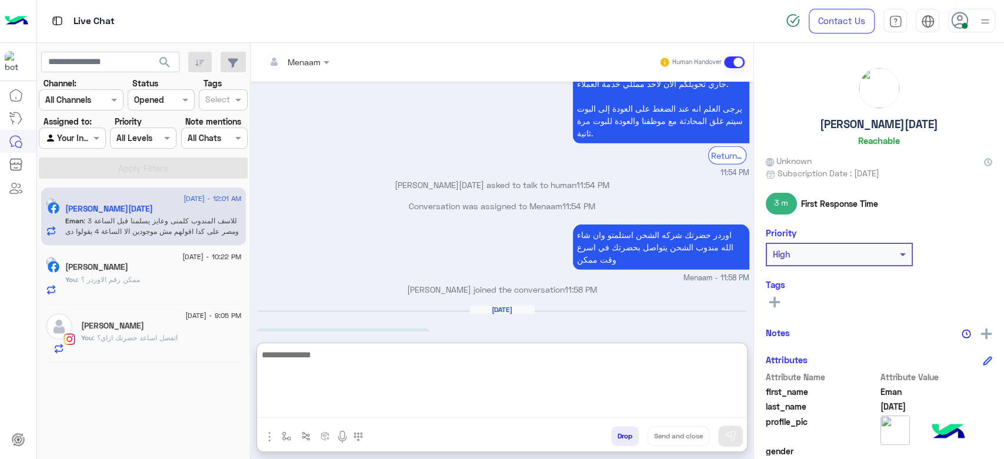
click at [327, 415] on textarea at bounding box center [502, 383] width 490 height 71
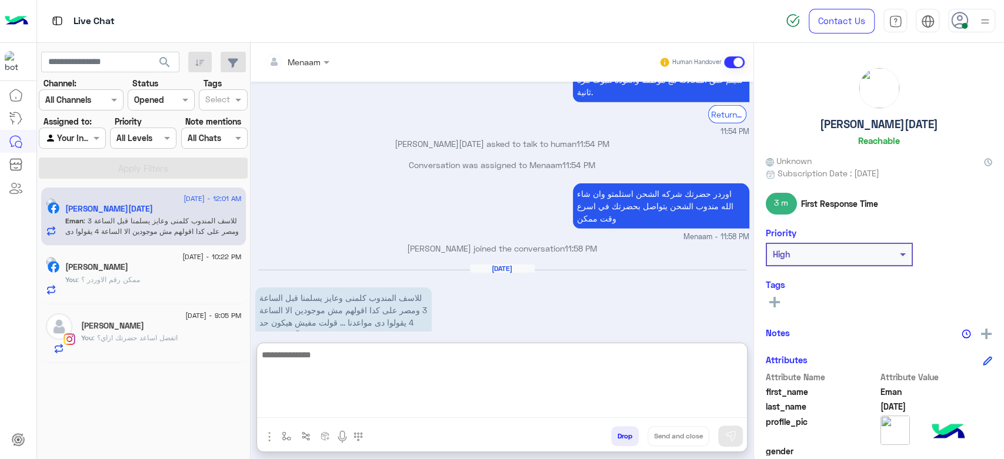
scroll to position [2371, 0]
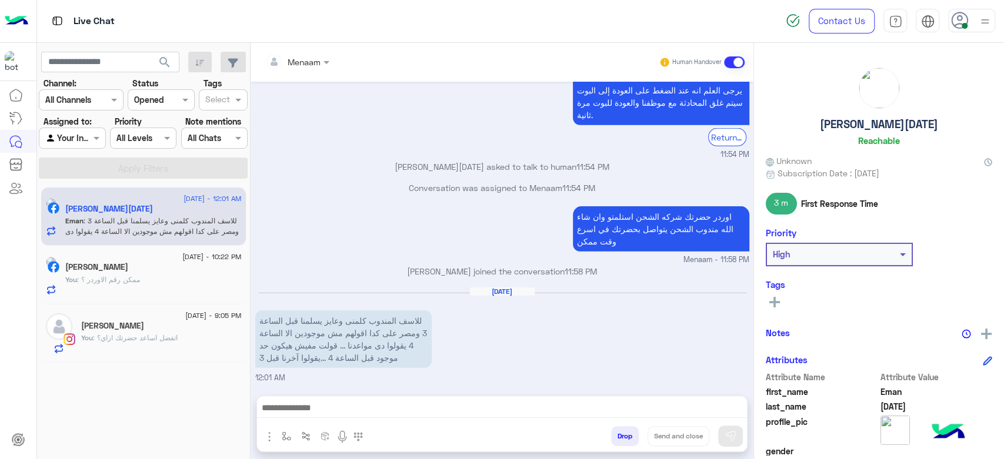
click at [370, 342] on div "Menaam Human Handover Aug 29, 2025 ونشوف إجمالى 07:56 PM 07:56 PM دا الاسود 07:…" at bounding box center [502, 253] width 503 height 421
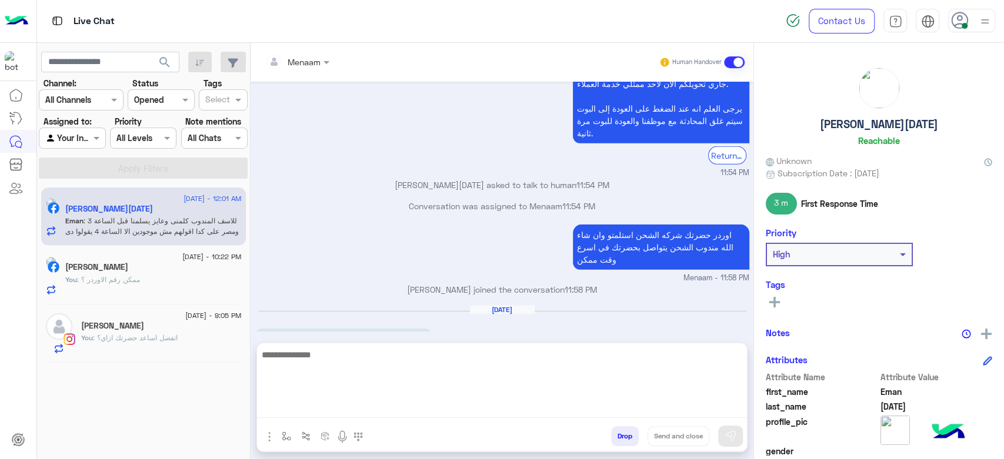
click at [310, 408] on textarea at bounding box center [502, 383] width 490 height 71
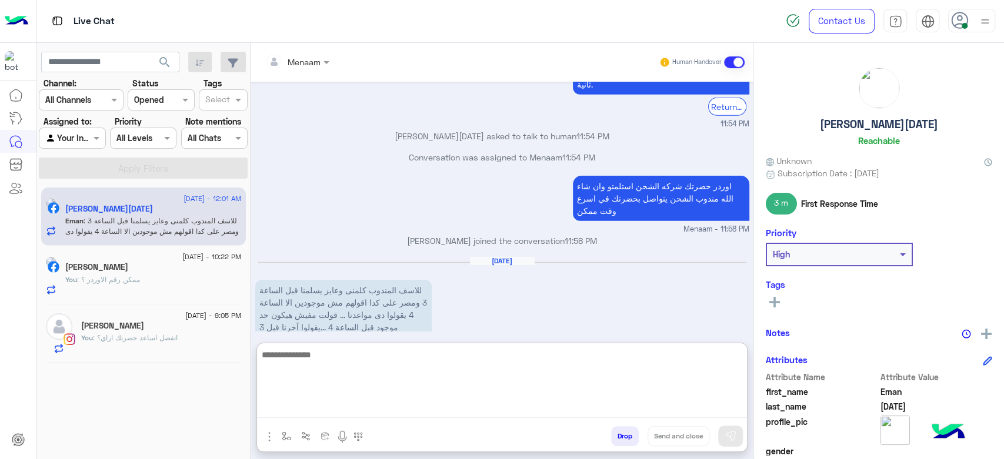
scroll to position [2371, 0]
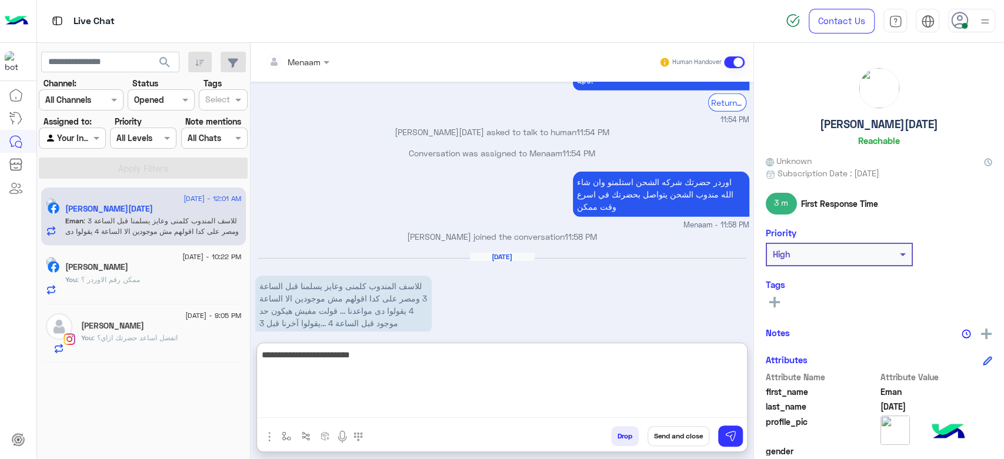
click at [616, 358] on textarea "**********" at bounding box center [502, 383] width 490 height 71
type textarea "**********"
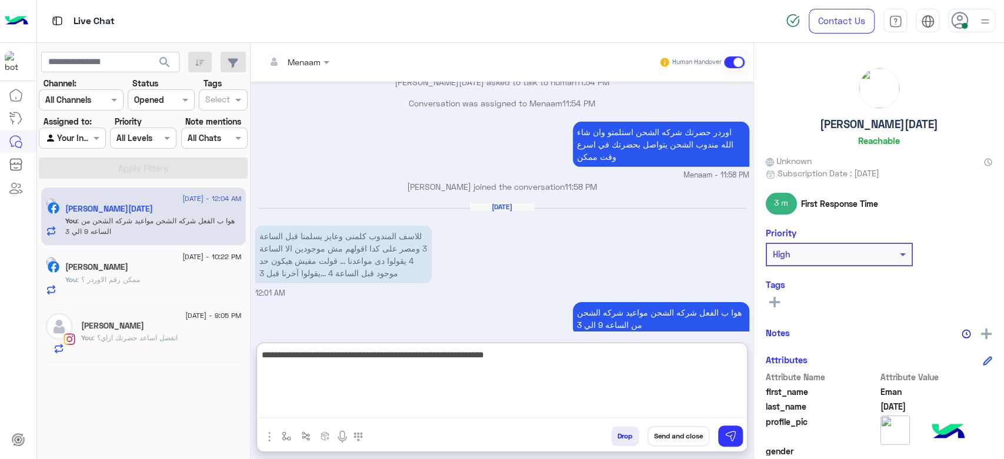
click at [683, 365] on textarea "**********" at bounding box center [502, 383] width 490 height 71
click at [670, 354] on textarea "**********" at bounding box center [502, 383] width 490 height 71
click at [677, 359] on textarea "**********" at bounding box center [502, 383] width 490 height 71
type textarea "**********"
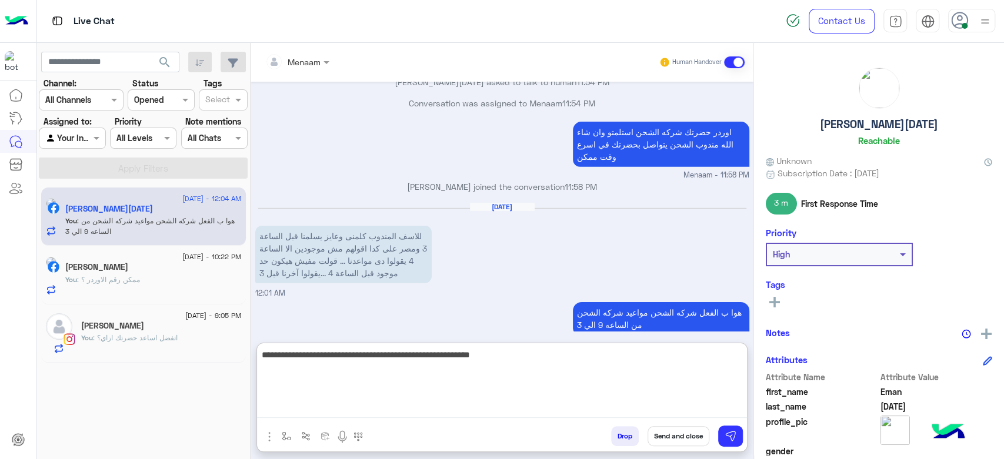
click at [462, 361] on textarea "**********" at bounding box center [502, 383] width 490 height 71
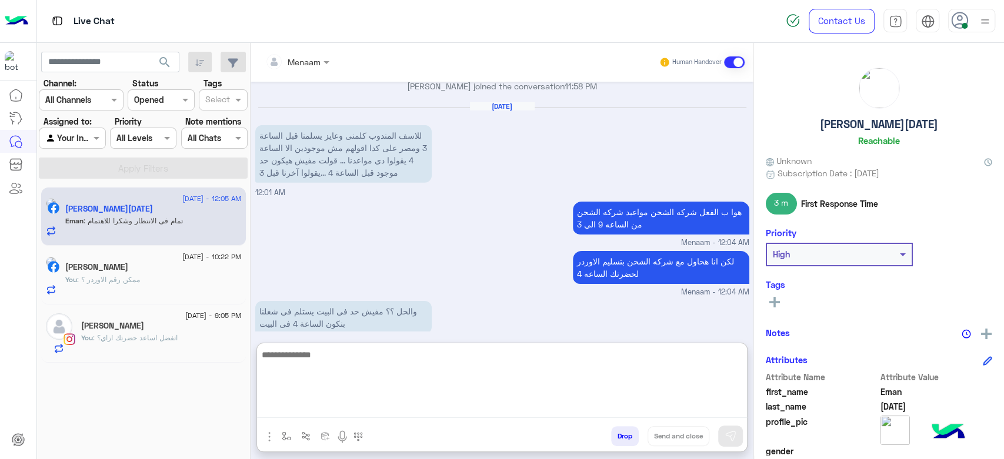
scroll to position [2561, 0]
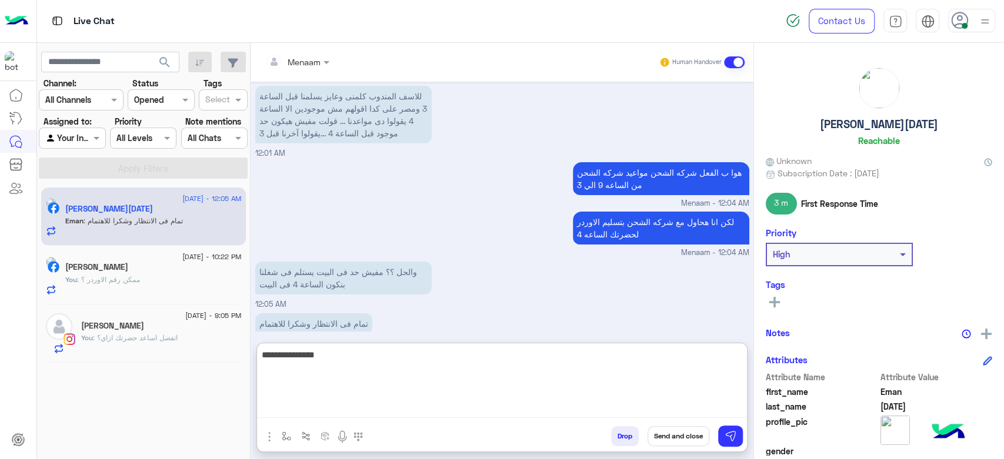
type textarea "**********"
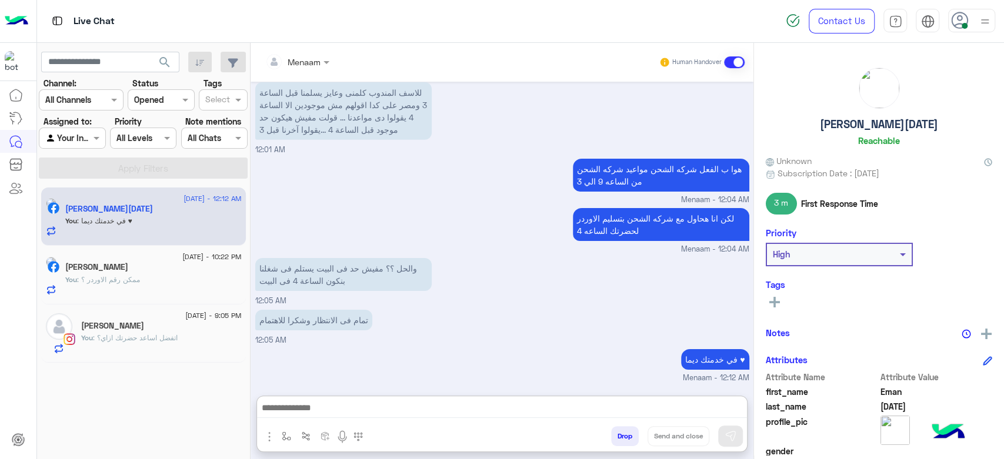
click at [625, 439] on button "Drop" at bounding box center [625, 436] width 28 height 20
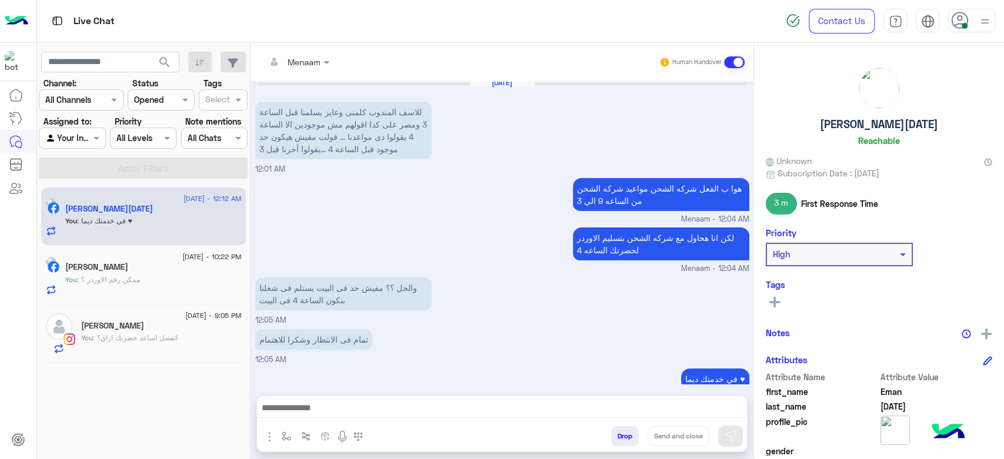
scroll to position [2567, 0]
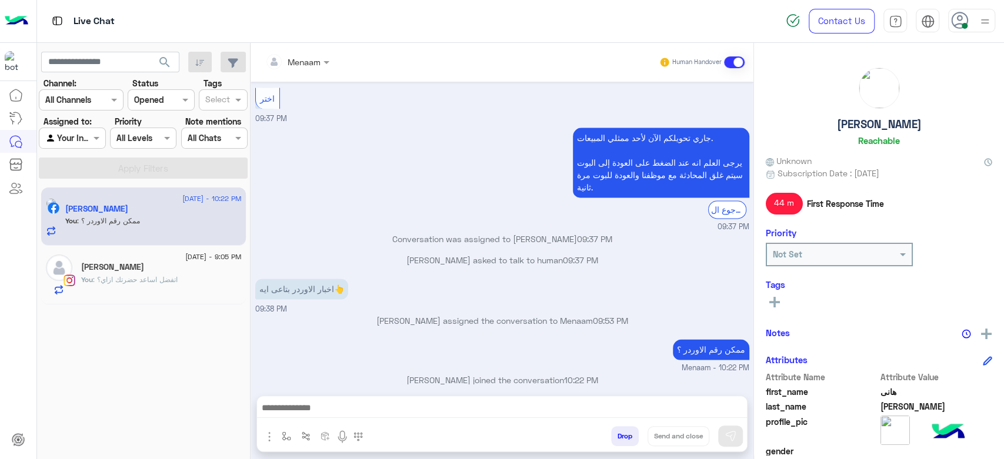
scroll to position [1057, 0]
click at [172, 275] on p "You : اتفضل اساعد حضرتك ازاي؟" at bounding box center [129, 280] width 96 height 11
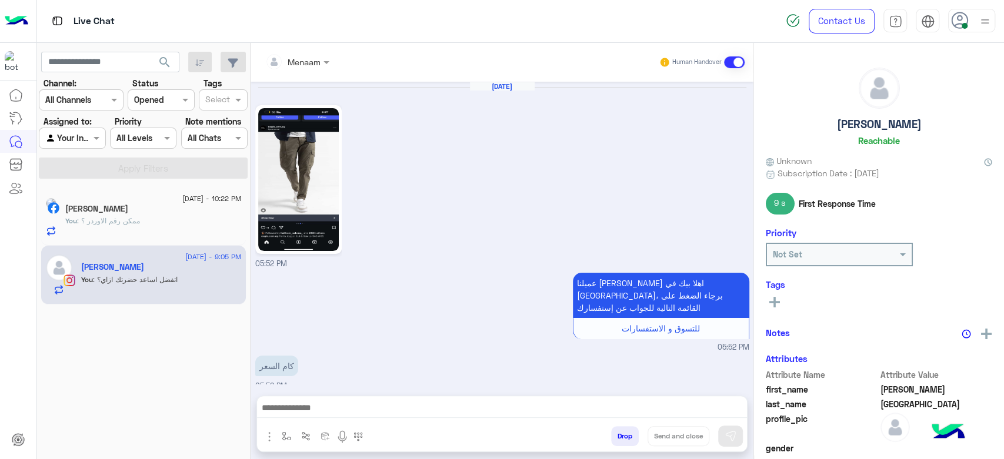
scroll to position [777, 0]
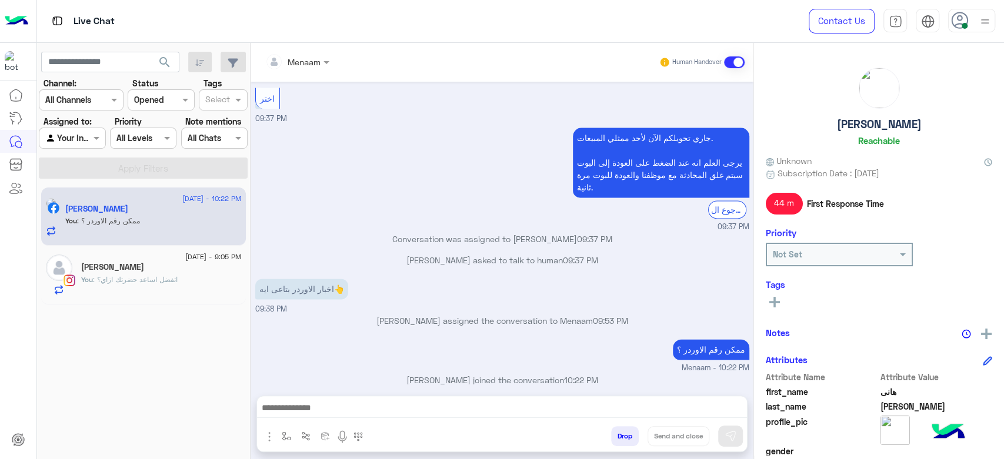
scroll to position [1057, 0]
click at [141, 265] on div "[PERSON_NAME]" at bounding box center [161, 268] width 161 height 12
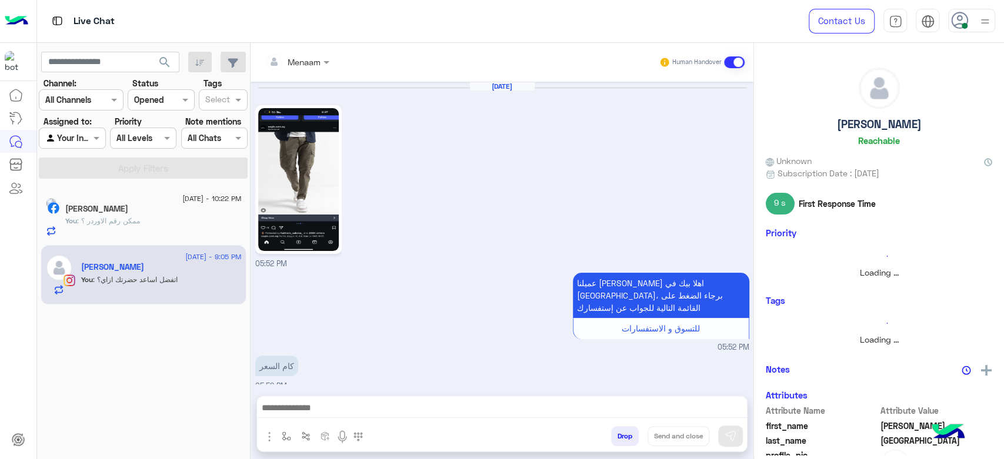
scroll to position [777, 0]
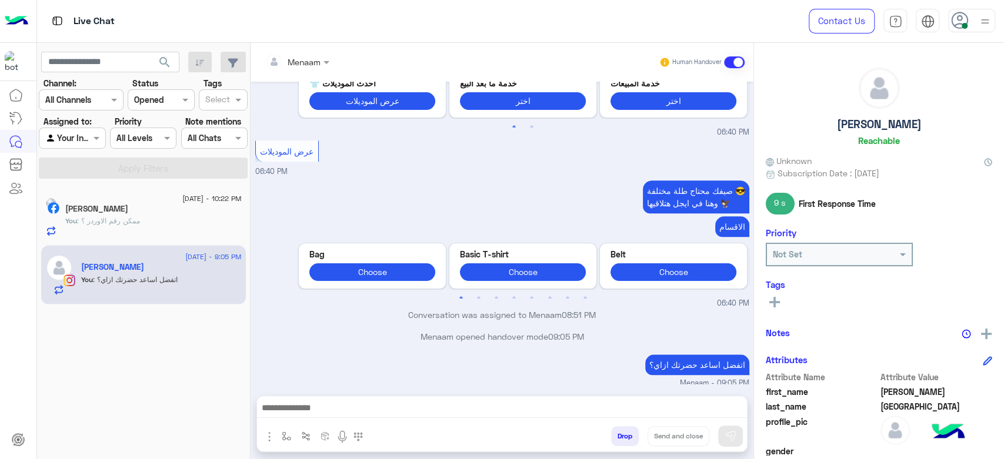
click at [154, 233] on div "You : ممكن رقم الاوردر ؟" at bounding box center [153, 226] width 176 height 21
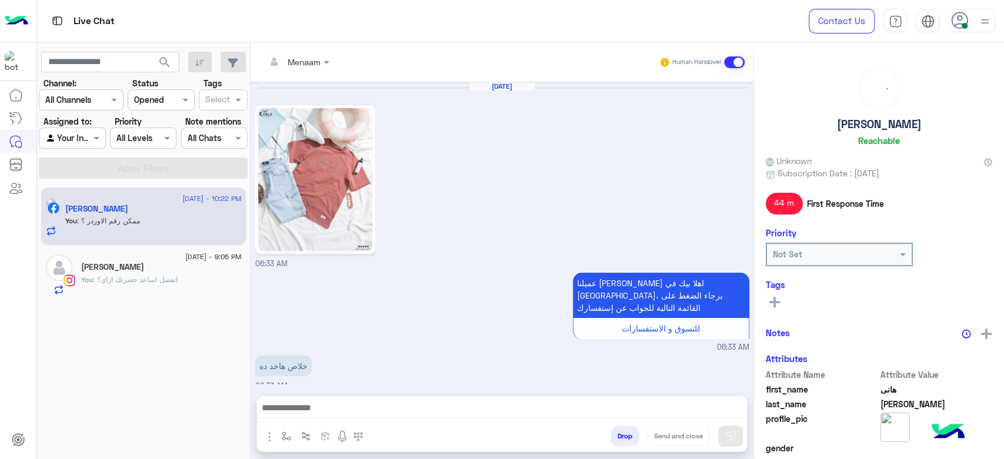
scroll to position [1057, 0]
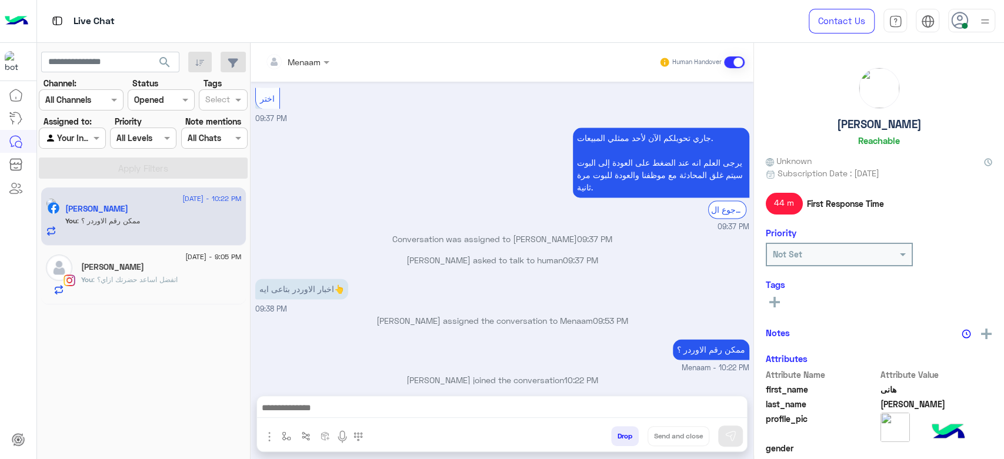
click at [119, 291] on div "You : اتفضل اساعد حضرتك ازاي؟" at bounding box center [161, 285] width 161 height 21
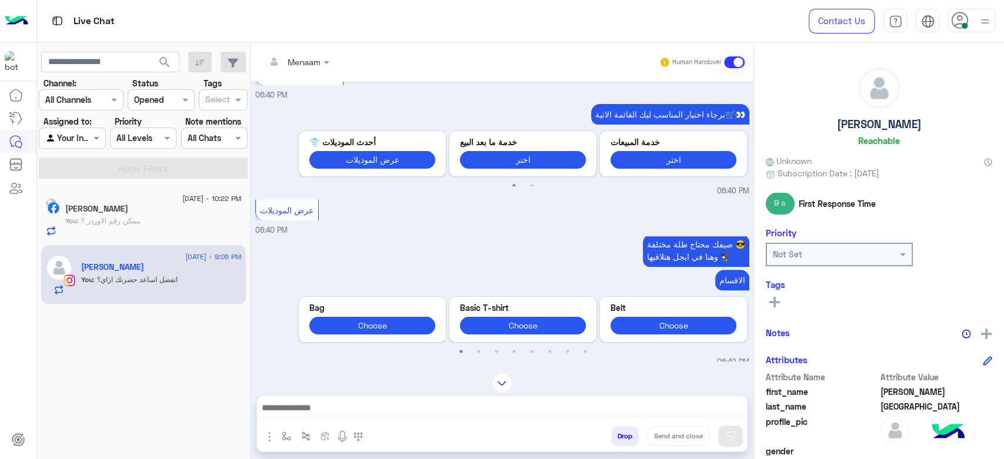
scroll to position [776, 0]
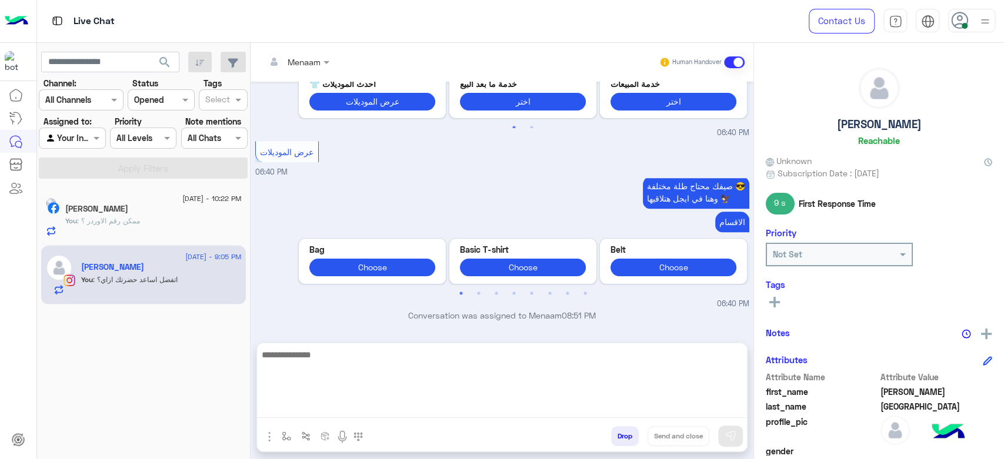
click at [380, 413] on textarea at bounding box center [502, 383] width 490 height 71
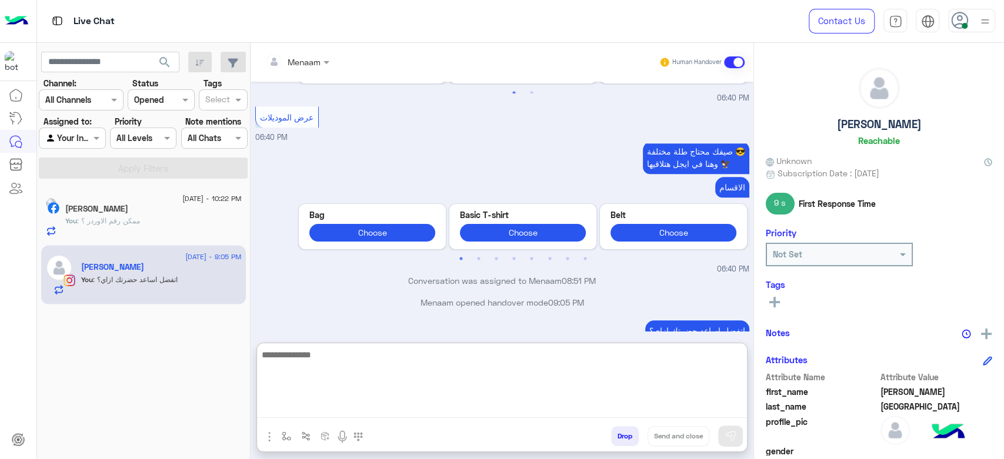
scroll to position [830, 0]
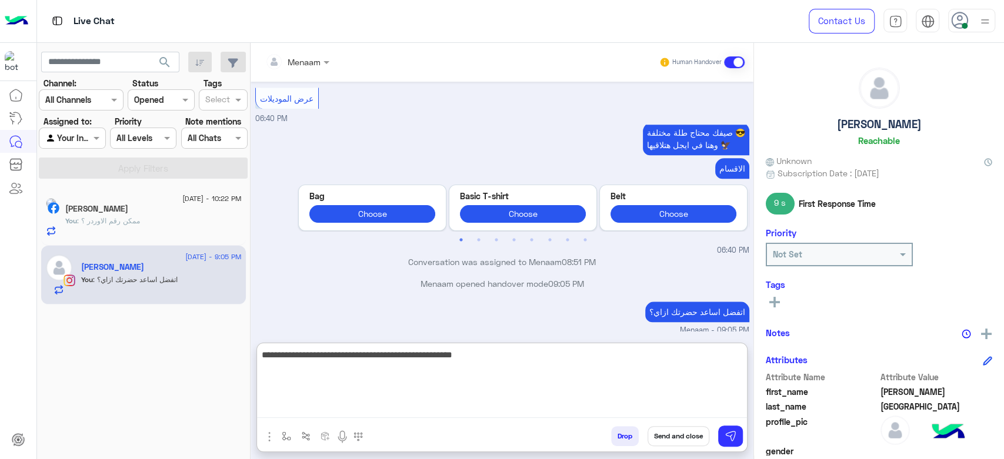
type textarea "**********"
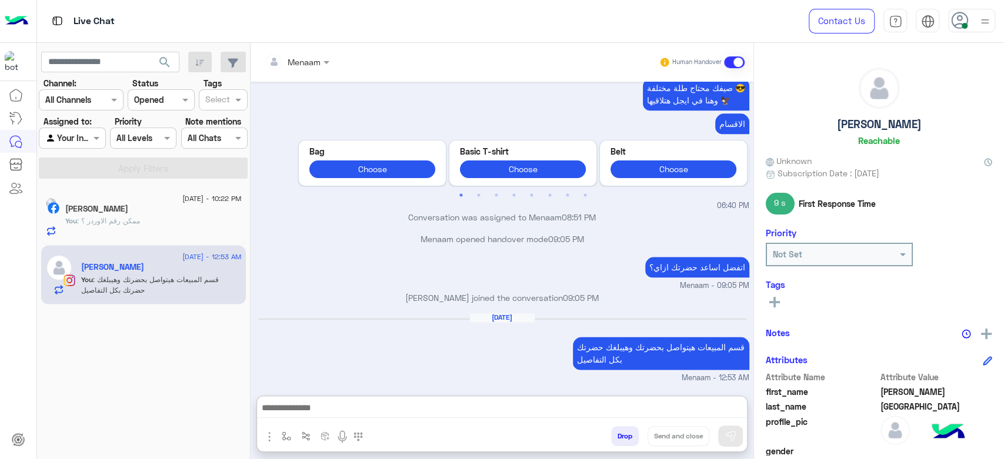
click at [863, 126] on h5 "[PERSON_NAME]" at bounding box center [879, 125] width 85 height 14
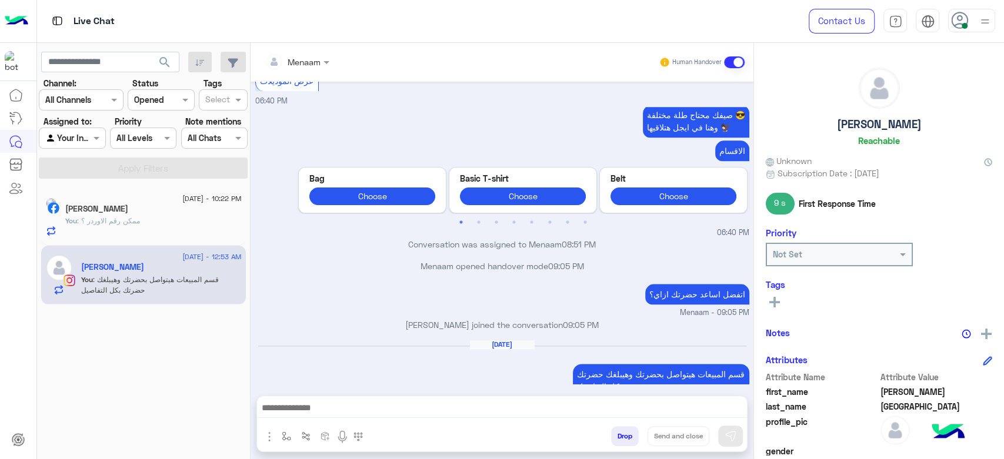
click at [861, 123] on h5 "[PERSON_NAME]" at bounding box center [879, 125] width 85 height 14
copy h5 "[PERSON_NAME]"
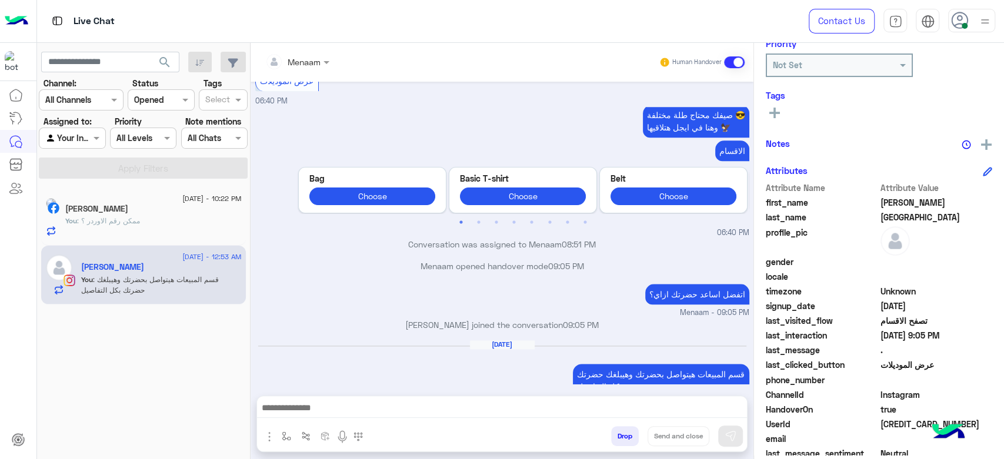
scroll to position [222, 0]
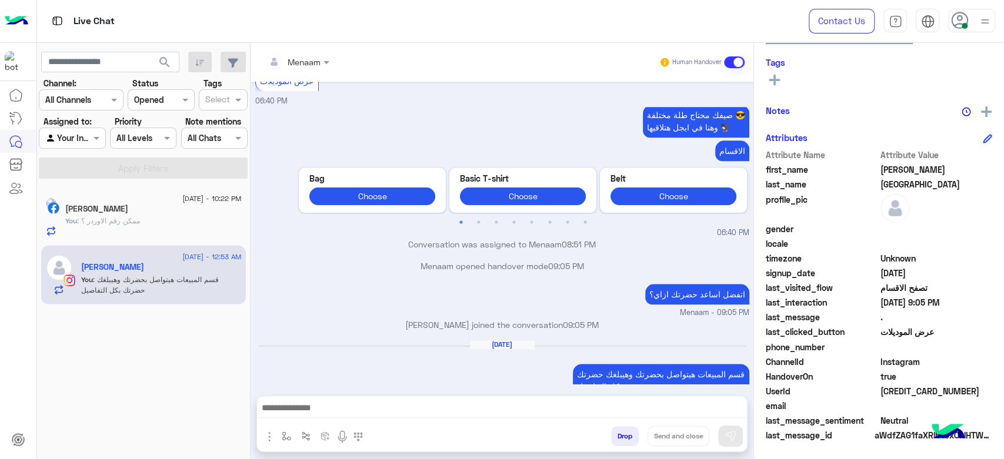
click at [899, 393] on span "[CREDIT_CARD_NUMBER]" at bounding box center [936, 391] width 112 height 12
copy span "[CREDIT_CARD_NUMBER]"
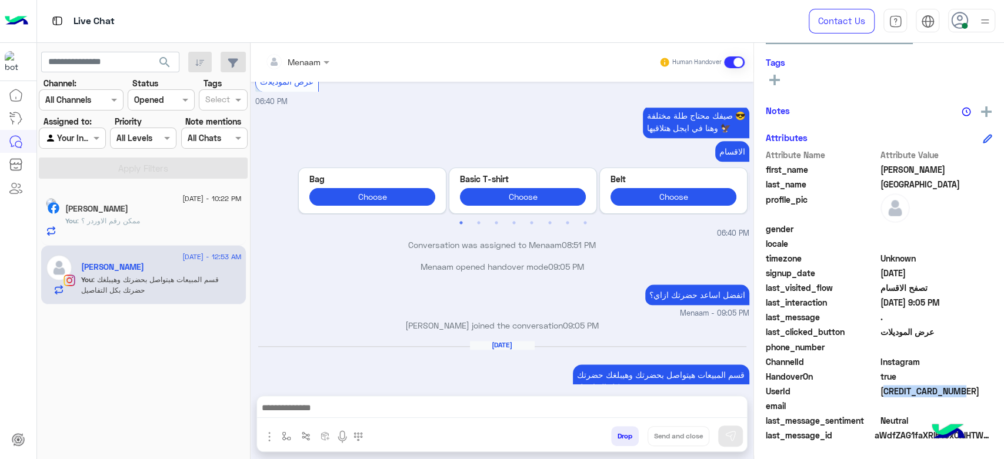
click at [304, 68] on div "Menaam" at bounding box center [292, 62] width 55 height 24
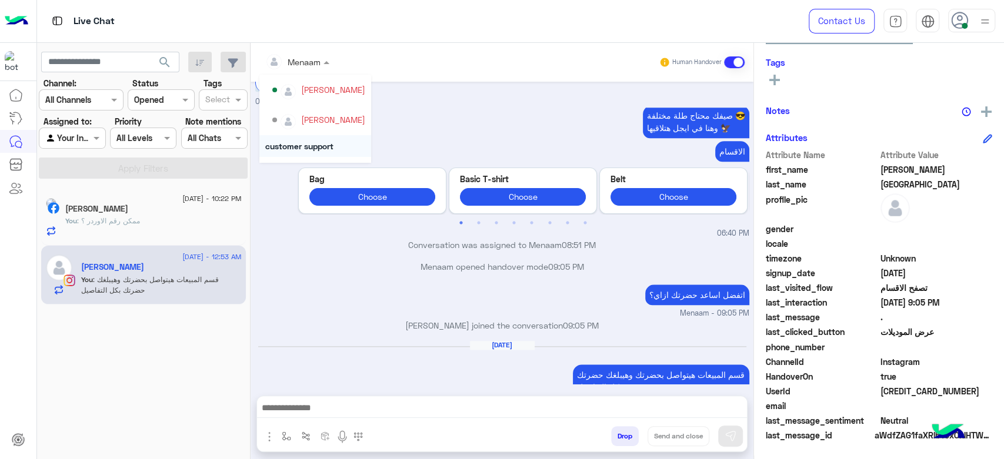
scroll to position [9, 0]
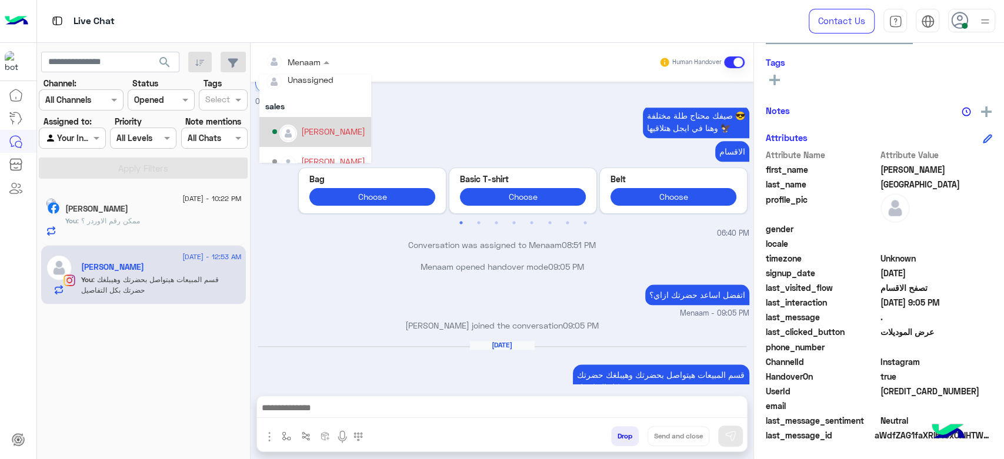
click at [343, 129] on div "Tarek Hassan" at bounding box center [333, 131] width 64 height 12
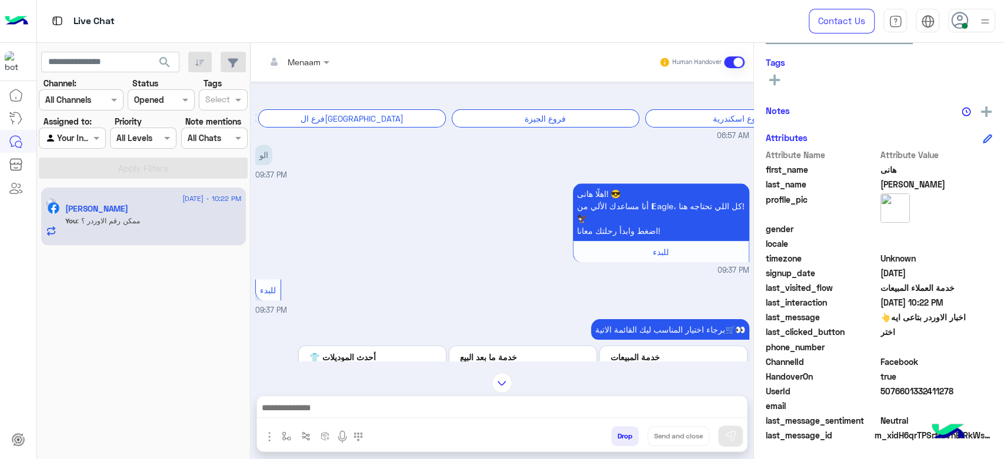
scroll to position [1057, 0]
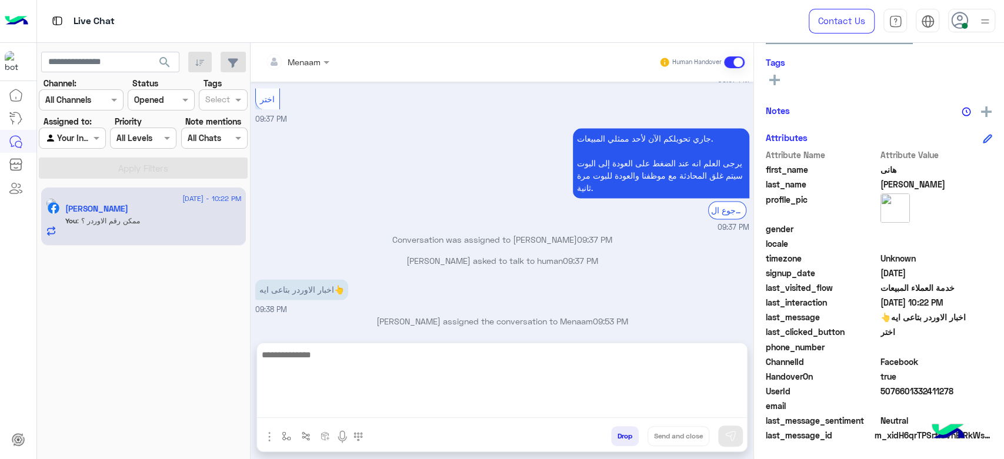
click at [389, 406] on textarea at bounding box center [502, 383] width 490 height 71
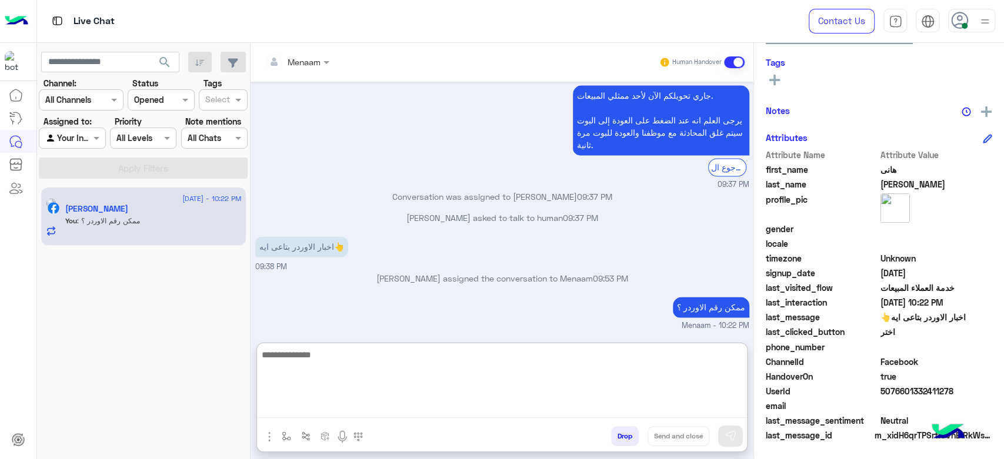
scroll to position [1110, 0]
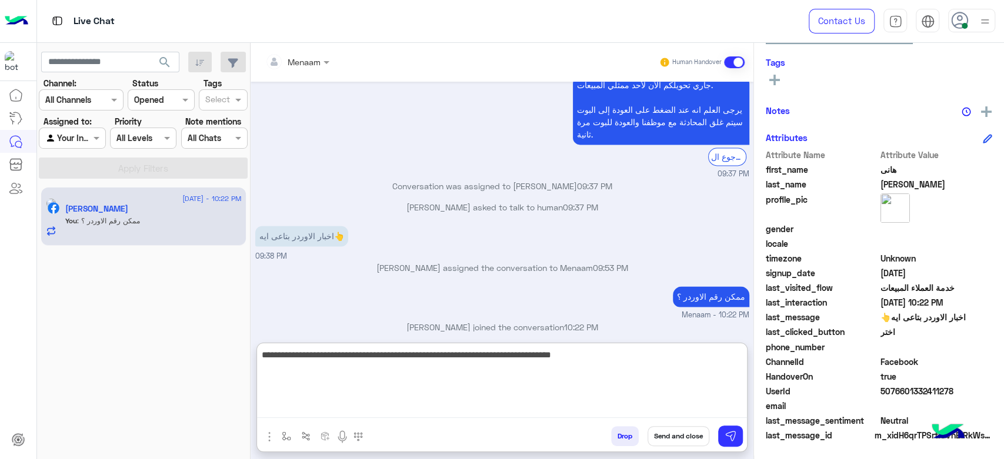
type textarea "**********"
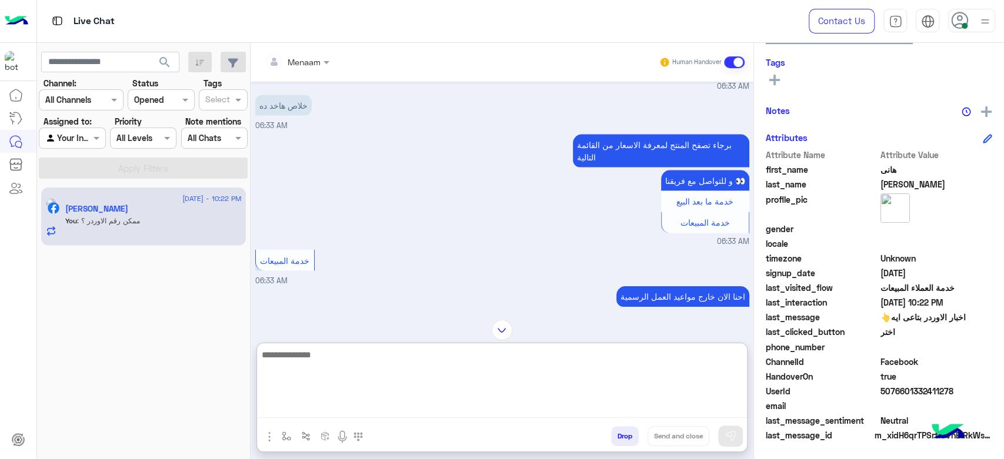
scroll to position [5, 0]
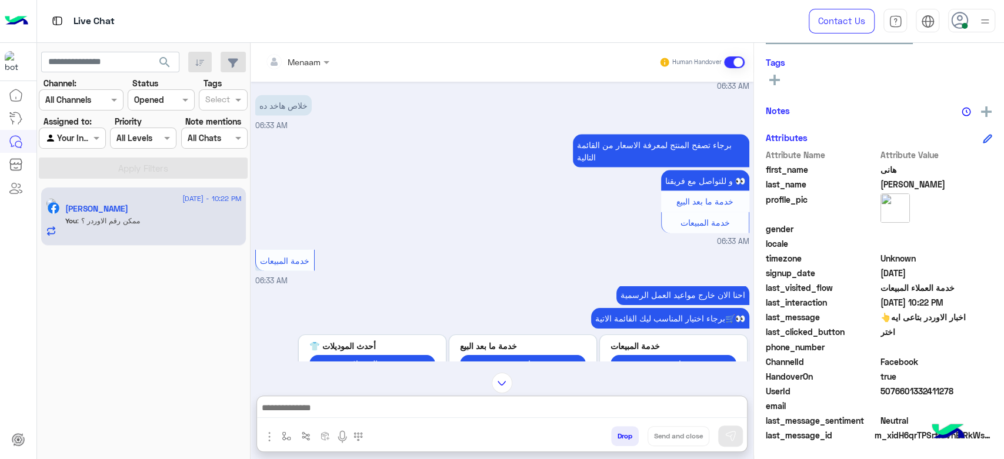
click at [628, 436] on button "Drop" at bounding box center [625, 436] width 28 height 20
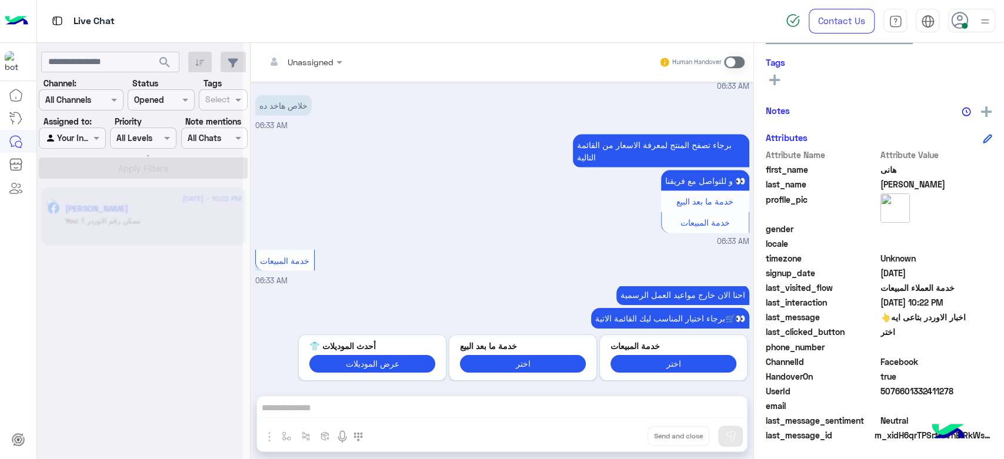
scroll to position [2555, 0]
